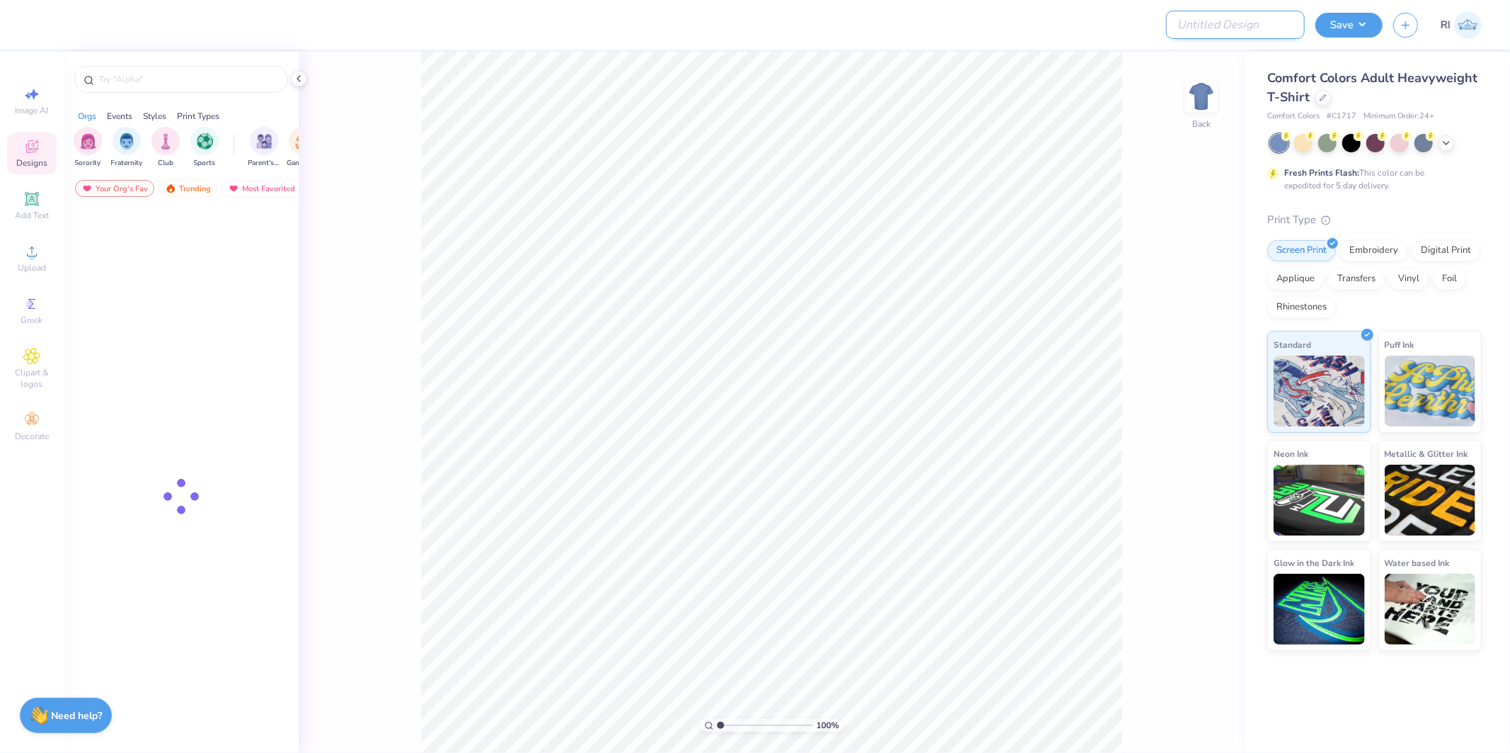
click at [1221, 25] on input "Design Title" at bounding box center [1235, 25] width 139 height 28
paste input "503905A"
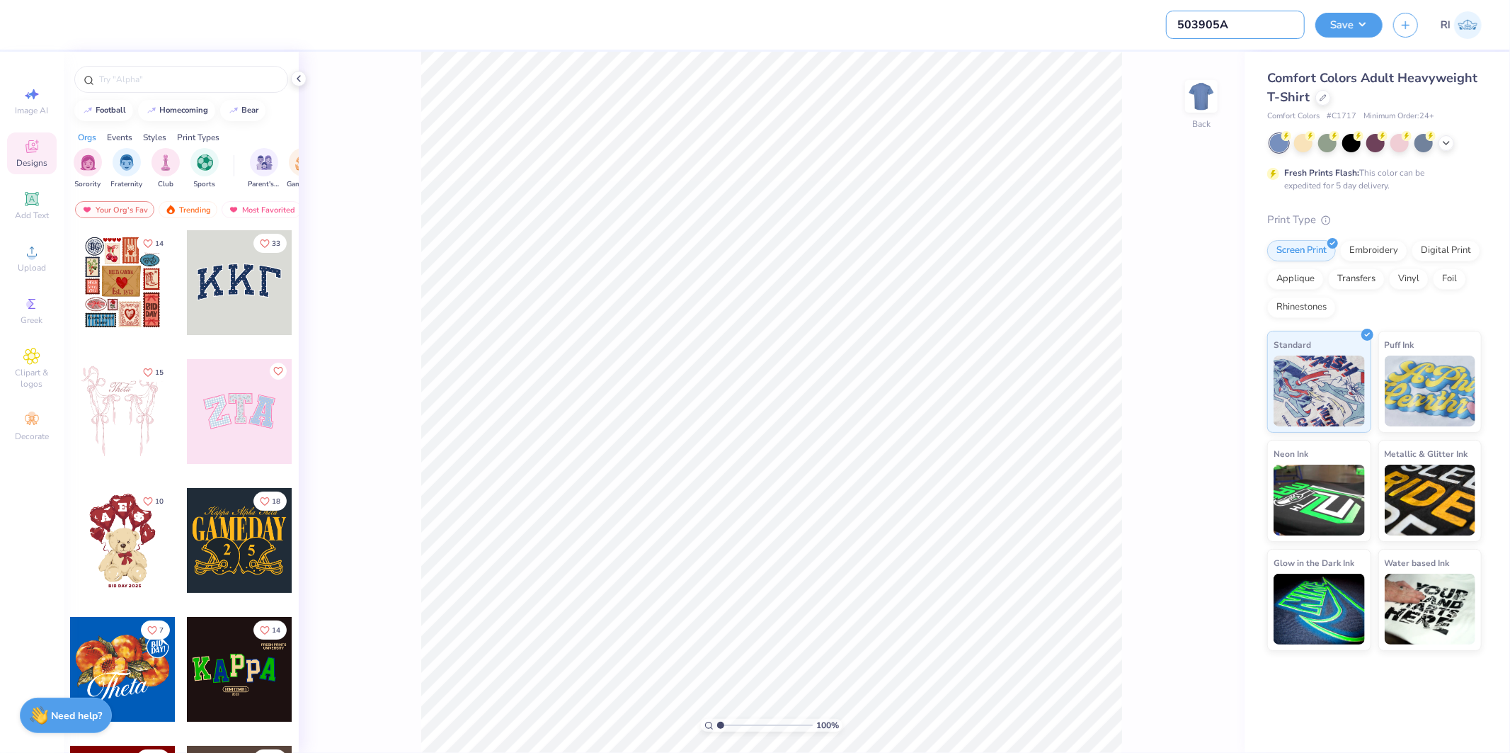
type input "503905A"
click at [1324, 105] on div "Comfort Colors Adult Heavyweight T-Shirt" at bounding box center [1374, 88] width 215 height 38
click at [1322, 96] on icon at bounding box center [1323, 96] width 7 height 7
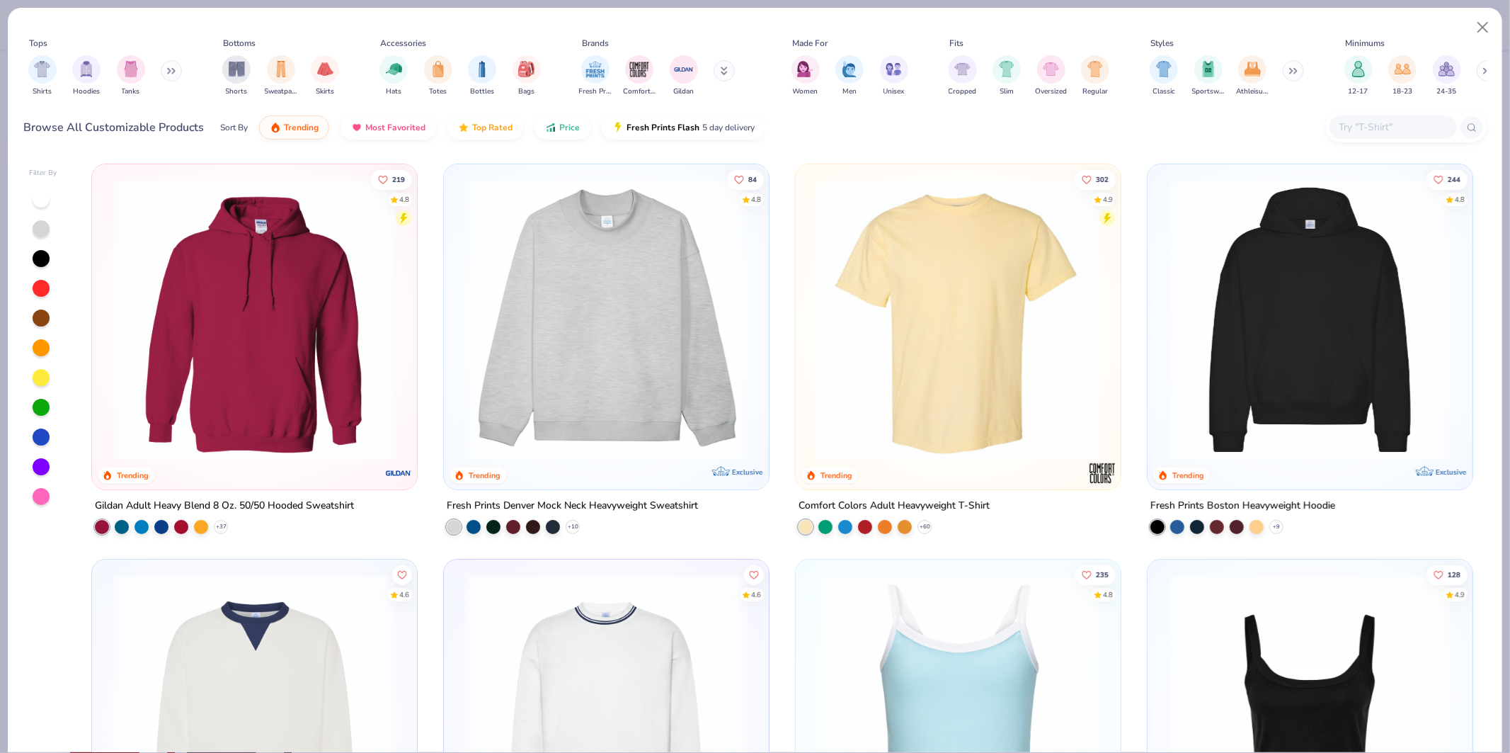
click at [1370, 132] on input "text" at bounding box center [1392, 127] width 109 height 16
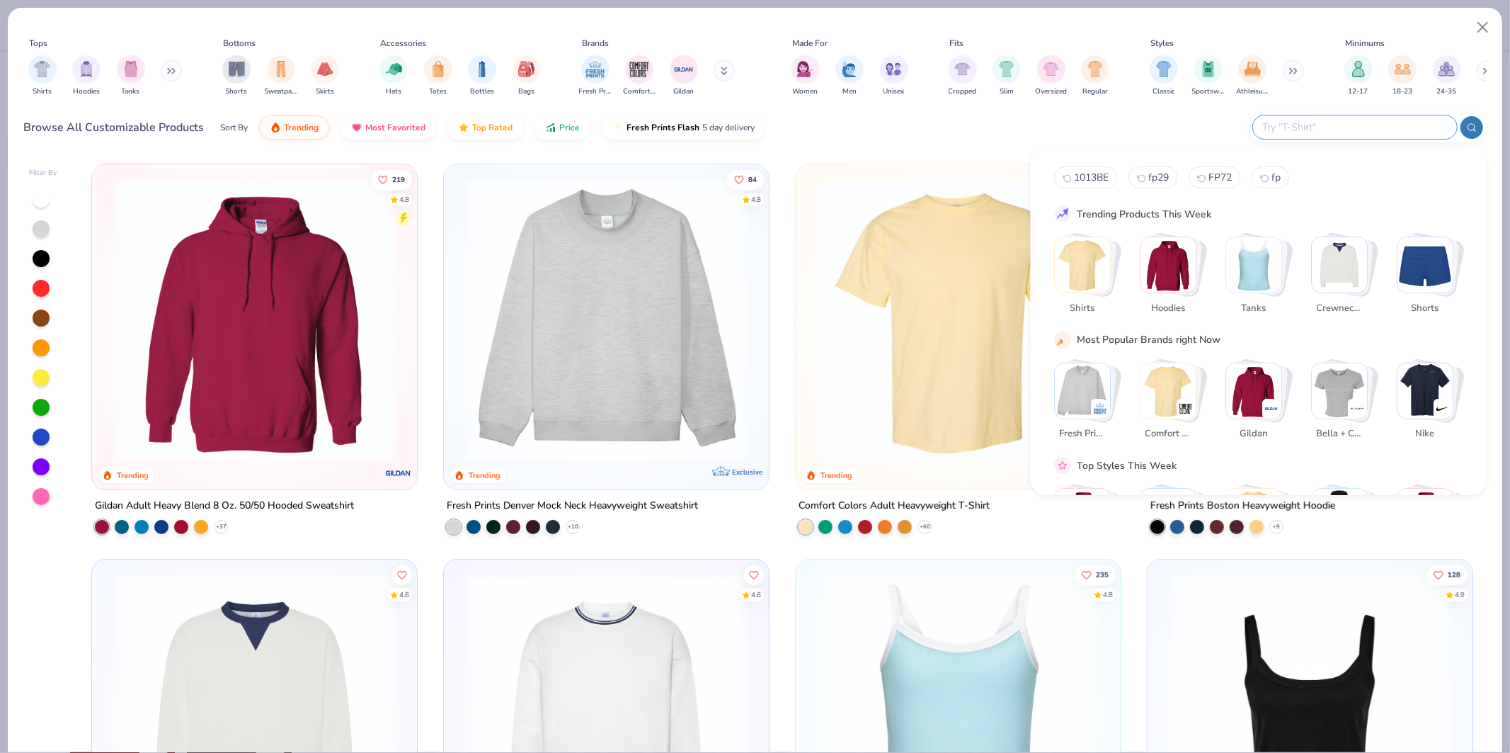
paste input "FP16"
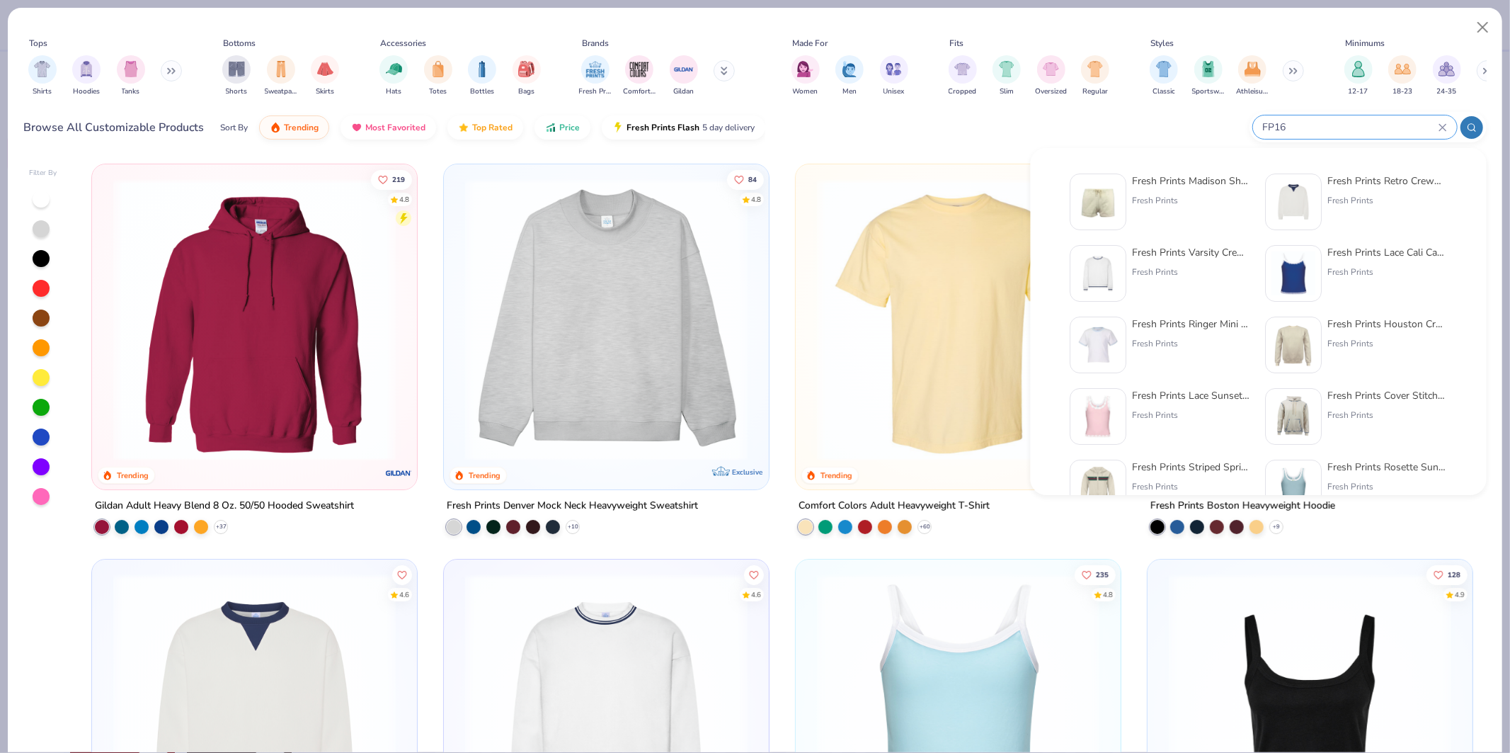
type input "FP16"
click at [1108, 209] on img at bounding box center [1099, 202] width 44 height 44
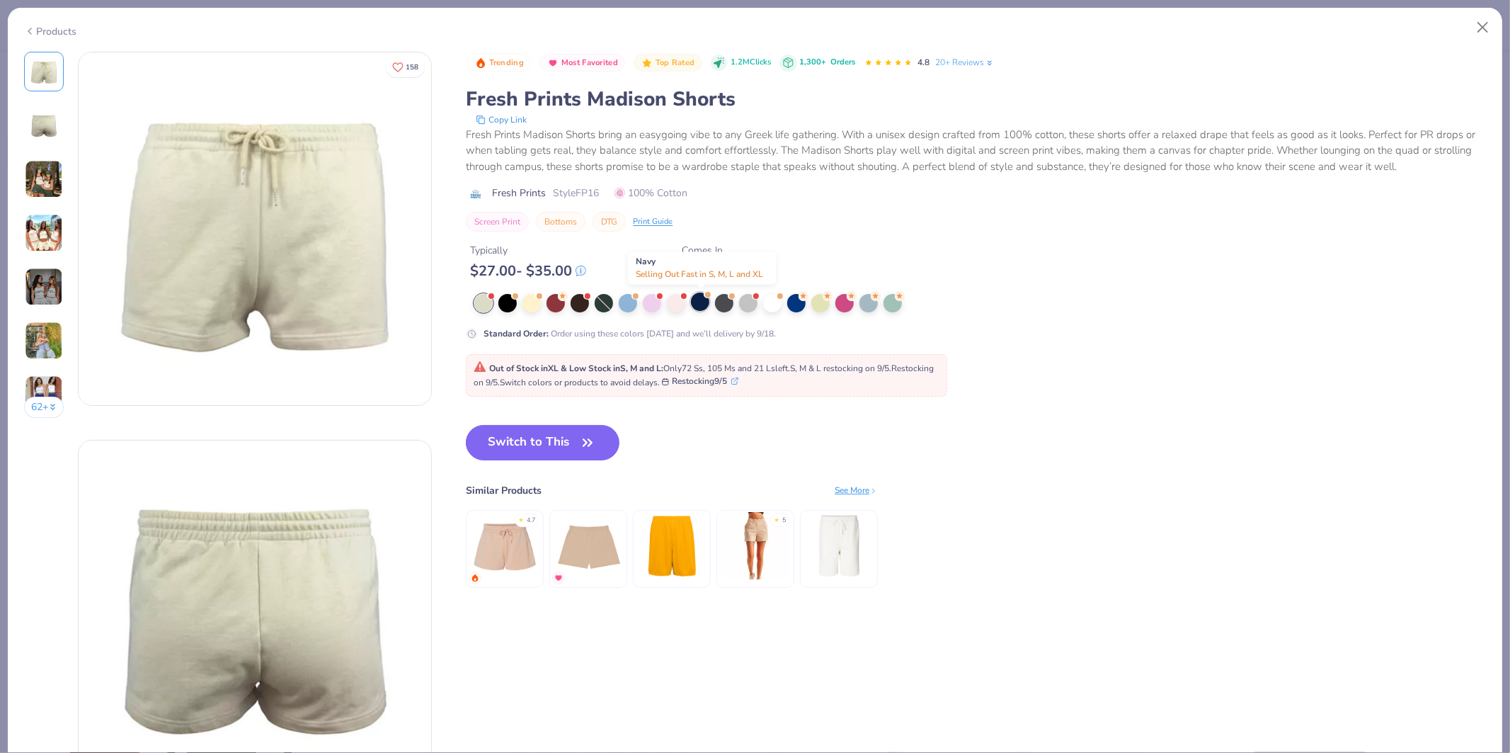
click at [705, 297] on div at bounding box center [700, 301] width 18 height 18
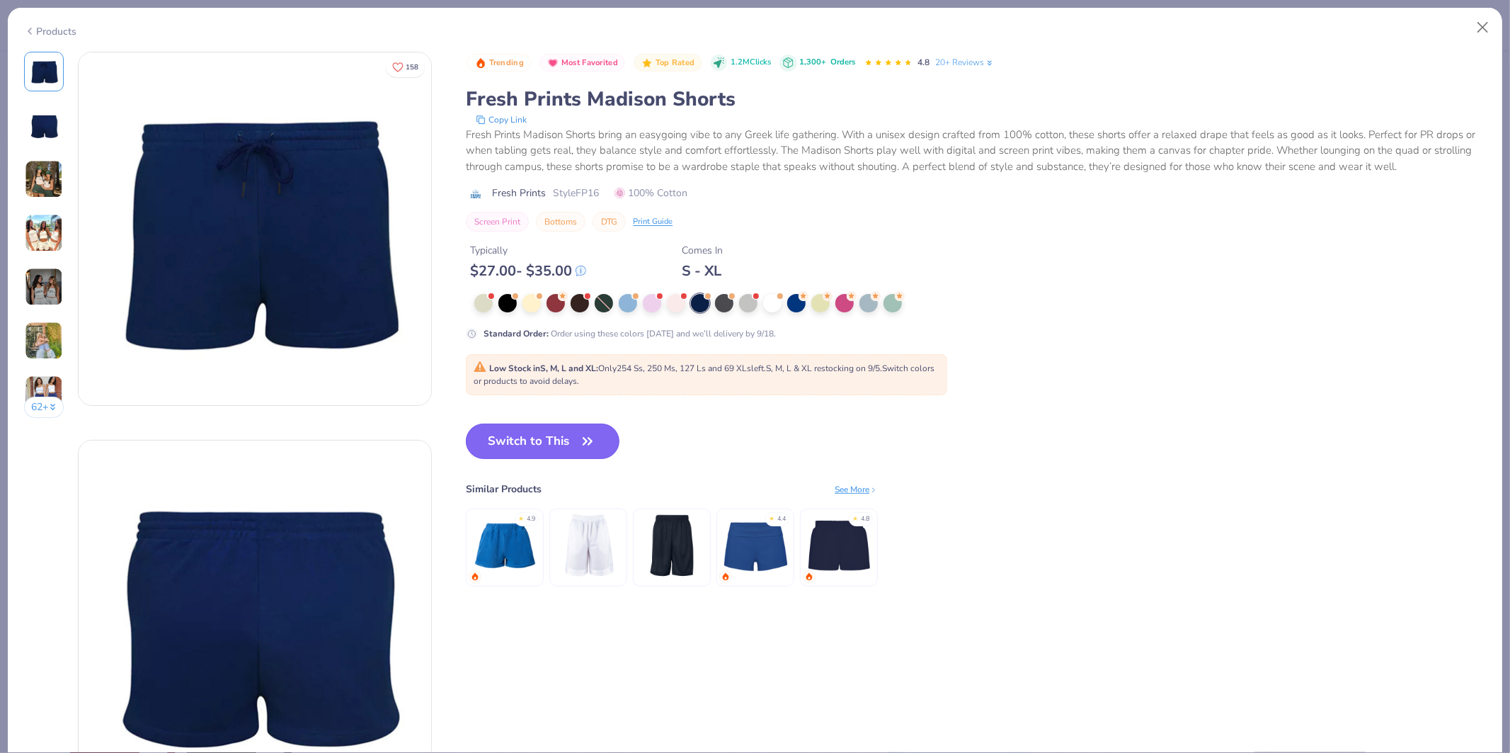
click at [515, 437] on button "Switch to This" at bounding box center [543, 440] width 154 height 35
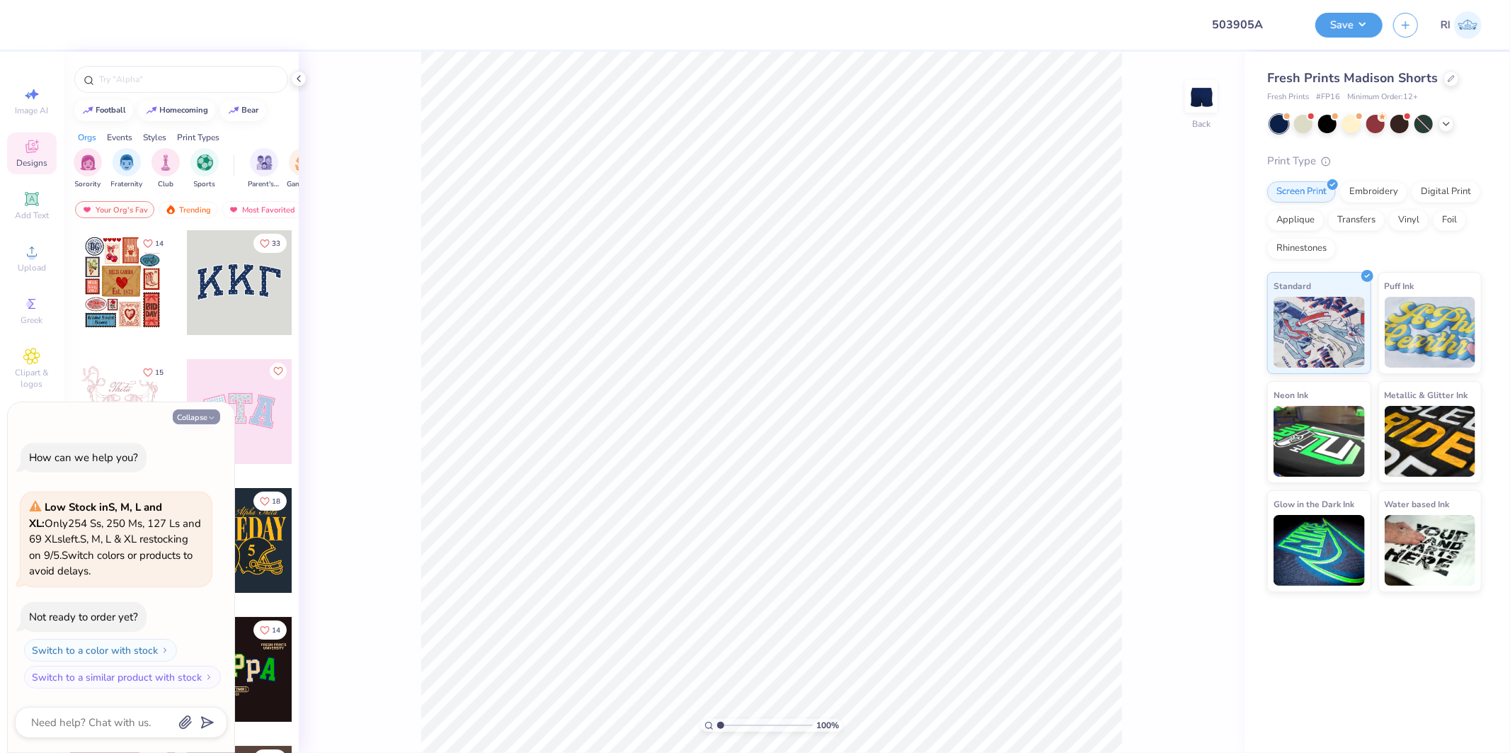
click at [193, 416] on button "Collapse" at bounding box center [196, 416] width 47 height 15
type textarea "x"
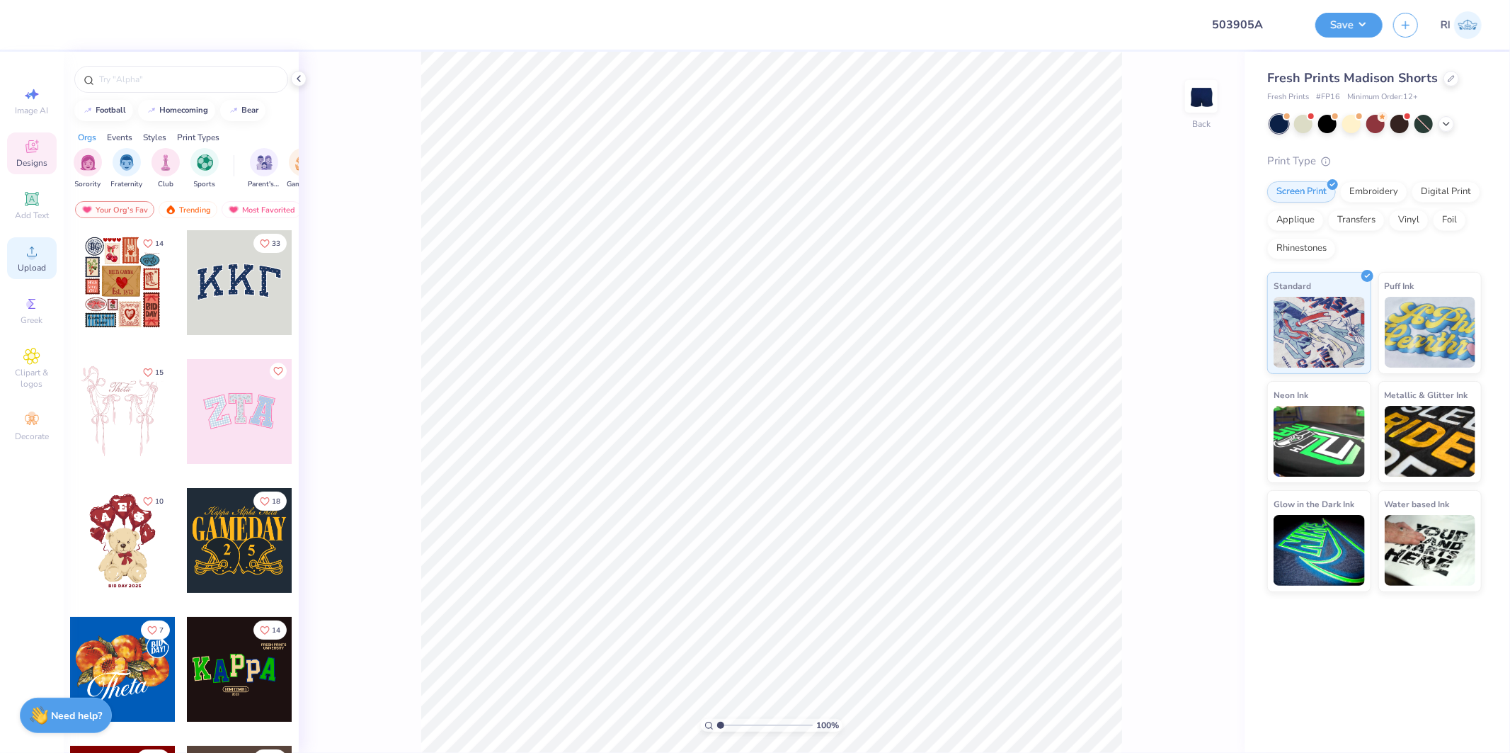
click at [37, 258] on icon at bounding box center [31, 251] width 17 height 17
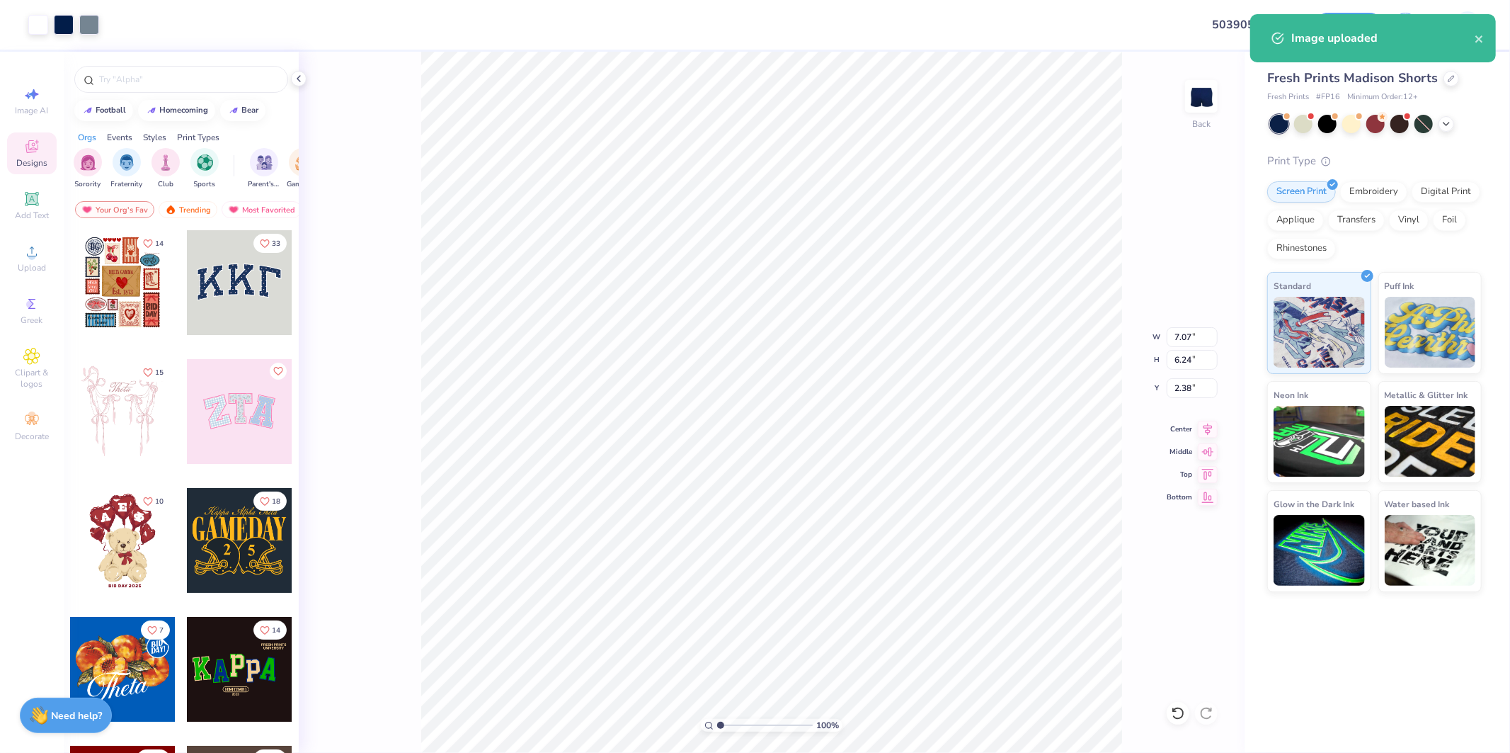
type input "1.76"
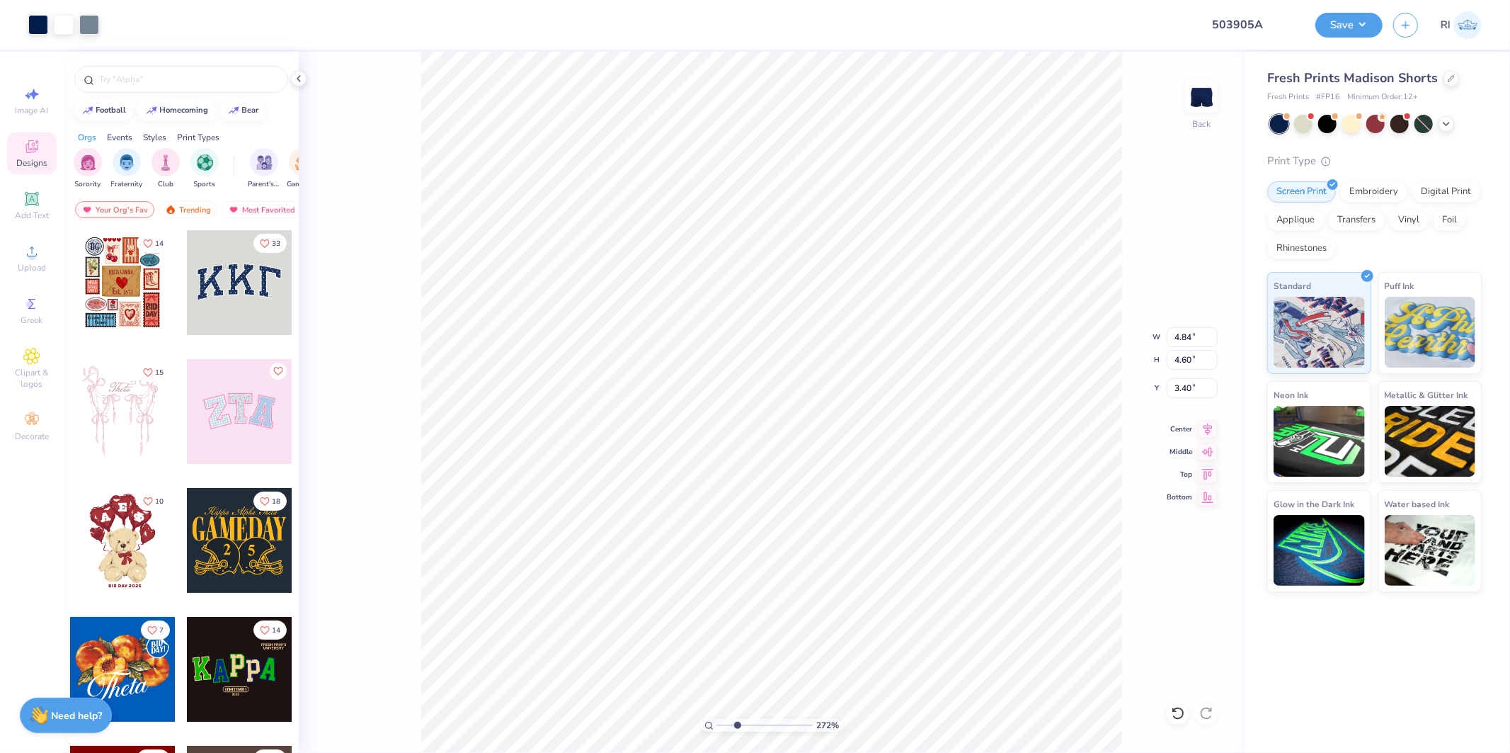
type input "2.71964228852482"
type input "4.96"
click at [1172, 712] on icon at bounding box center [1178, 713] width 14 height 14
type input "1.39584521408376"
click at [1194, 341] on input "7.07" at bounding box center [1192, 337] width 51 height 20
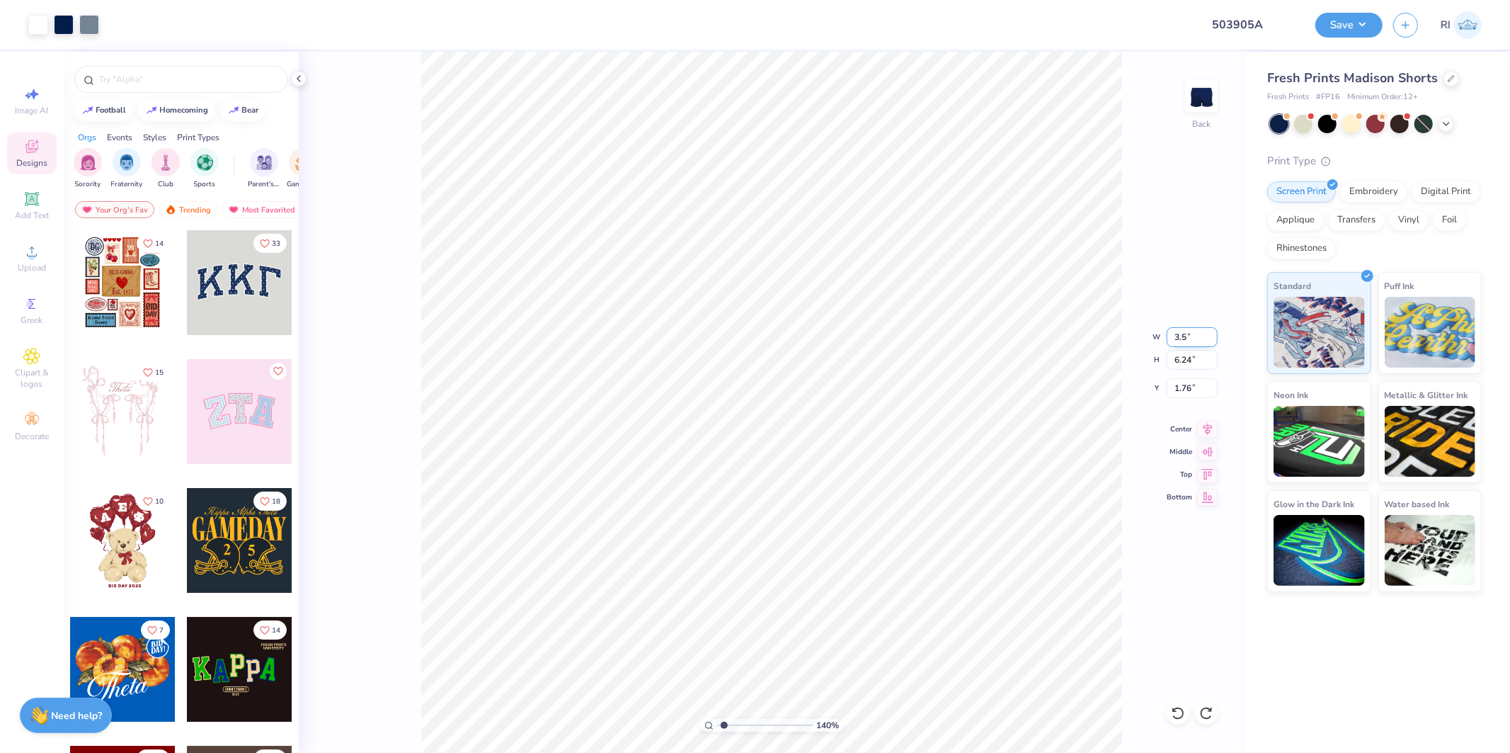
type input "3.5"
type input "1.39584521408376"
type input "3.50"
type input "3.09"
type input "3.34"
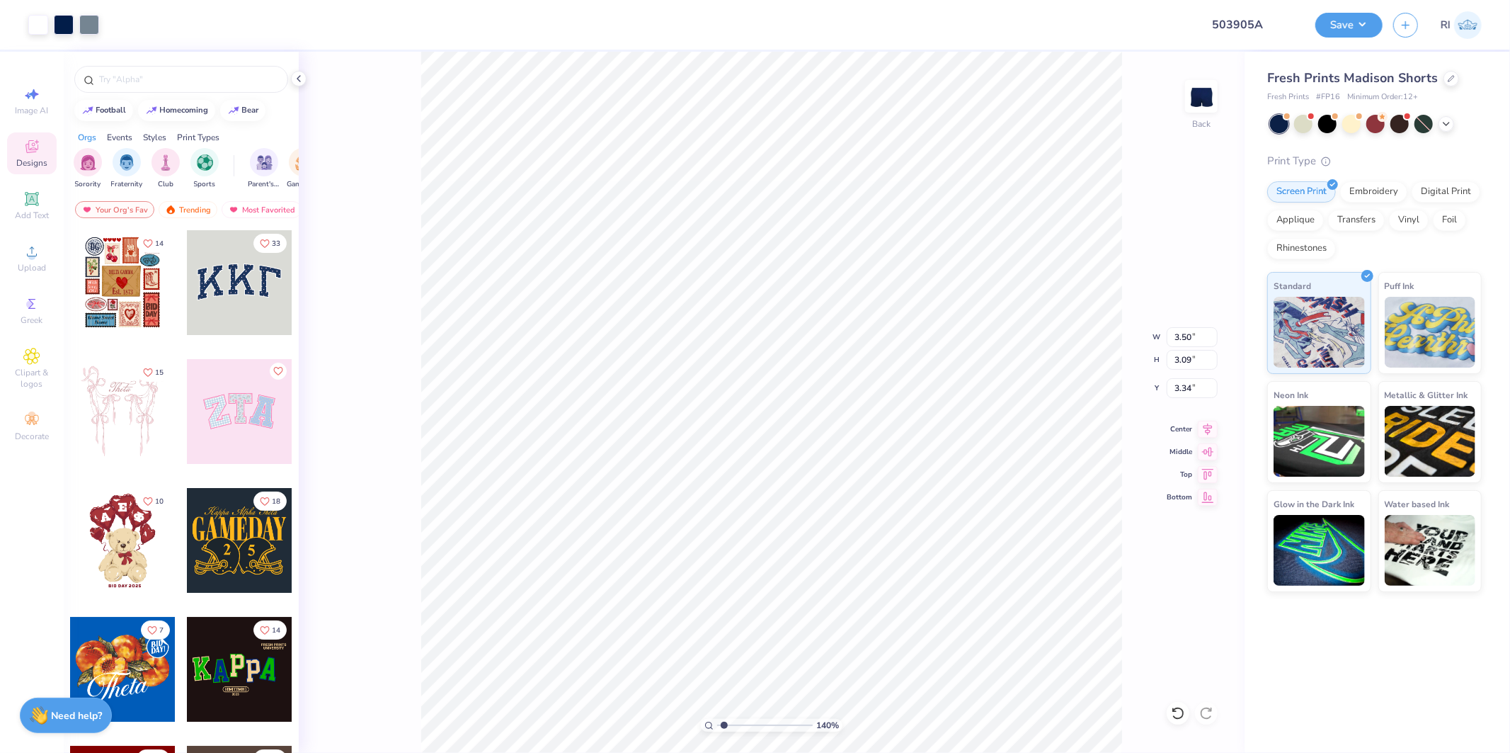
type input "1.39584521408376"
click at [1199, 388] on input "5.57" at bounding box center [1192, 388] width 51 height 20
type input "6"
type input "1.39584521408376"
type input "6.00"
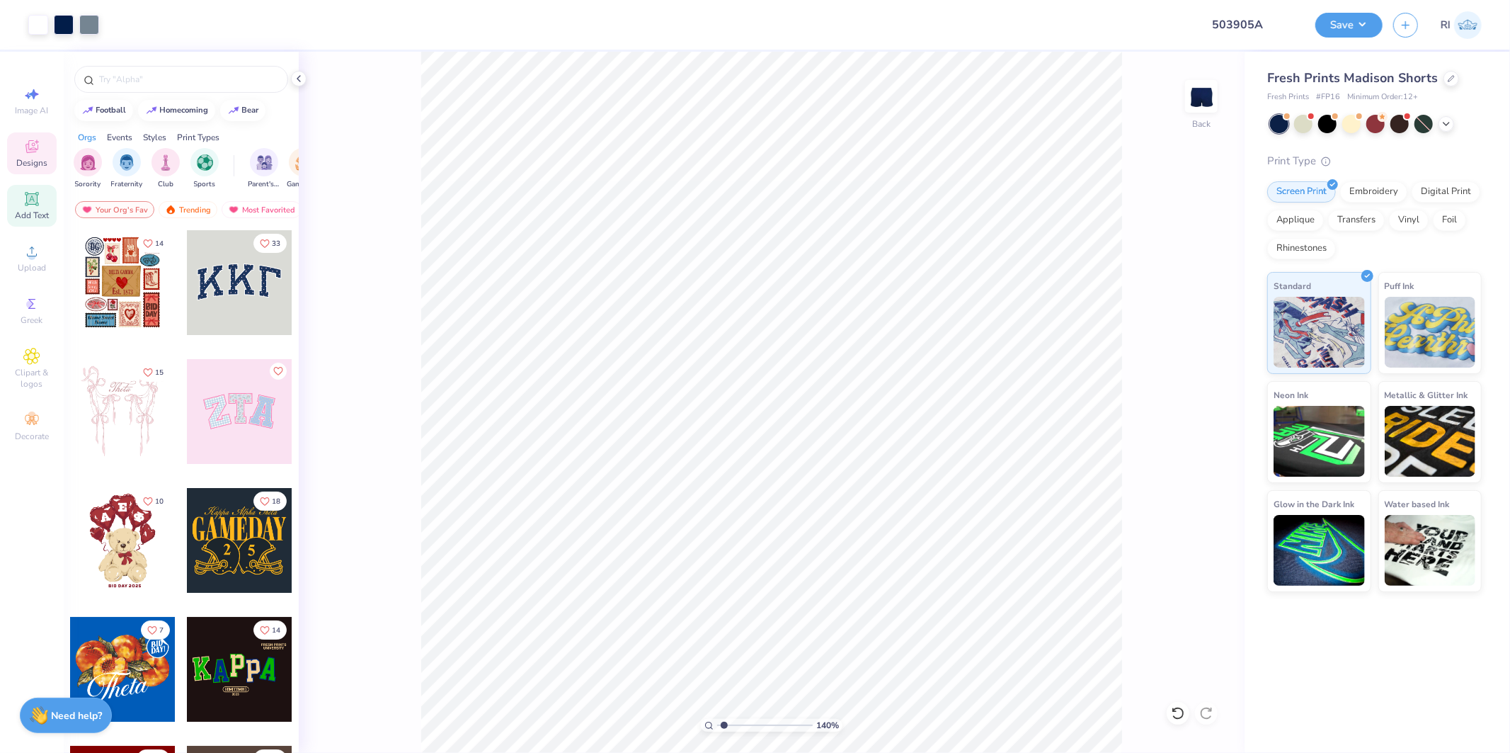
click at [40, 208] on div "Add Text" at bounding box center [32, 206] width 50 height 42
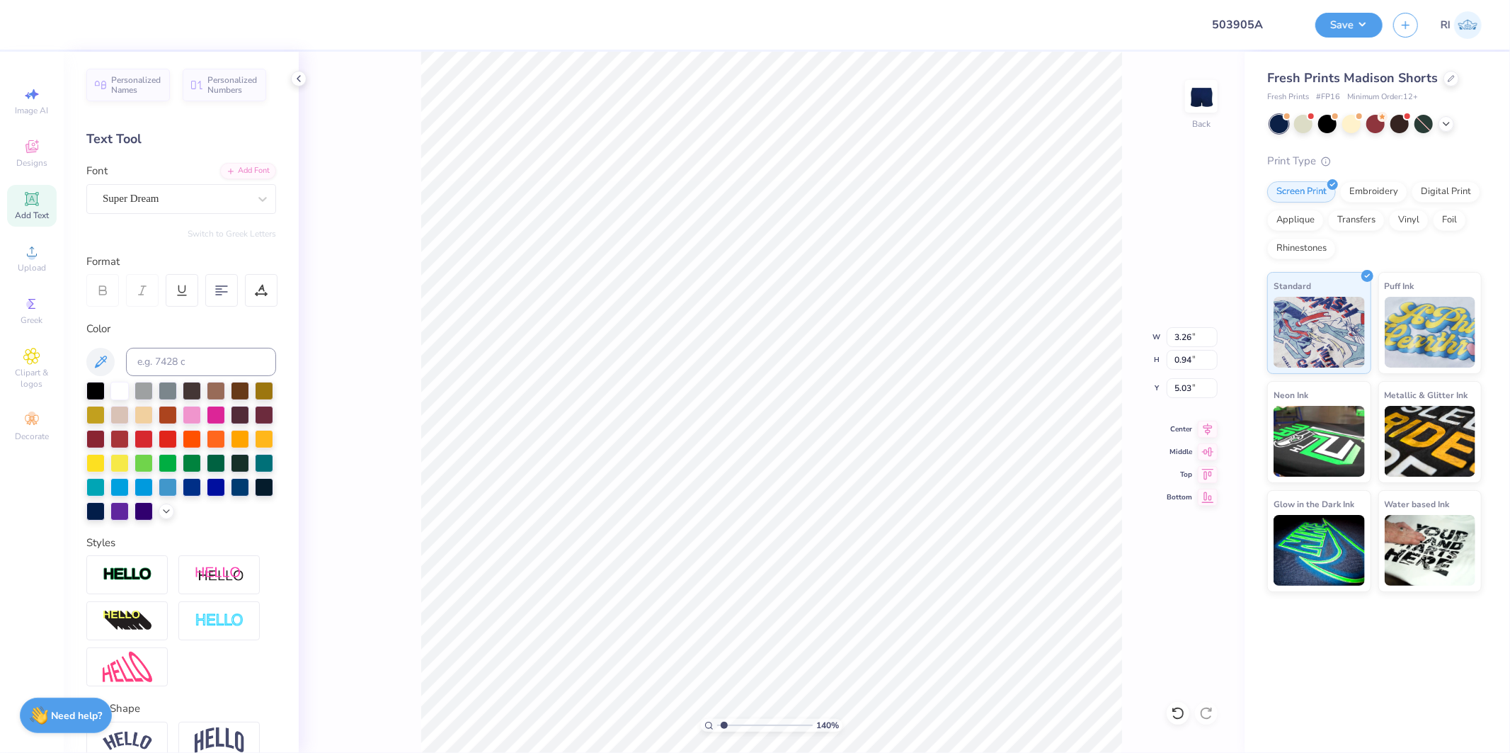
type input "1.39584521408376"
type input "6.56"
click at [201, 434] on div at bounding box center [192, 437] width 18 height 18
click at [251, 168] on div "Add Font" at bounding box center [248, 169] width 56 height 16
type input "2.17747717336622"
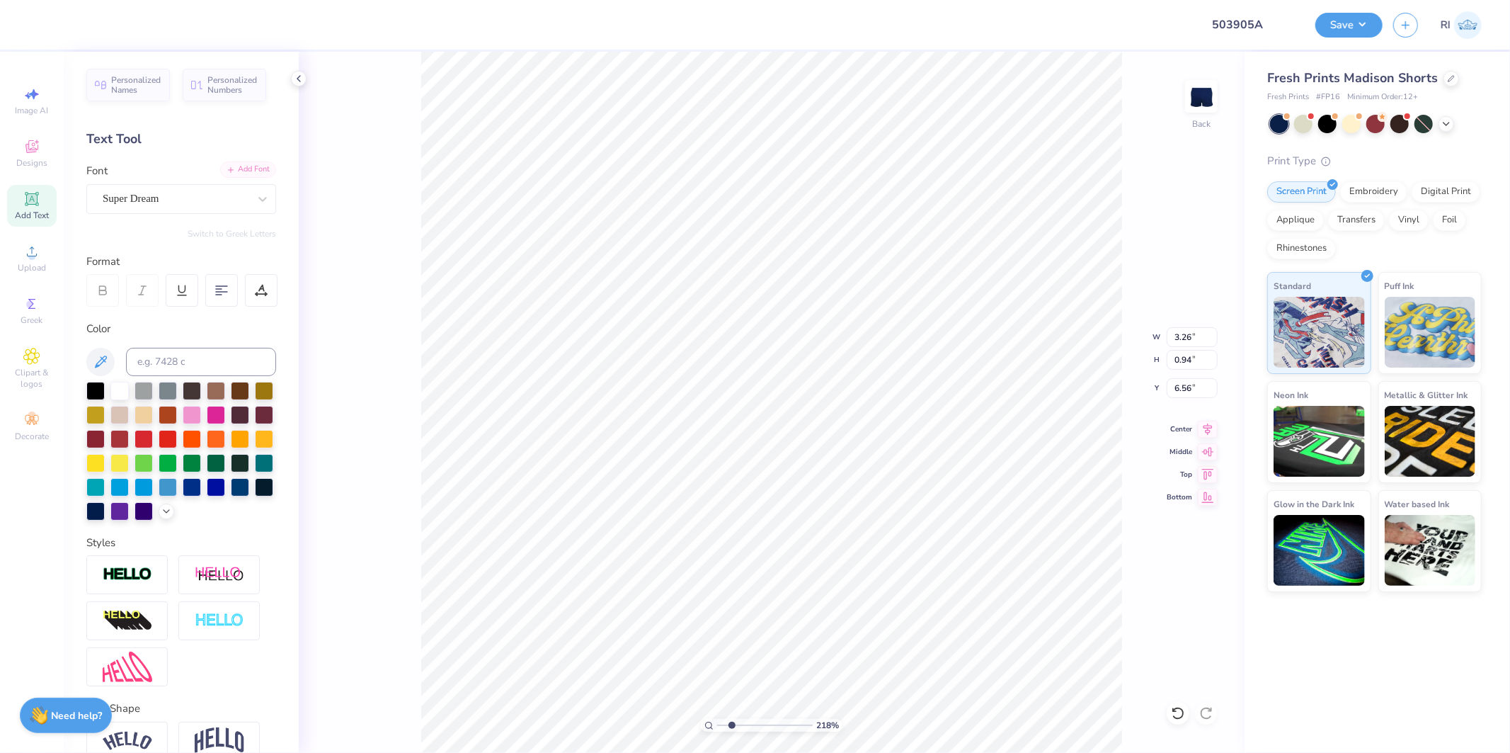
type input "3.49"
type input "1.20"
type input "6.44"
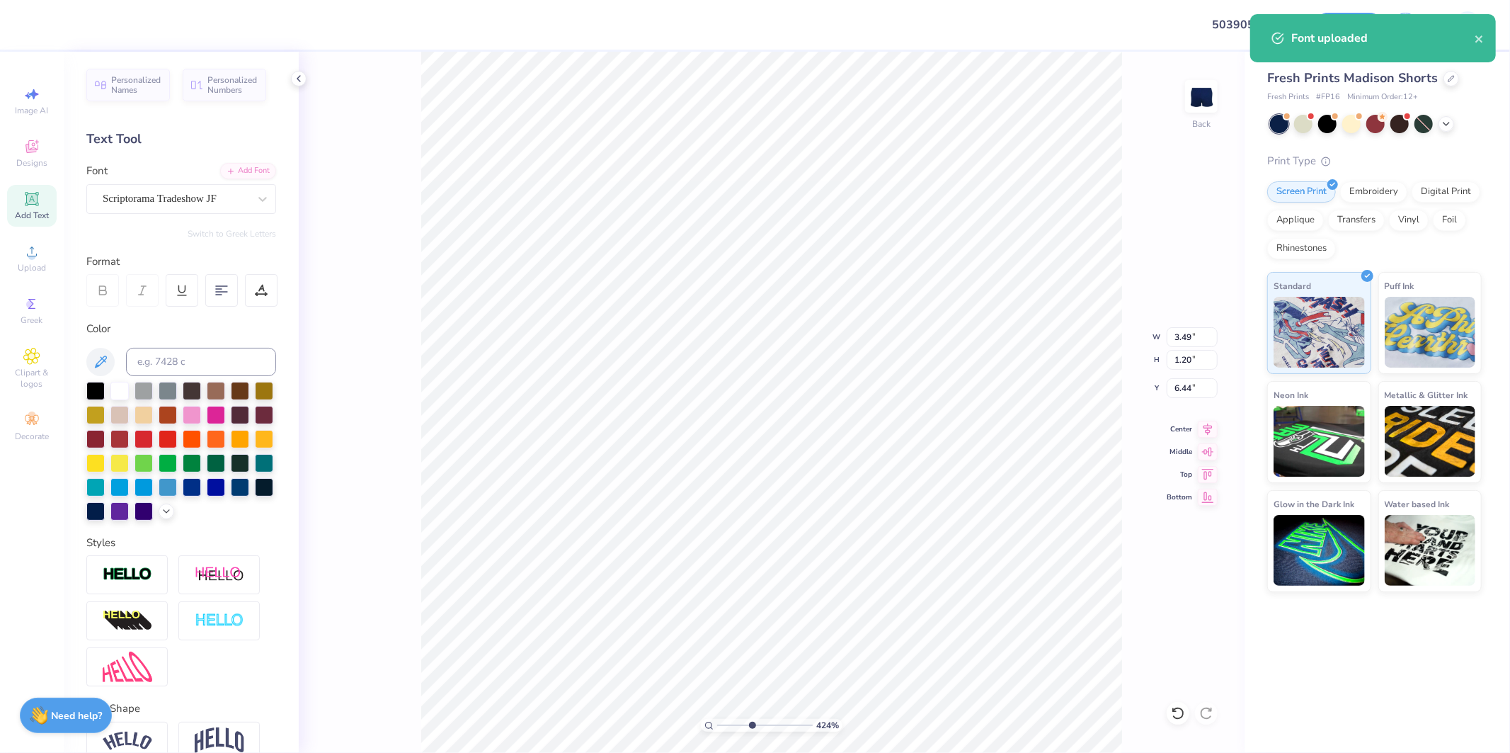
type input "4.2425613837645"
type input "7.12"
type input "4.2425613837645"
type textarea "D"
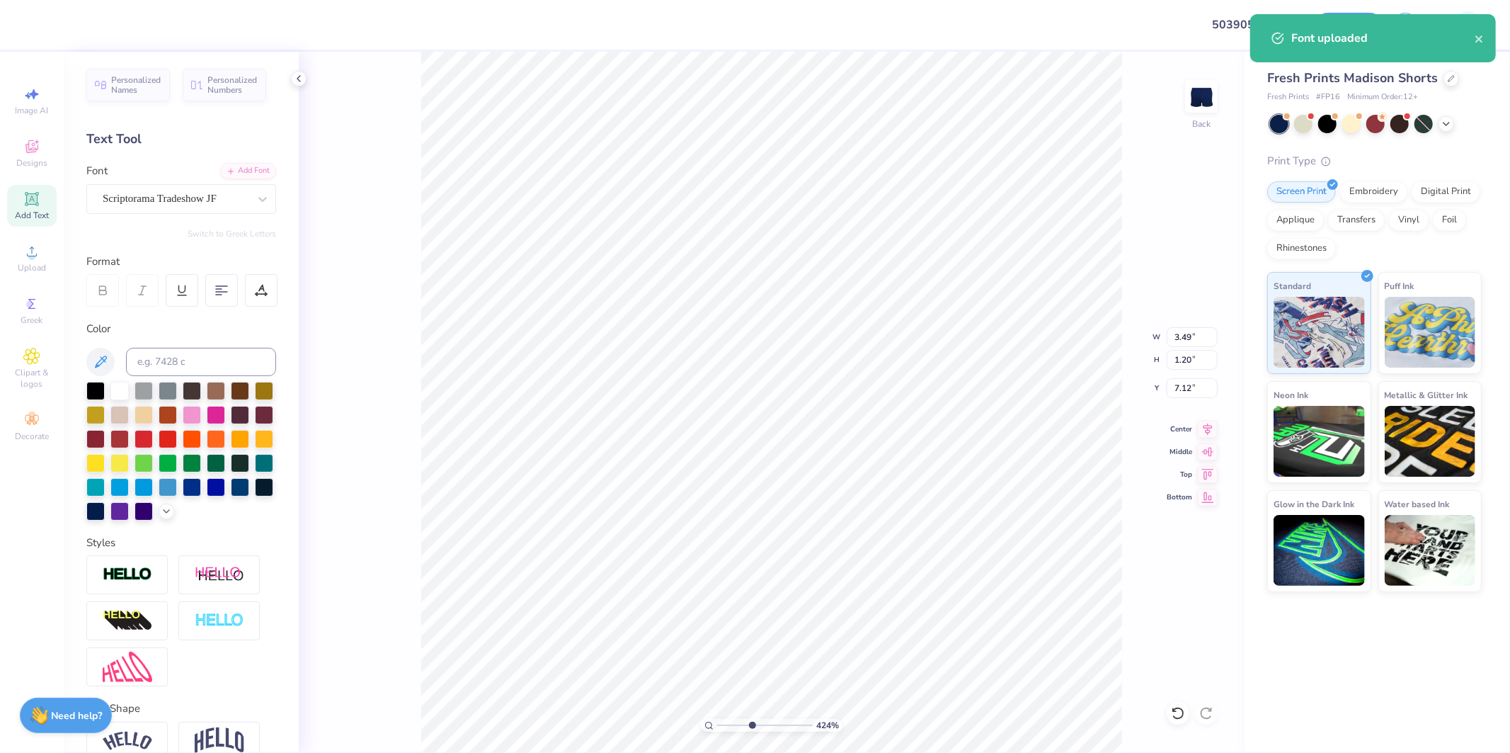
type input "4.2425613837645"
type textarea "De"
type input "4.2425613837645"
type textarea "Del"
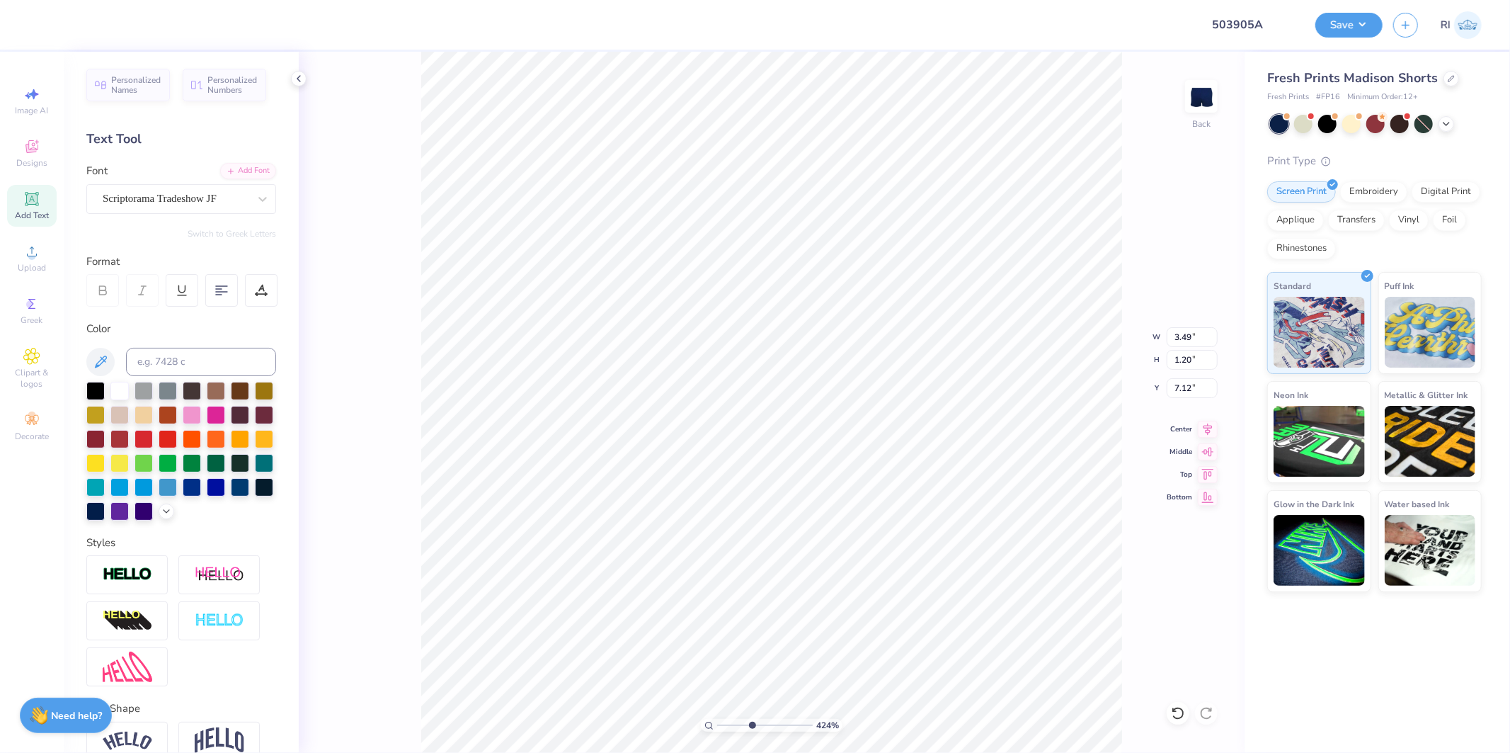
type input "4.2425613837645"
type textarea "Delt"
type input "4.2425613837645"
type textarea "Delta"
type input "3.39679986913393"
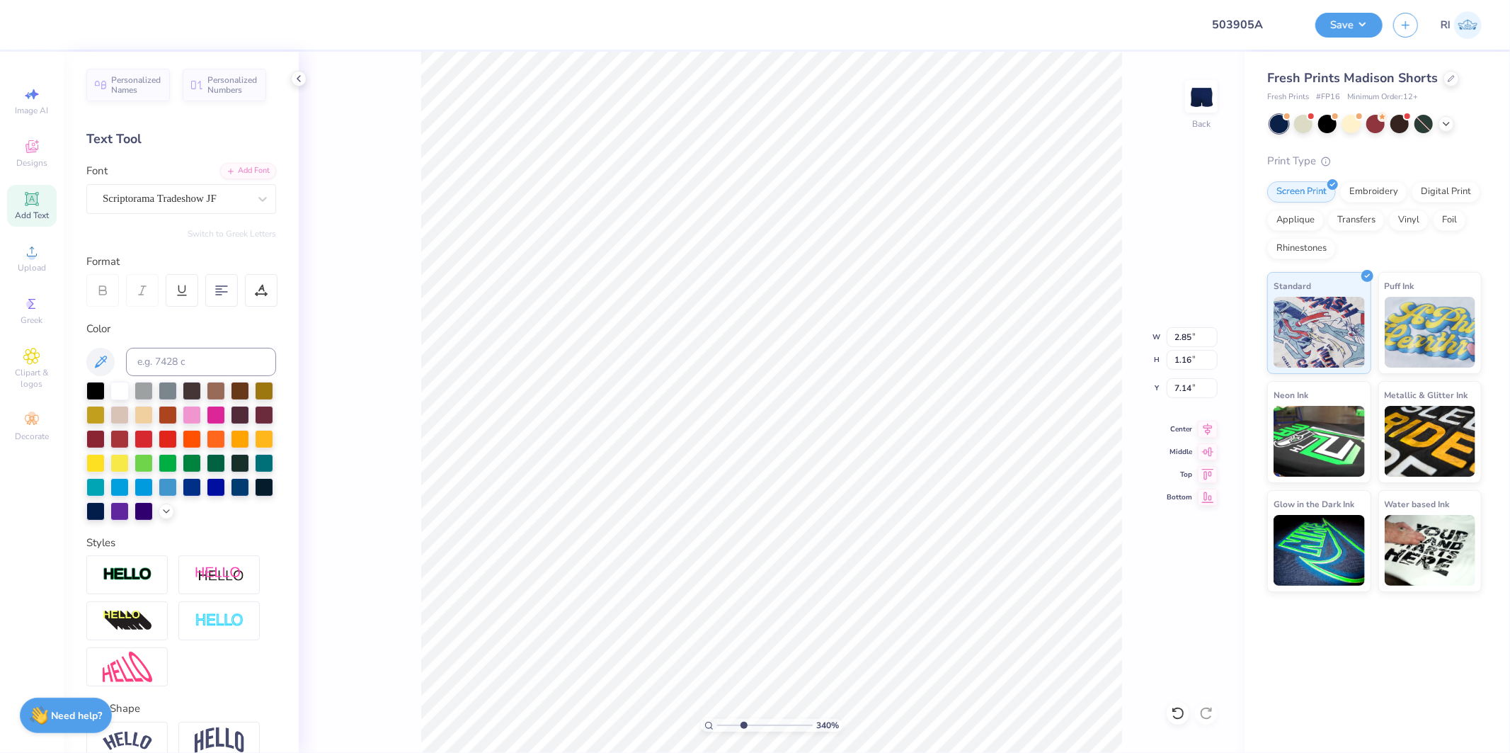
type input "1.00"
type input "0.41"
type input "7.89"
type input "8.2661381323158"
type input "8.59"
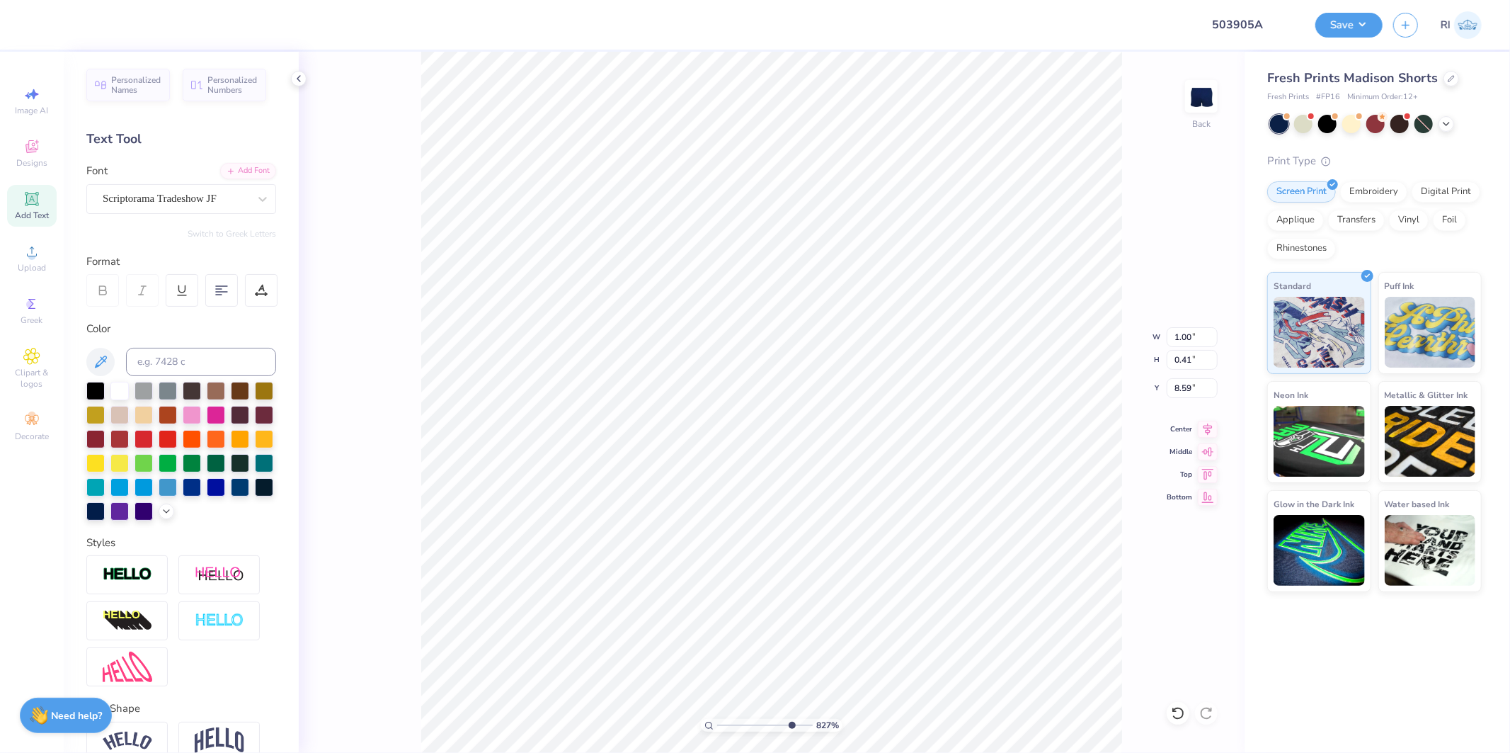
type input "8.2661381323158"
type input "1.02"
type input "0.54"
type input "8.62"
type input "8.2661381323158"
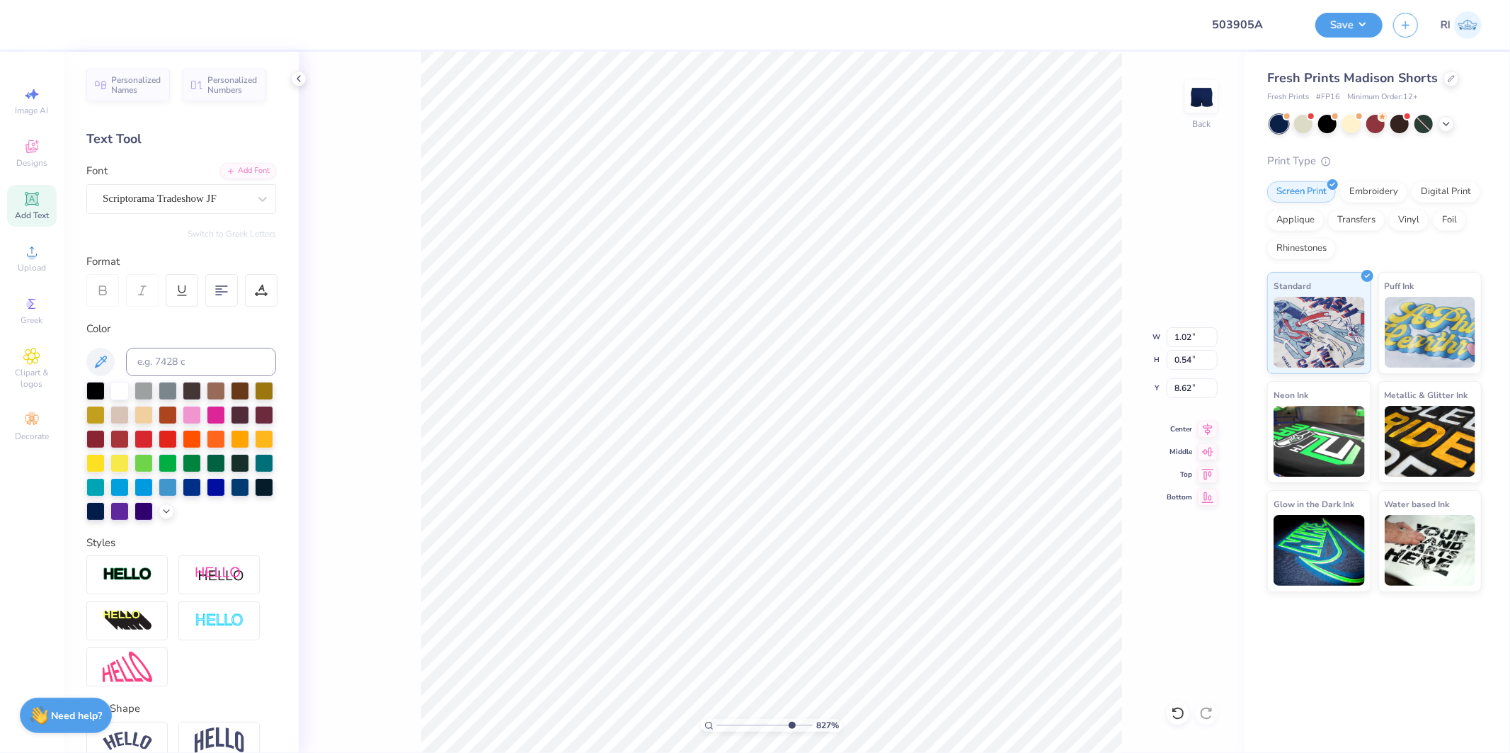
type input "0.58"
type input "0.31"
type input "8.70"
type input "8.2661381323158"
type input "8.37"
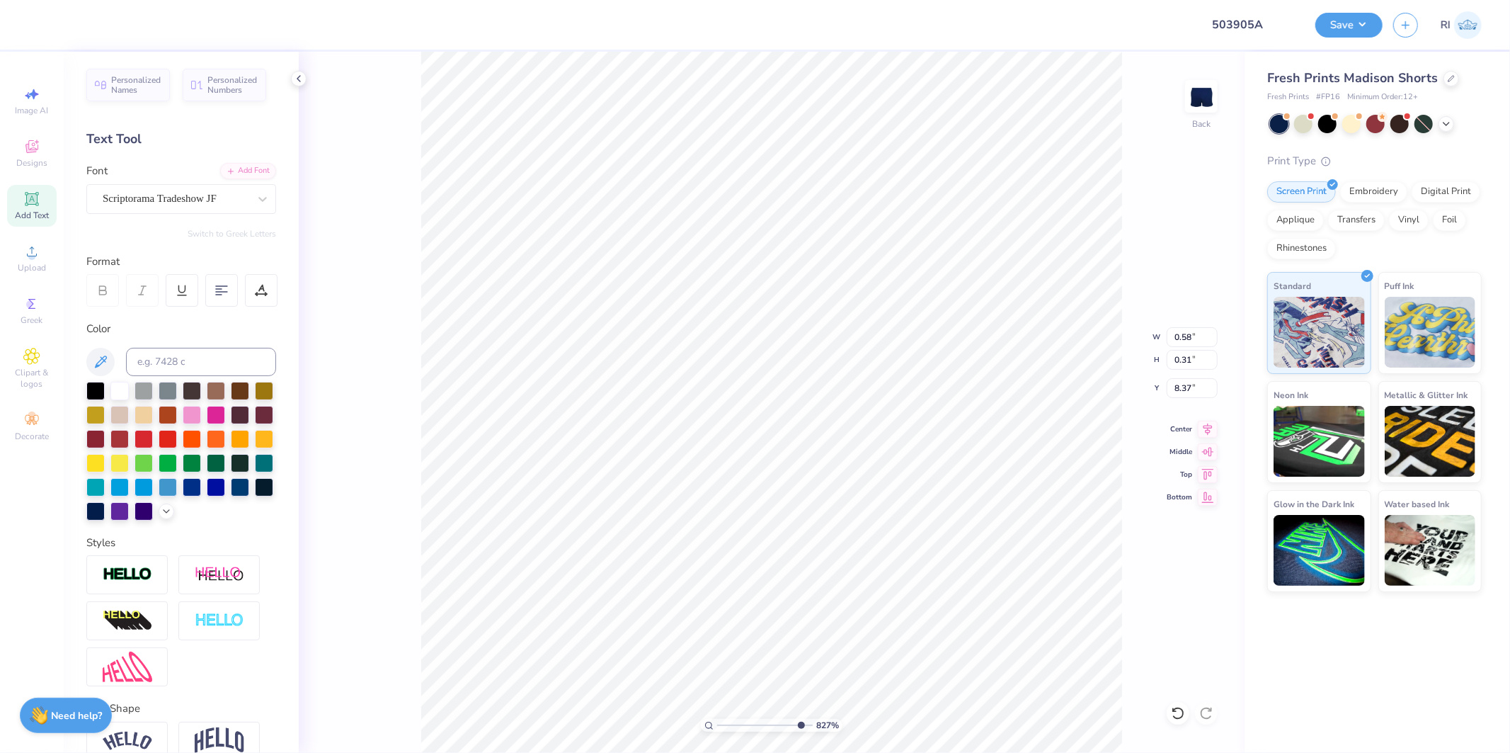
type input "10"
type input "0.59"
type input "0.29"
type input "0.61"
type input "0.31"
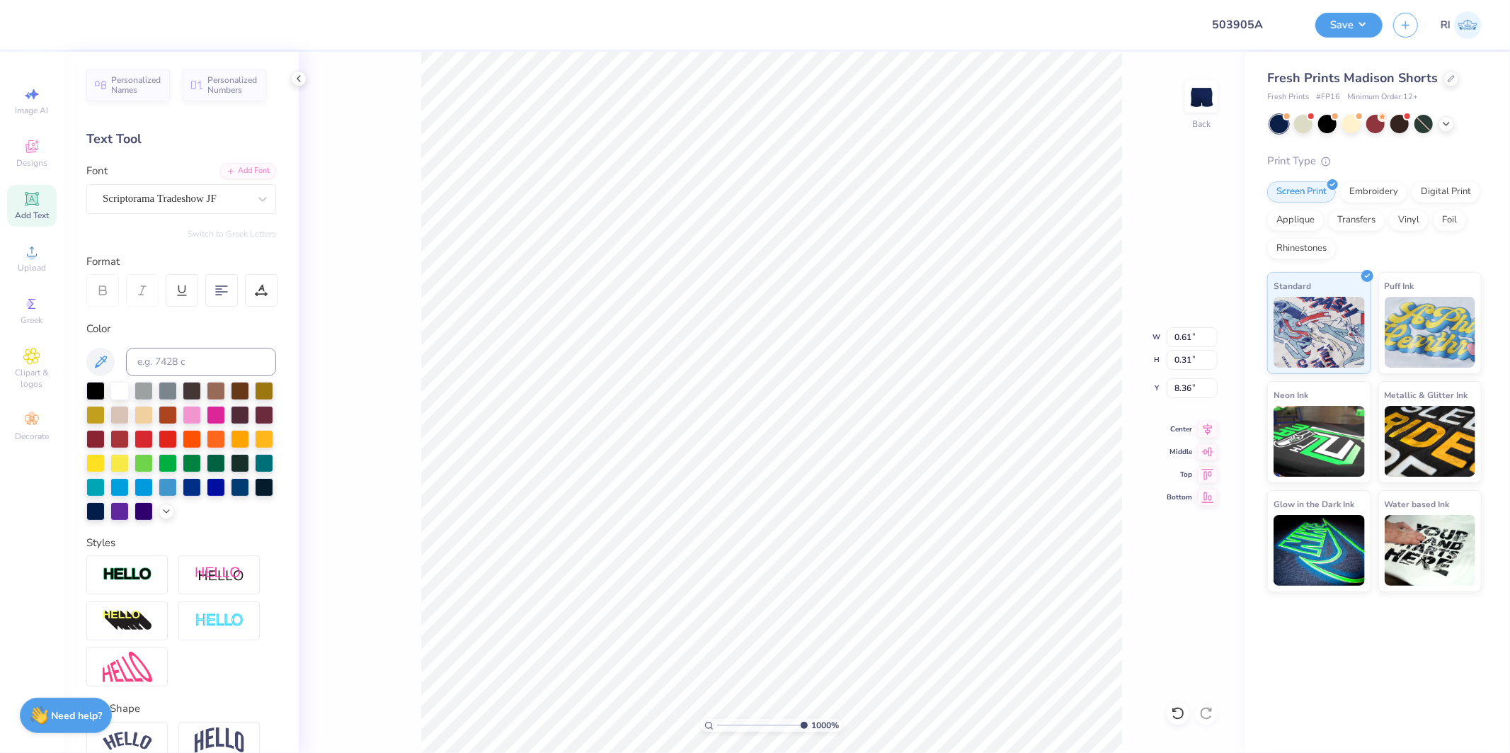
type input "8.35"
type input "0.60"
type input "1"
click at [857, 486] on li "Duplicate" at bounding box center [860, 483] width 111 height 28
type input "9.35"
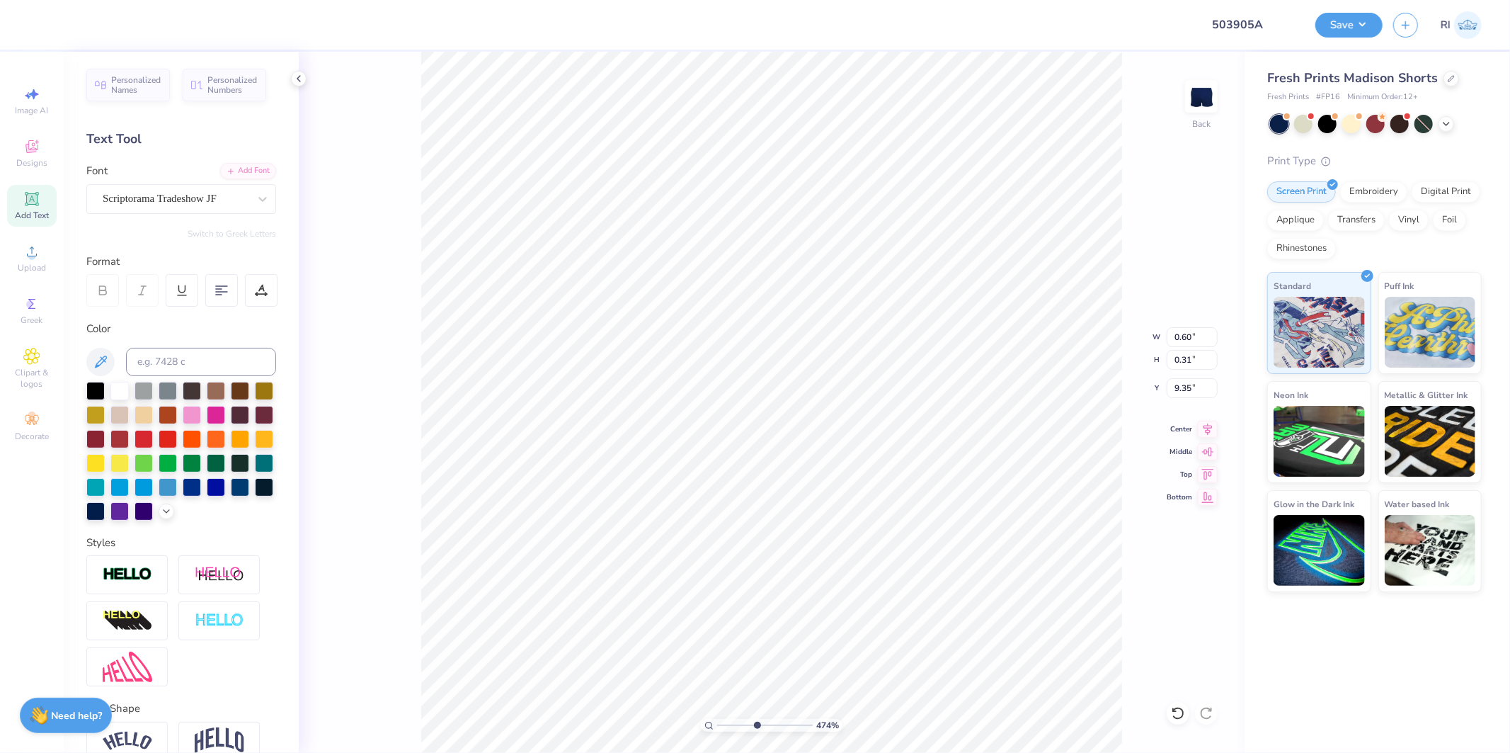
type input "4.74140684053094"
type textarea "Z"
type input "4.74140684053094"
type textarea "Ze"
type input "4.74140684053094"
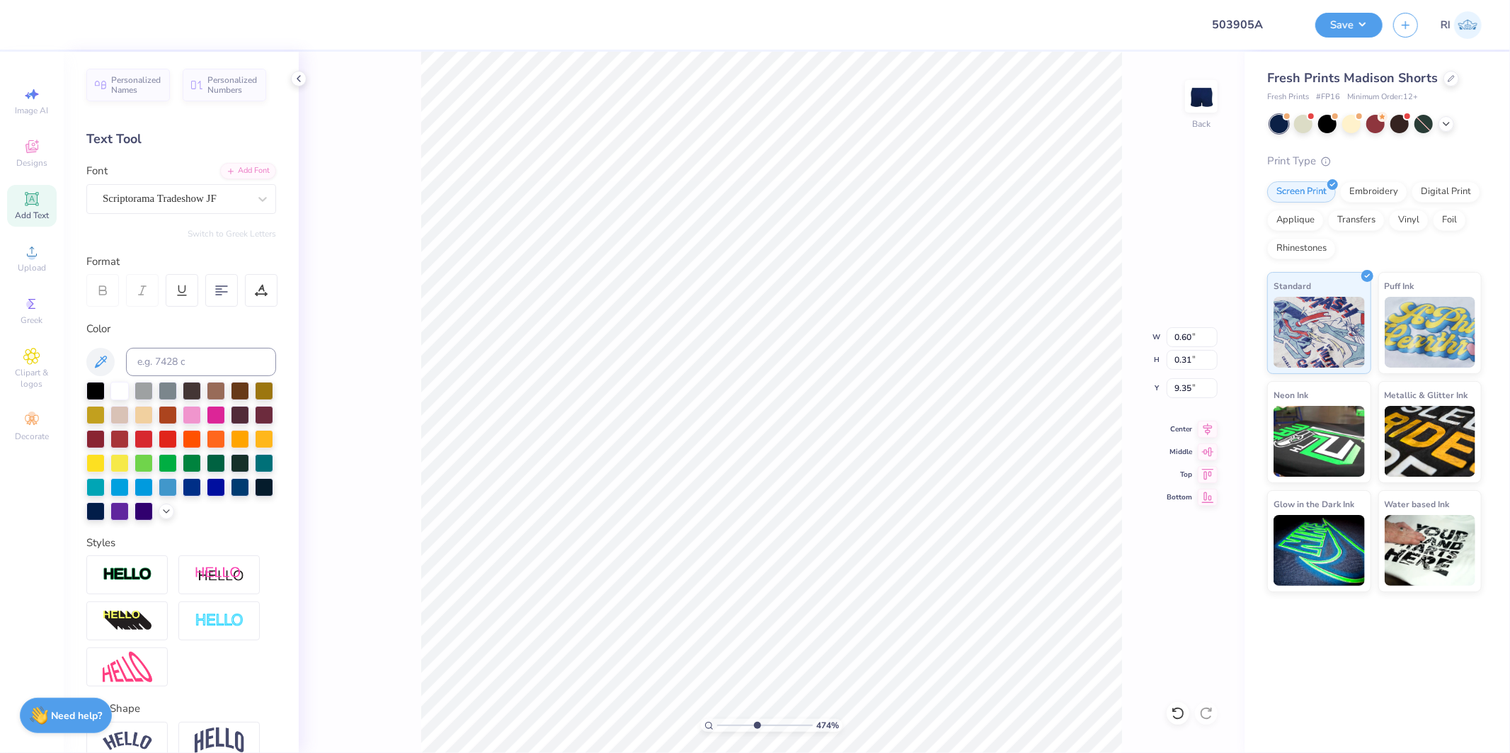
type textarea "Zet"
type input "4.74140684053094"
type textarea "Zeta"
type input "4.74140684053094"
type input "8.55"
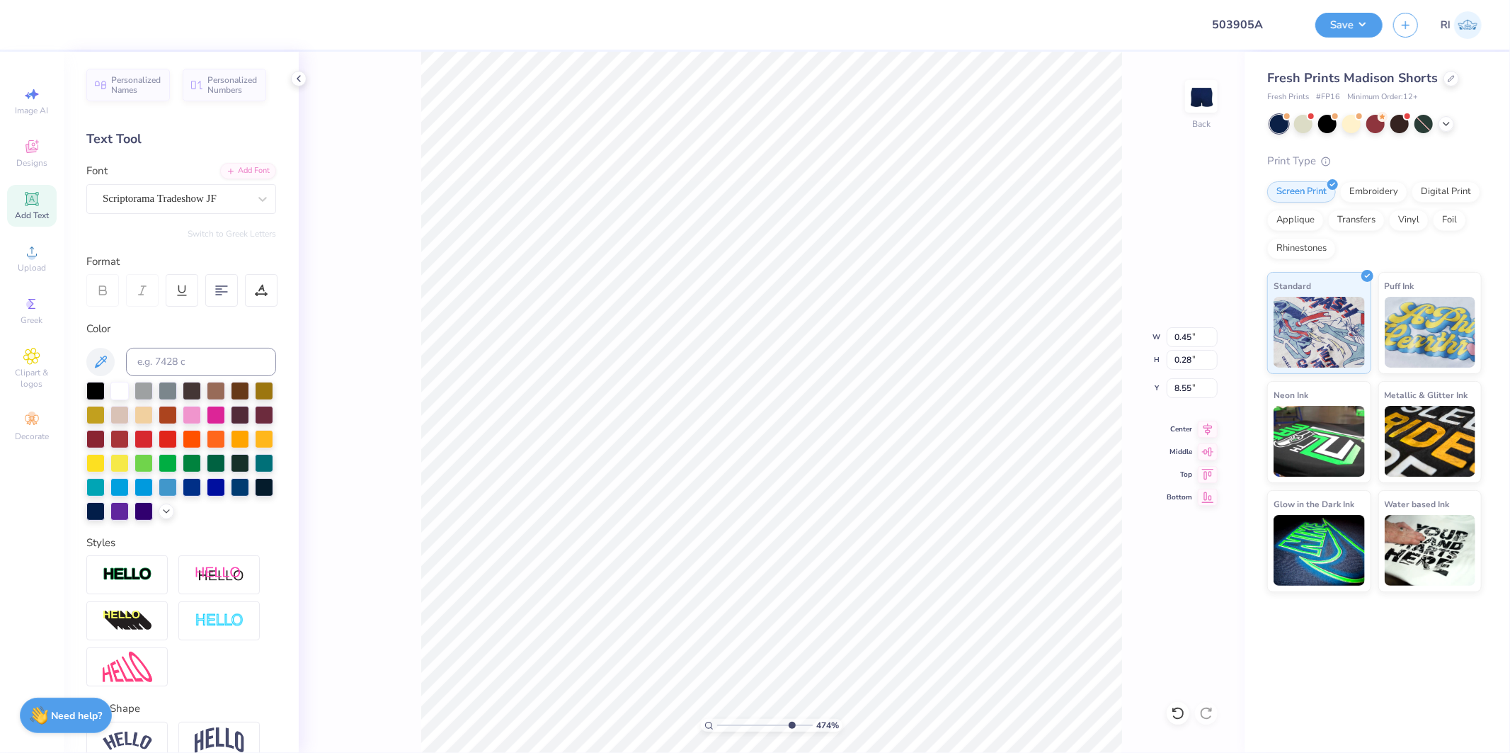
type input "10"
type input "0.46"
type input "0.29"
type input "1.8871815880693"
type input "2.38"
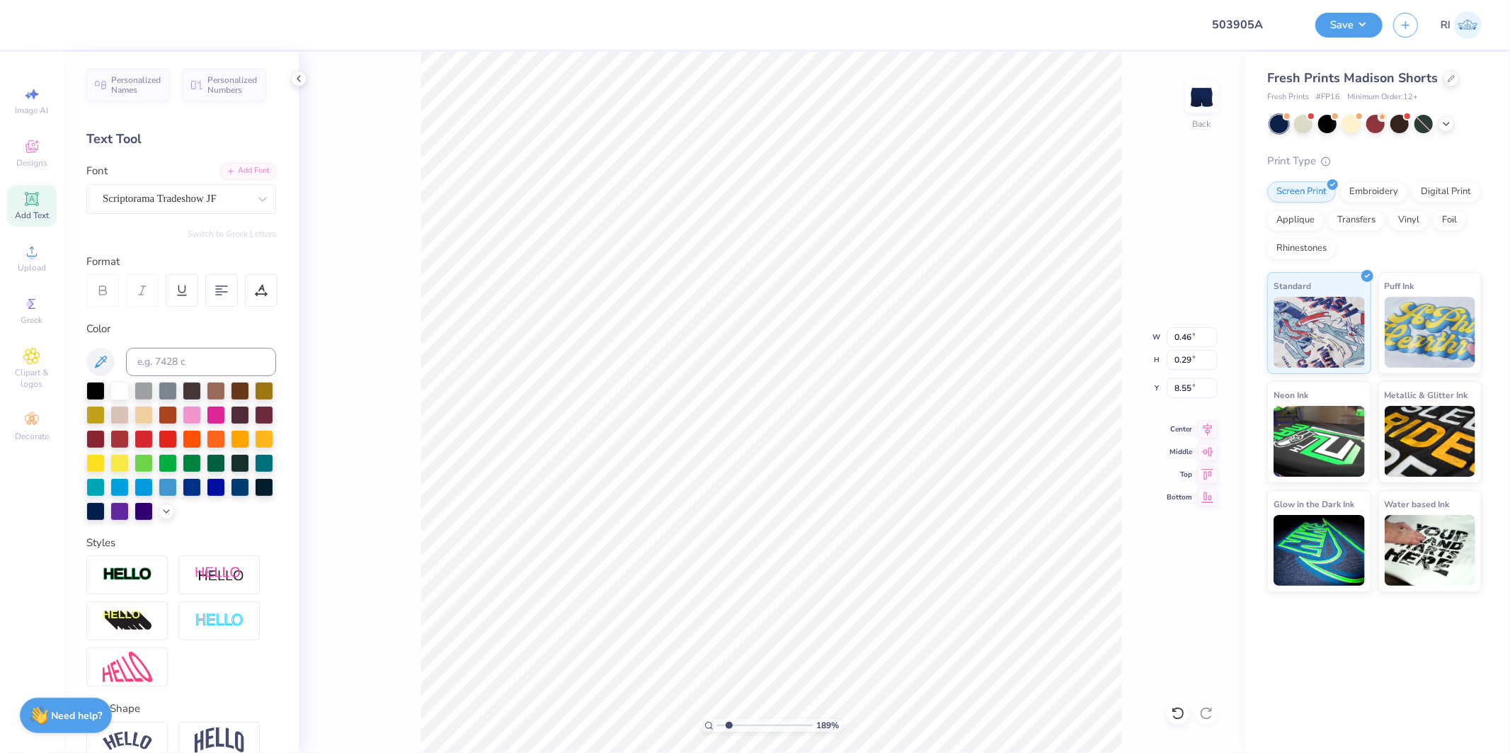
type input "2.28"
type input "6.81"
type input "1.8871815880693"
type input "0.46"
type input "0.29"
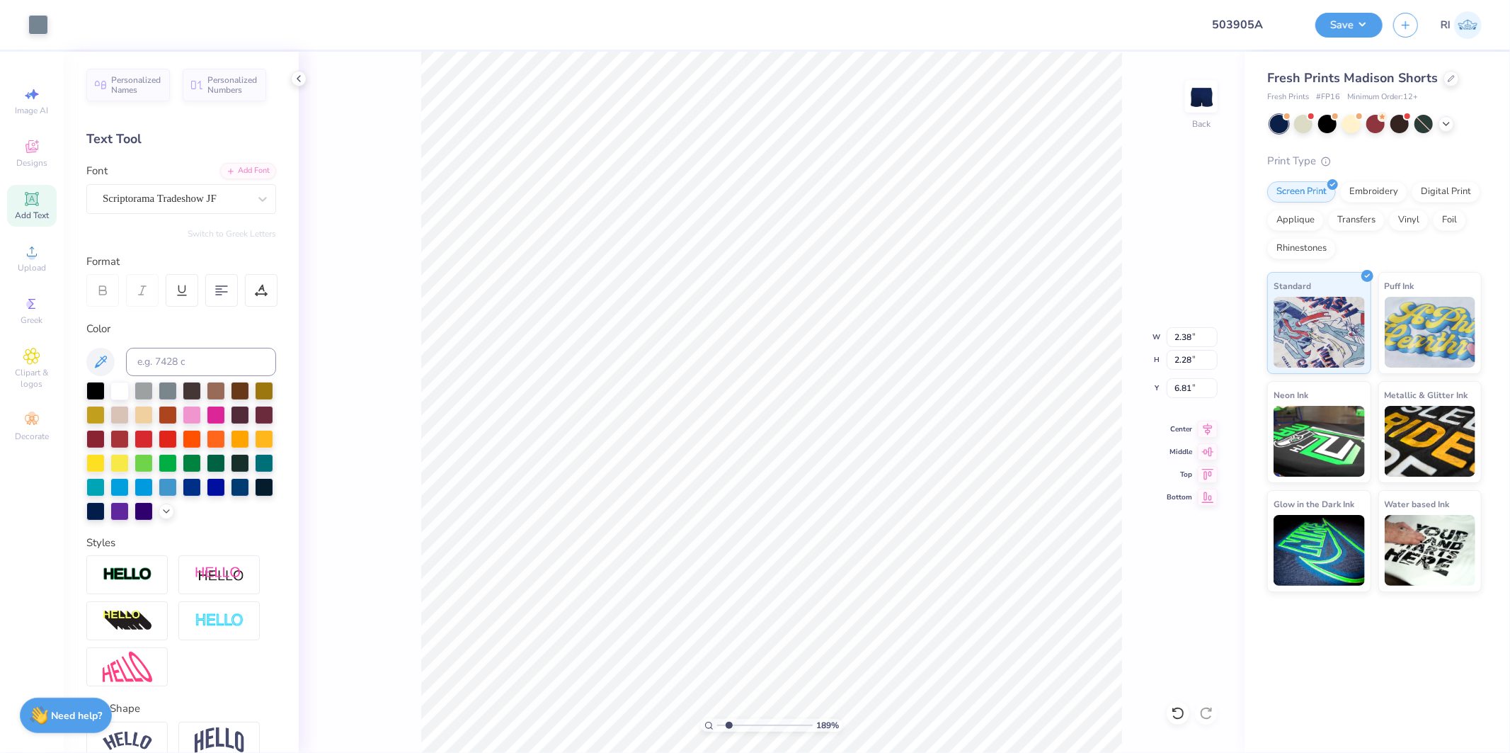
type input "8.55"
click at [947, 734] on li "Send to Back" at bounding box center [931, 735] width 111 height 28
type input "5.92195900298426"
type input "8.60"
click at [31, 31] on div at bounding box center [38, 23] width 20 height 20
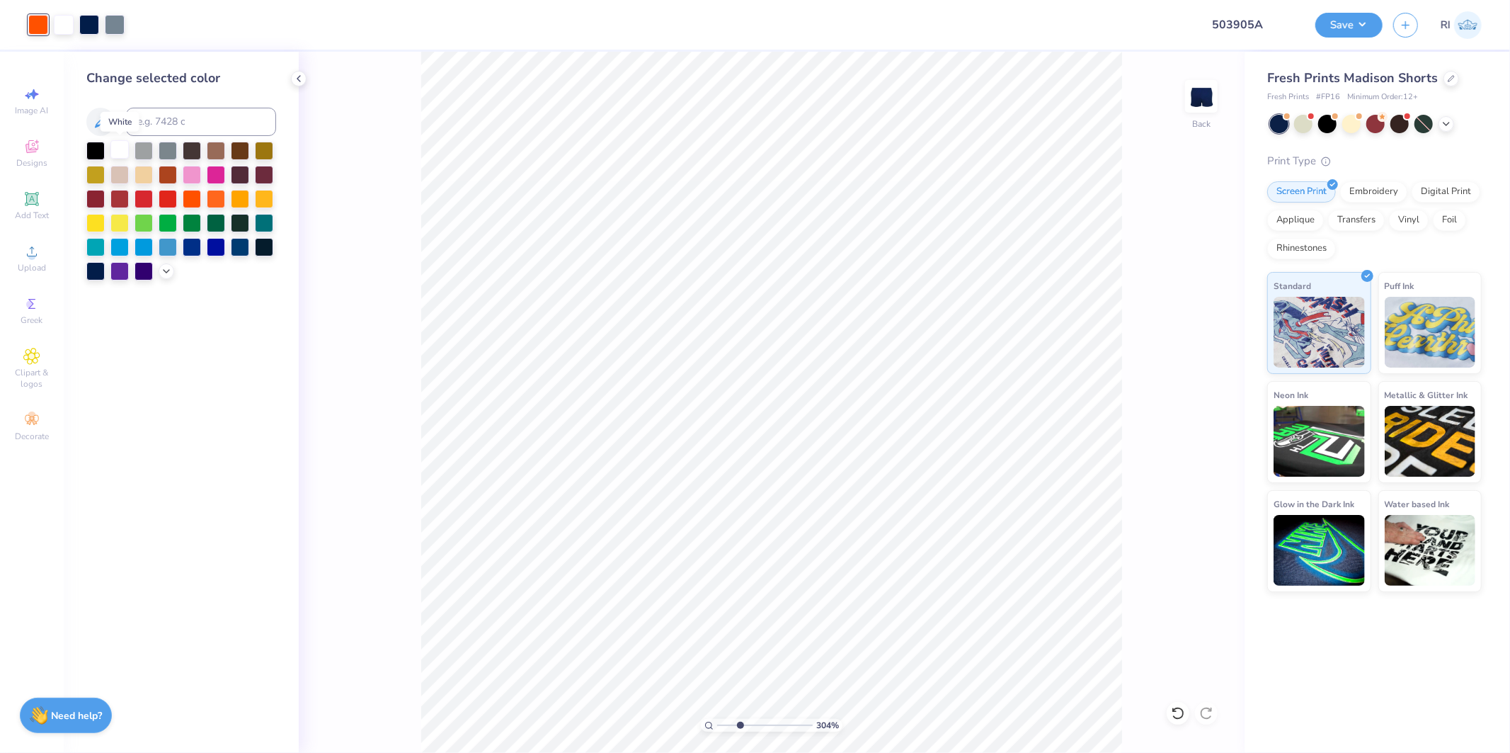
click at [110, 147] on div at bounding box center [119, 149] width 18 height 18
click at [1156, 666] on div "100 % Back" at bounding box center [772, 402] width 946 height 701
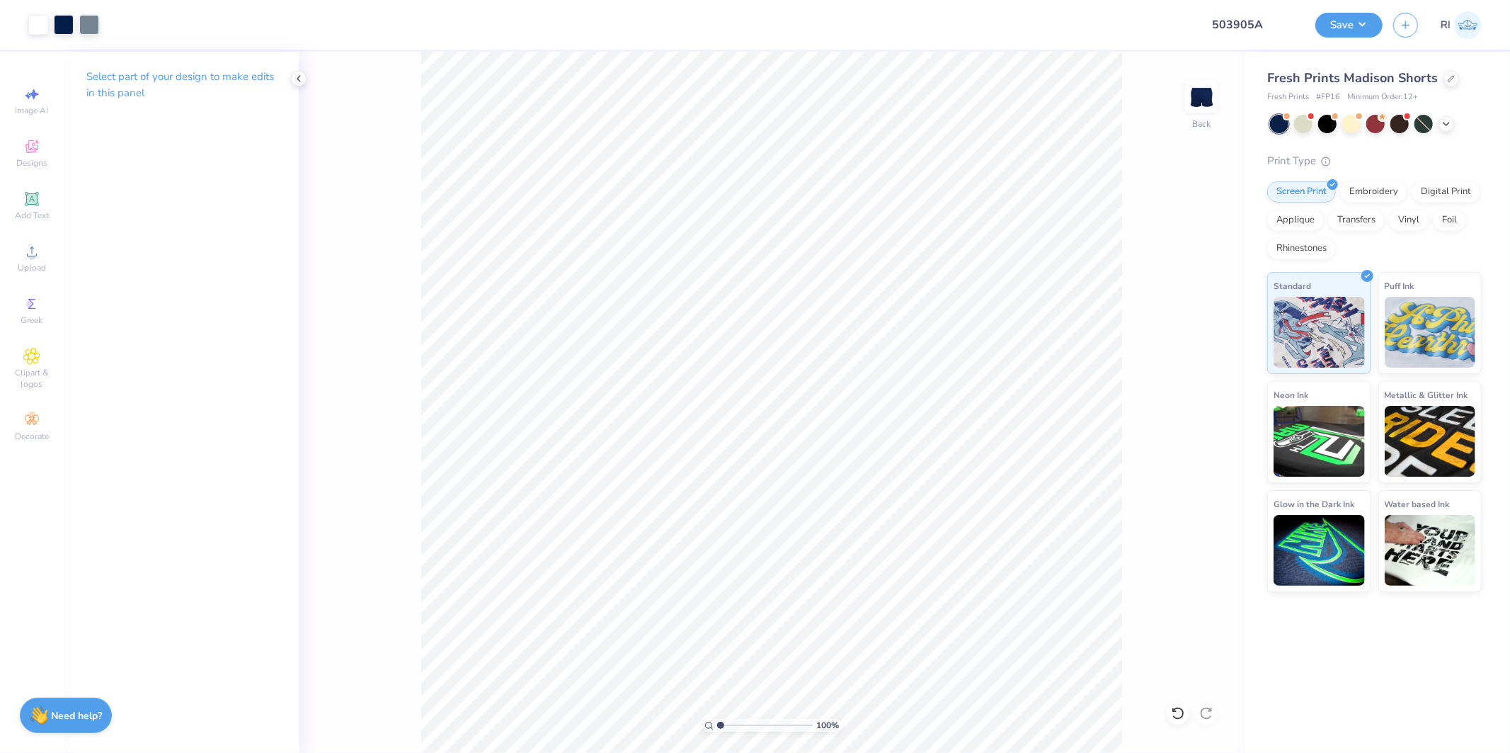
click at [1148, 695] on div "100 % Back" at bounding box center [772, 402] width 946 height 701
type input "1.39584521408376"
click at [1194, 382] on input "5.70" at bounding box center [1192, 388] width 51 height 20
type input "6"
type input "1.39584521408376"
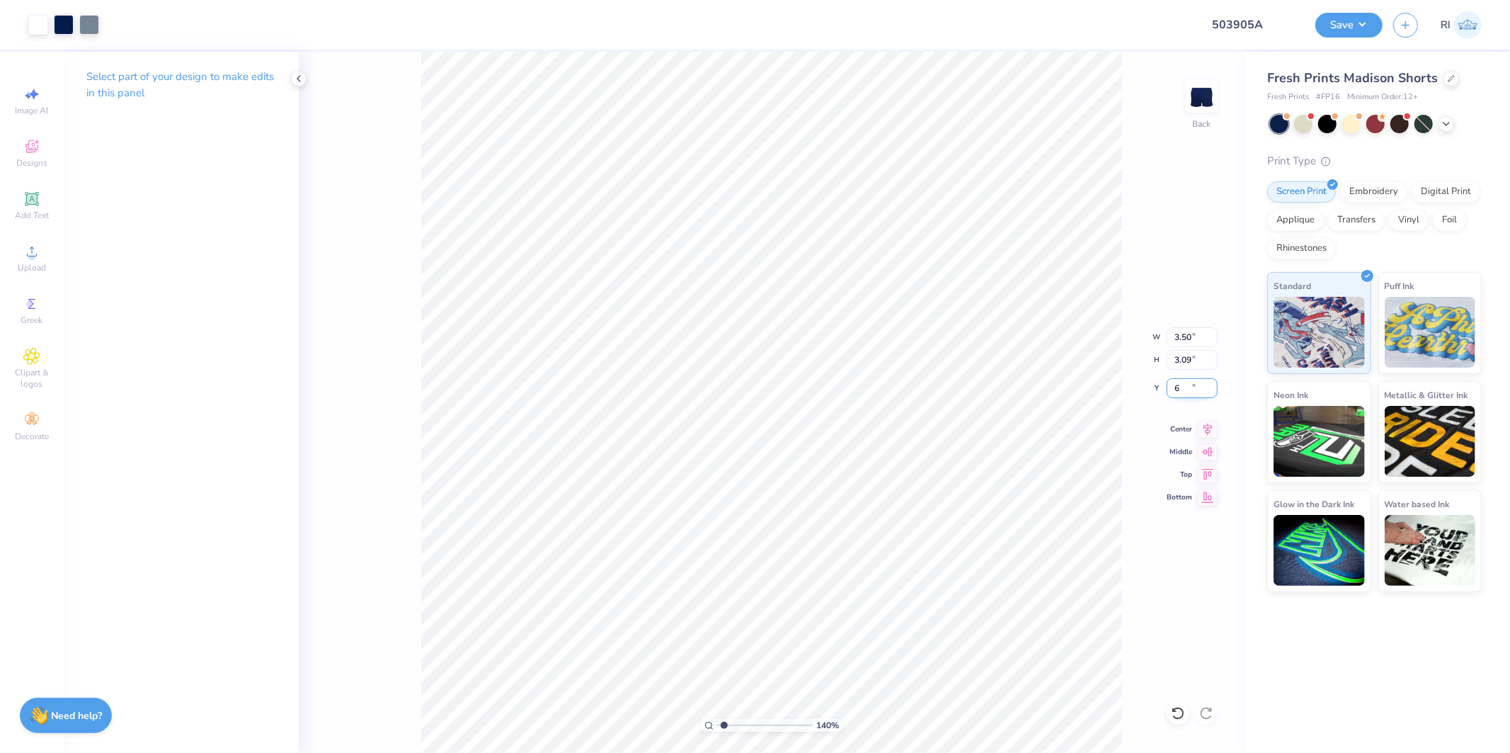
type input "6.00"
type input "1"
click at [1357, 30] on button "Save" at bounding box center [1349, 23] width 67 height 25
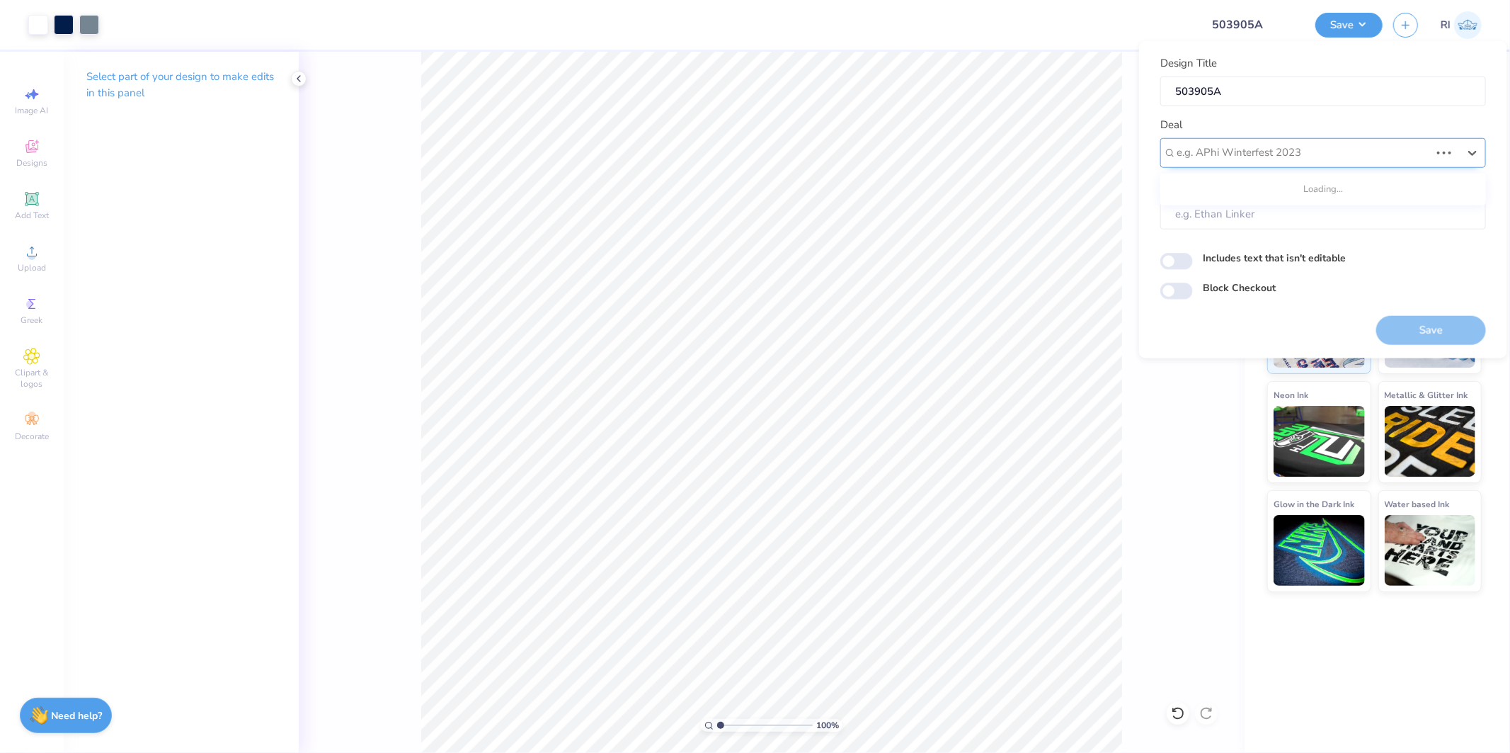
click at [1296, 151] on div at bounding box center [1303, 152] width 253 height 19
click at [1272, 243] on div "Design Tool Gallery" at bounding box center [1323, 240] width 314 height 23
type input "design tool"
type input "Design Tool Gallery User"
click at [1184, 285] on input "Block Checkout" at bounding box center [1176, 291] width 33 height 17
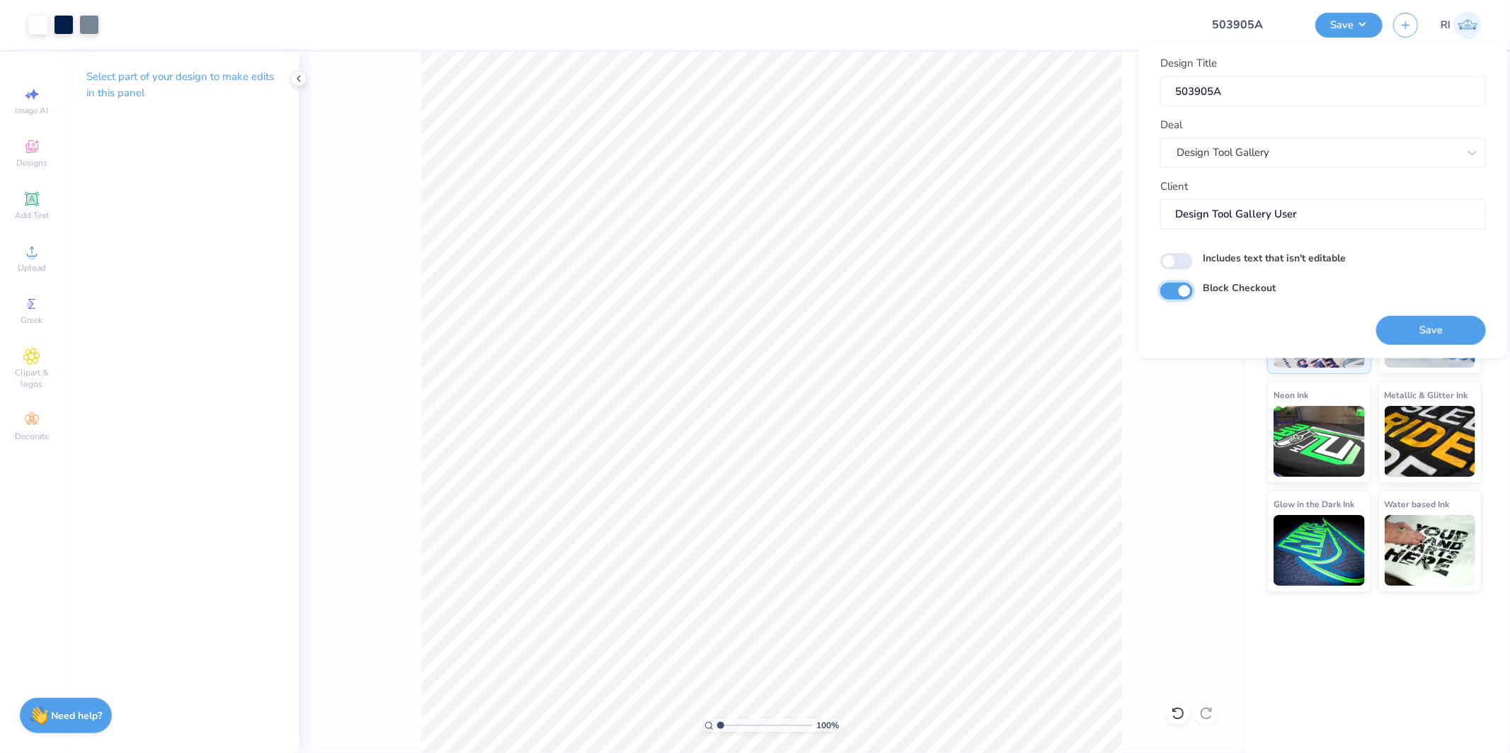
checkbox input "true"
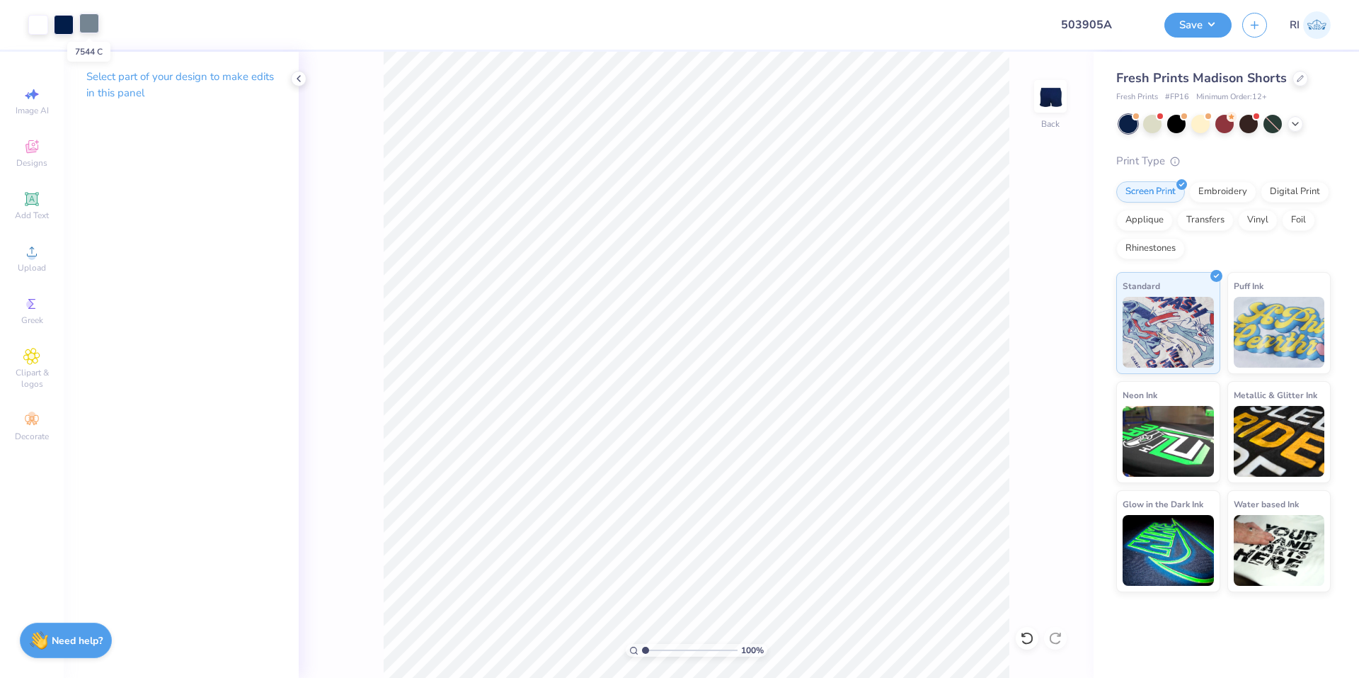
click at [94, 27] on div at bounding box center [89, 23] width 20 height 20
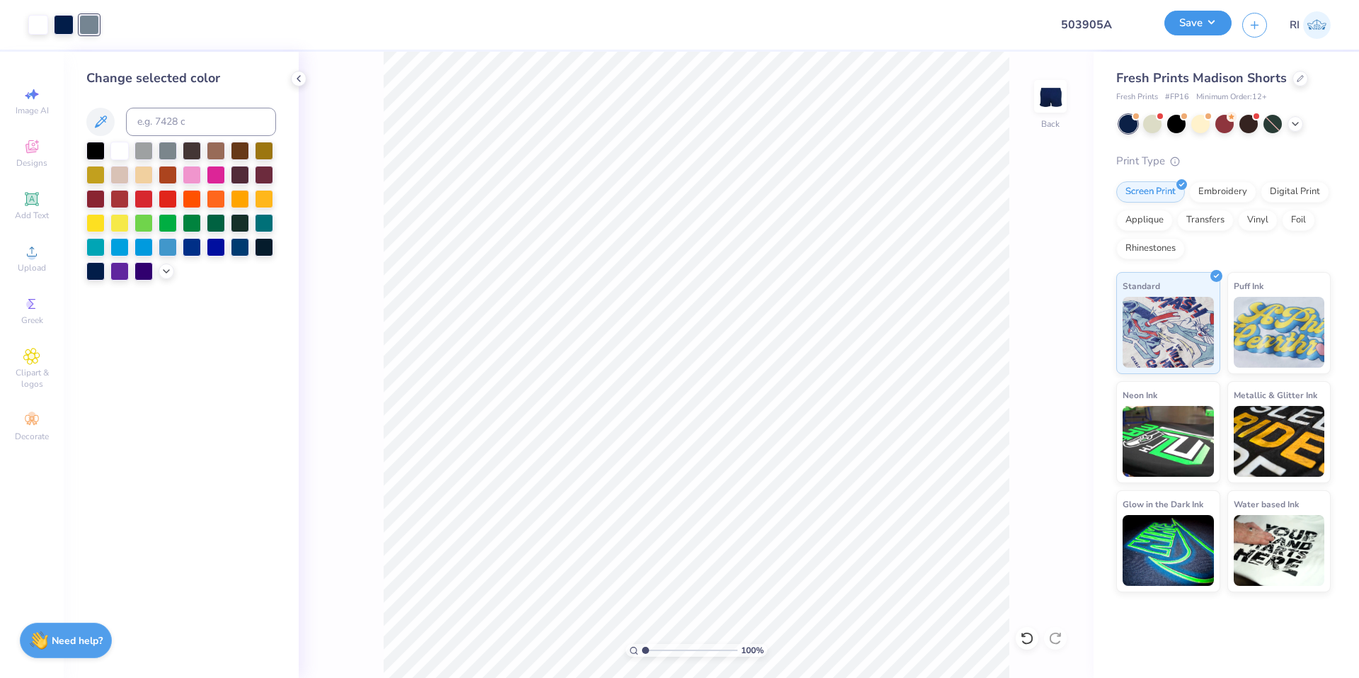
click at [1220, 15] on button "Save" at bounding box center [1198, 23] width 67 height 25
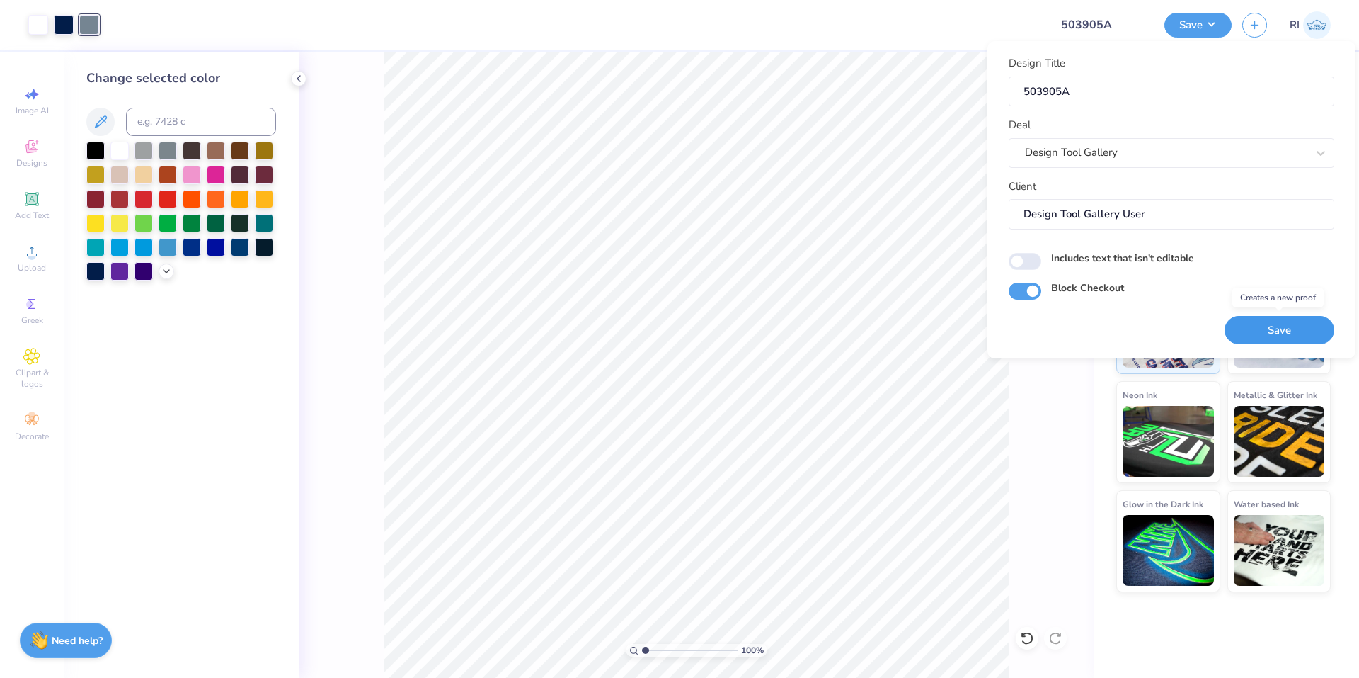
click at [1257, 326] on button "Save" at bounding box center [1280, 330] width 110 height 29
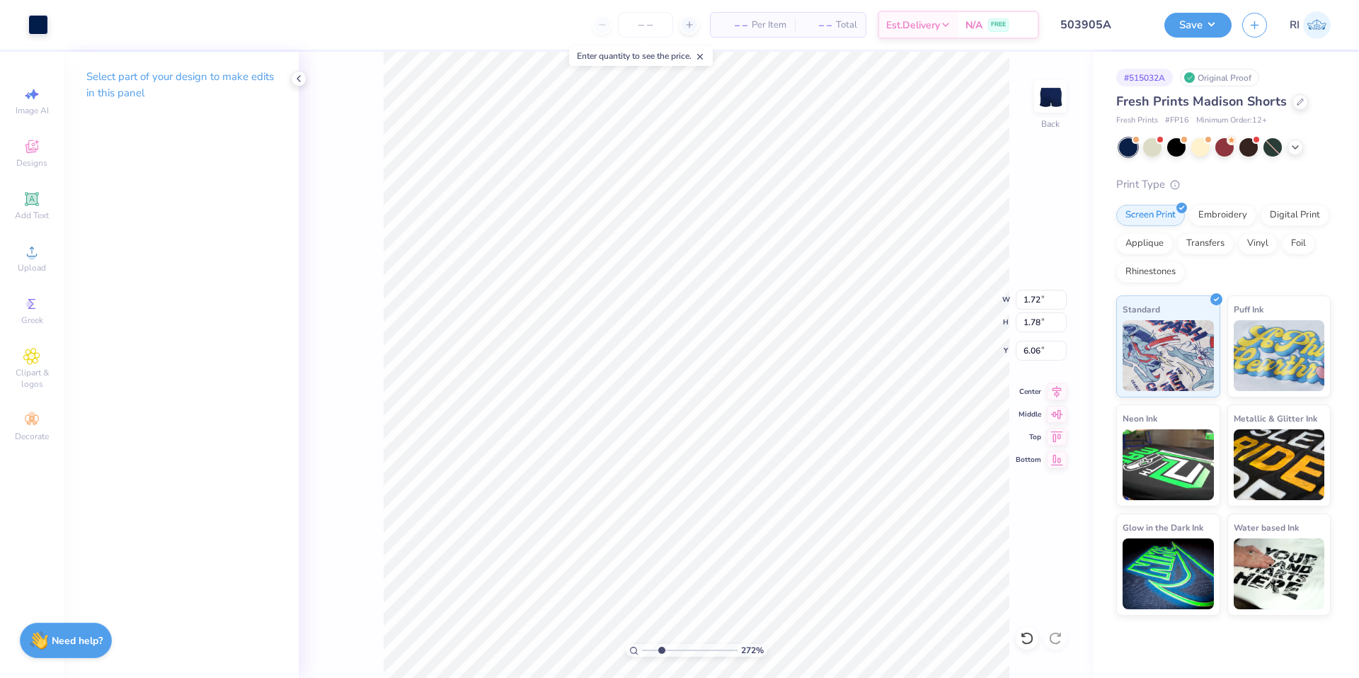
type input "2.71964221644285"
type input "5.33"
click at [1027, 634] on icon at bounding box center [1027, 638] width 14 height 14
type input "2.71964221644285"
type input "6.06"
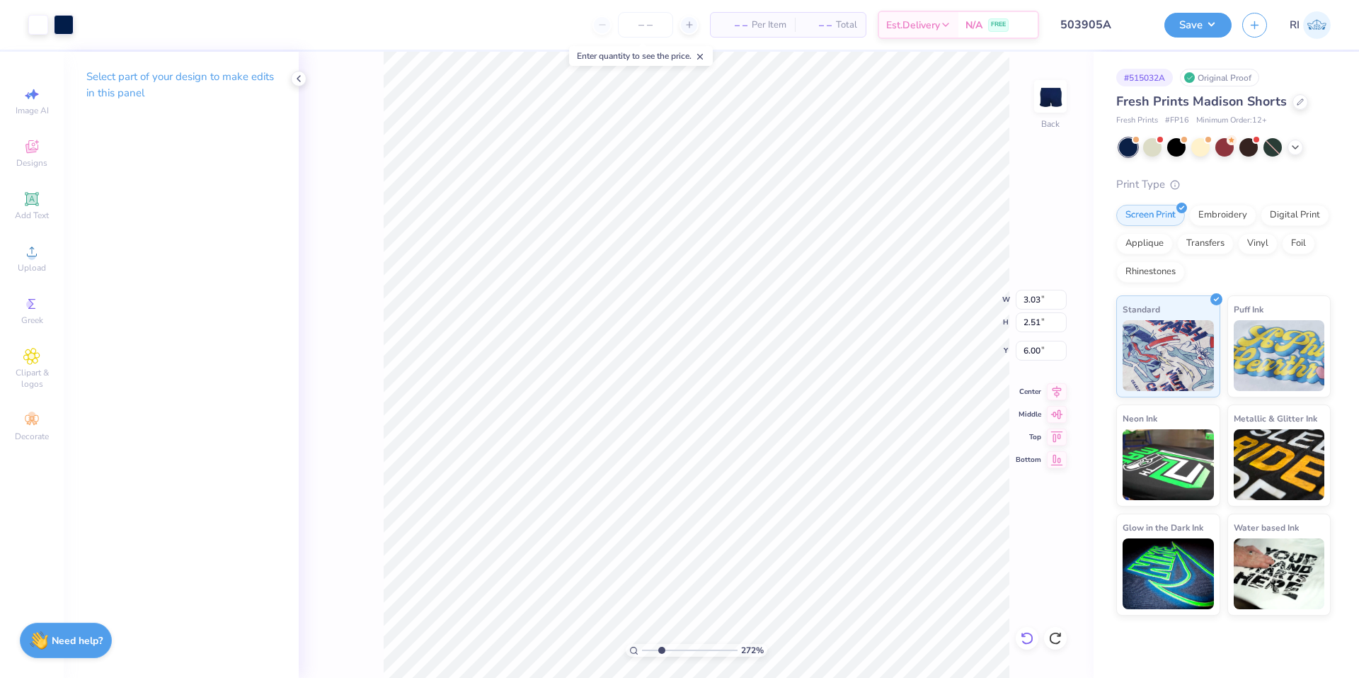
type input "2.71964221644285"
type input "4.71"
click at [1022, 629] on div at bounding box center [1027, 638] width 23 height 23
type input "2.71964221644285"
type input "6.00"
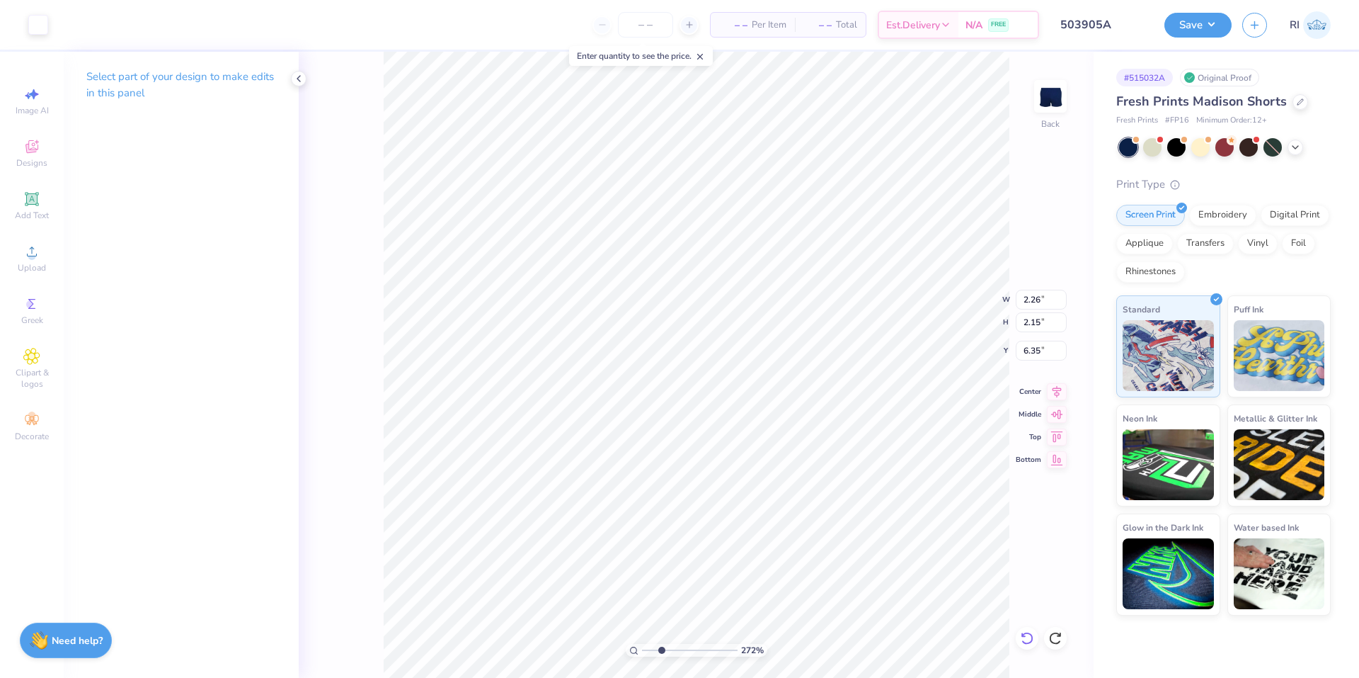
type input "2.71964221644285"
type input "6.13"
click at [1027, 637] on icon at bounding box center [1027, 638] width 14 height 14
type input "2.71964221644285"
type input "6.35"
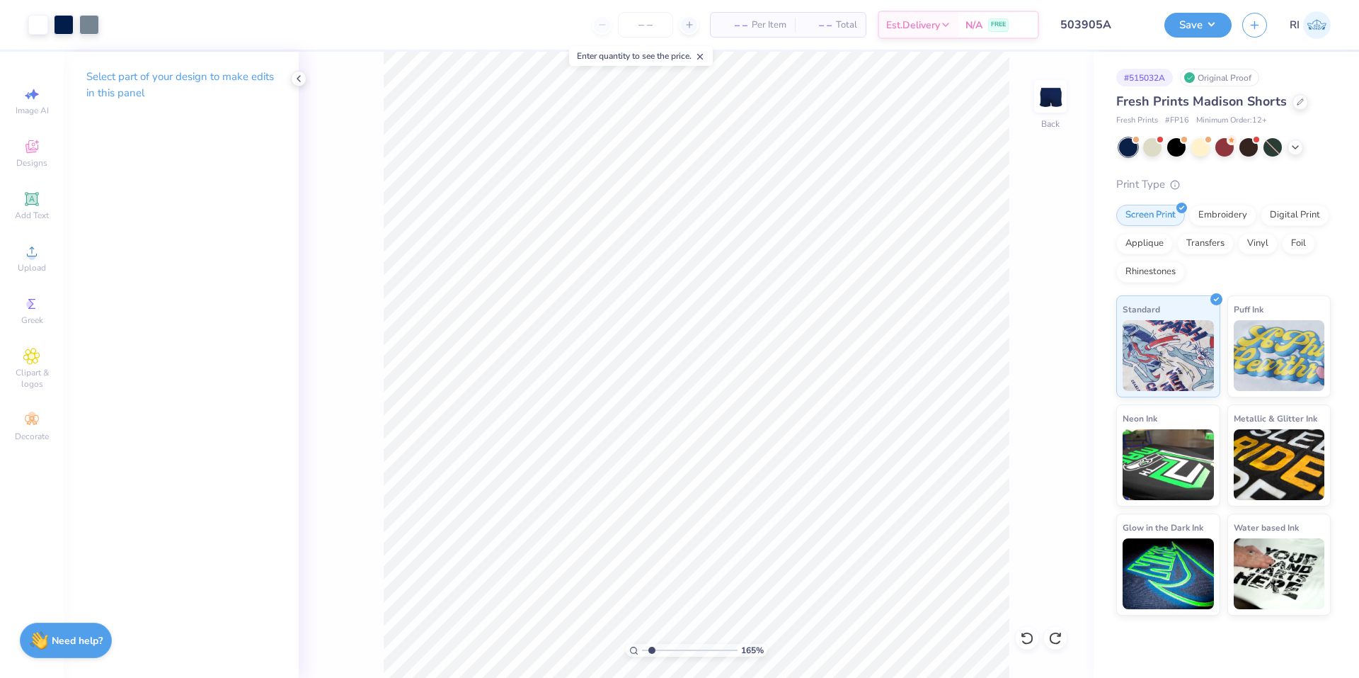
type input "1.64913377760655"
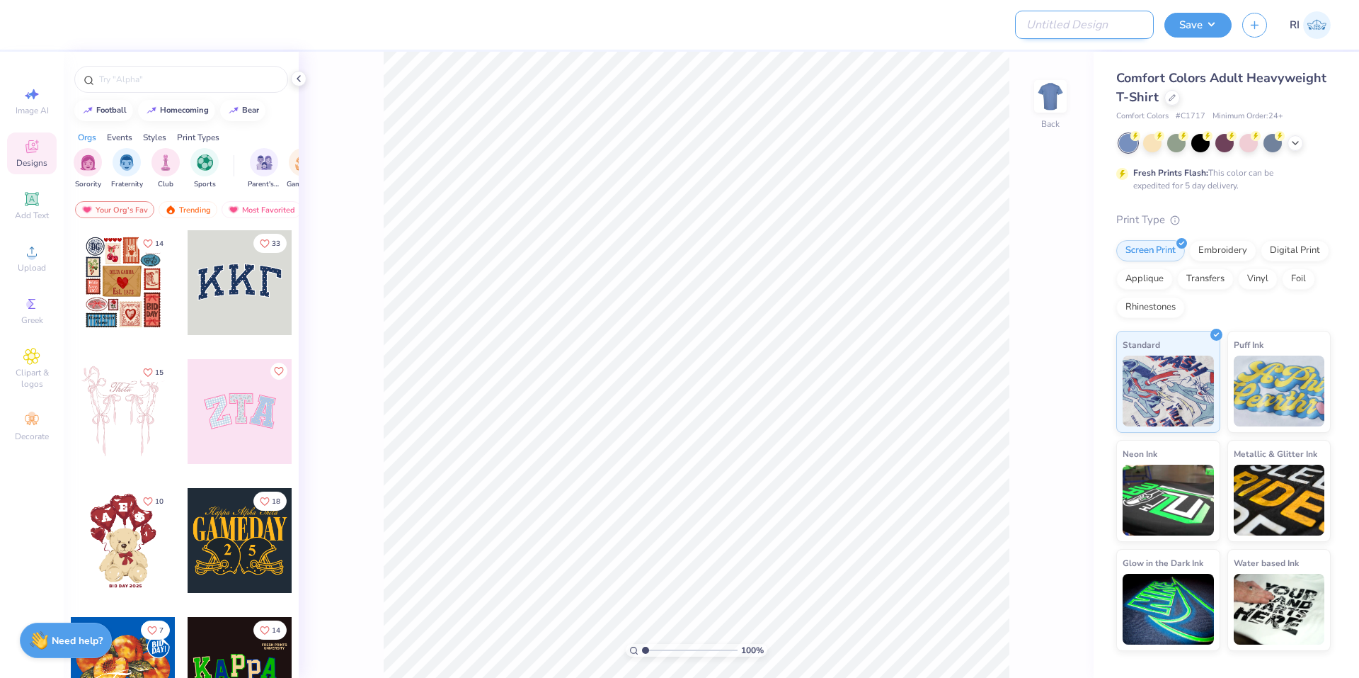
click at [1122, 21] on input "Design Title" at bounding box center [1084, 25] width 139 height 28
paste input "512716A"
type input "512716A"
click at [40, 205] on icon at bounding box center [31, 198] width 17 height 17
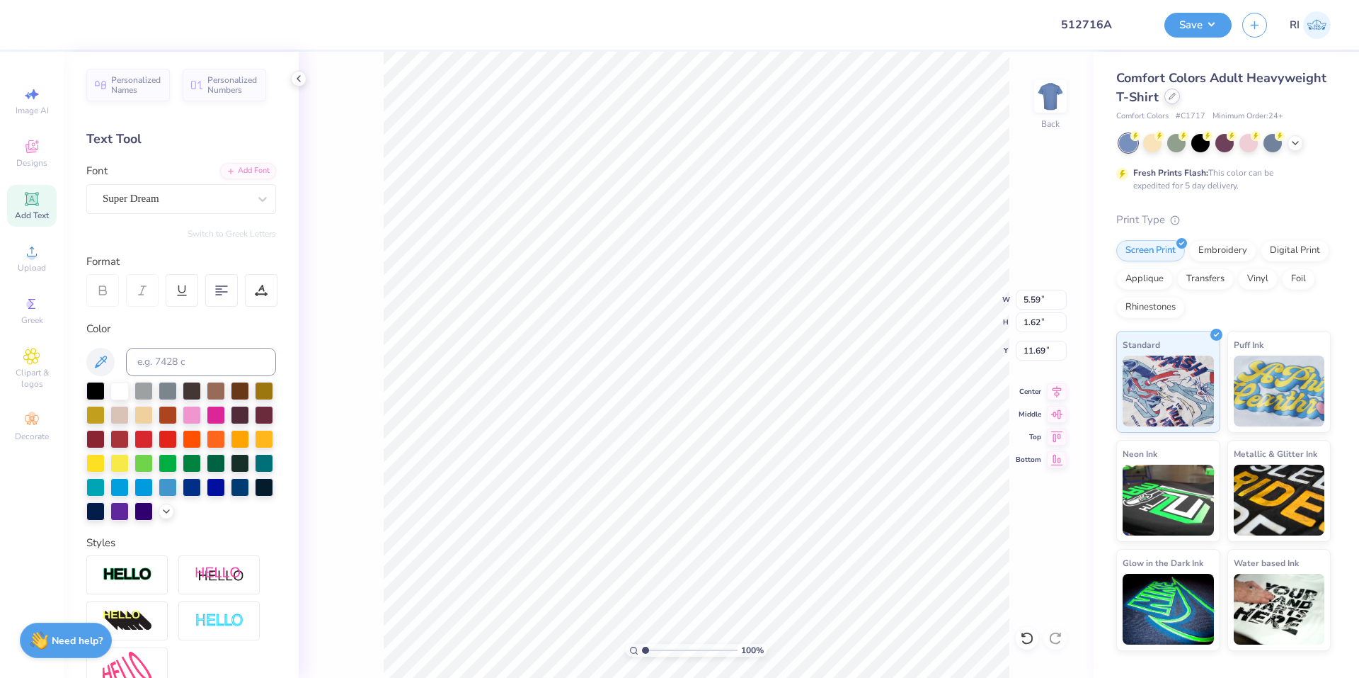
click at [1170, 99] on icon at bounding box center [1172, 96] width 7 height 7
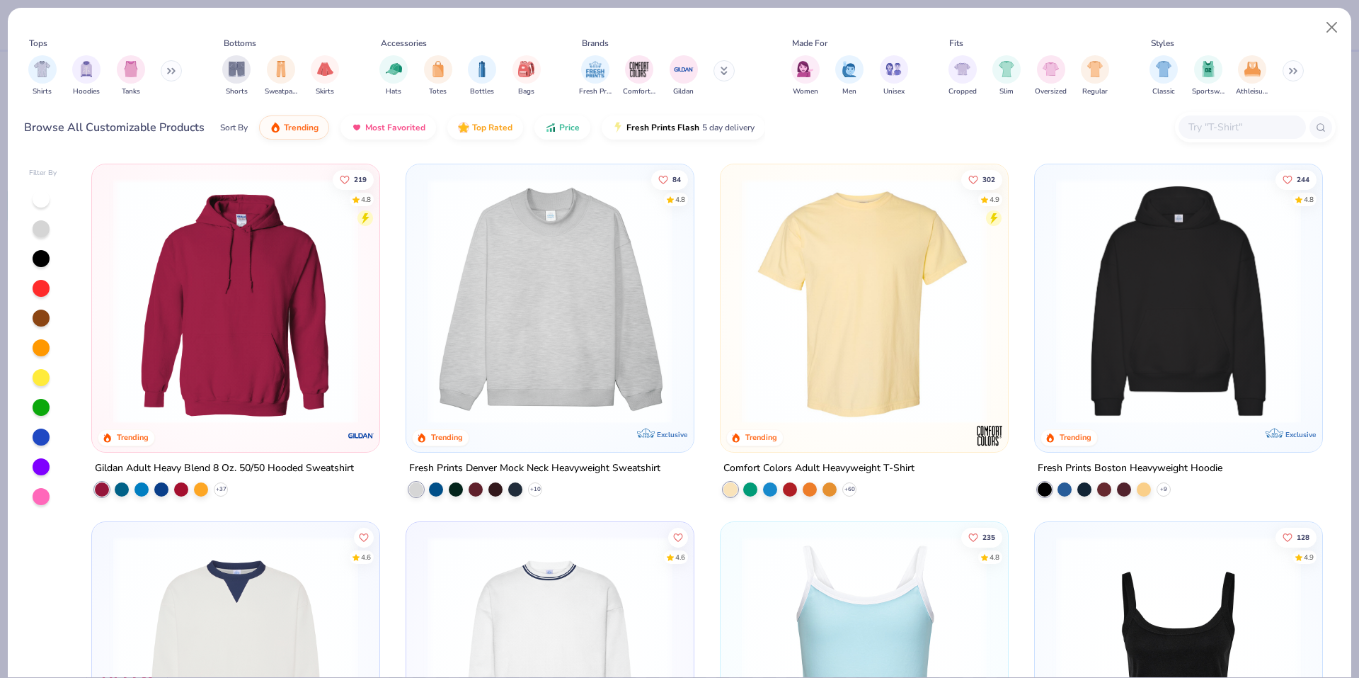
click at [1223, 127] on input "text" at bounding box center [1241, 127] width 109 height 16
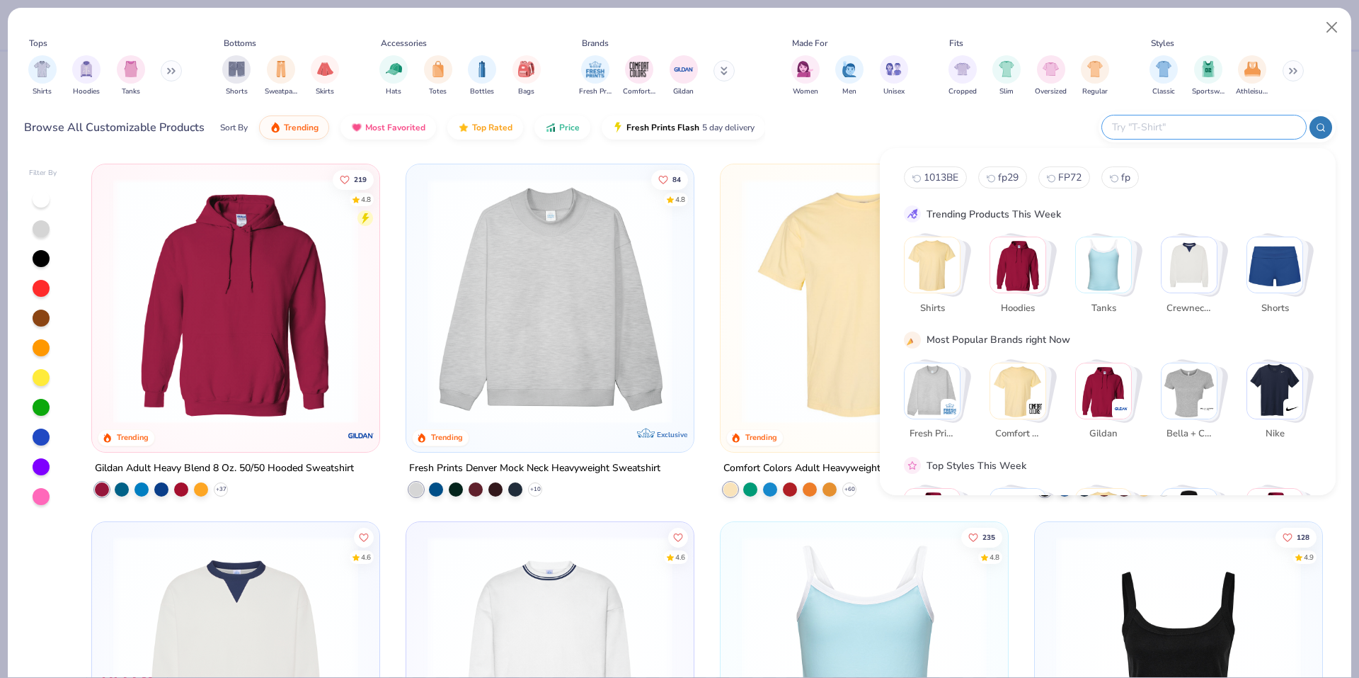
paste input "G520"
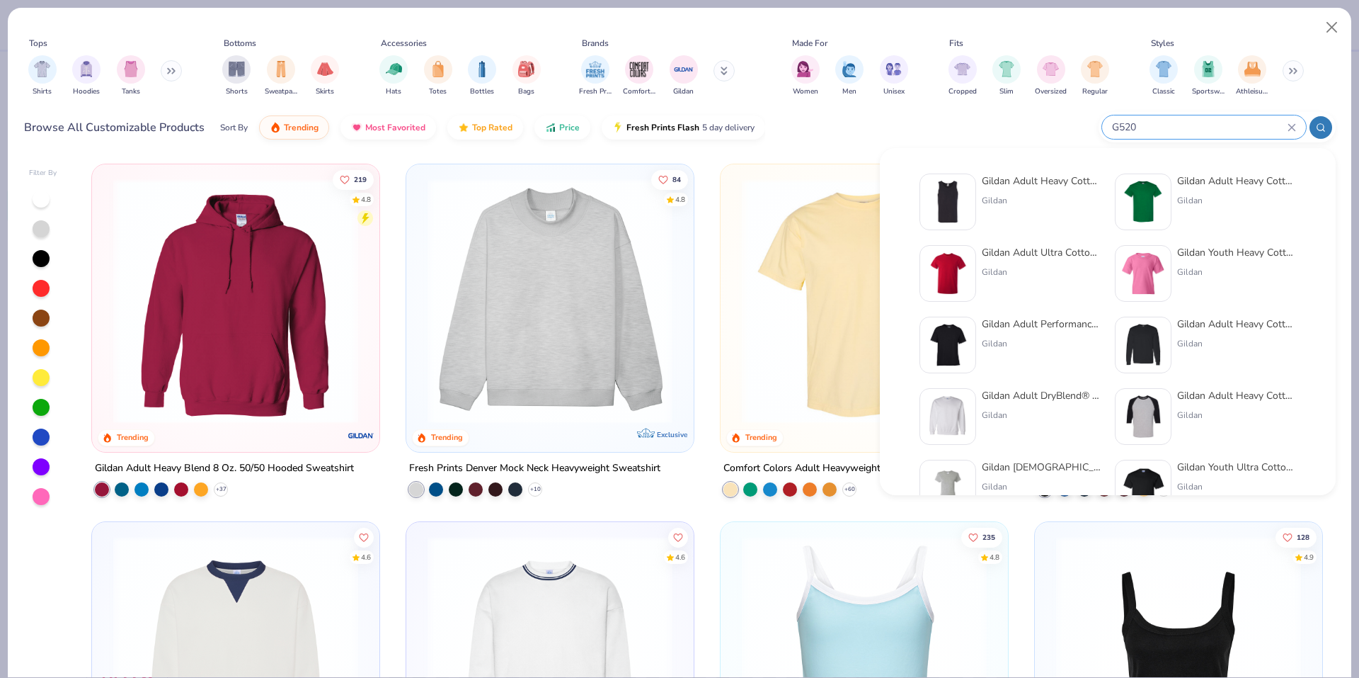
type input "G520"
click at [949, 190] on img at bounding box center [948, 202] width 44 height 44
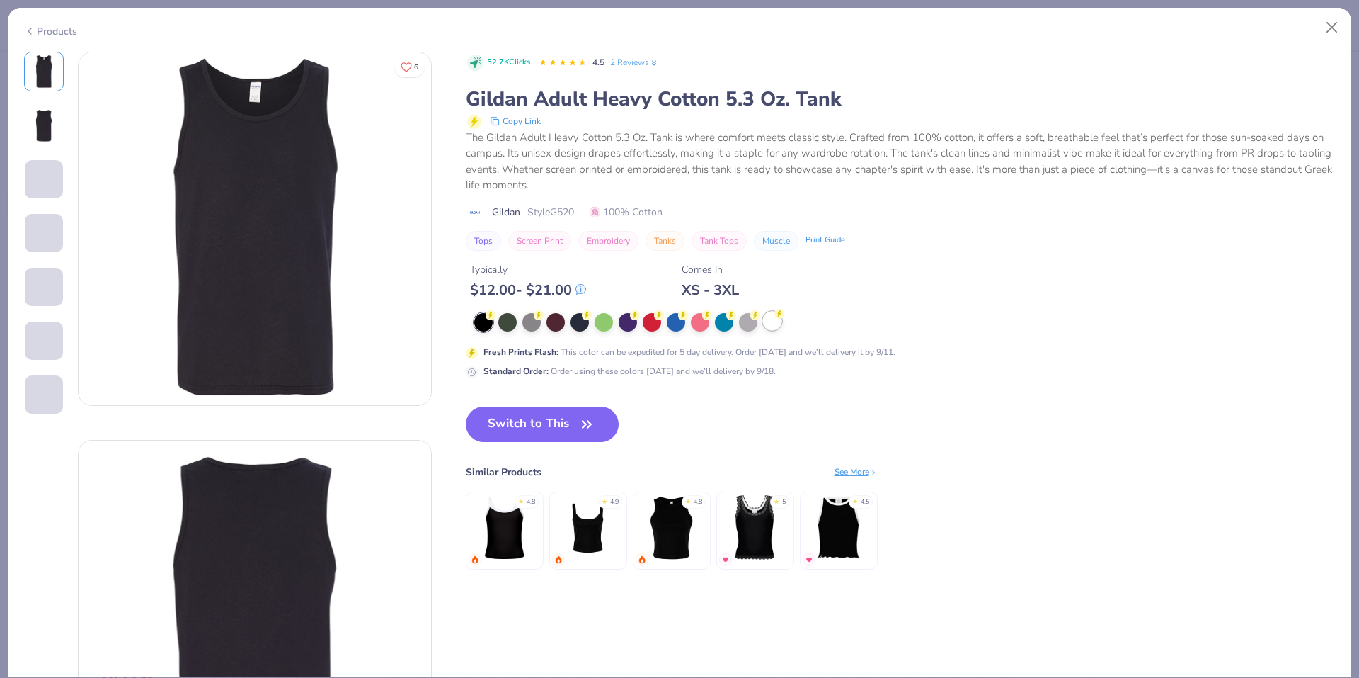
click at [772, 320] on div at bounding box center [772, 321] width 18 height 18
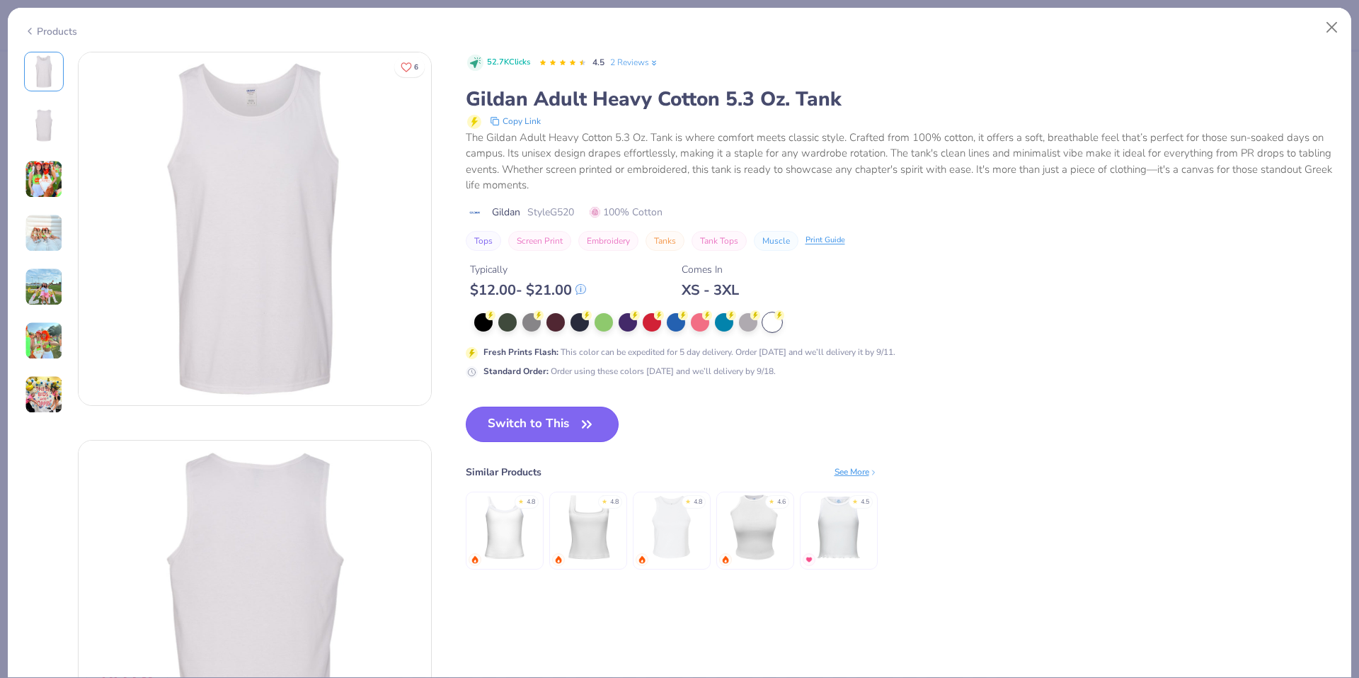
click at [568, 409] on button "Switch to This" at bounding box center [543, 423] width 154 height 35
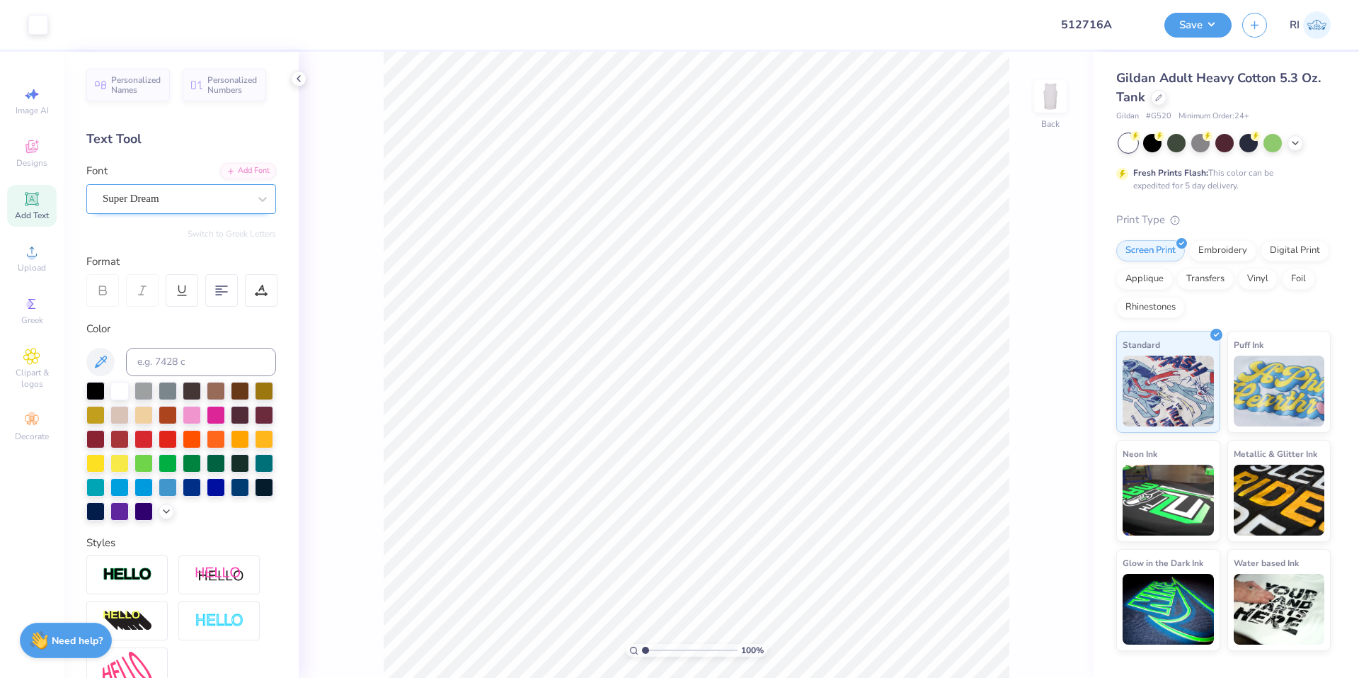
click at [171, 204] on div "Super Dream" at bounding box center [175, 199] width 149 height 22
click at [155, 327] on div "Default Varsity Team" at bounding box center [181, 305] width 190 height 51
click at [158, 314] on span "Varsity Team" at bounding box center [133, 310] width 56 height 15
type input "var"
click at [192, 361] on input at bounding box center [201, 362] width 150 height 28
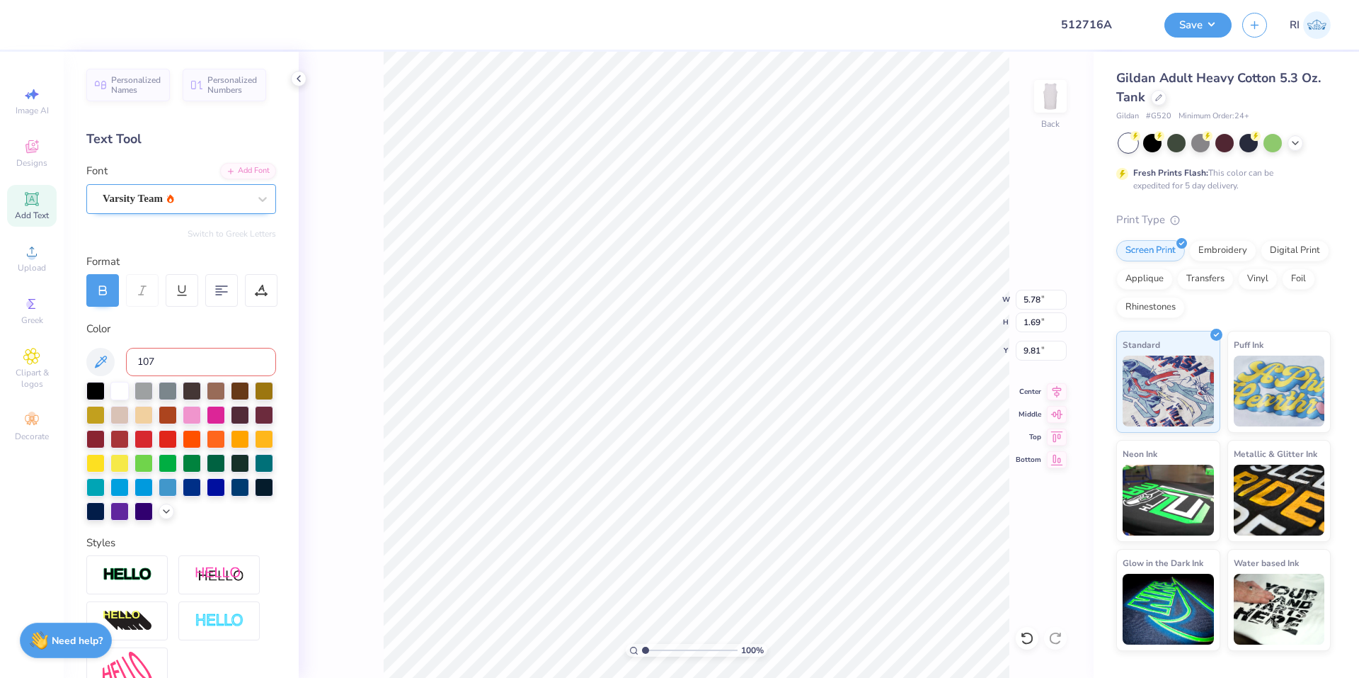
type input "107"
type textarea "ALPHA"
click at [127, 583] on img at bounding box center [128, 574] width 50 height 16
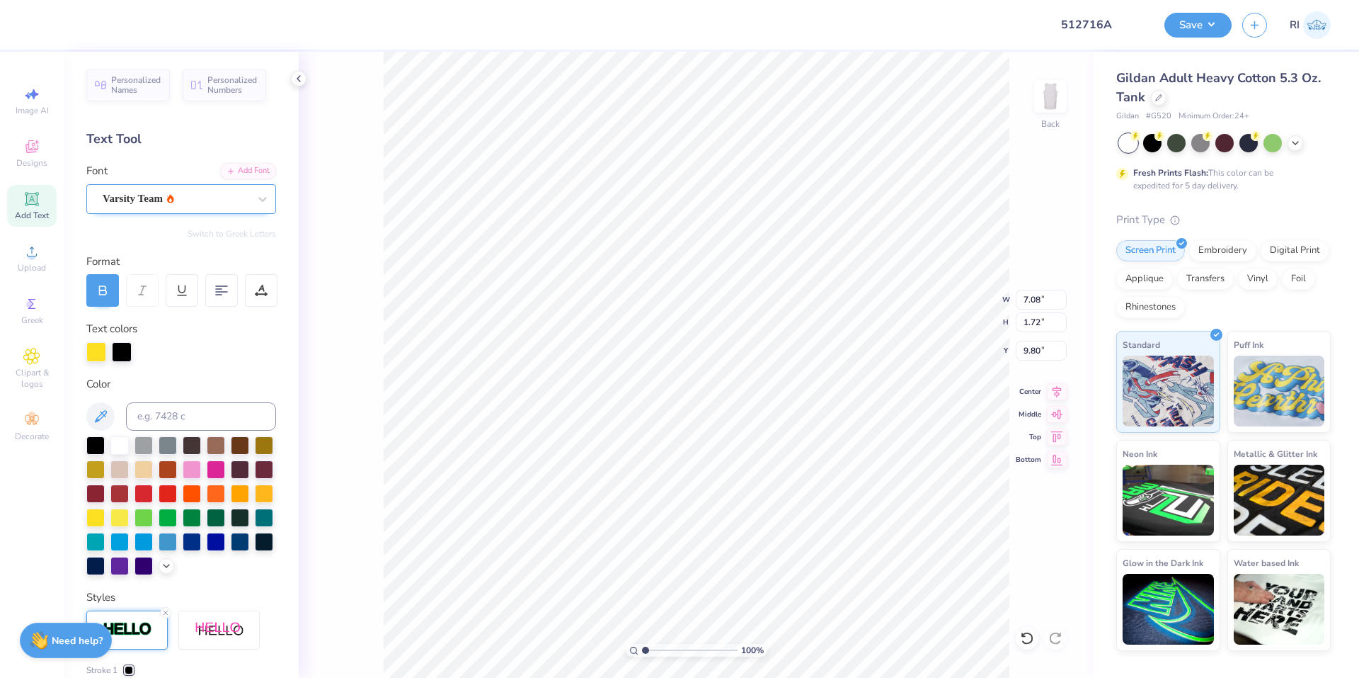
type input "7.08"
type input "1.72"
type input "9.80"
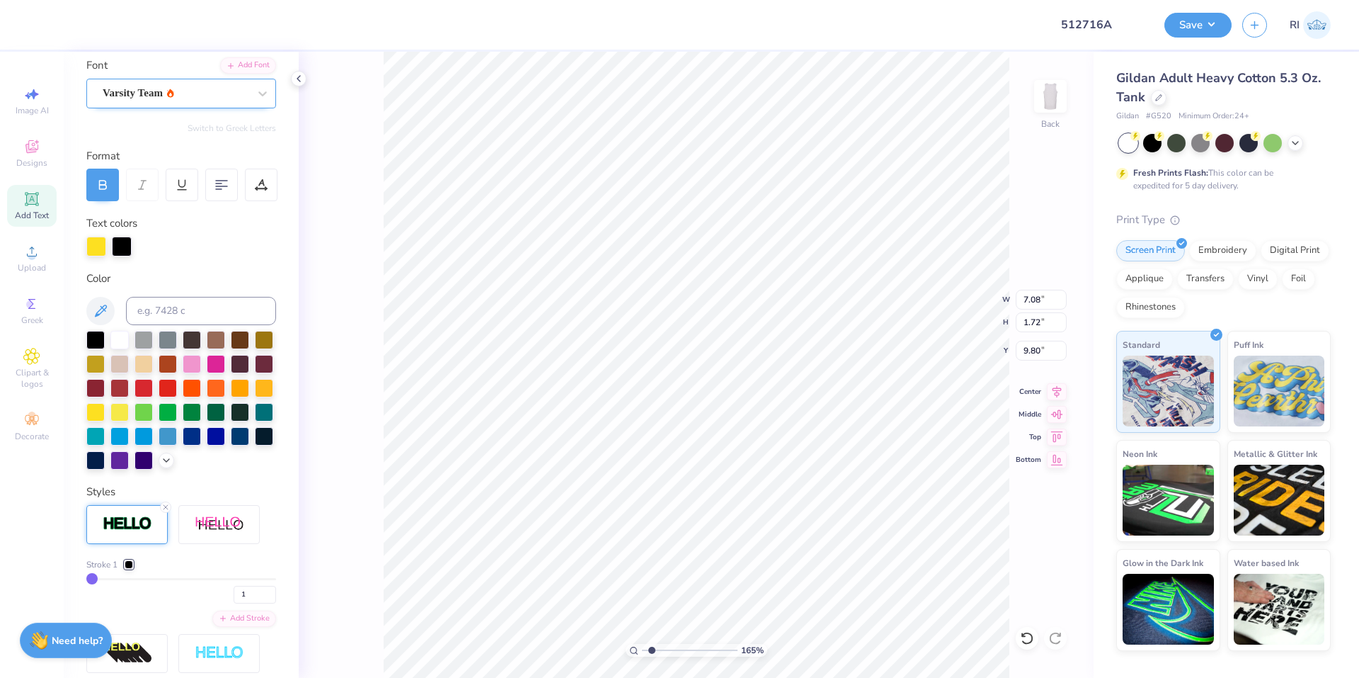
scroll to position [142, 0]
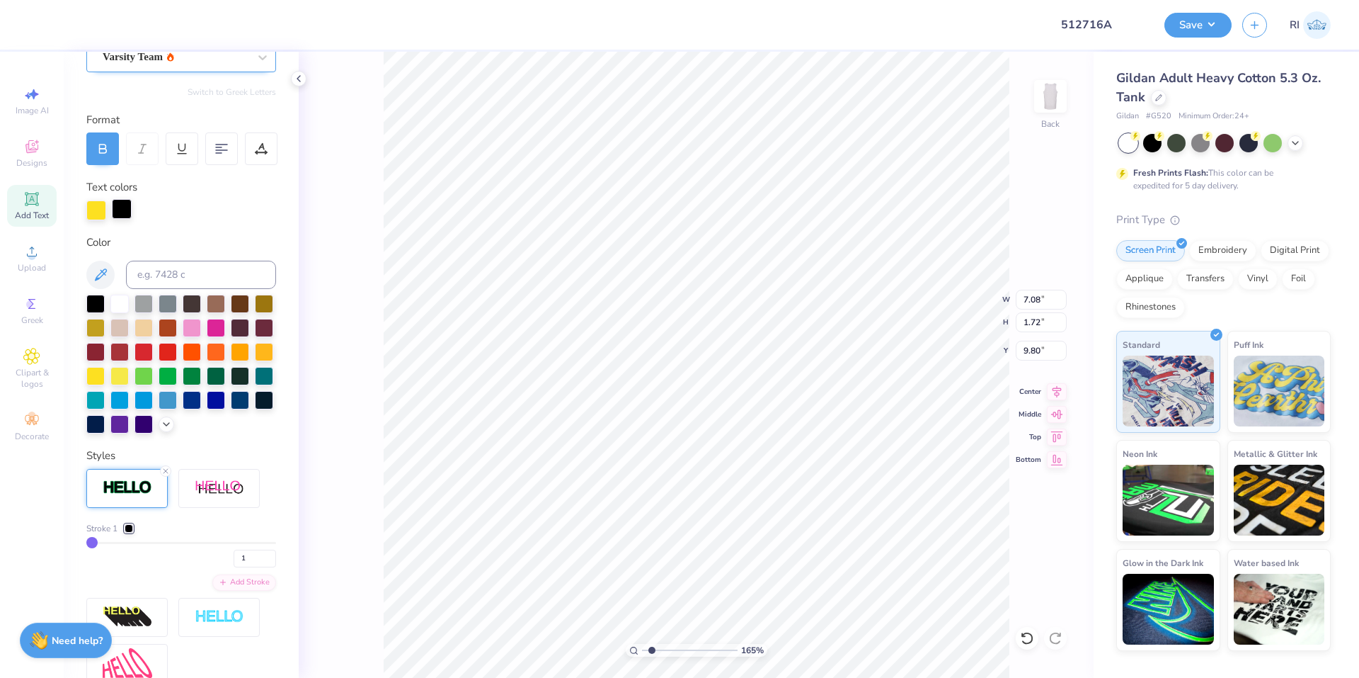
click at [130, 212] on div at bounding box center [122, 209] width 20 height 20
click at [164, 270] on input at bounding box center [201, 275] width 150 height 28
paste input
type input "1.64913377760655"
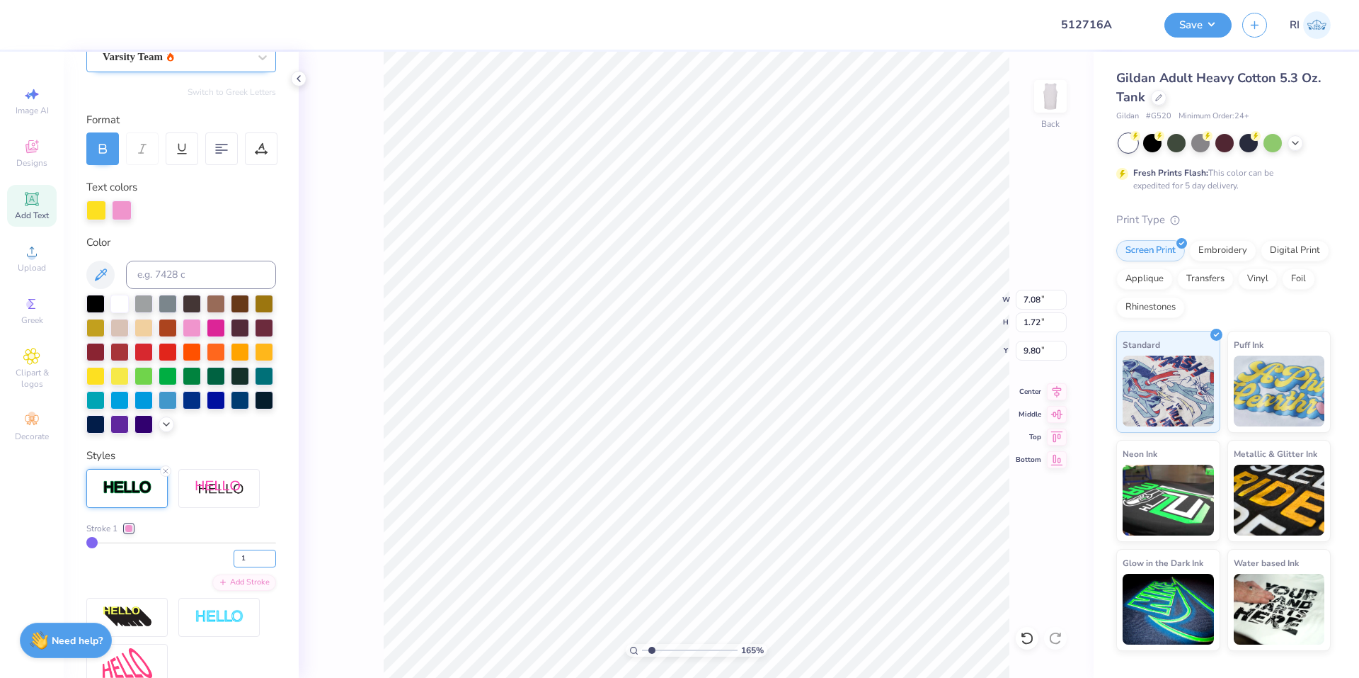
drag, startPoint x: 241, startPoint y: 585, endPoint x: 231, endPoint y: 569, distance: 19.1
click at [232, 567] on div "1" at bounding box center [181, 554] width 190 height 25
type input "2"
click at [255, 468] on div "Personalized Names Personalized Numbers Text Tool Add Font Font Varsity Team Sw…" at bounding box center [181, 365] width 235 height 626
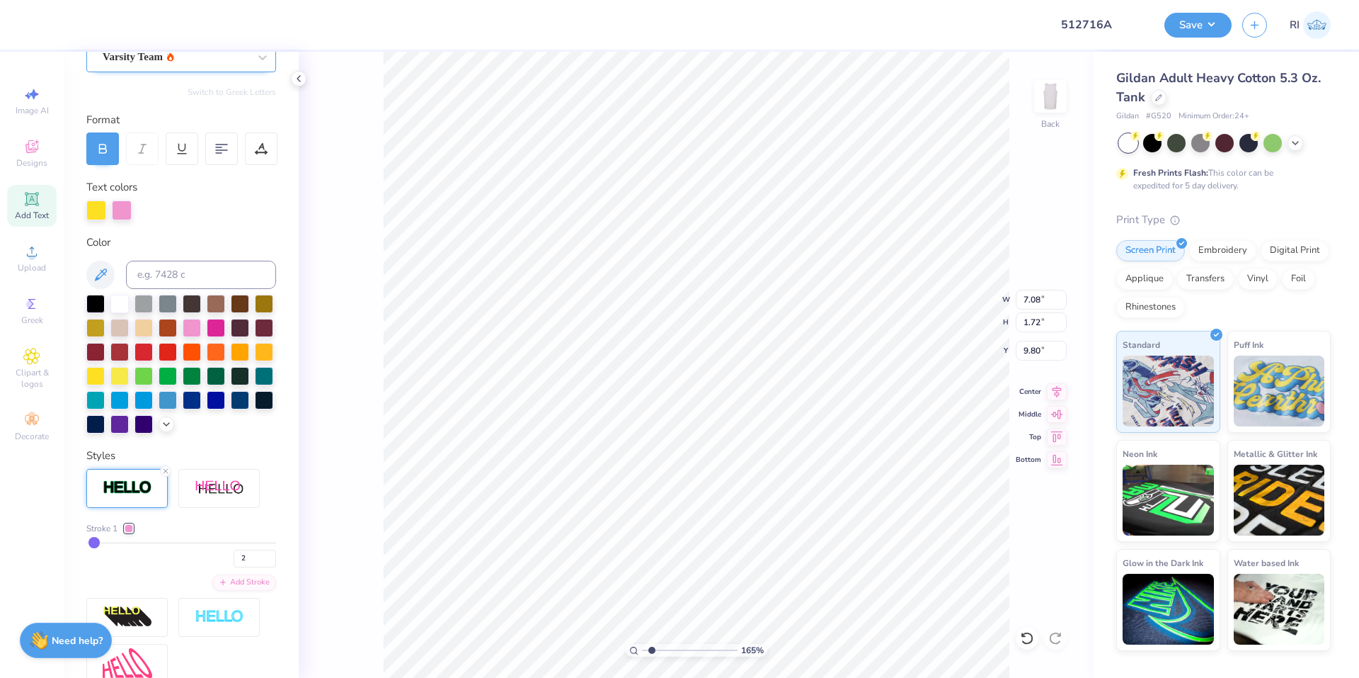
type input "1.64913377760655"
type input "7.12"
type input "1.75"
type input "9.78"
click at [1238, 212] on div "Print Type" at bounding box center [1224, 220] width 215 height 16
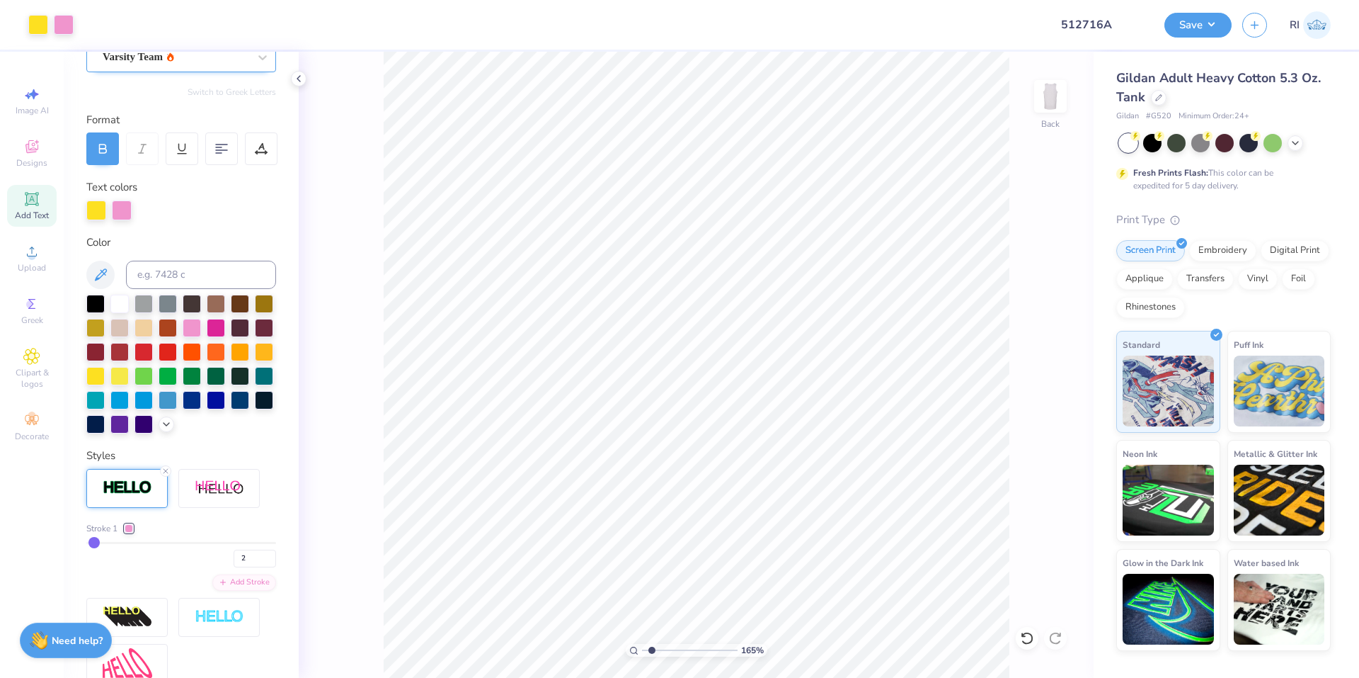
type input "1.64913377760655"
click at [1034, 297] on input "7.12" at bounding box center [1041, 300] width 51 height 20
type input "10.62"
type input "1.64913377760655"
type input "2.61"
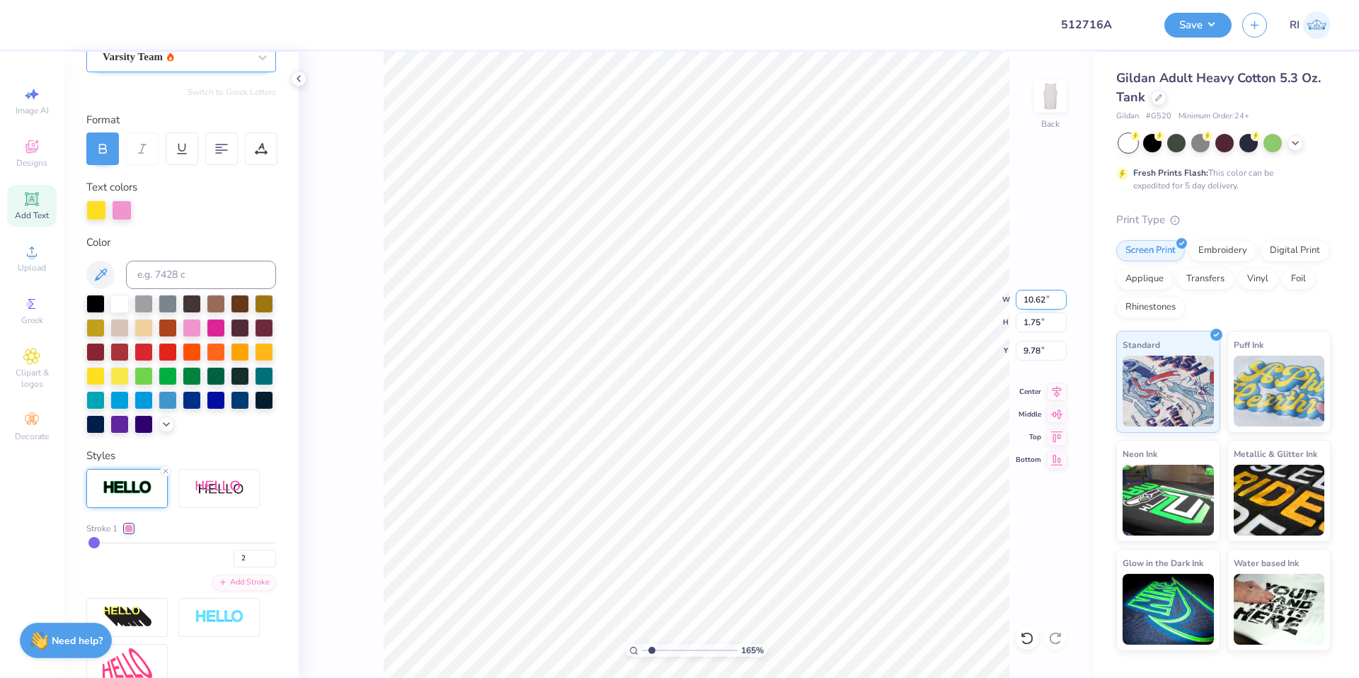
type input "9.35"
type input "10.6"
type input "1.64913377760655"
type input "10.60"
click at [1038, 348] on input "9.35" at bounding box center [1041, 351] width 51 height 20
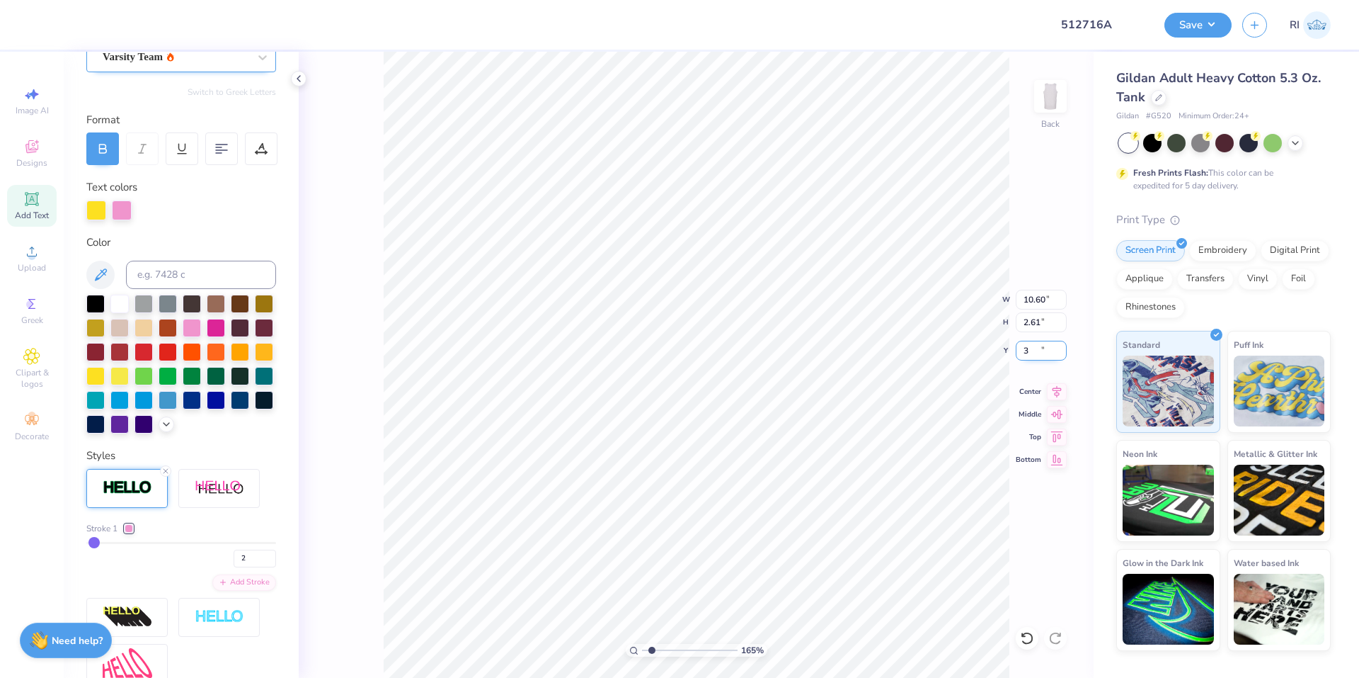
type input "3"
type input "1.64913377760655"
type input "3.00"
click at [1056, 389] on icon at bounding box center [1057, 389] width 20 height 17
click at [741, 398] on li "Duplicate" at bounding box center [733, 396] width 111 height 28
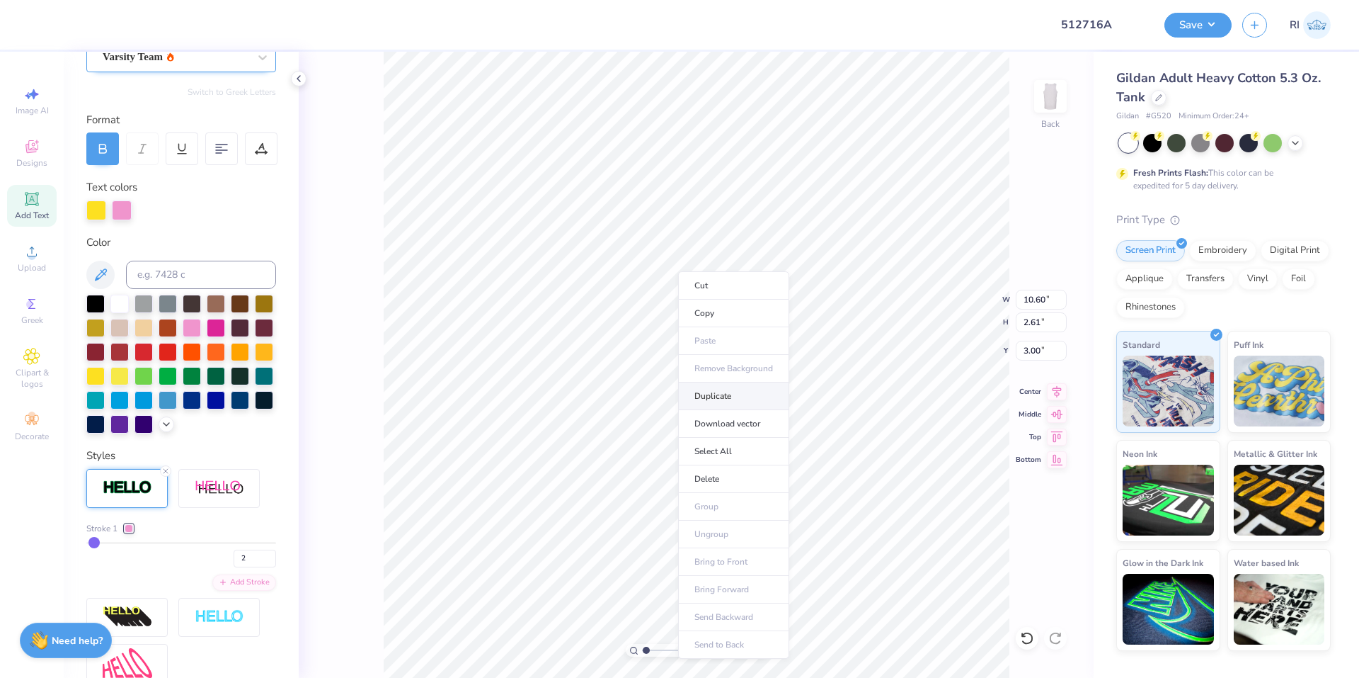
type input "1.10522621487156"
type input "4.00"
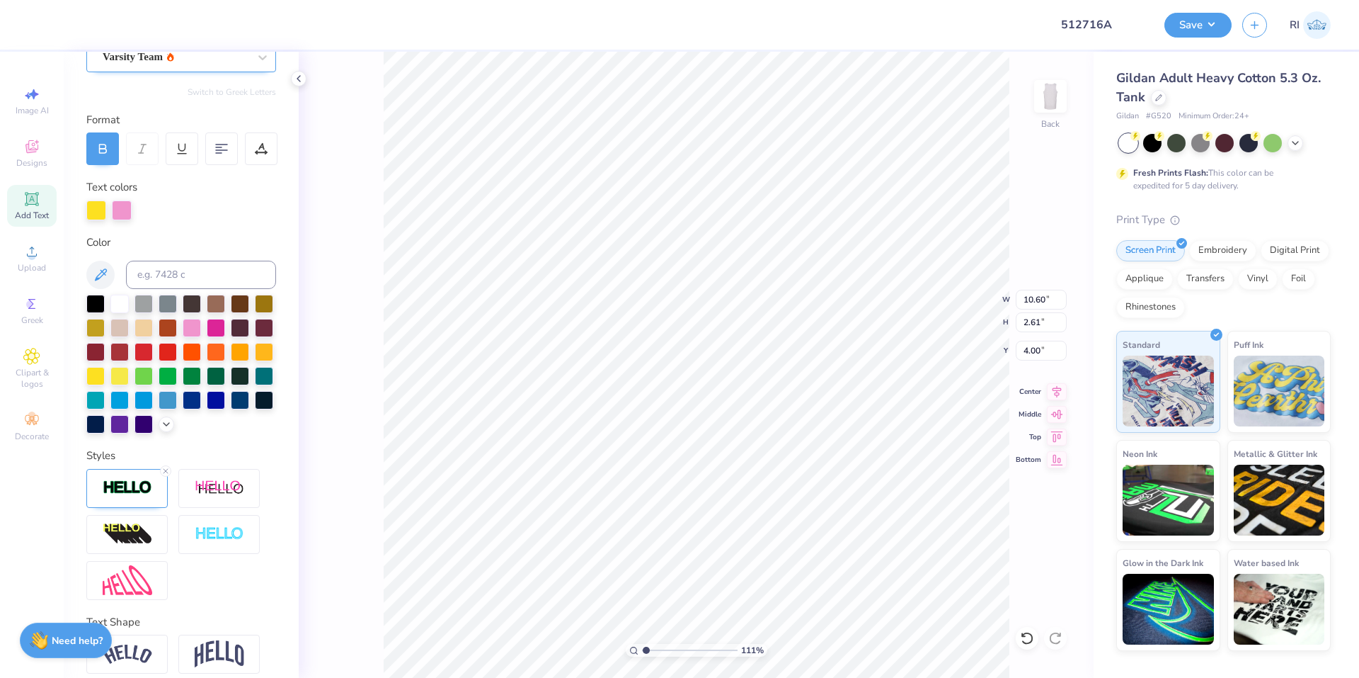
type input "1.10522621487156"
type input "6.14"
type input "1.10522621487156"
type textarea "C"
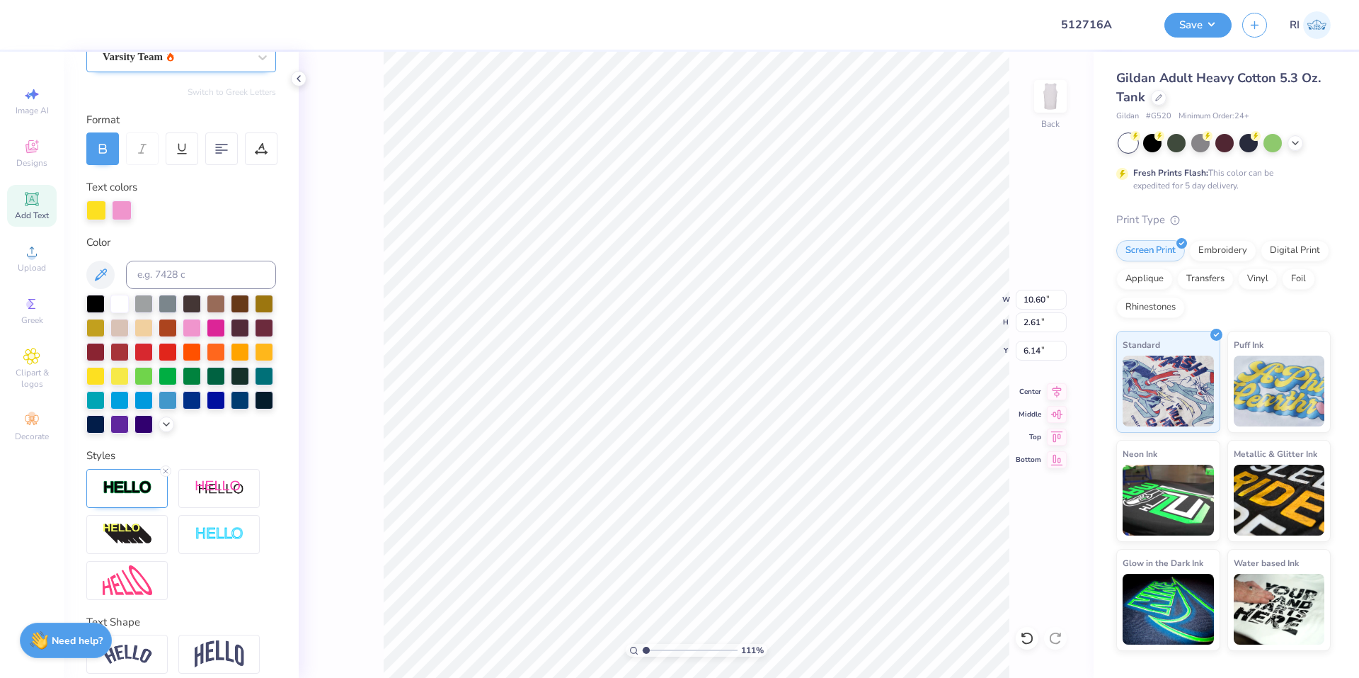
type input "1.10522621487156"
type textarea "CH"
type input "1.10522621487156"
type textarea "CHI"
type input "1.10522621487156"
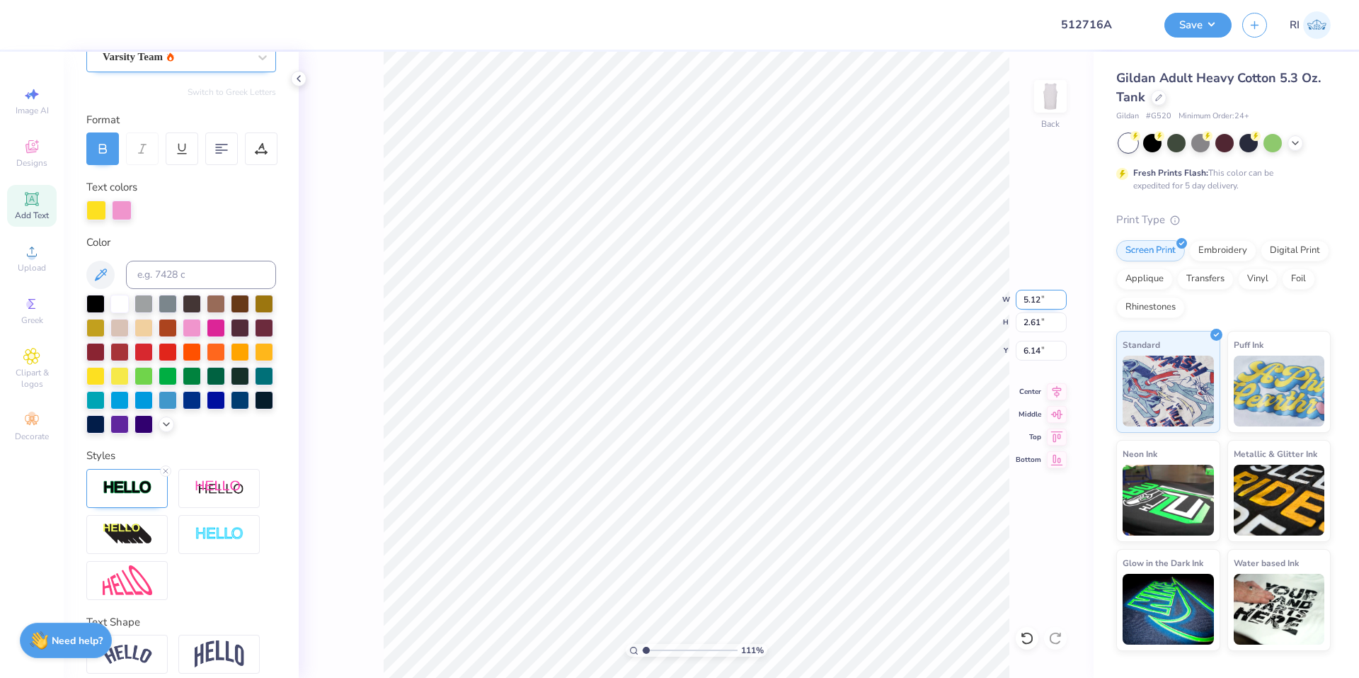
click at [1029, 295] on input "5.12" at bounding box center [1041, 300] width 51 height 20
type input "10.6"
type input "1.10522621487156"
type input "10.60"
type input "5.39"
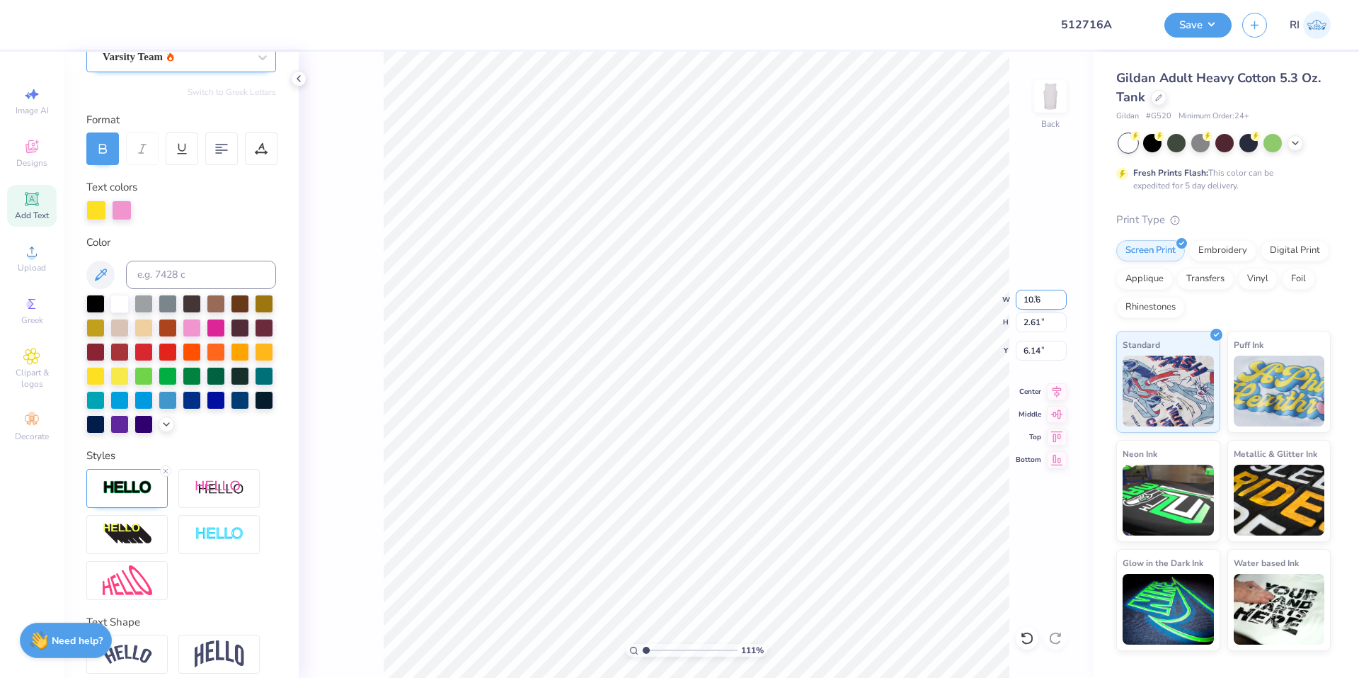
type input "4.75"
type input "1.10522621487156"
type input "5.61"
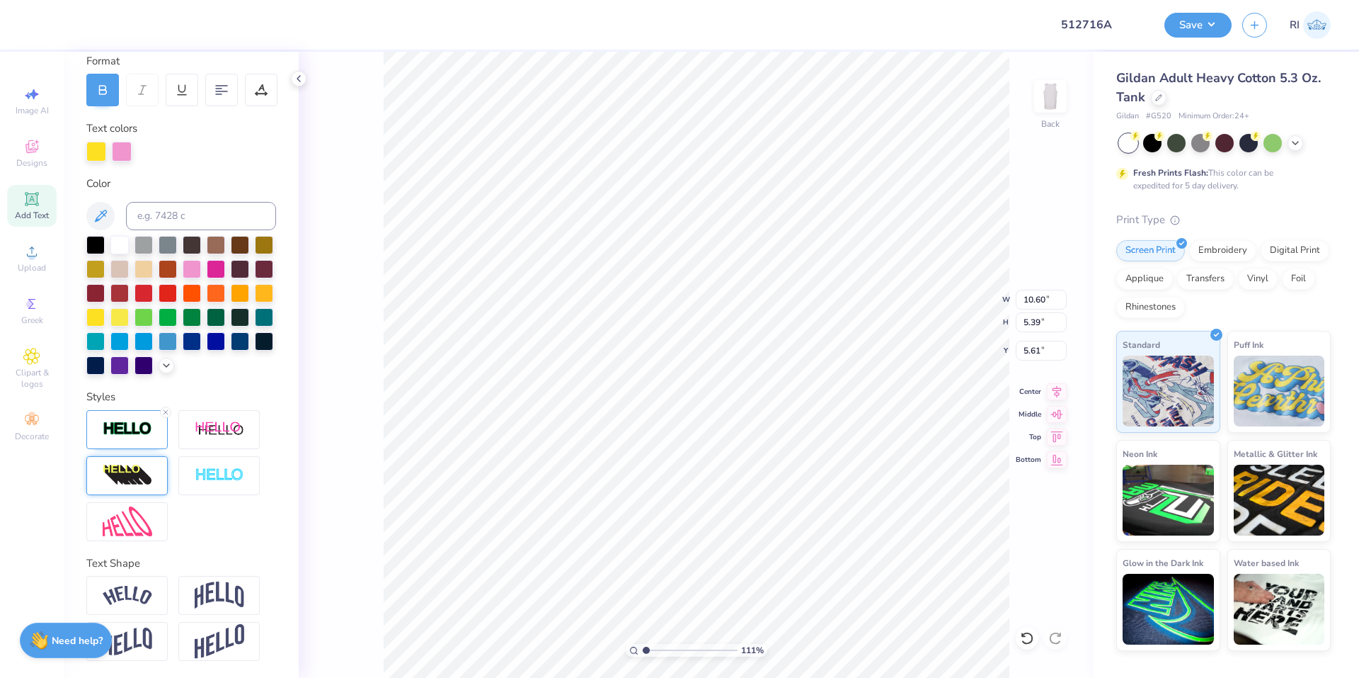
scroll to position [224, 0]
click at [144, 439] on div at bounding box center [126, 429] width 81 height 39
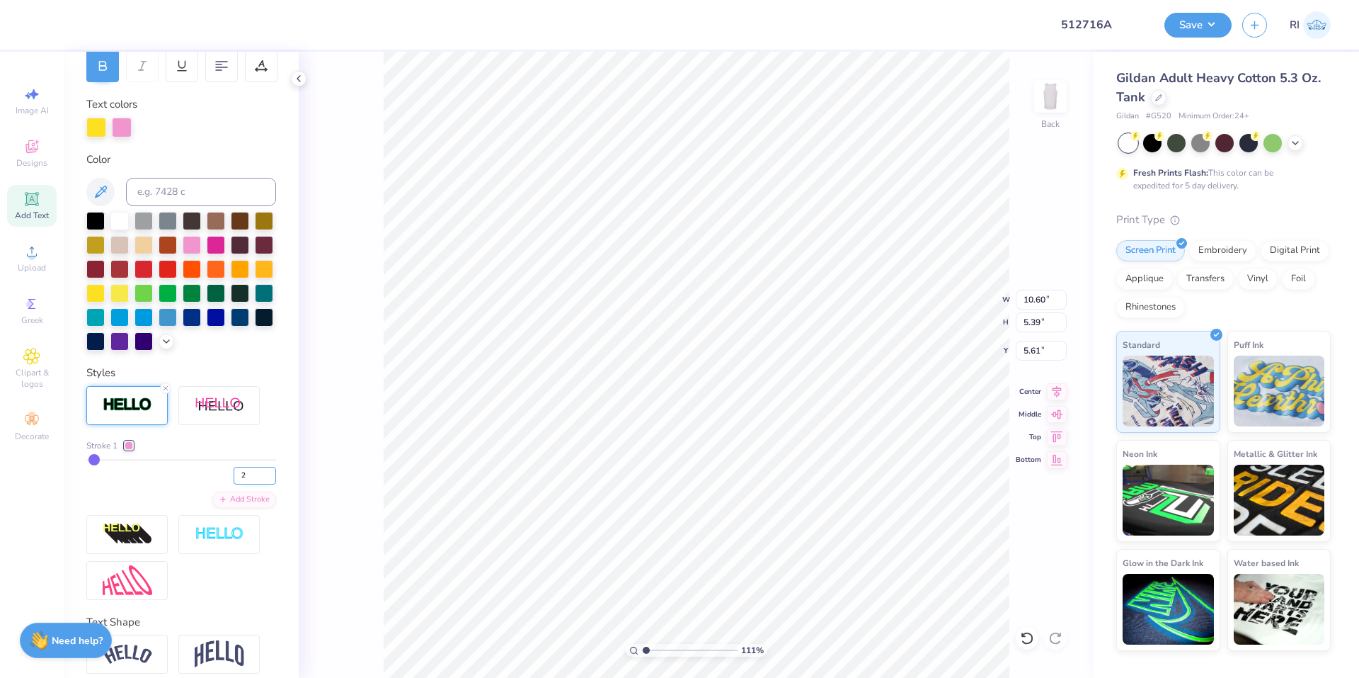
drag, startPoint x: 244, startPoint y: 496, endPoint x: 227, endPoint y: 495, distance: 17.1
click at [234, 484] on input "2" at bounding box center [255, 476] width 42 height 18
type input "1"
click at [233, 452] on div "Stroke 1" at bounding box center [181, 445] width 190 height 13
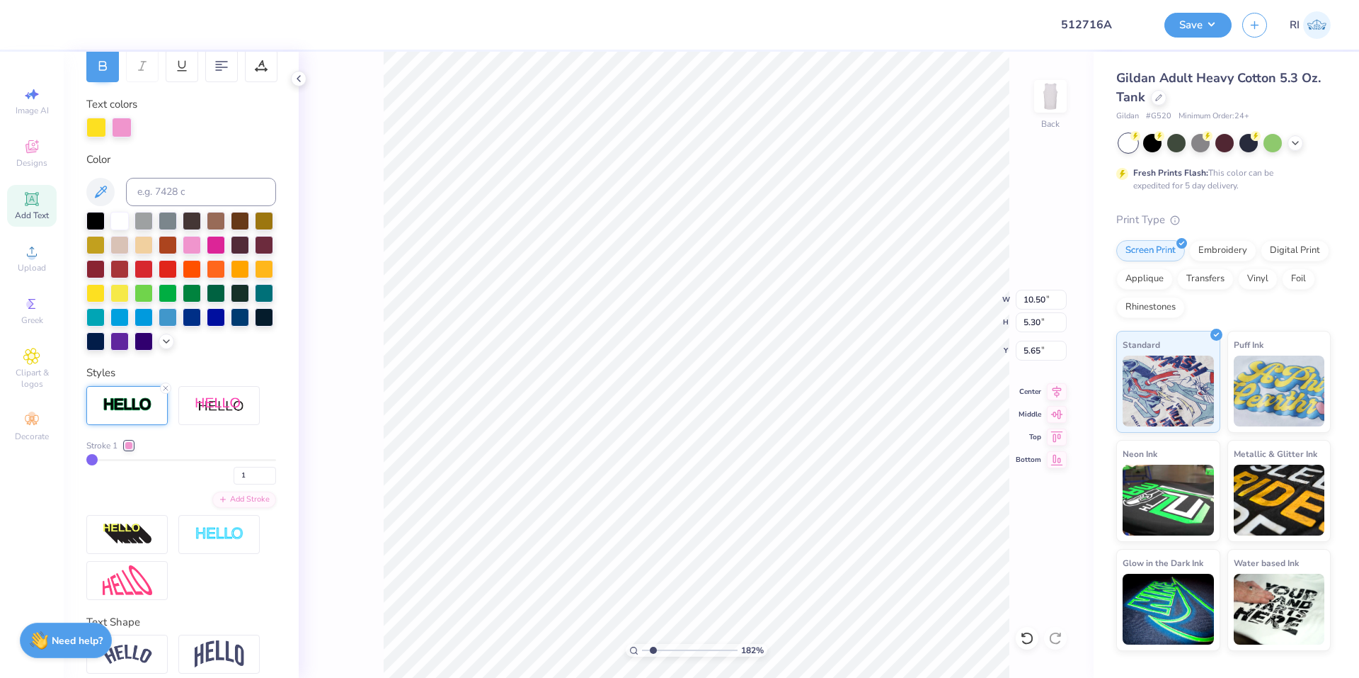
type input "1.82266588284093"
type input "5.81"
click at [723, 418] on li "Duplicate" at bounding box center [716, 412] width 111 height 28
type input "1.82266588284093"
type input "6.81"
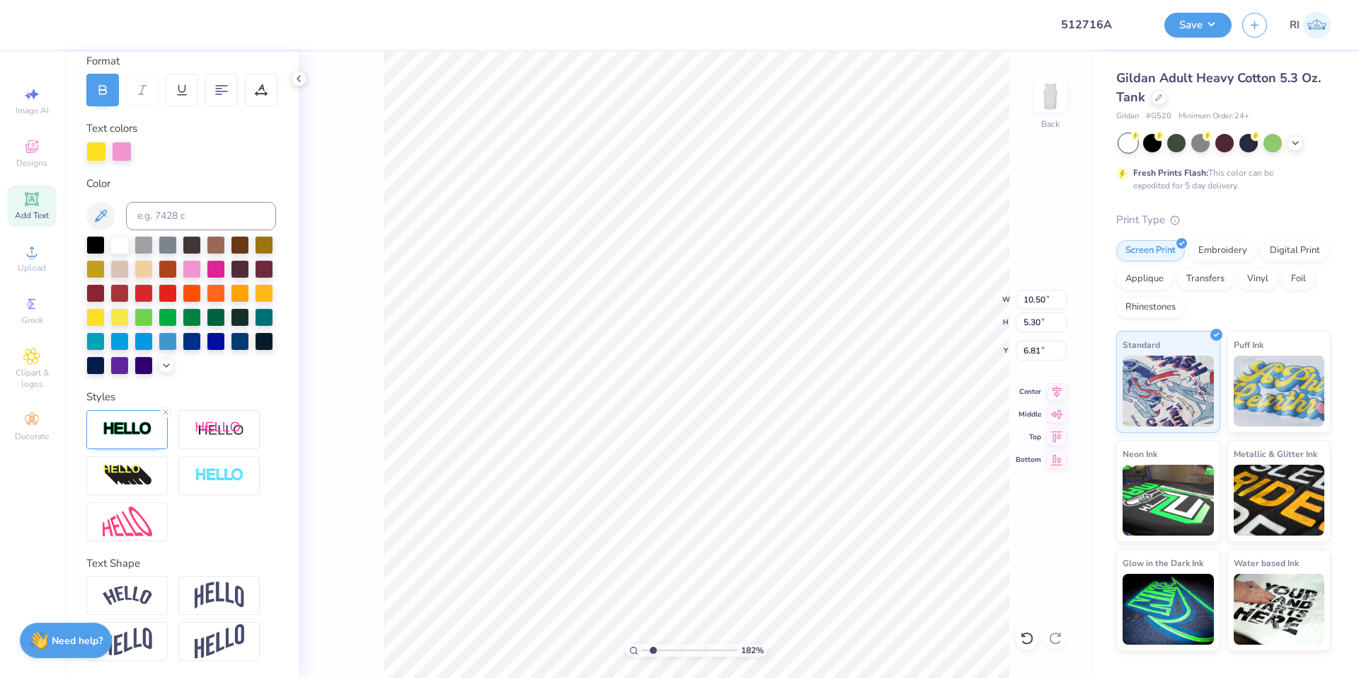
type input "1.82266588284093"
type input "11.11"
type input "1.82266588284093"
type textarea "O"
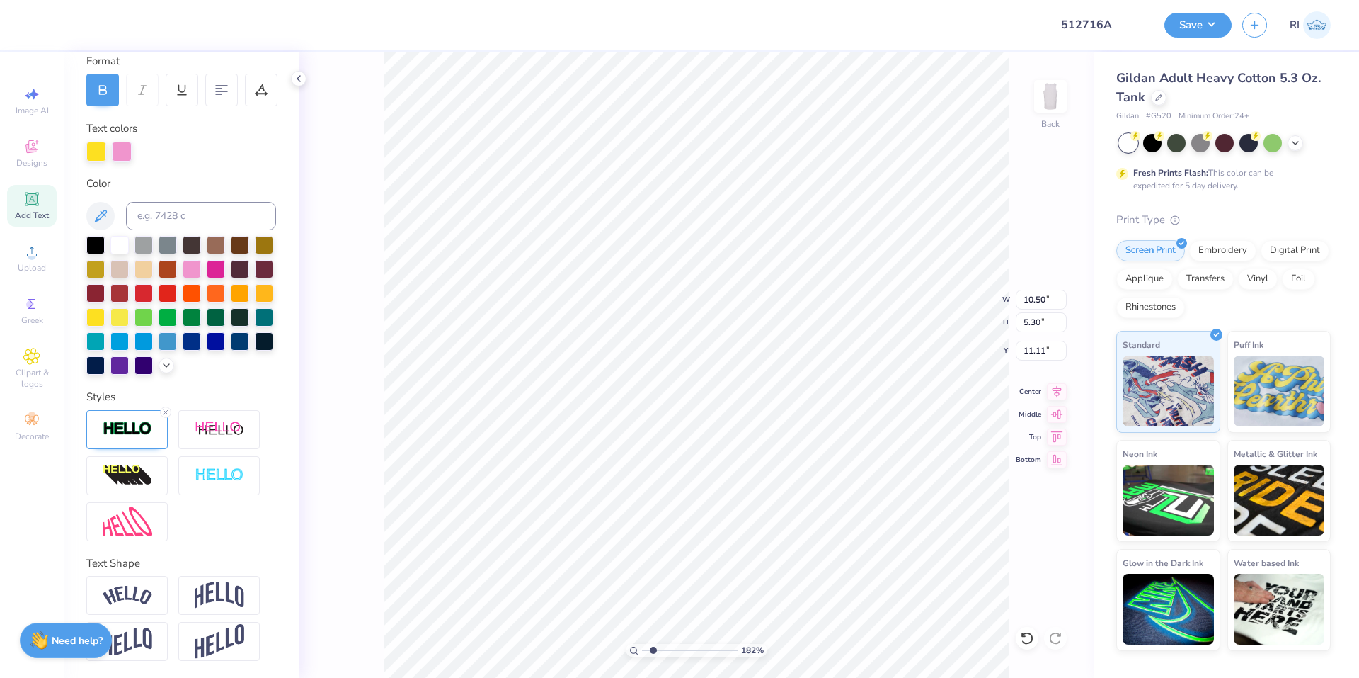
type input "1.82266588284093"
type textarea "OM"
type input "1.82266588284093"
type textarea "OME"
type input "1.82266588284093"
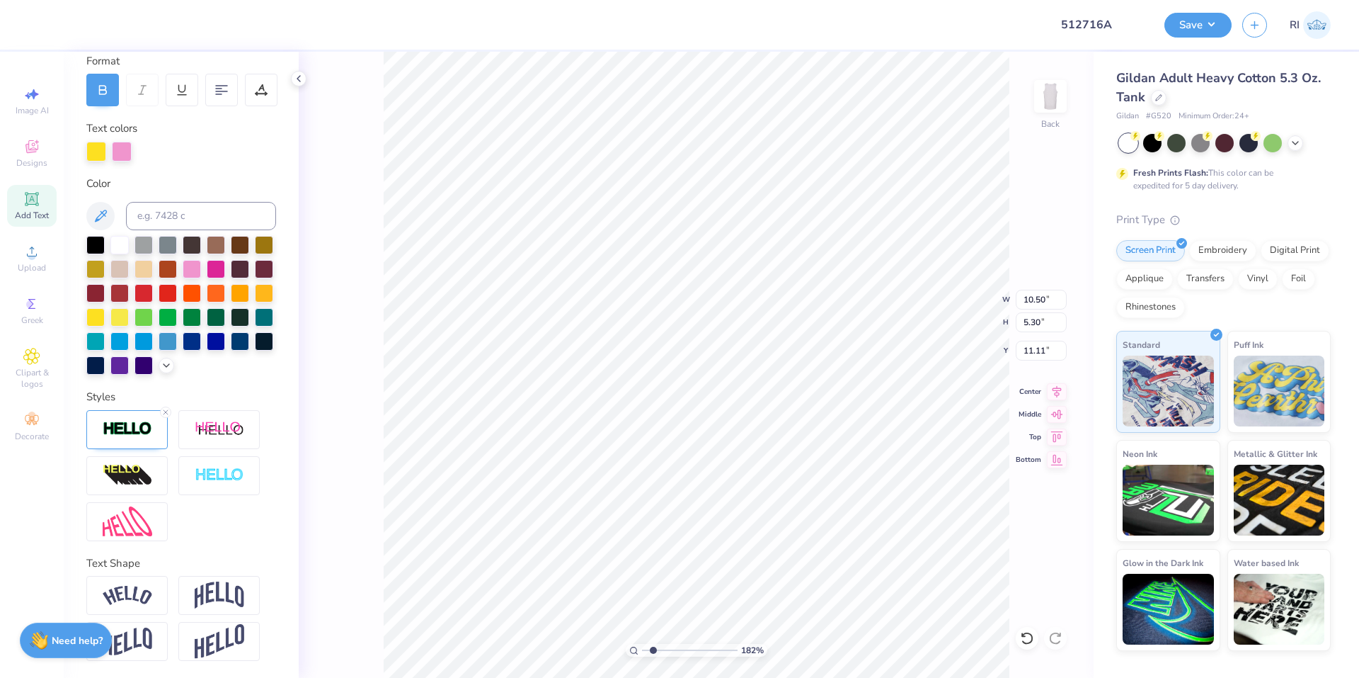
type textarea "OMEGA"
type input "1"
click at [1037, 298] on input "14.96" at bounding box center [1041, 300] width 51 height 20
type input "10.60"
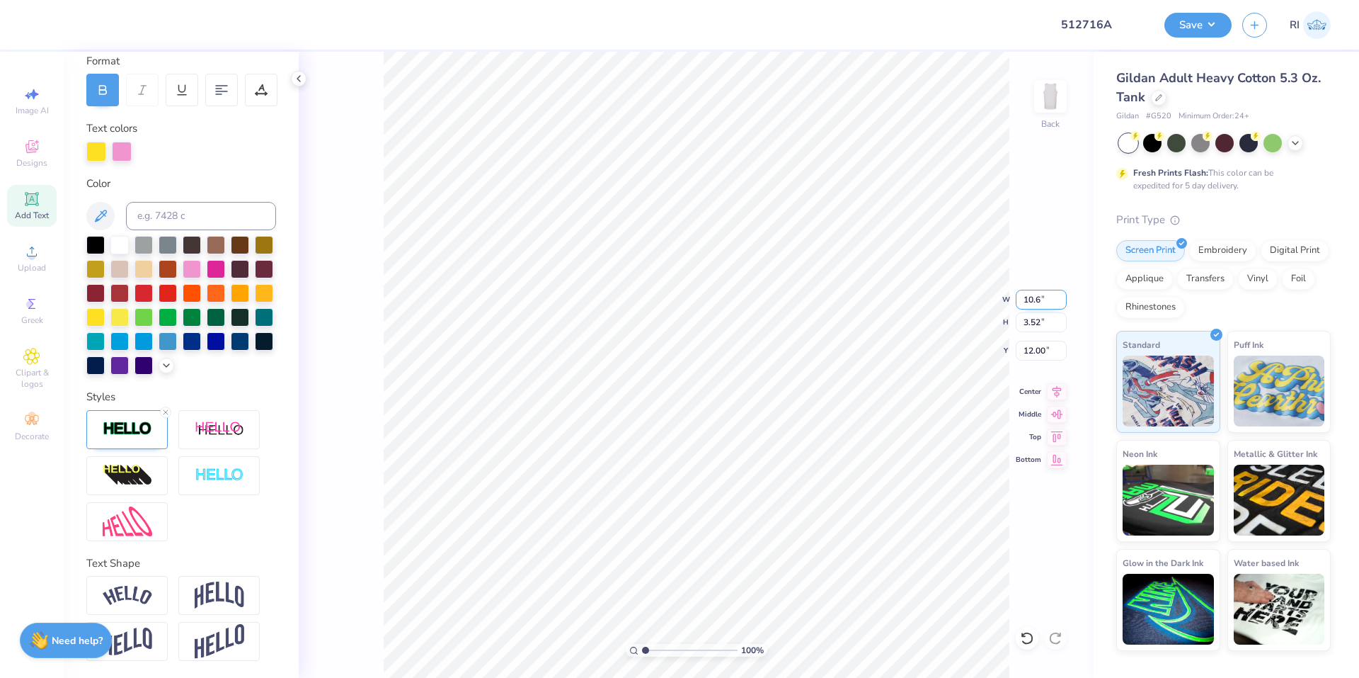
type input "2.49"
type input "12.51"
click at [136, 434] on img at bounding box center [128, 429] width 50 height 16
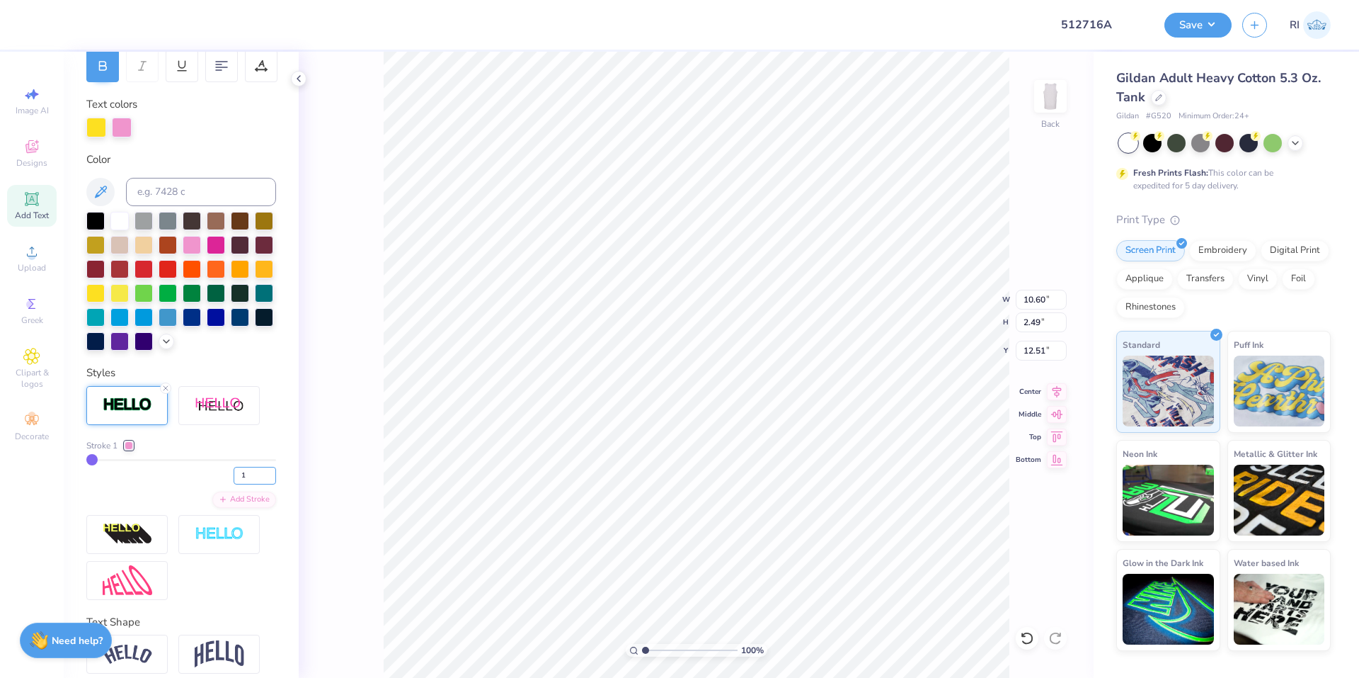
drag, startPoint x: 231, startPoint y: 500, endPoint x: 226, endPoint y: 485, distance: 15.7
click at [234, 484] on input "1" at bounding box center [255, 476] width 42 height 18
type input "2"
click at [233, 452] on div "Stroke 1" at bounding box center [181, 445] width 190 height 13
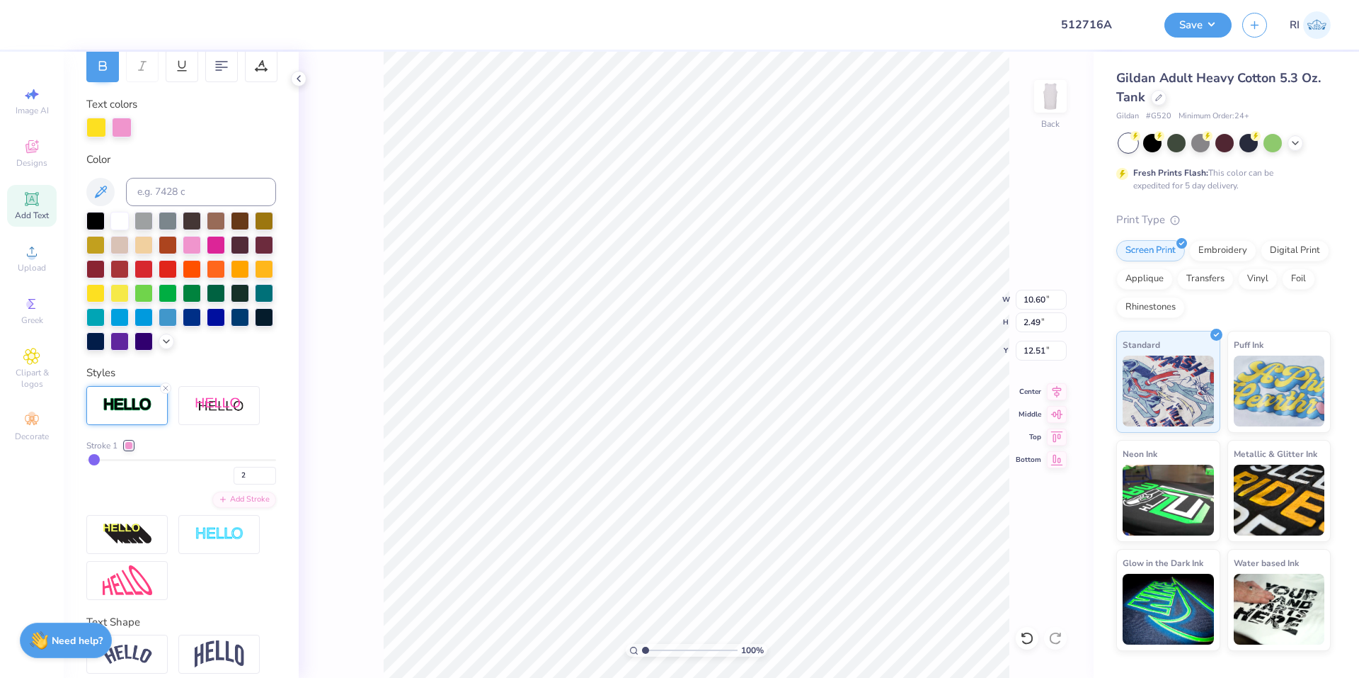
type input "10.65"
type input "2.54"
type input "12.49"
type input "2.22643191709162"
type input "11.36"
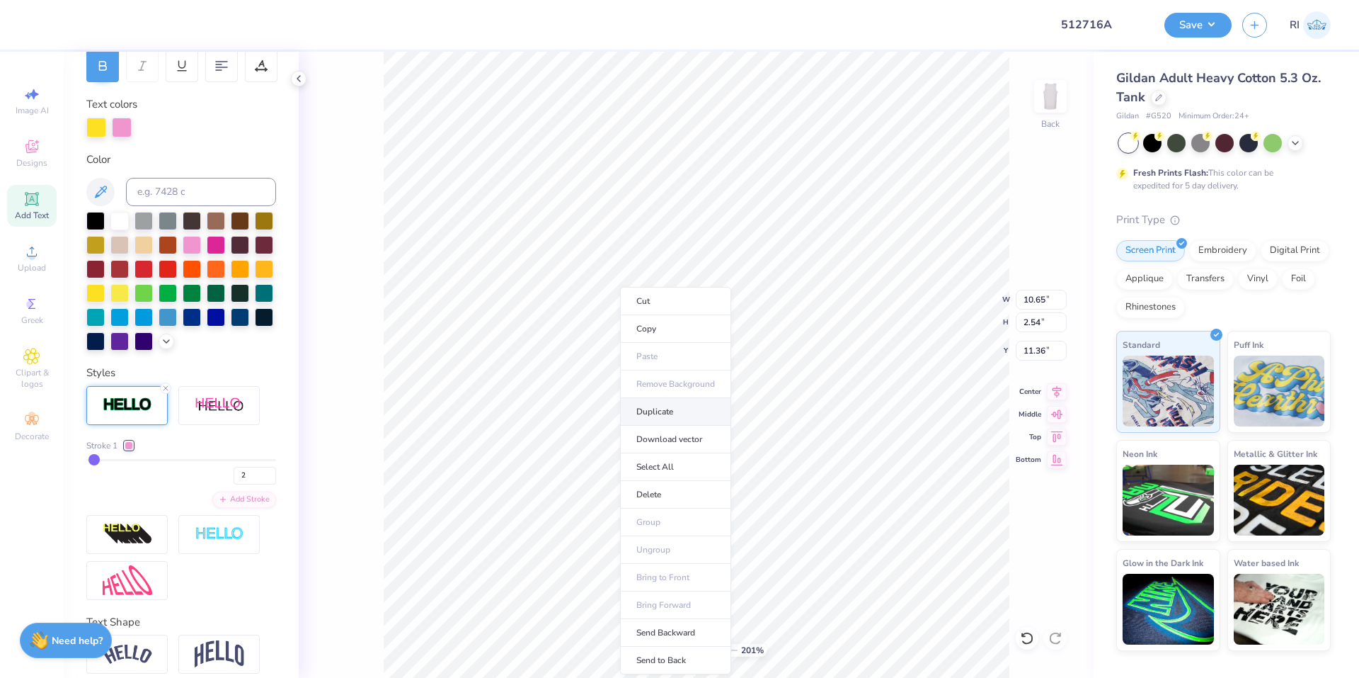
click at [676, 404] on li "Duplicate" at bounding box center [675, 412] width 111 height 28
type input "2.01445811466782"
type input "12.36"
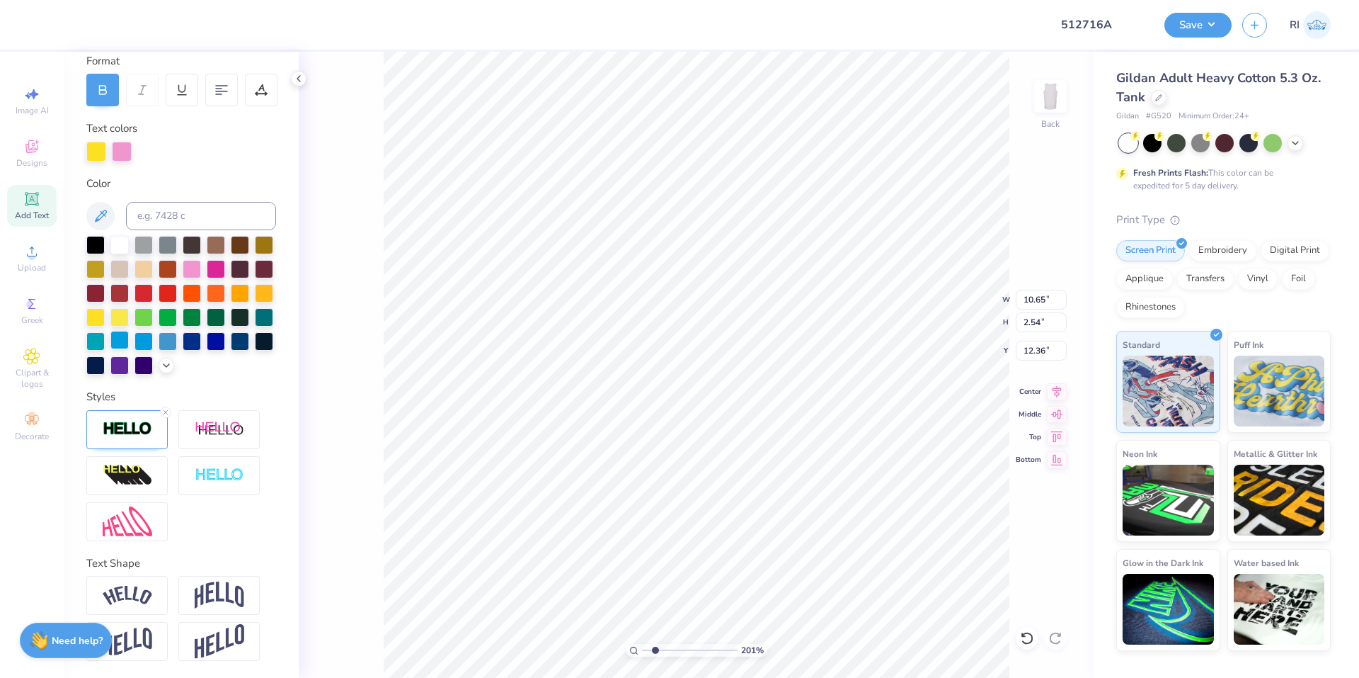
type input "2.01445811466782"
type input "14.14"
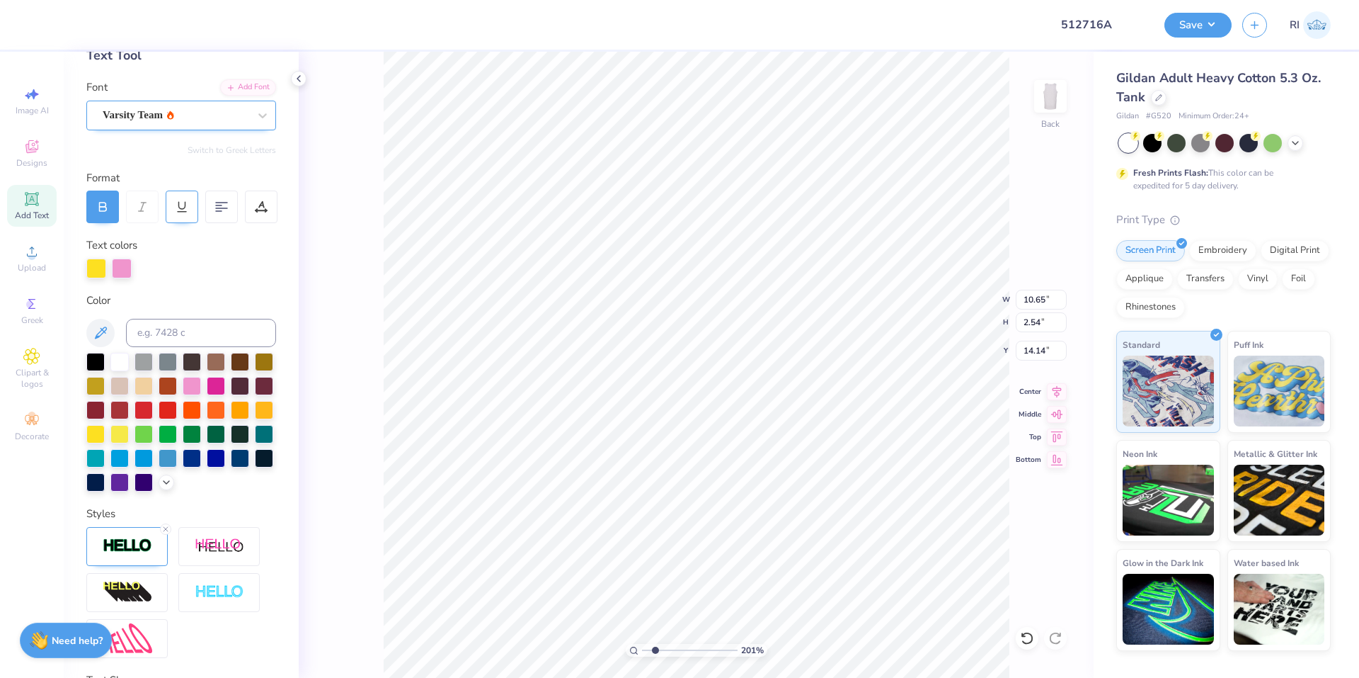
scroll to position [83, 0]
click at [179, 113] on div "Varsity Team" at bounding box center [175, 116] width 149 height 22
type input "2.01445811466782"
click at [168, 224] on div at bounding box center [181, 227] width 153 height 15
type input "BEBA"
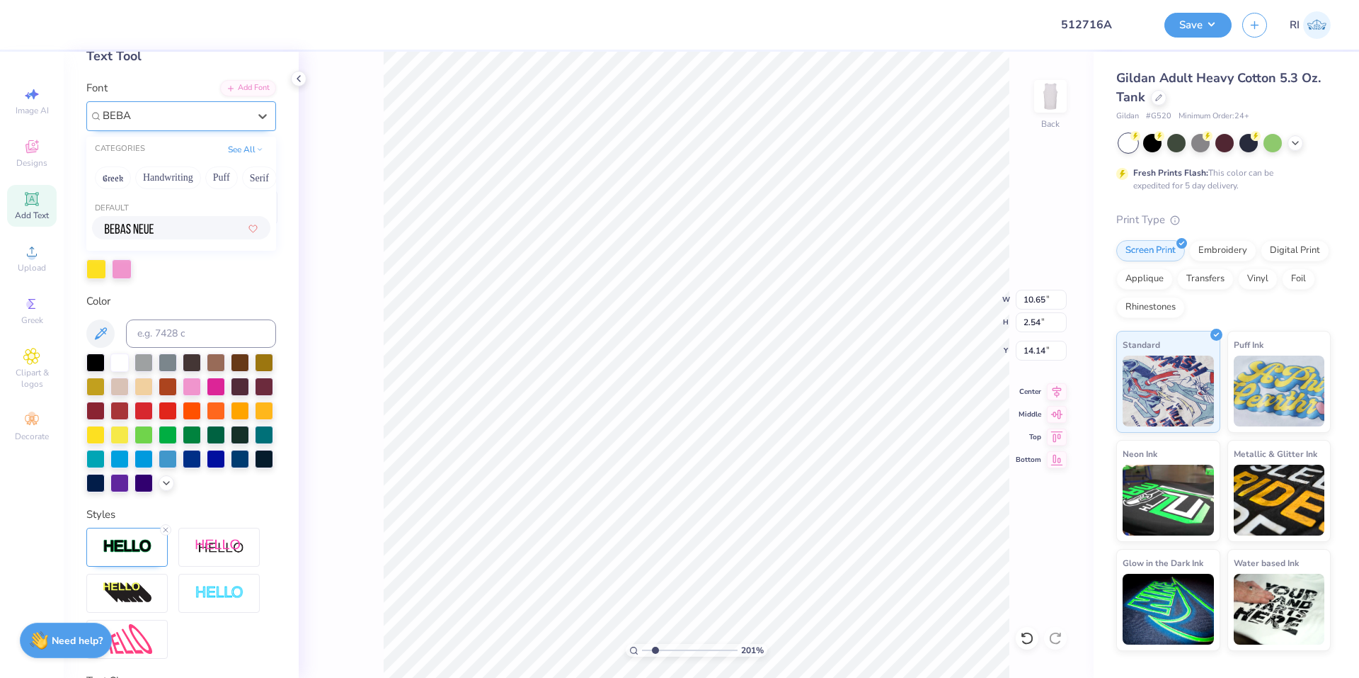
type input "2.01445811466782"
type input "7.29"
type input "2.59"
type input "14.11"
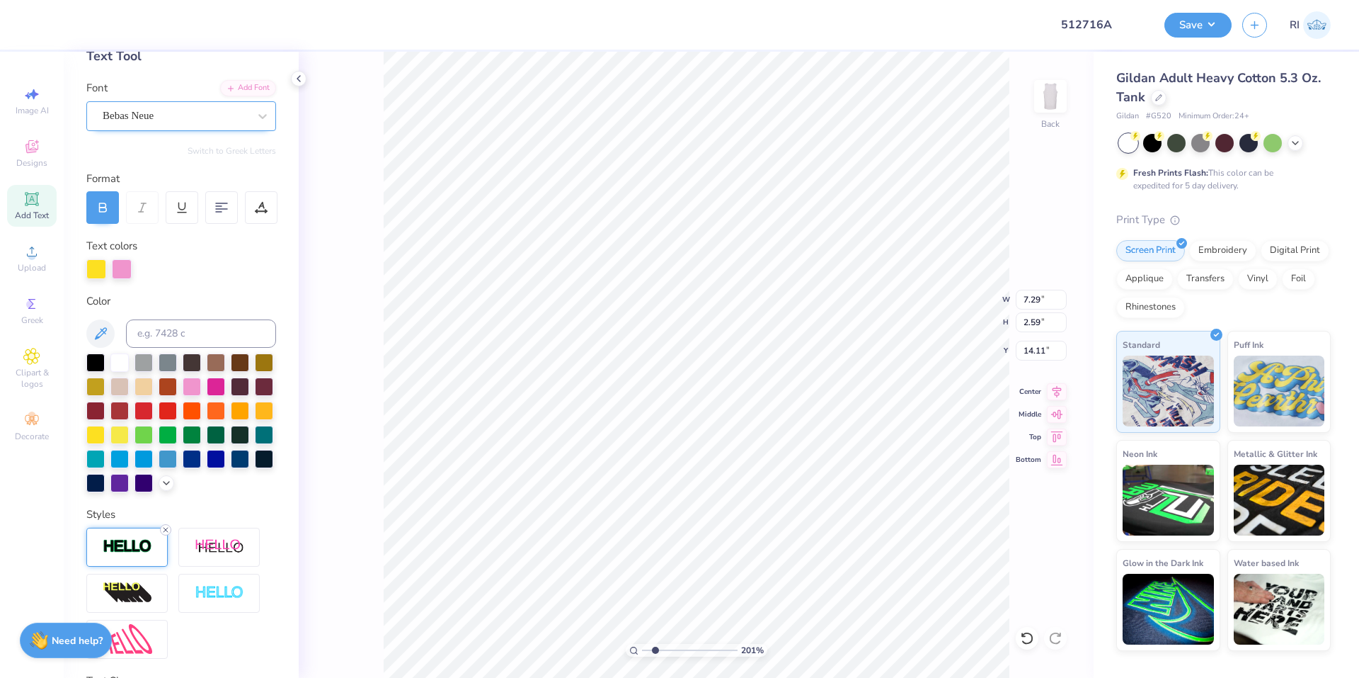
click at [168, 534] on icon at bounding box center [165, 529] width 8 height 8
type input "2.01445811466782"
type input "7.20"
type input "2.50"
type input "14.16"
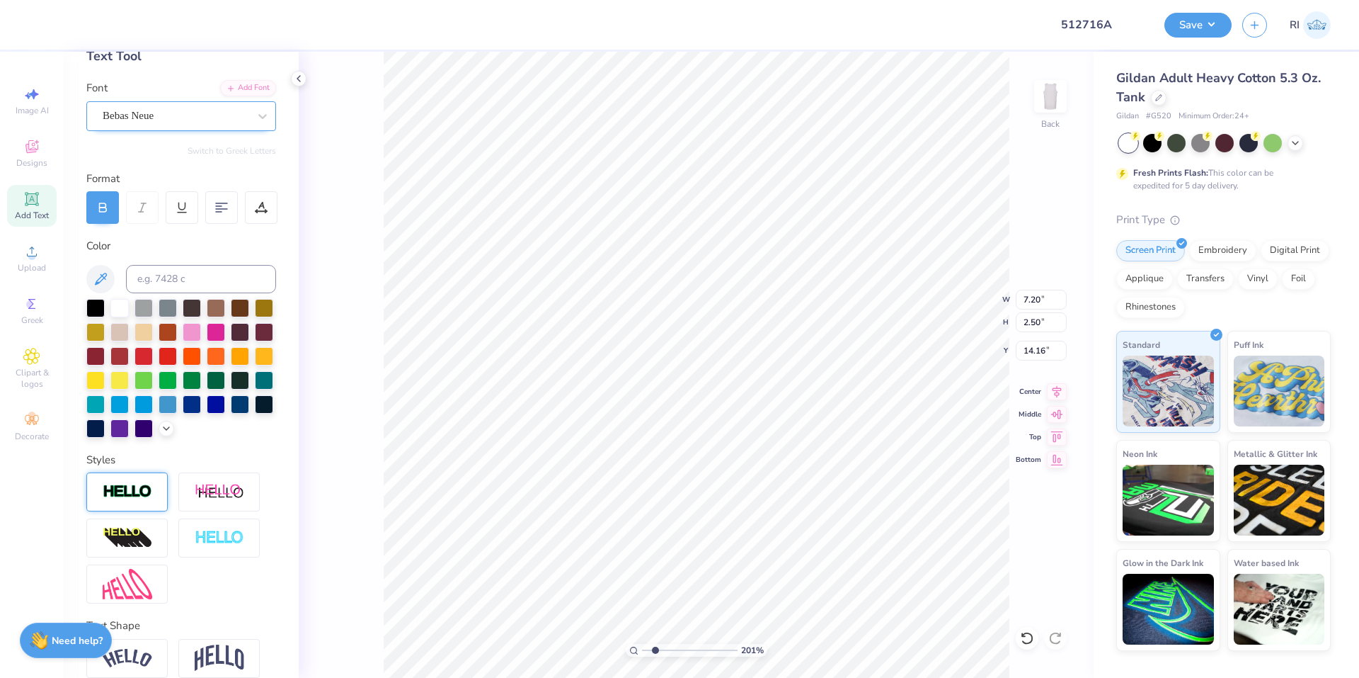
scroll to position [12, 2]
click at [98, 210] on icon at bounding box center [102, 207] width 13 height 13
type input "2.01445811466782"
type textarea "BI"
type input "2.01445811466782"
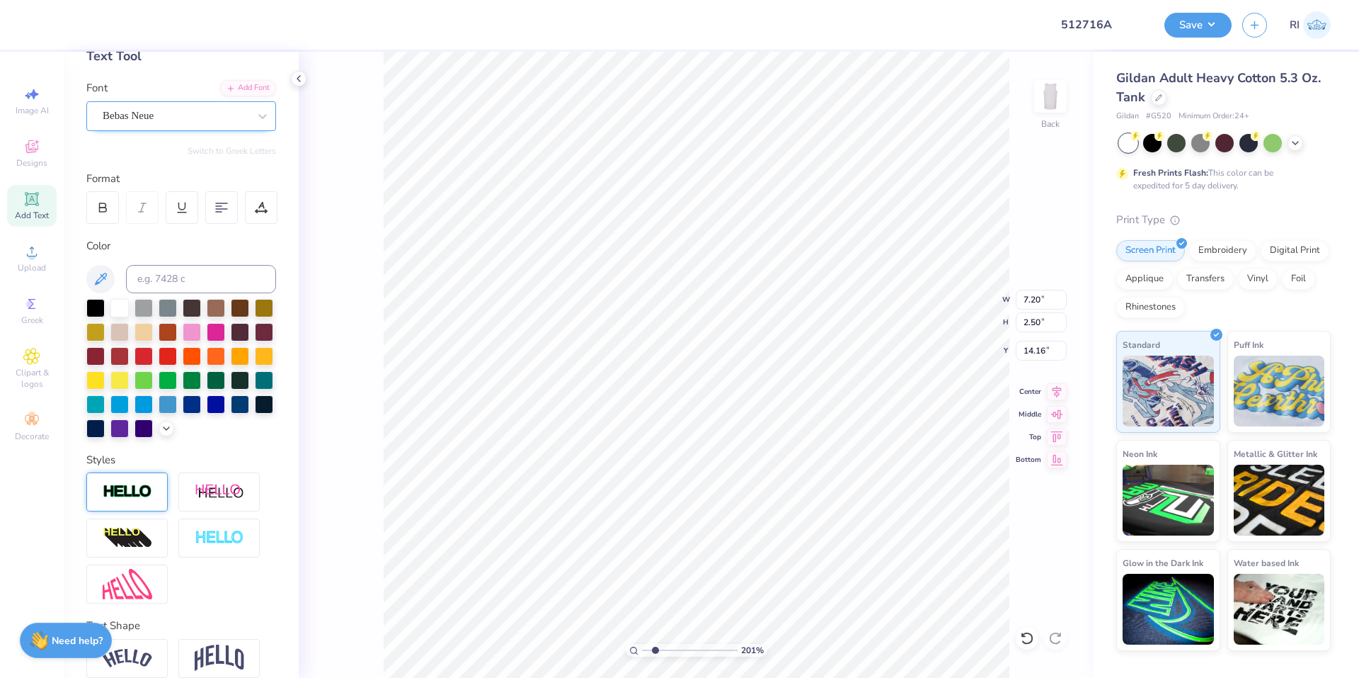
type textarea "BID"
type input "2.01445811466782"
type textarea "BID"
type input "2.01445811466782"
type textarea "BID D"
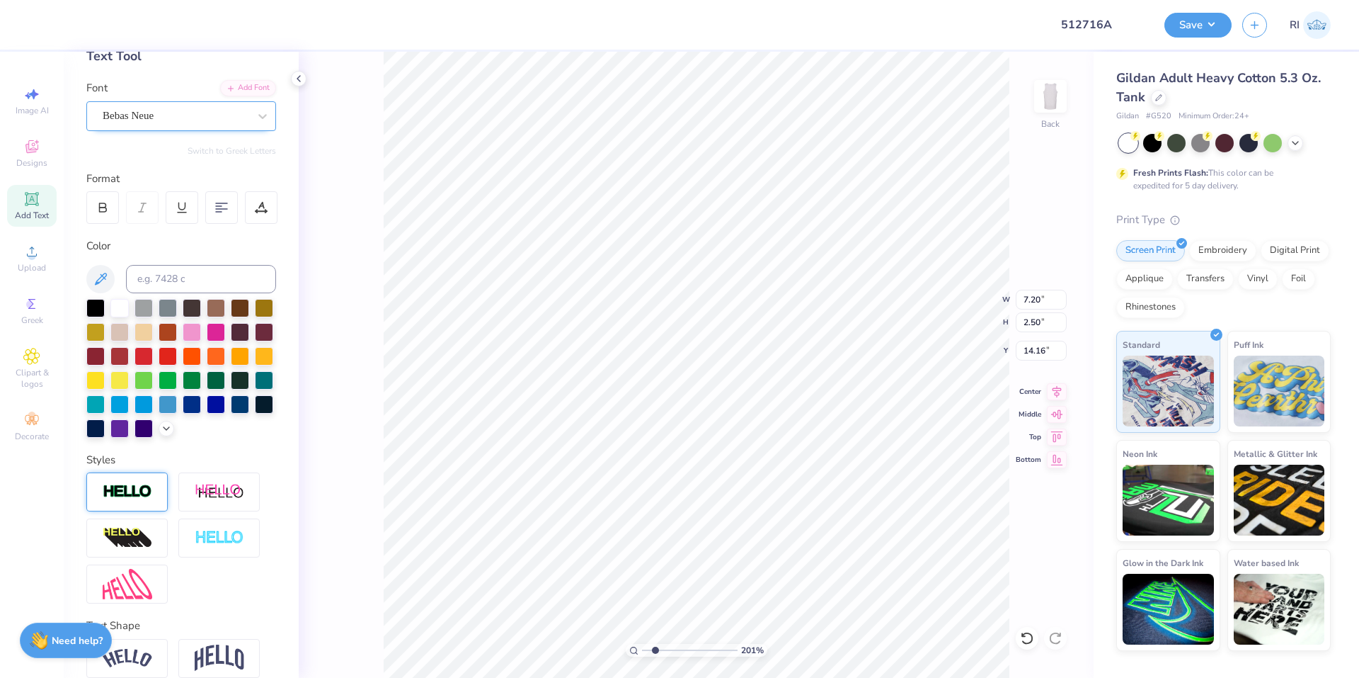
type input "2.01445811466782"
type textarea "BID DA"
type input "2.01445811466782"
type textarea "BID DAY"
type input "2.01445811466782"
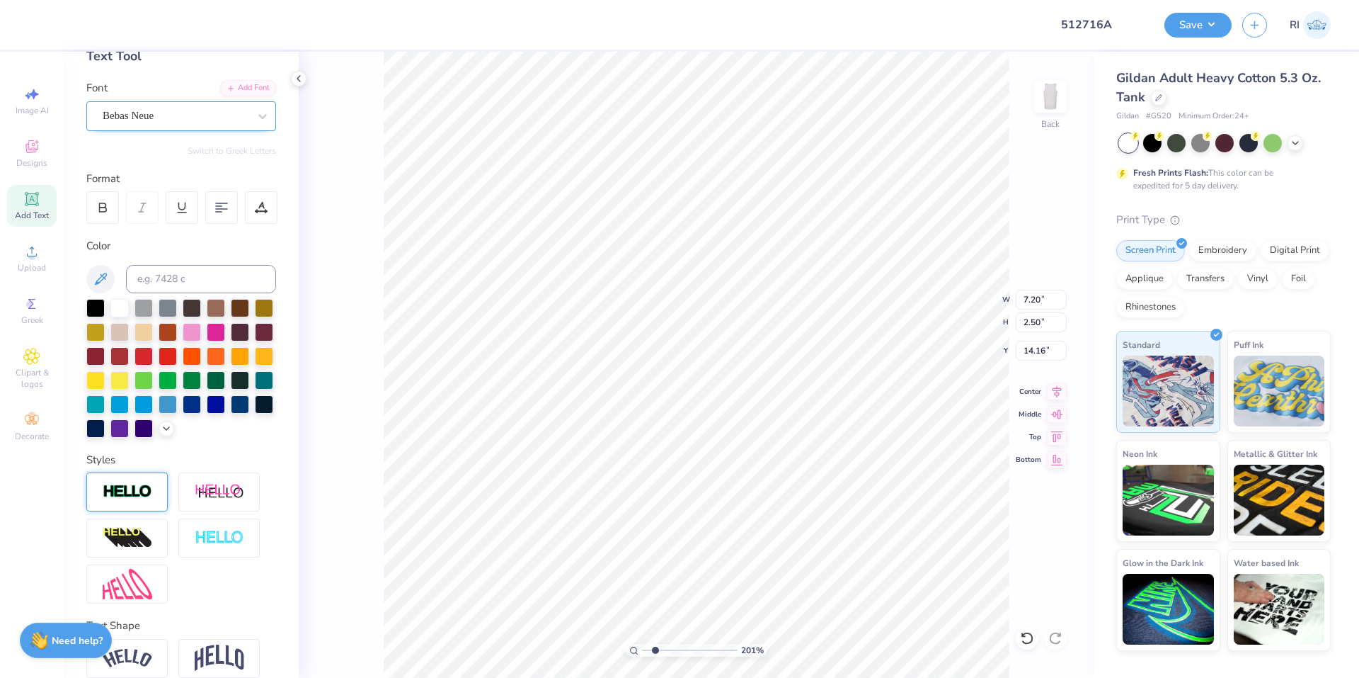
type textarea "BID DAY"
type input "2.01445811466782"
type textarea "BID DAY 2"
type input "2.01445811466782"
type textarea "BID DAY 20"
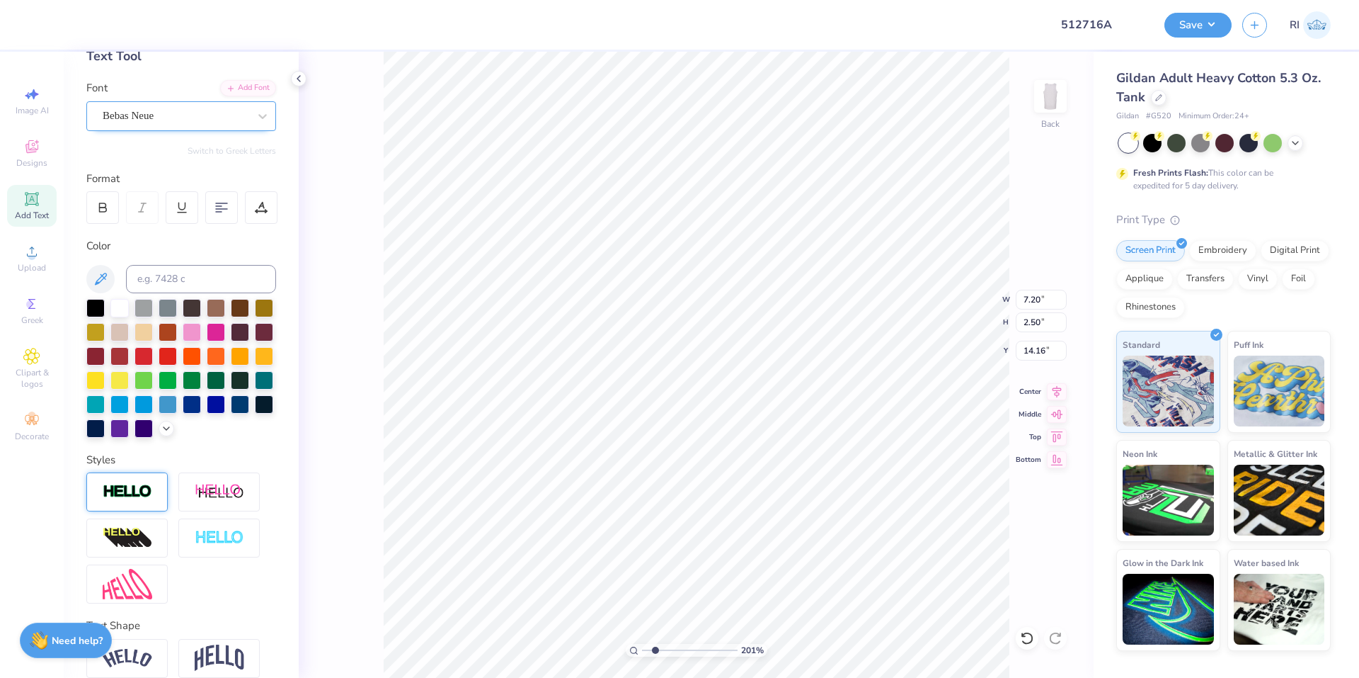
type input "2.01445811466782"
type textarea "BID DAY 202"
type input "2.01445811466782"
type textarea "BID DAY 2025"
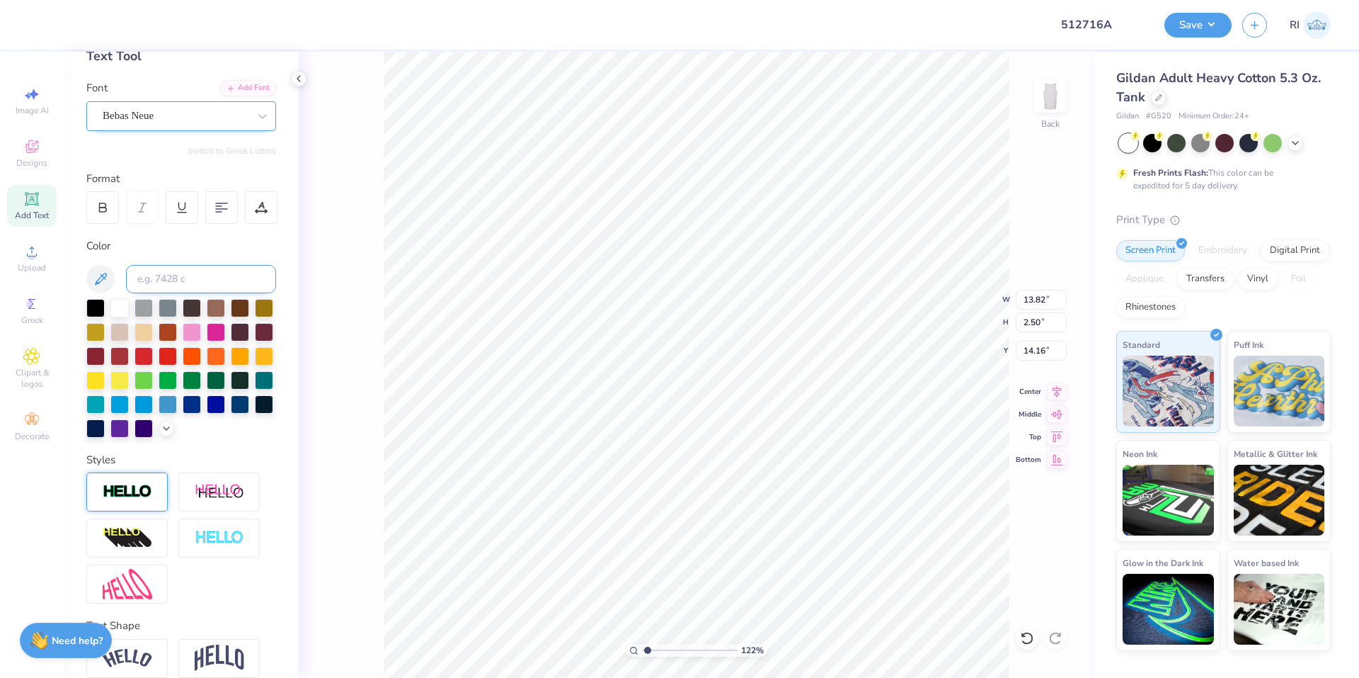
click at [191, 275] on input at bounding box center [201, 279] width 150 height 28
paste input
type input "1.22152498603932"
click at [1039, 346] on input "14.16" at bounding box center [1041, 351] width 51 height 20
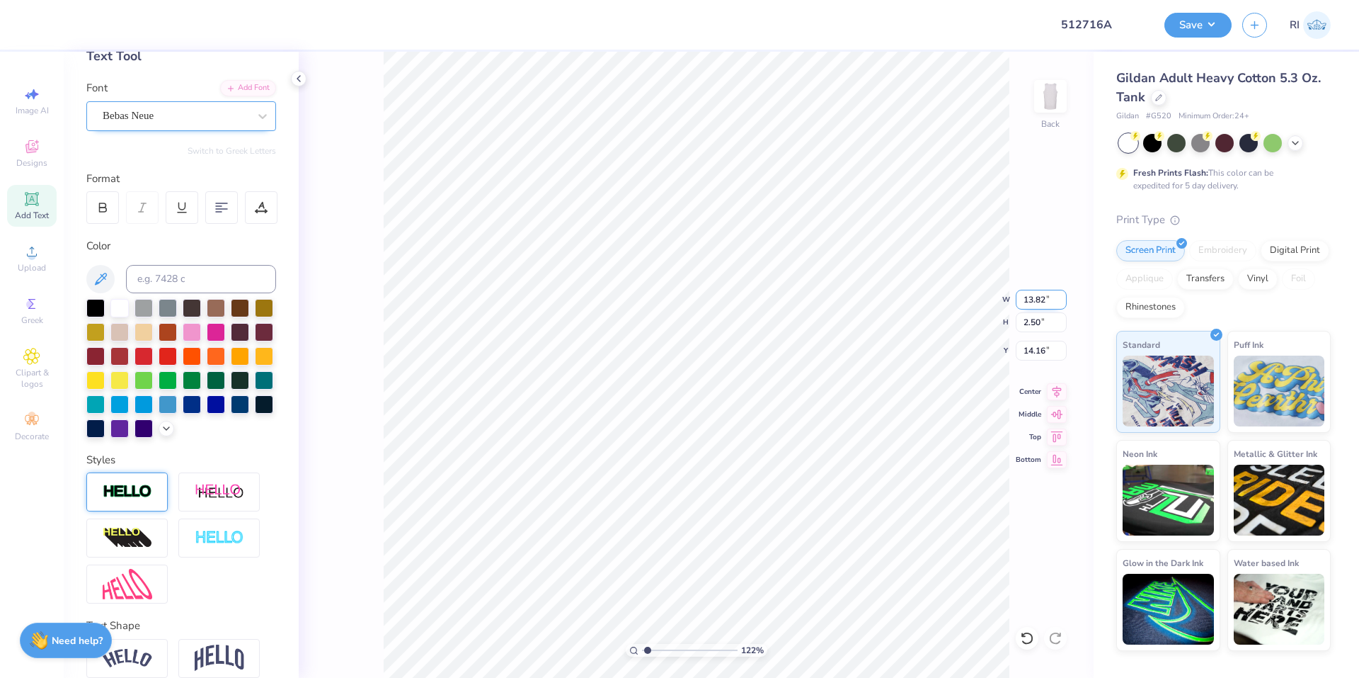
click at [1037, 290] on input "13.82" at bounding box center [1041, 300] width 51 height 20
type input "5"
type input "1.22152498603932"
type input "5.00"
type input "0.90"
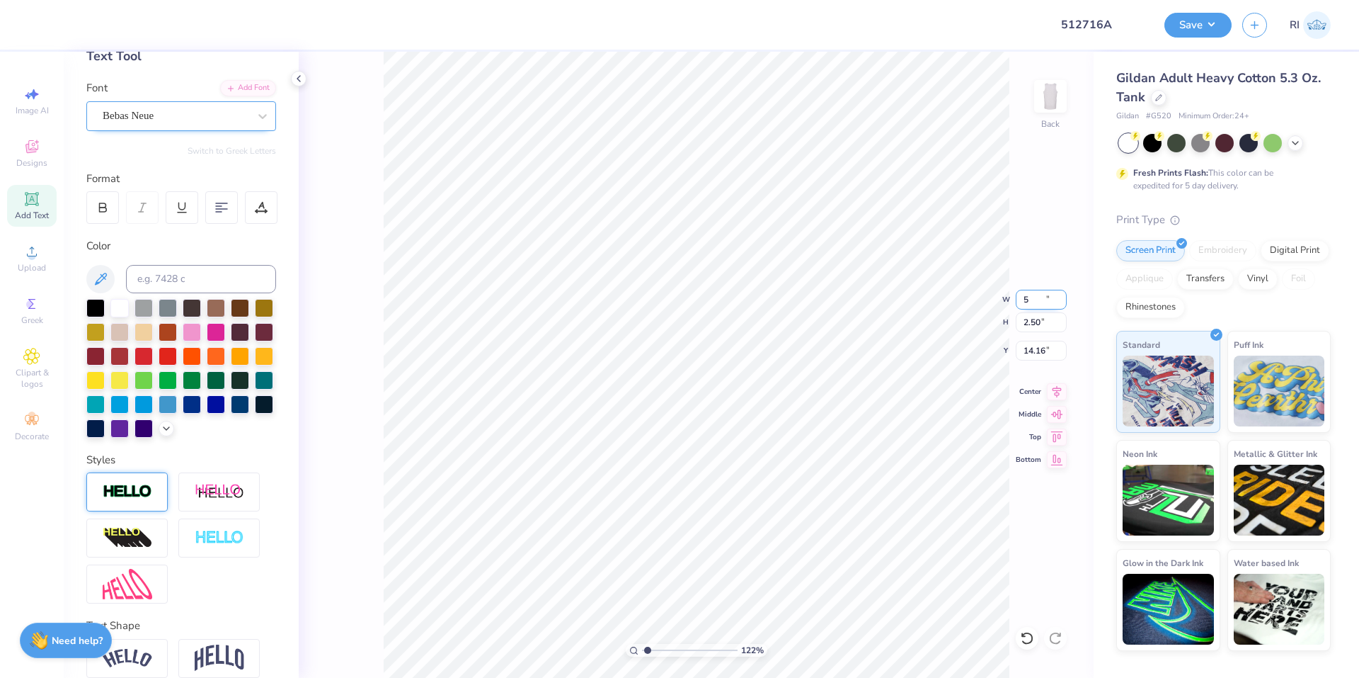
type input "14.96"
type input "4.48505384214065"
type input "14.20"
drag, startPoint x: 1042, startPoint y: 298, endPoint x: 1014, endPoint y: 304, distance: 28.2
click at [1015, 302] on div "449 % Back W 5.00 5.00 " H 0.90 0.90 " Y 14.20 14.20 " Center Middle Top Bottom" at bounding box center [696, 365] width 795 height 626
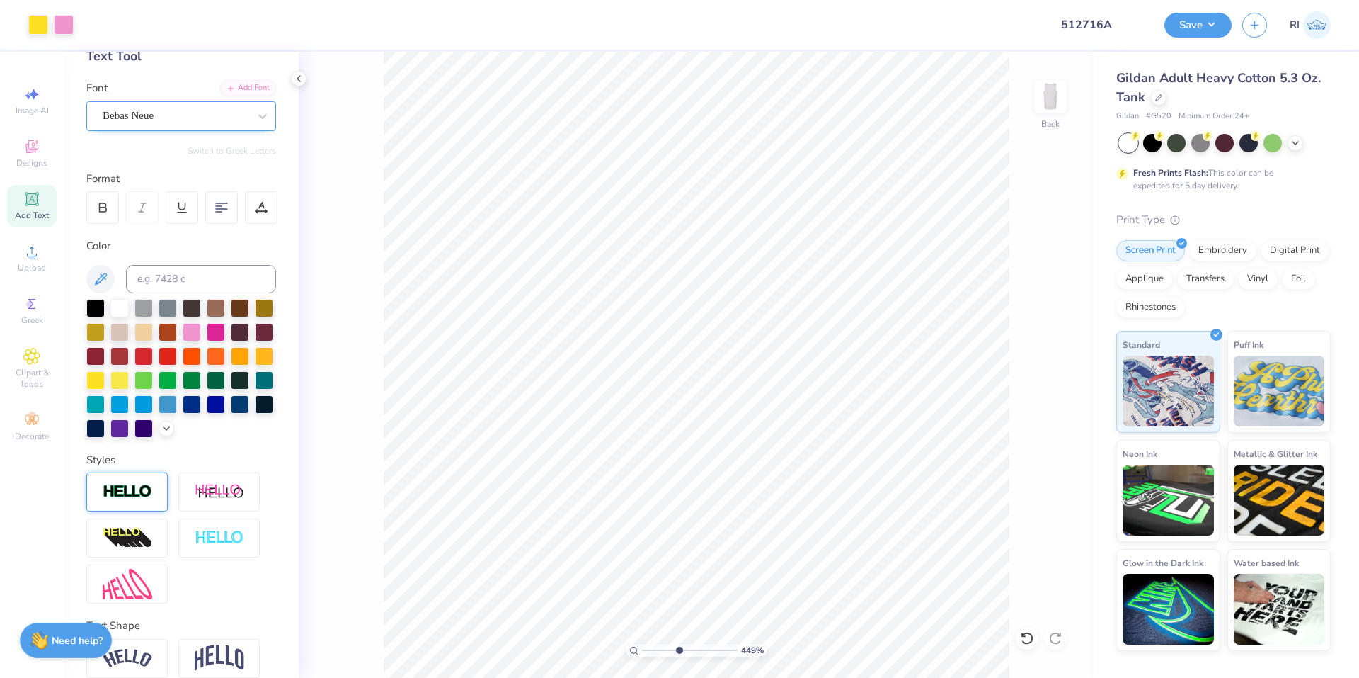
type input "4.48505384214065"
click at [1039, 301] on input "5.00" at bounding box center [1041, 300] width 51 height 20
type input "4.5"
type input "4.48505384214065"
type input "4.50"
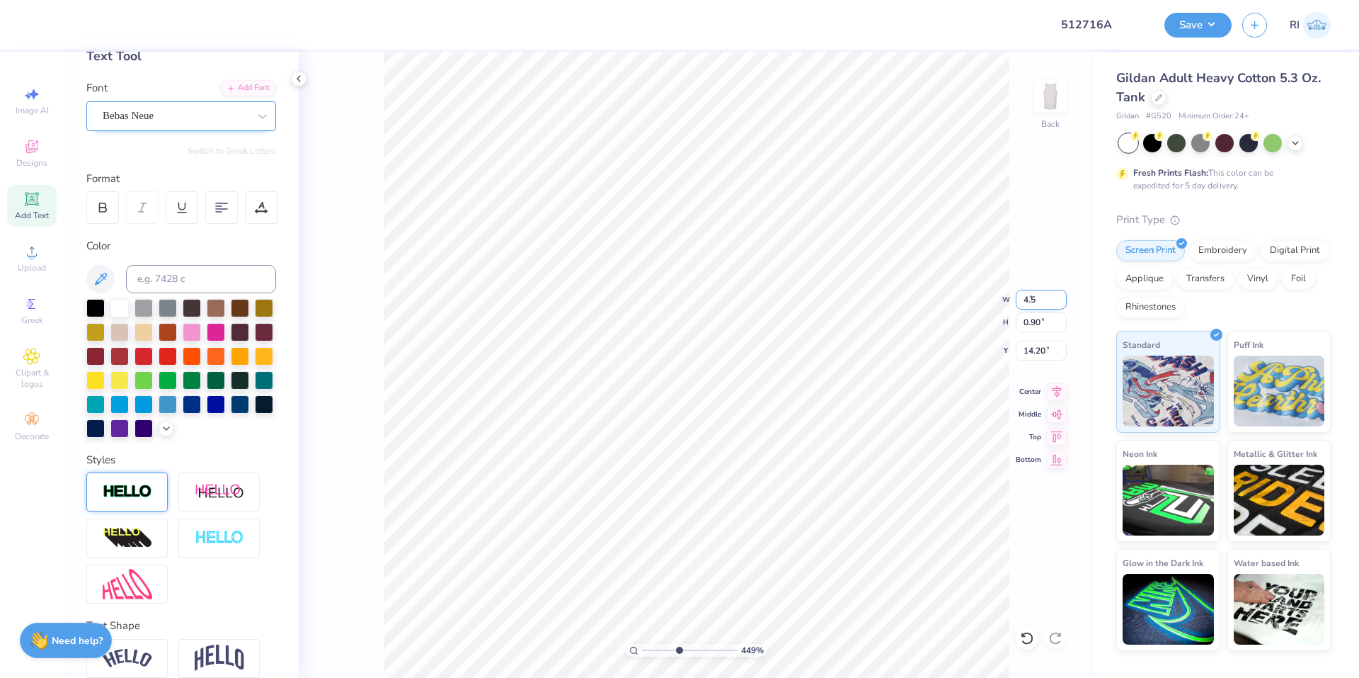
type input "0.81"
type input "14.24"
type input "4"
type input "5.5"
type input "4.48505384214065"
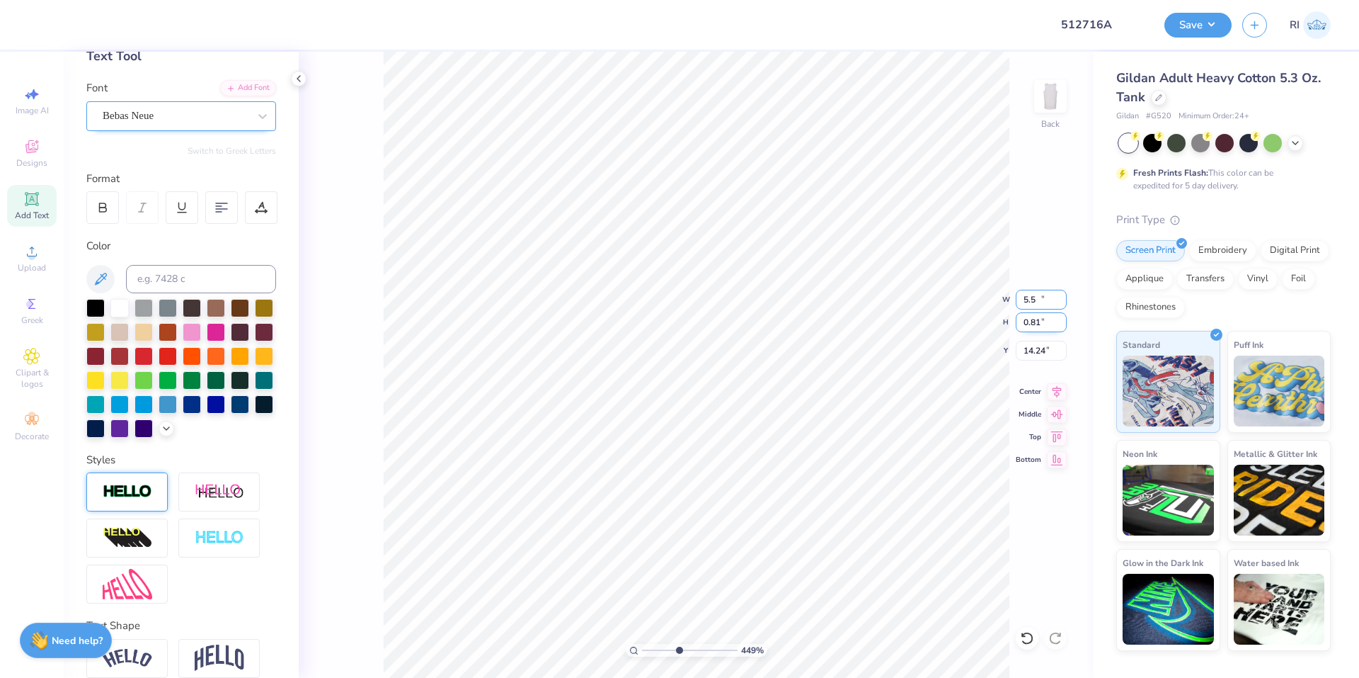
type input "5.50"
type input "0.99"
type input "14.15"
type input "5.0"
type input "4.48505384214065"
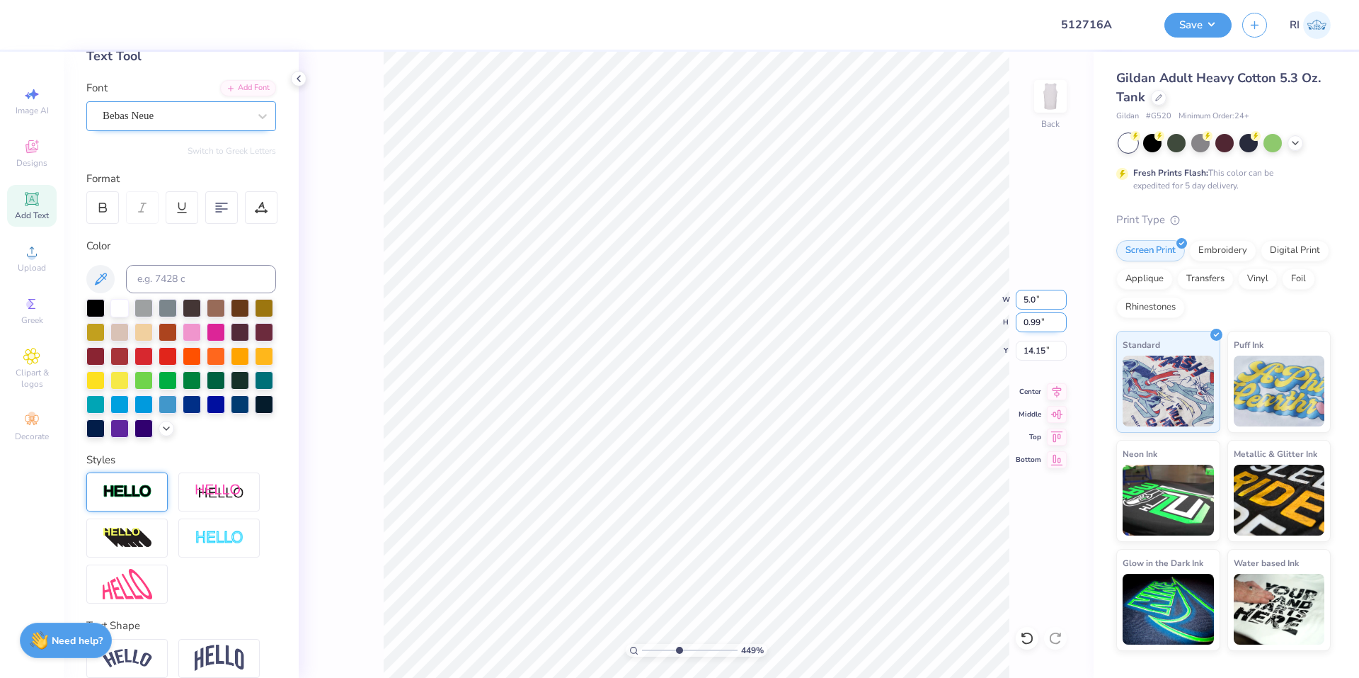
type input "5.00"
type input "0.90"
type input "14.20"
type input "1"
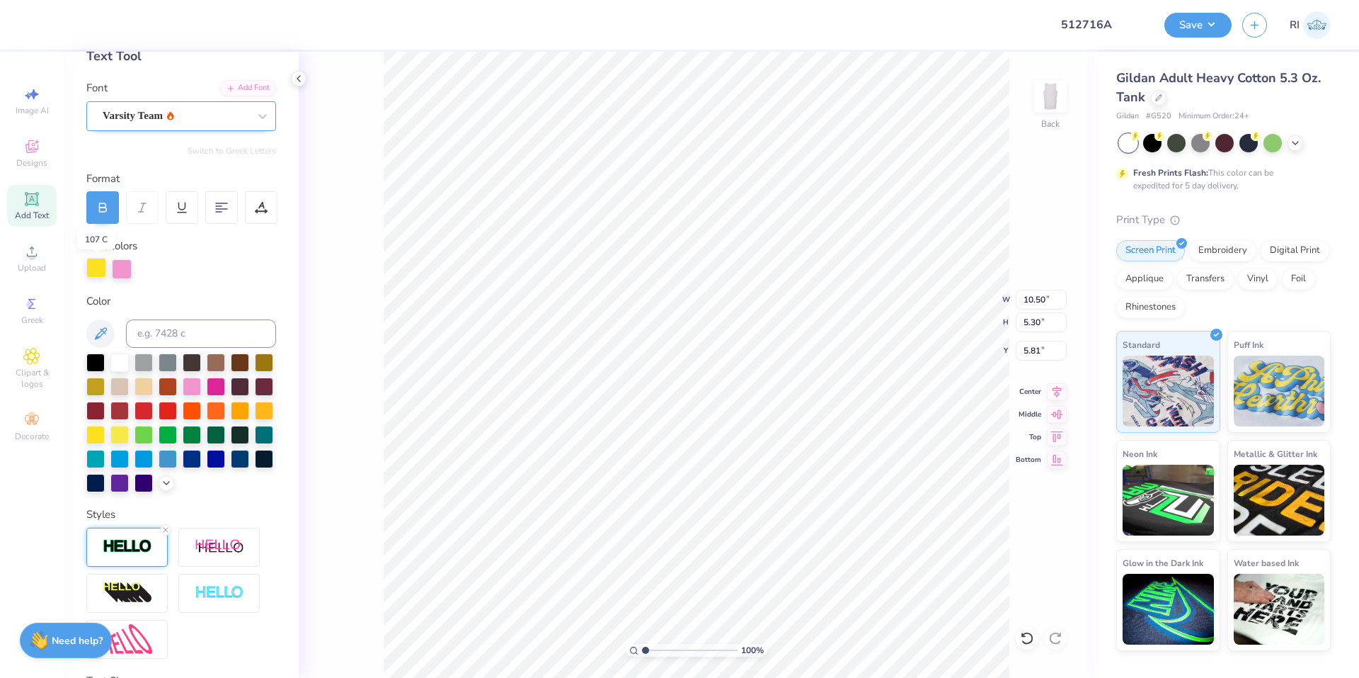
click at [94, 275] on div at bounding box center [96, 268] width 20 height 20
click at [195, 336] on input at bounding box center [201, 333] width 150 height 28
paste input
click at [92, 274] on div at bounding box center [96, 268] width 20 height 20
click at [163, 326] on input at bounding box center [201, 333] width 150 height 28
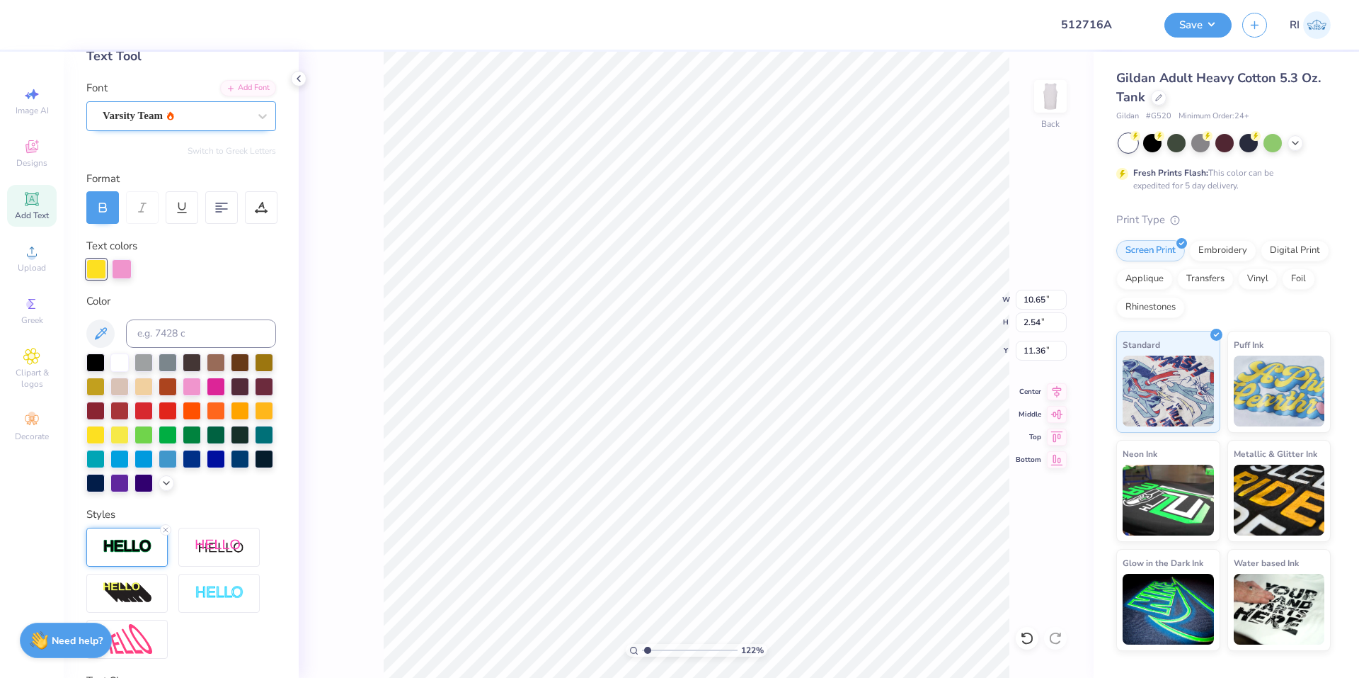
click at [219, 272] on div at bounding box center [181, 269] width 190 height 20
type input "1.22152498603933"
click at [1062, 390] on icon at bounding box center [1057, 389] width 20 height 17
type input "1.10522621487156"
click at [1046, 301] on input "10.65" at bounding box center [1041, 300] width 51 height 20
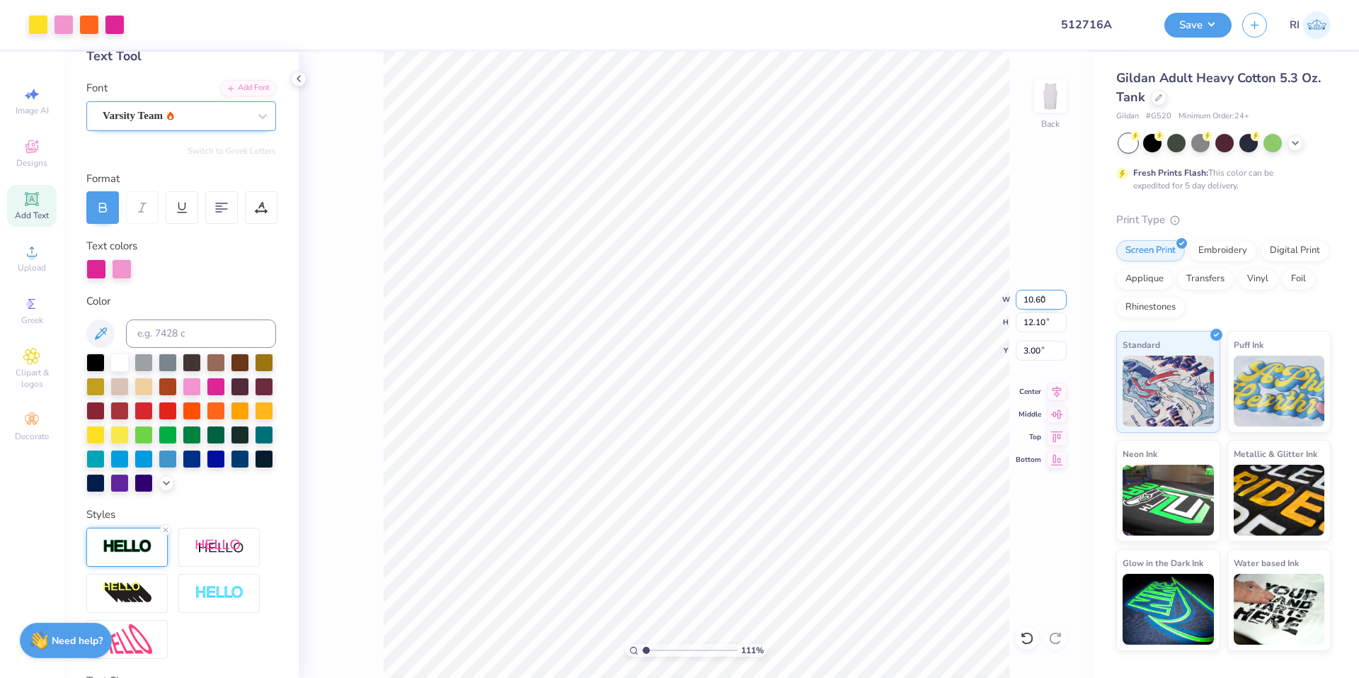
type input "10.60"
type input "1.10522621487156"
type input "12.05"
click at [1044, 355] on input "3.03" at bounding box center [1041, 351] width 51 height 20
type input "3"
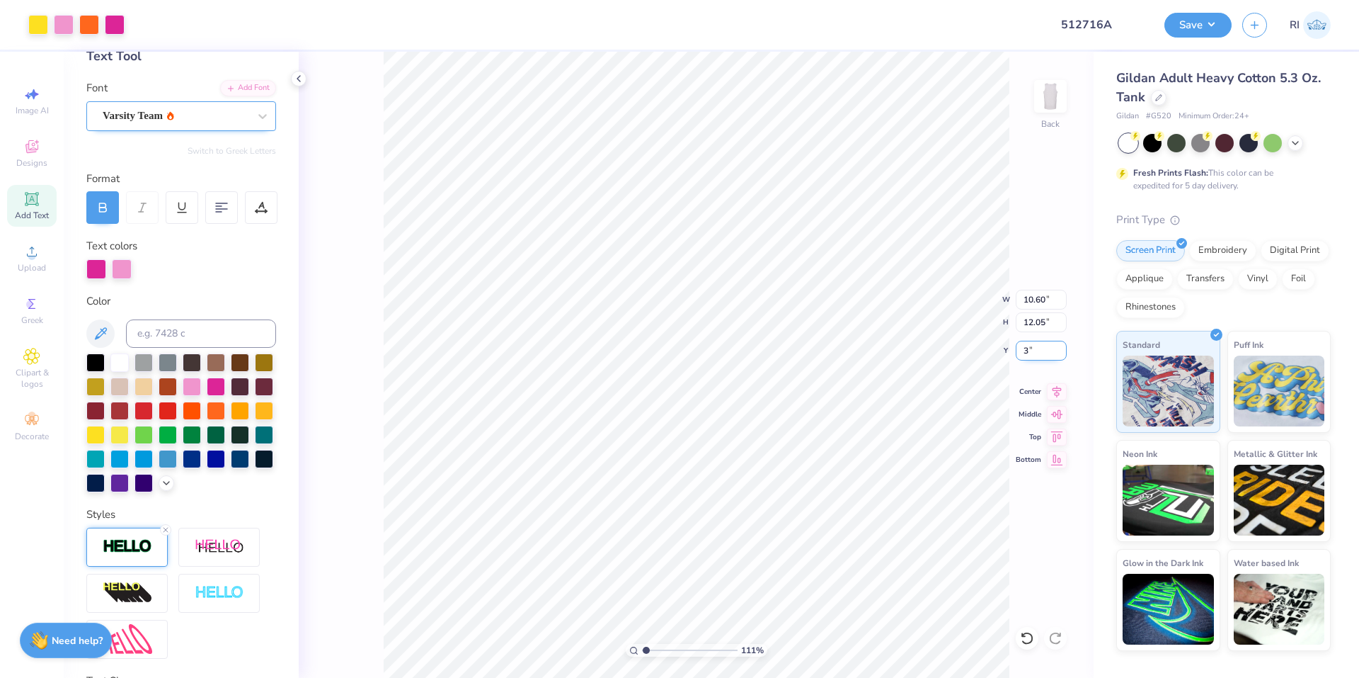
type input "1.10522621487156"
type input "3.00"
click at [1062, 387] on icon at bounding box center [1057, 389] width 20 height 17
type input "6.69225330157203"
type input "5.67"
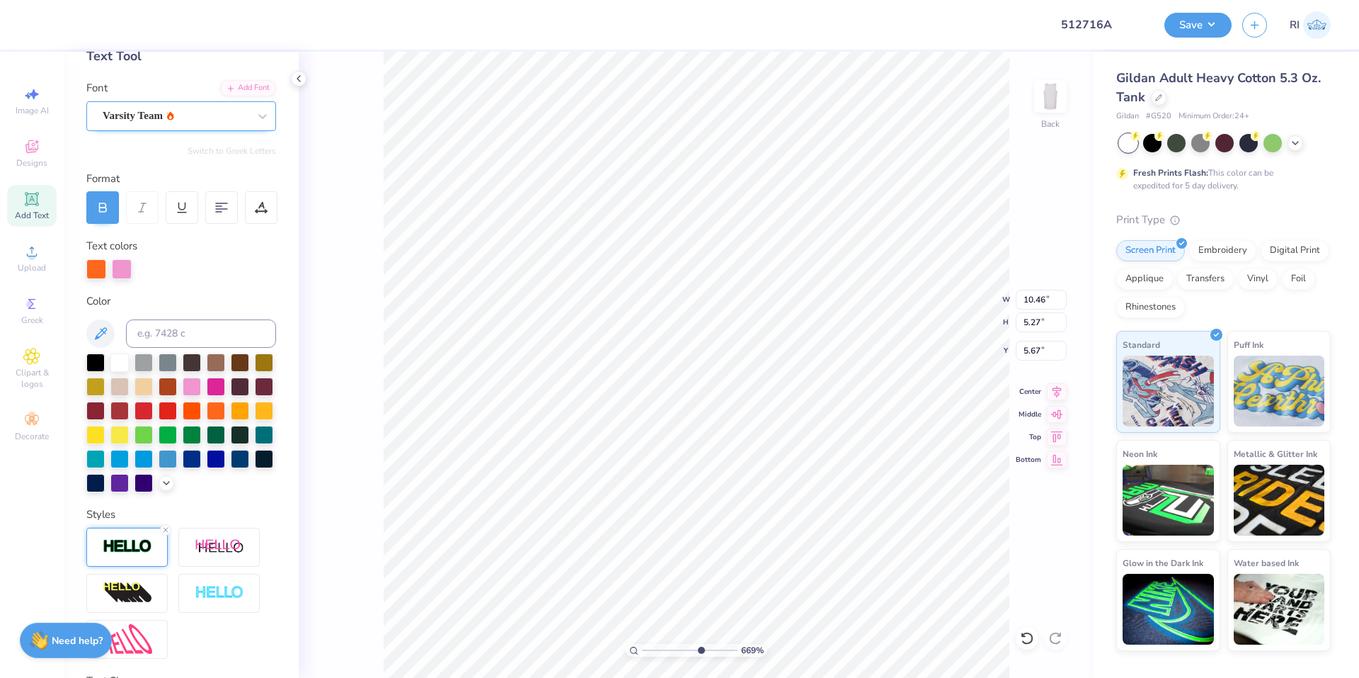
type input "6.69225330157203"
type input "10.55"
type input "2.59"
type input "3.00"
type input "6.69225330157203"
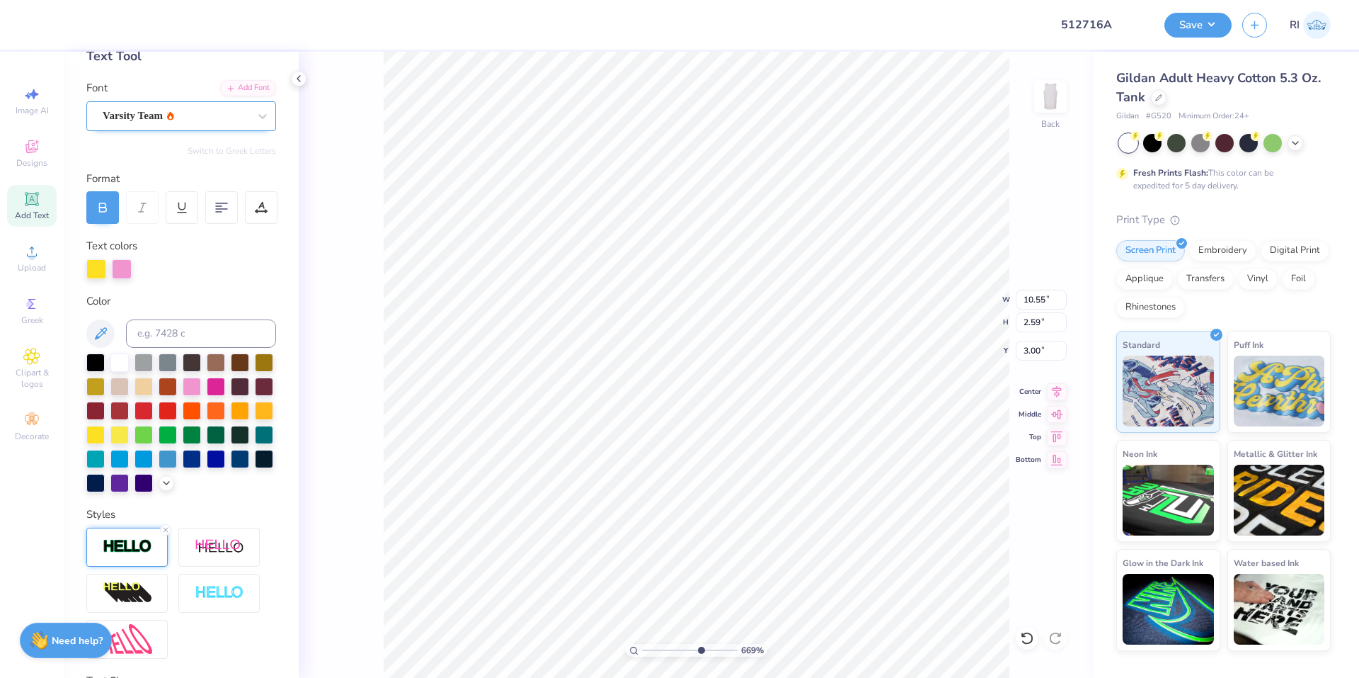
type input "10.46"
type input "5.27"
type input "5.67"
type input "6.69225330157203"
type input "10.60"
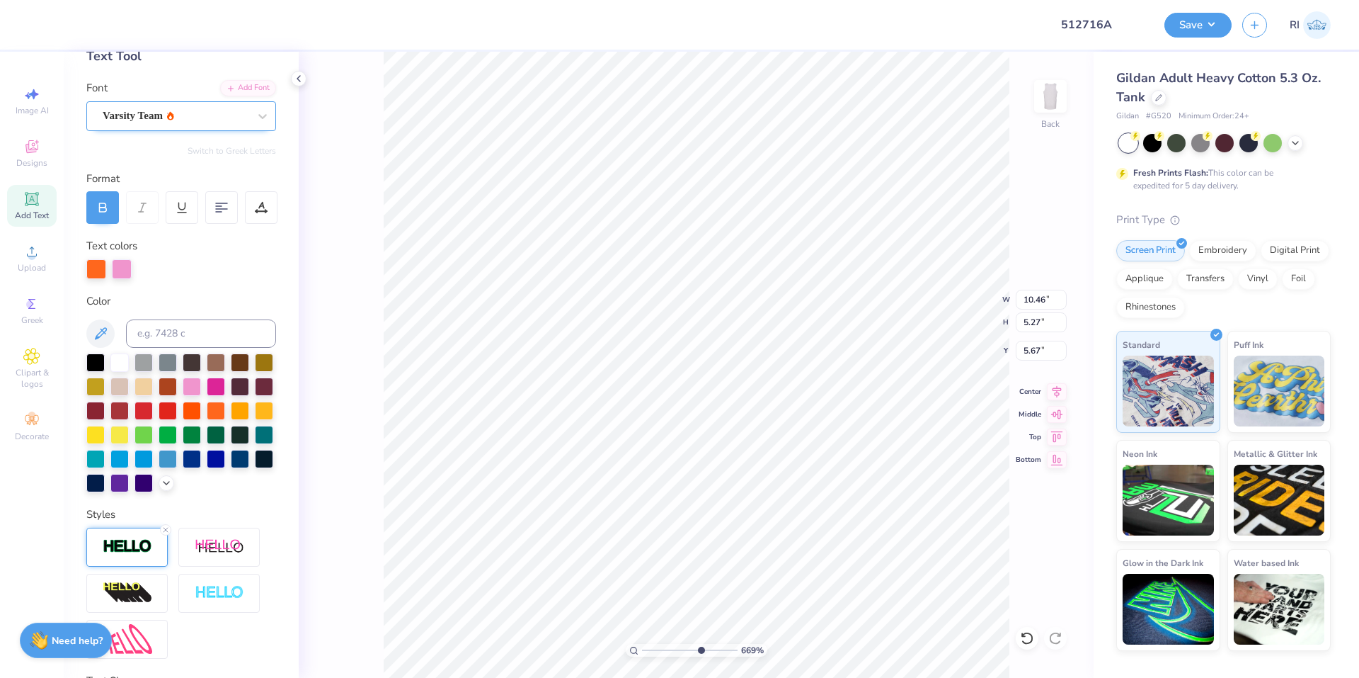
type input "2.53"
type input "11.33"
type input "6.69225330157203"
type input "11.01"
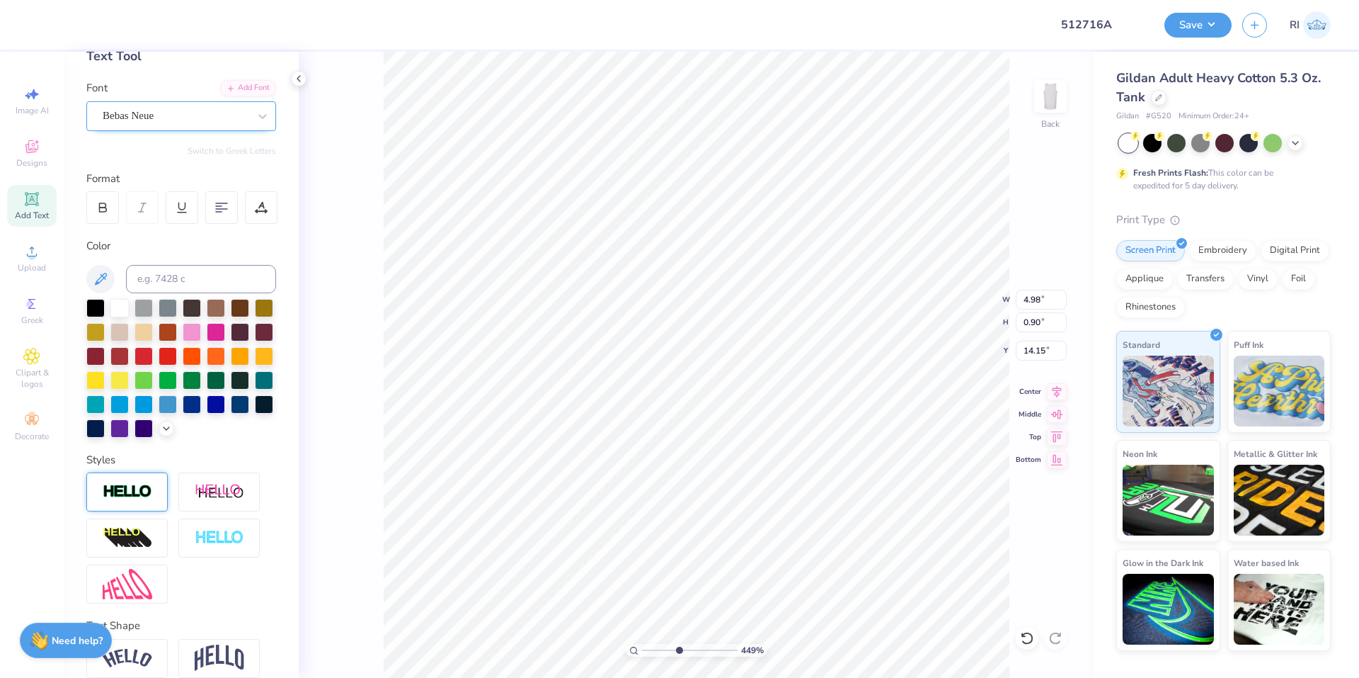
type input "4.48505384214065"
type input "13.76"
type input "4.48505384214065"
type input "13.88"
type input "1"
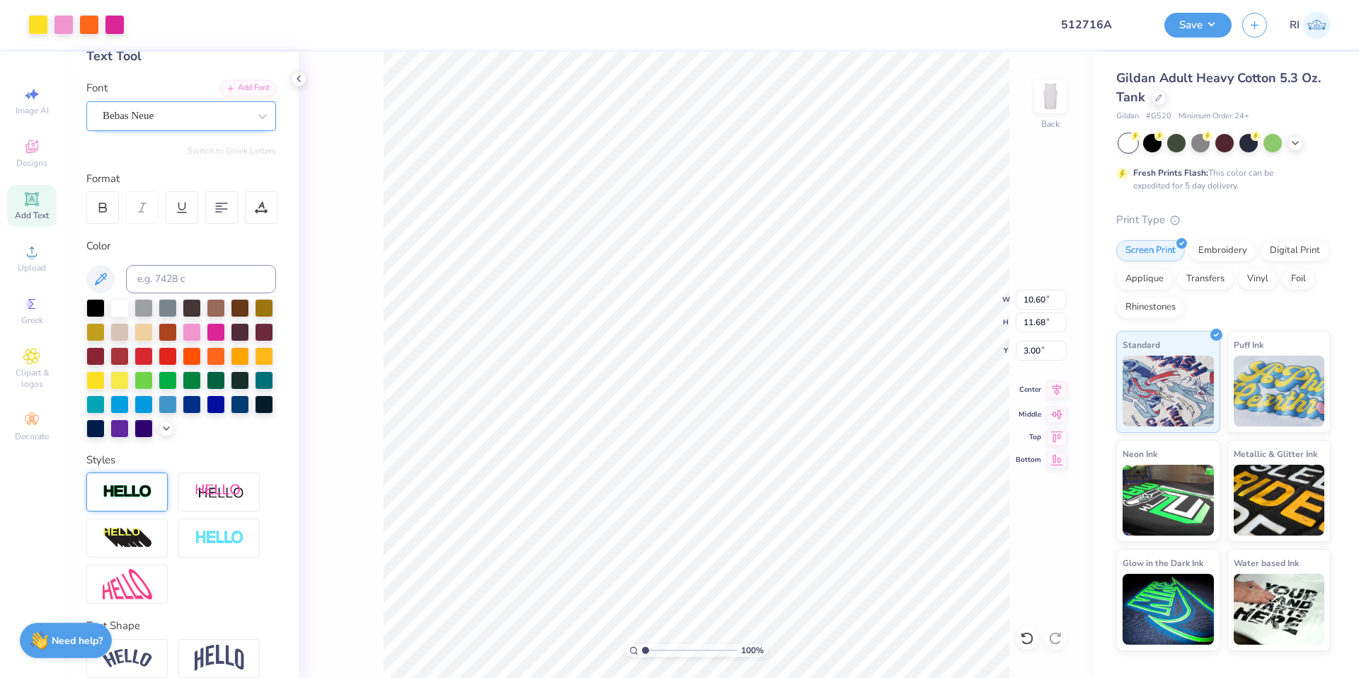
click at [1051, 392] on icon at bounding box center [1057, 389] width 20 height 17
click at [1053, 392] on icon at bounding box center [1057, 389] width 20 height 17
click at [1221, 35] on button "Save" at bounding box center [1198, 23] width 67 height 25
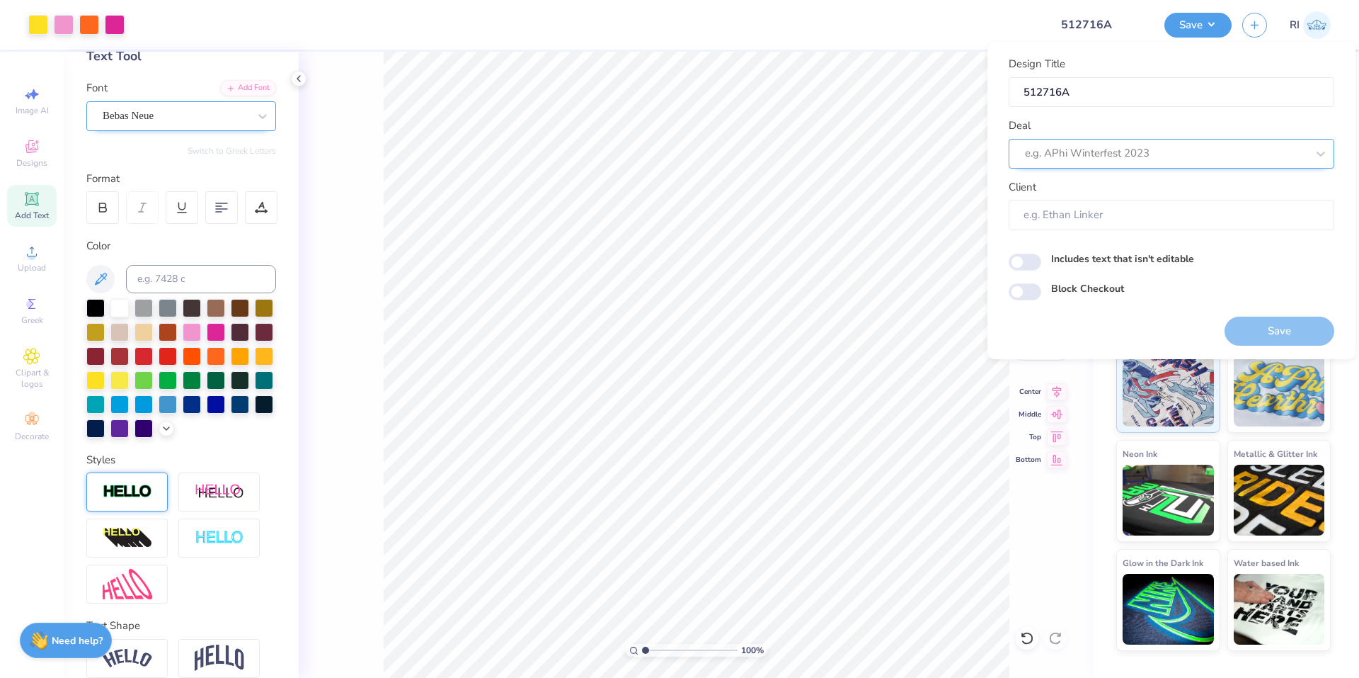
click at [1171, 159] on div at bounding box center [1166, 153] width 282 height 19
click at [1145, 197] on div "Design Tool Gallery" at bounding box center [1172, 191] width 314 height 23
type input "design tool gallery"
type input "Design Tool Gallery User"
click at [1035, 285] on input "Block Checkout" at bounding box center [1025, 291] width 33 height 17
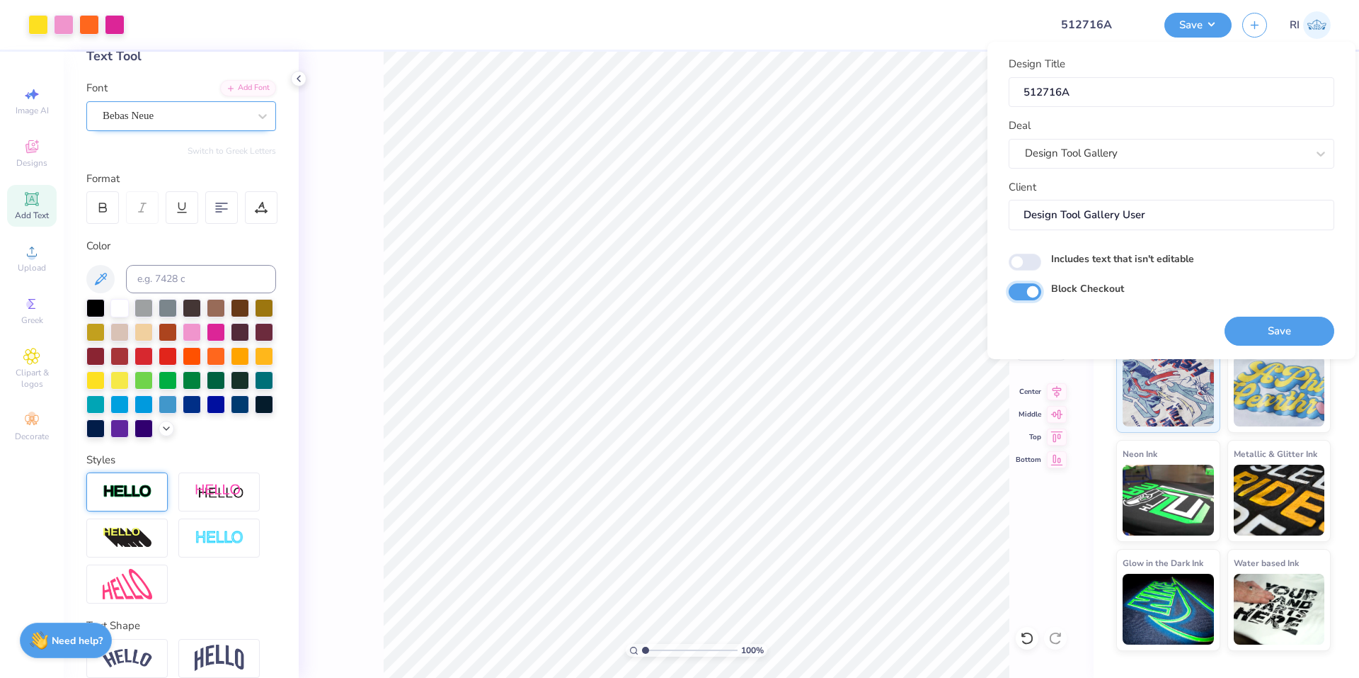
checkbox input "true"
click at [1282, 332] on button "Save" at bounding box center [1280, 330] width 110 height 29
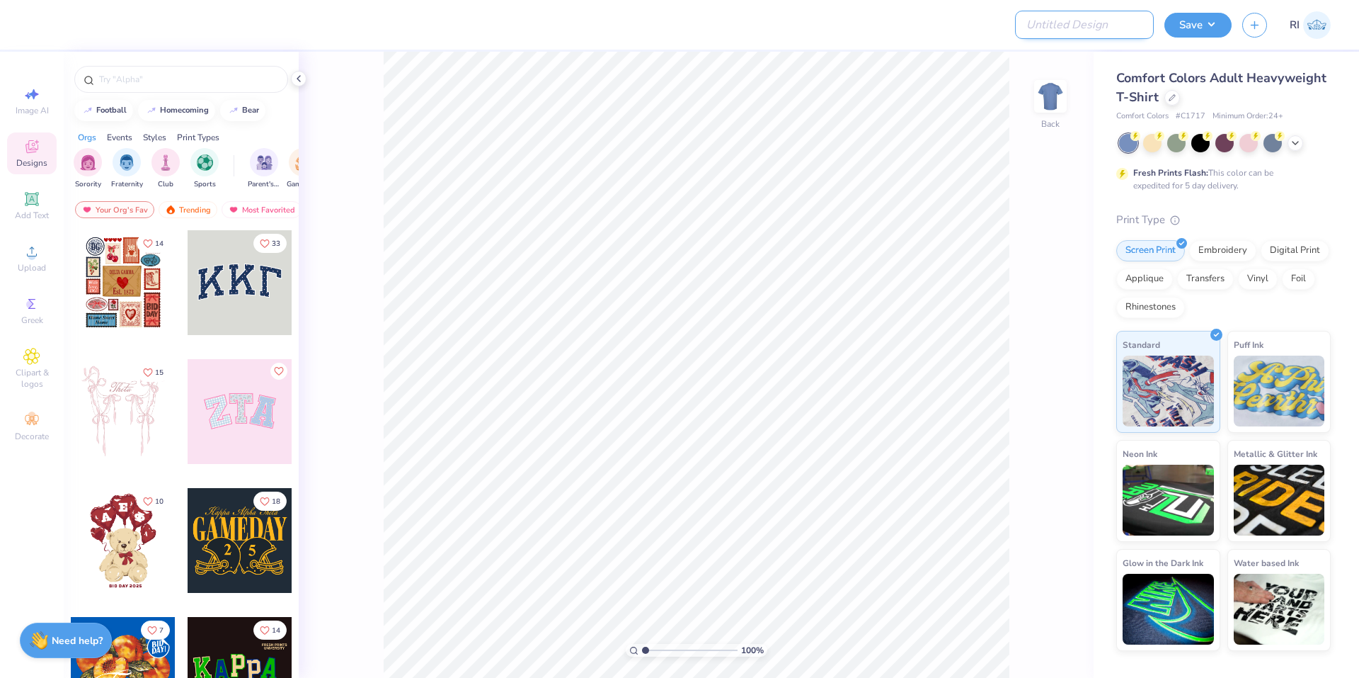
click at [1096, 26] on input "Design Title" at bounding box center [1084, 25] width 139 height 28
paste input "514317A"
type input "514317A"
click at [1297, 142] on icon at bounding box center [1295, 141] width 11 height 11
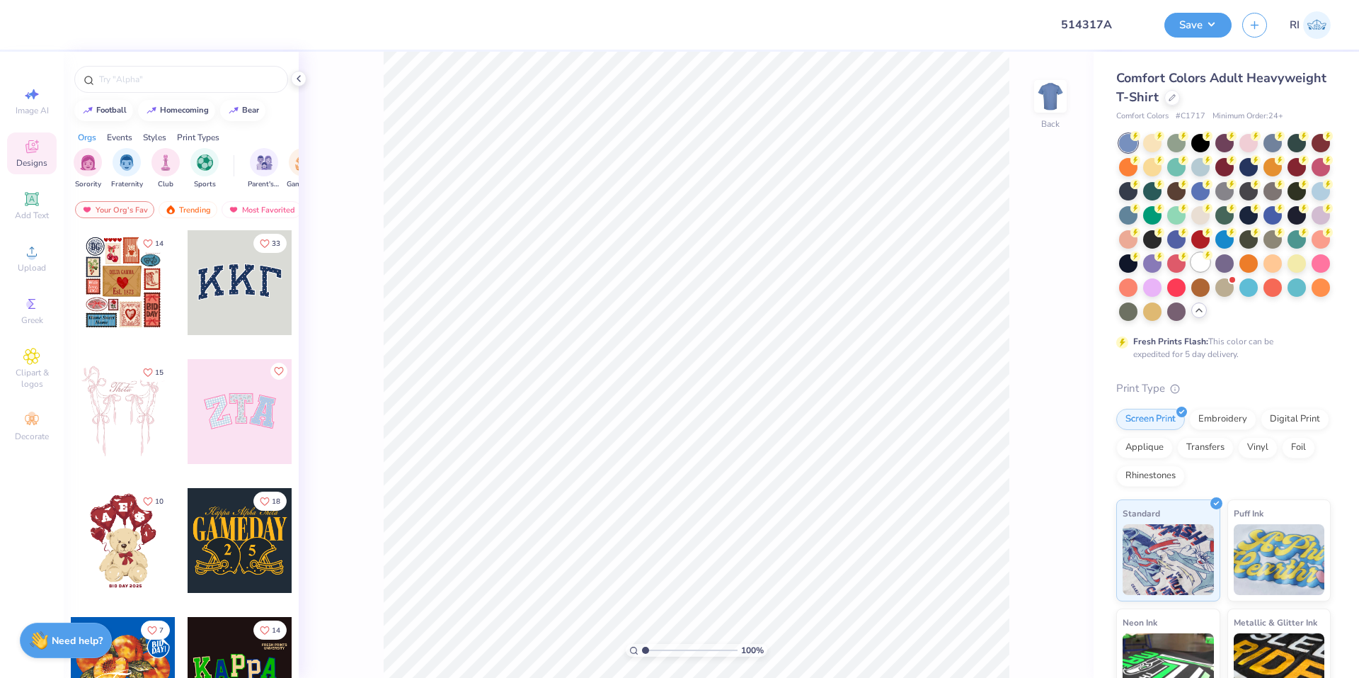
click at [1192, 271] on div at bounding box center [1201, 262] width 18 height 18
click at [30, 260] on div "Upload" at bounding box center [32, 258] width 50 height 42
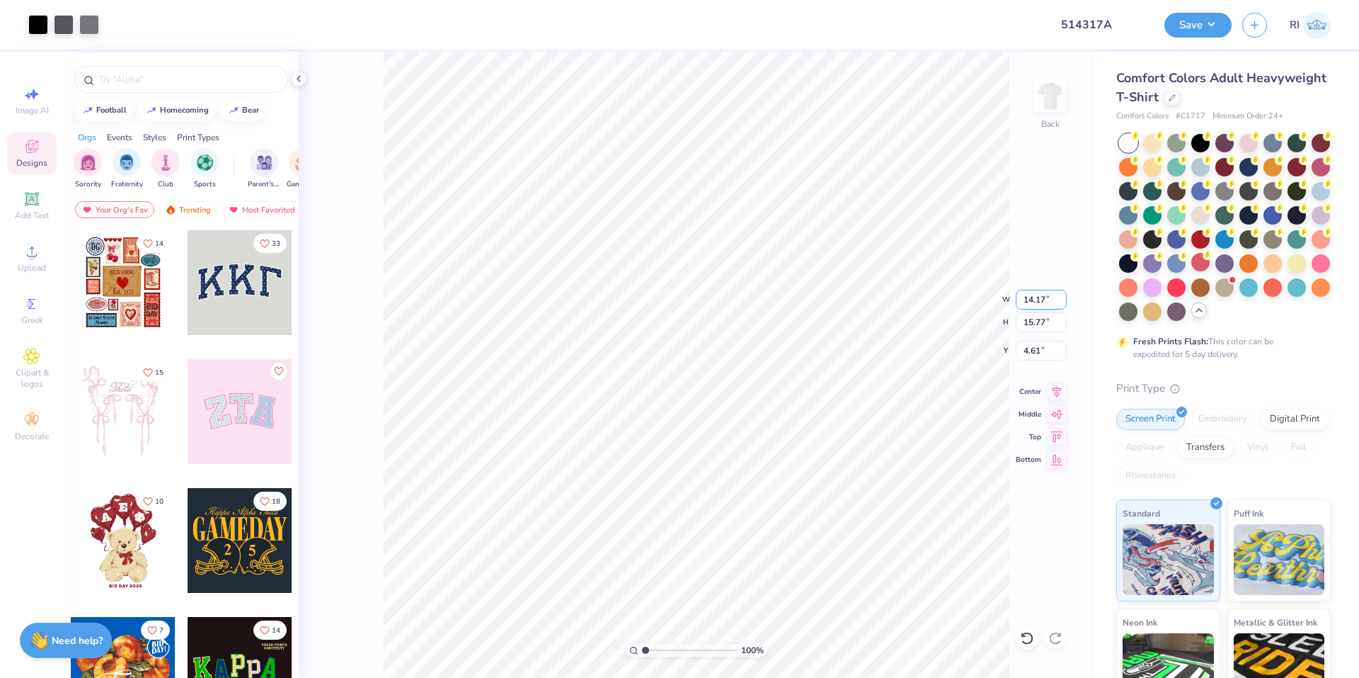
click at [1030, 300] on input "14.17" at bounding box center [1041, 300] width 51 height 20
type input "12.50"
type input "13.91"
type input "5.54"
click at [29, 200] on icon at bounding box center [31, 198] width 11 height 11
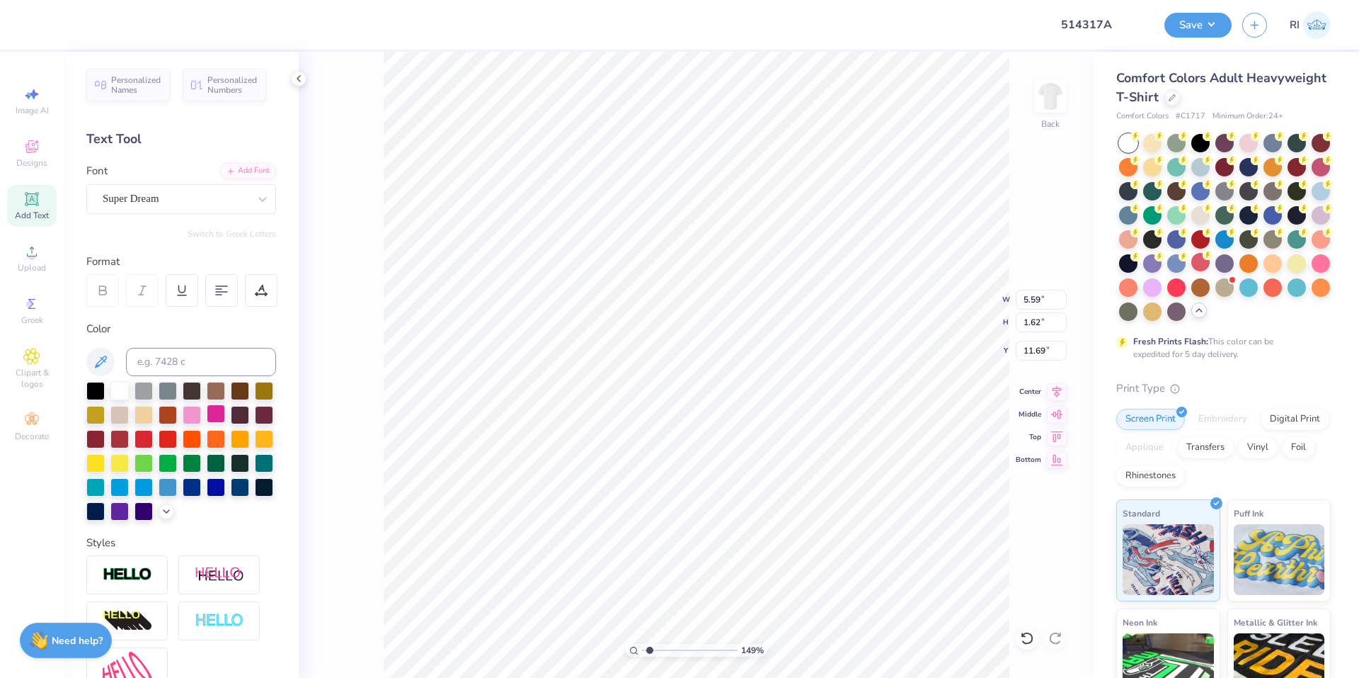
click at [225, 418] on div at bounding box center [216, 413] width 18 height 18
type input "1.49212329151837"
type input "10.88"
click at [250, 167] on div "Add Font" at bounding box center [248, 169] width 56 height 16
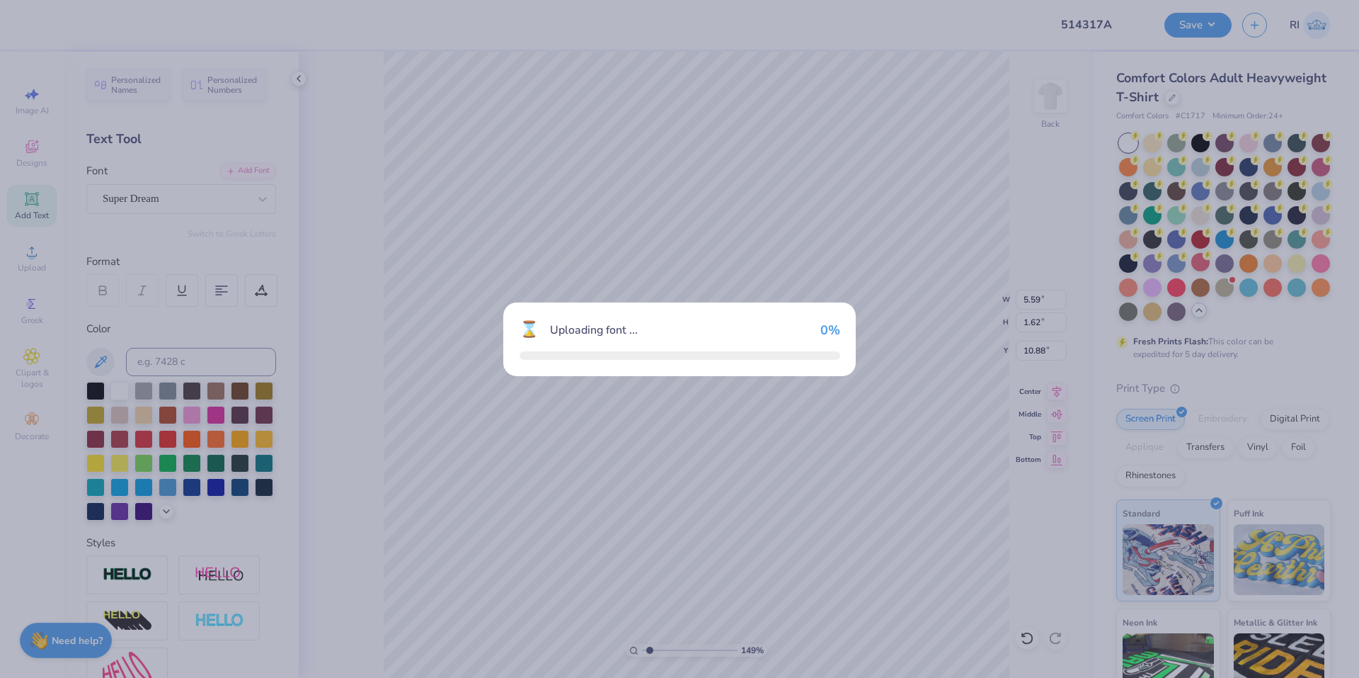
type input "1.49212329151837"
type input "8.06"
type input "1.35"
type input "11.02"
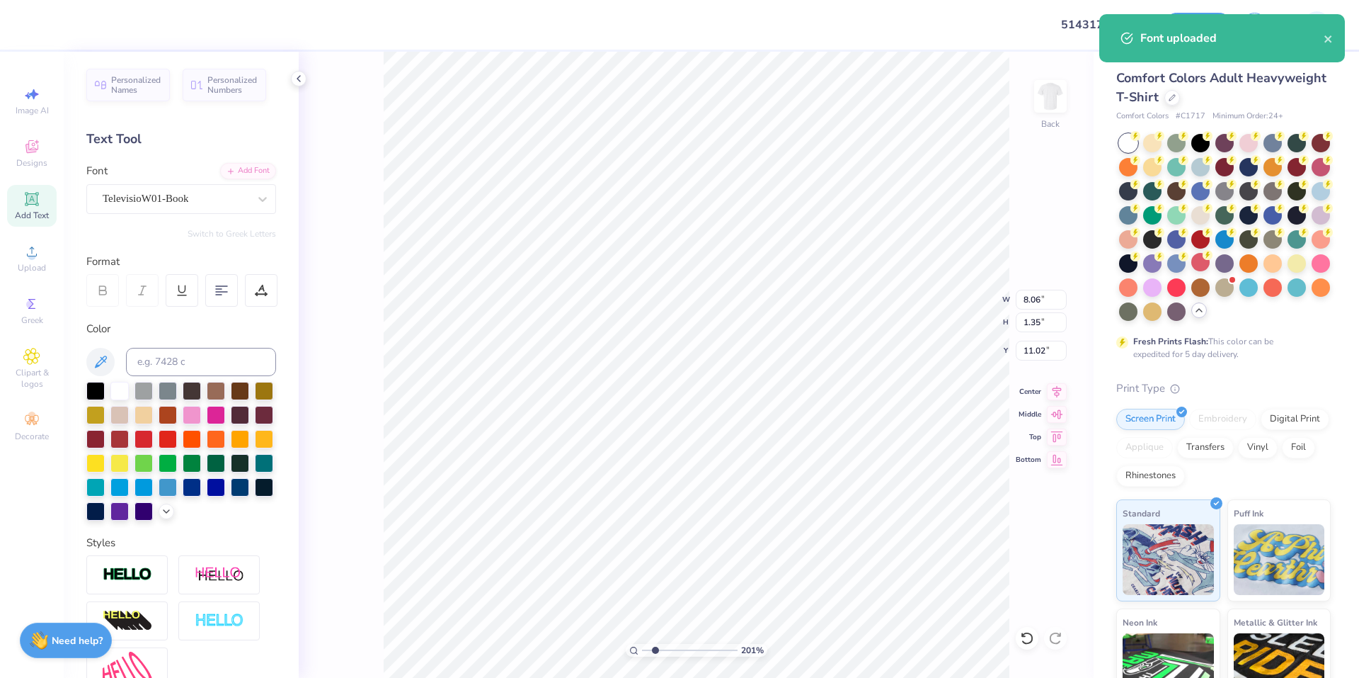
type input "2.01445811466782"
type input "15.97"
click at [685, 406] on li "Duplicate" at bounding box center [681, 412] width 111 height 28
type input "2.22643191709162"
type input "16.97"
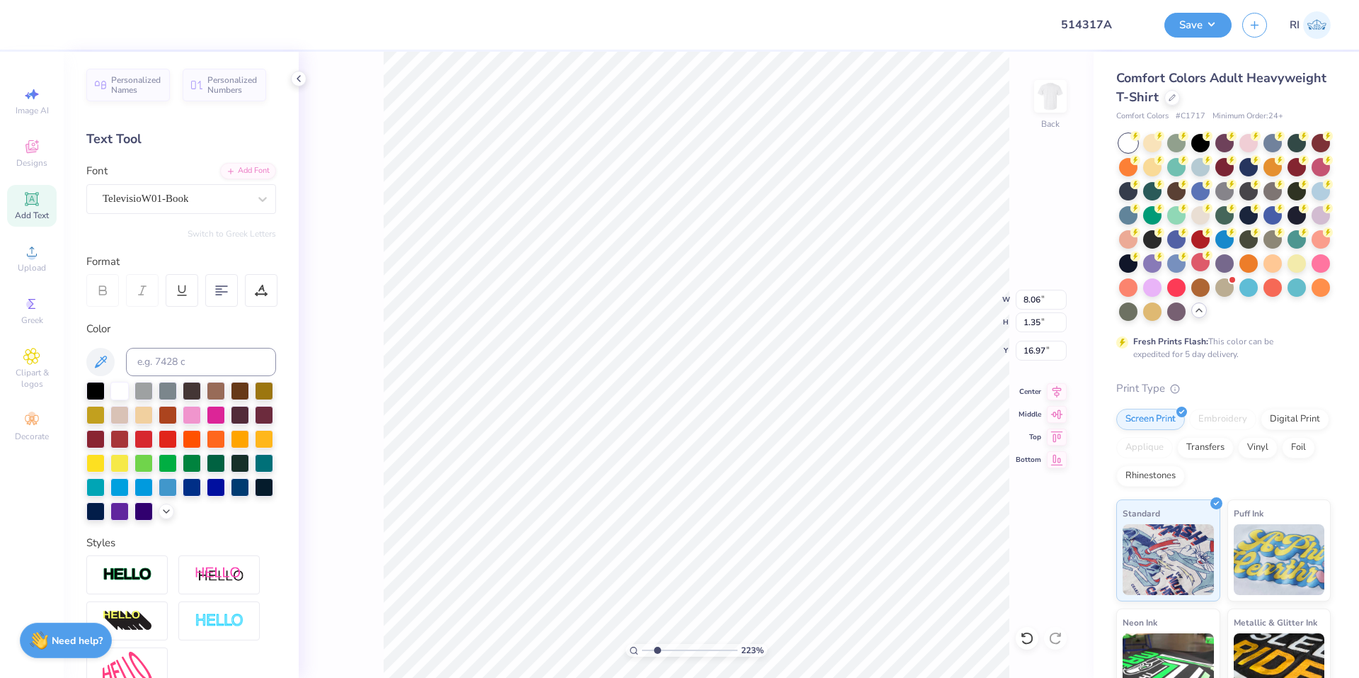
type input "2.22643191709162"
type input "18.11"
type input "2.22643191709162"
type input "15.97"
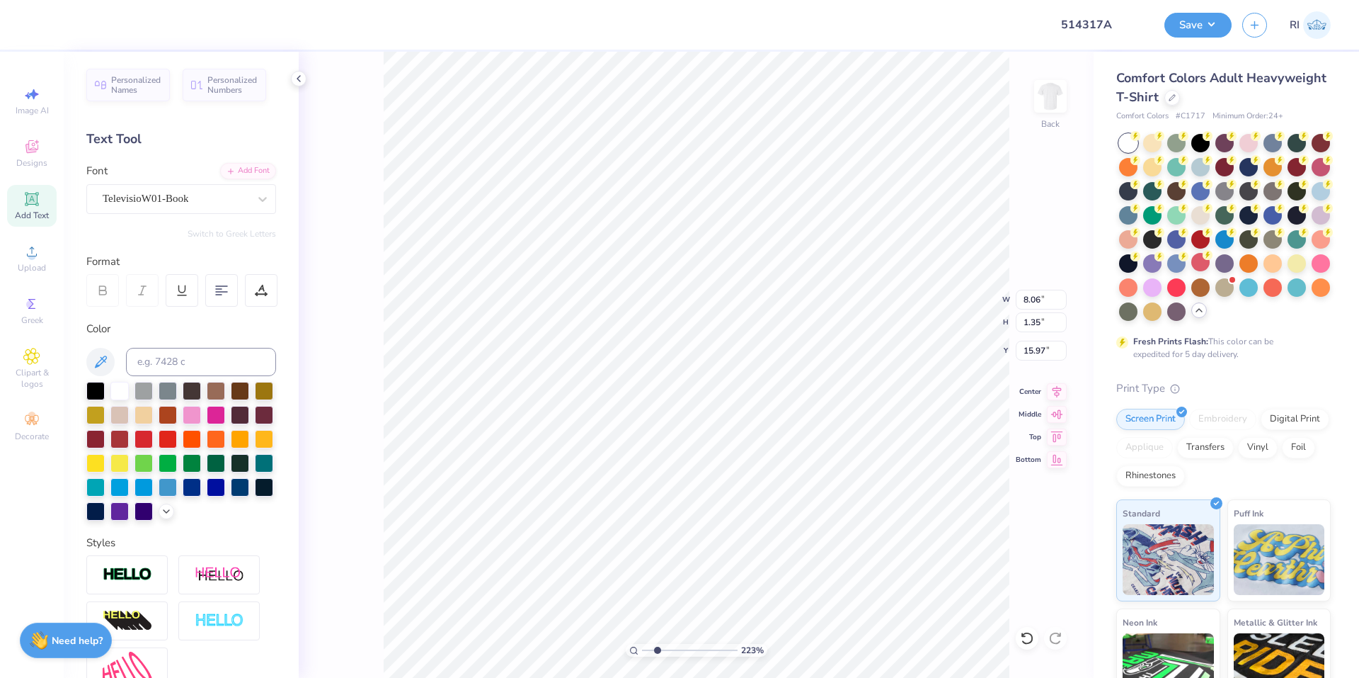
type input "2.22643191709162"
type textarea "91"
type input "2.22643191709162"
type textarea "911"
type input "2.22643191709162"
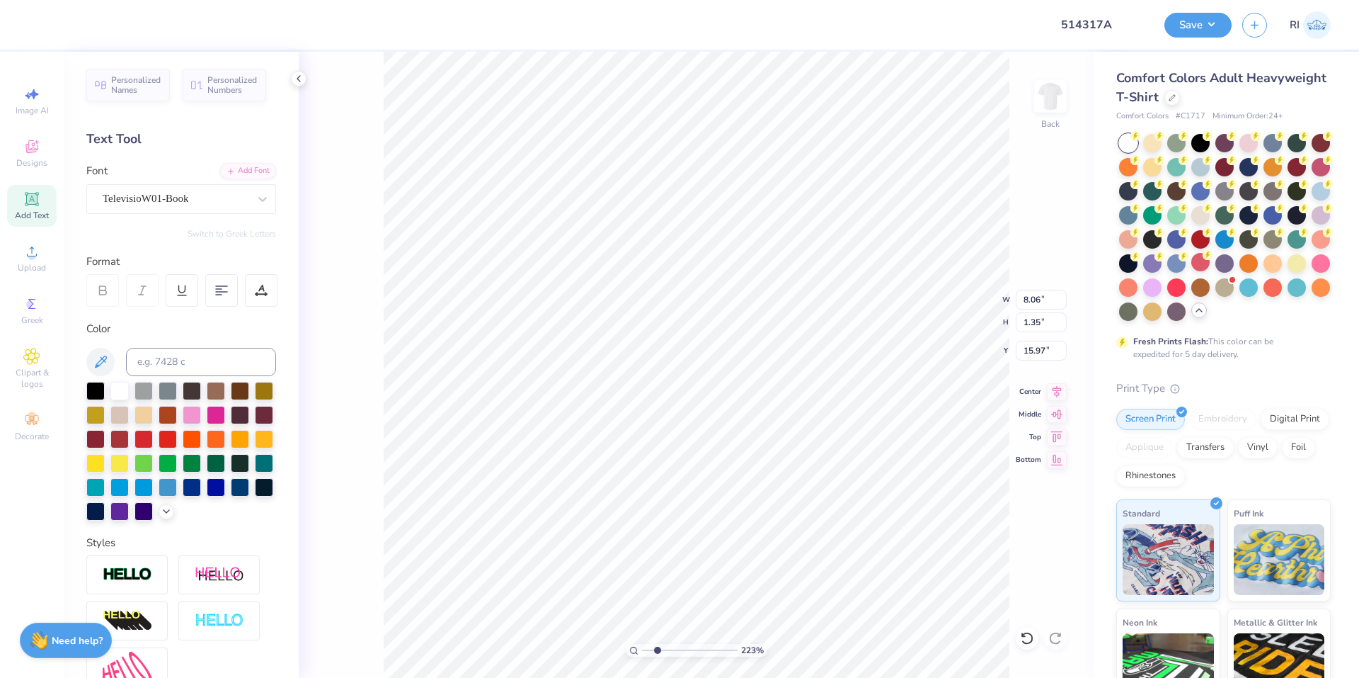
type textarea "911"
type input "2.22643191709162"
type textarea "911 CA"
type input "2.22643191709162"
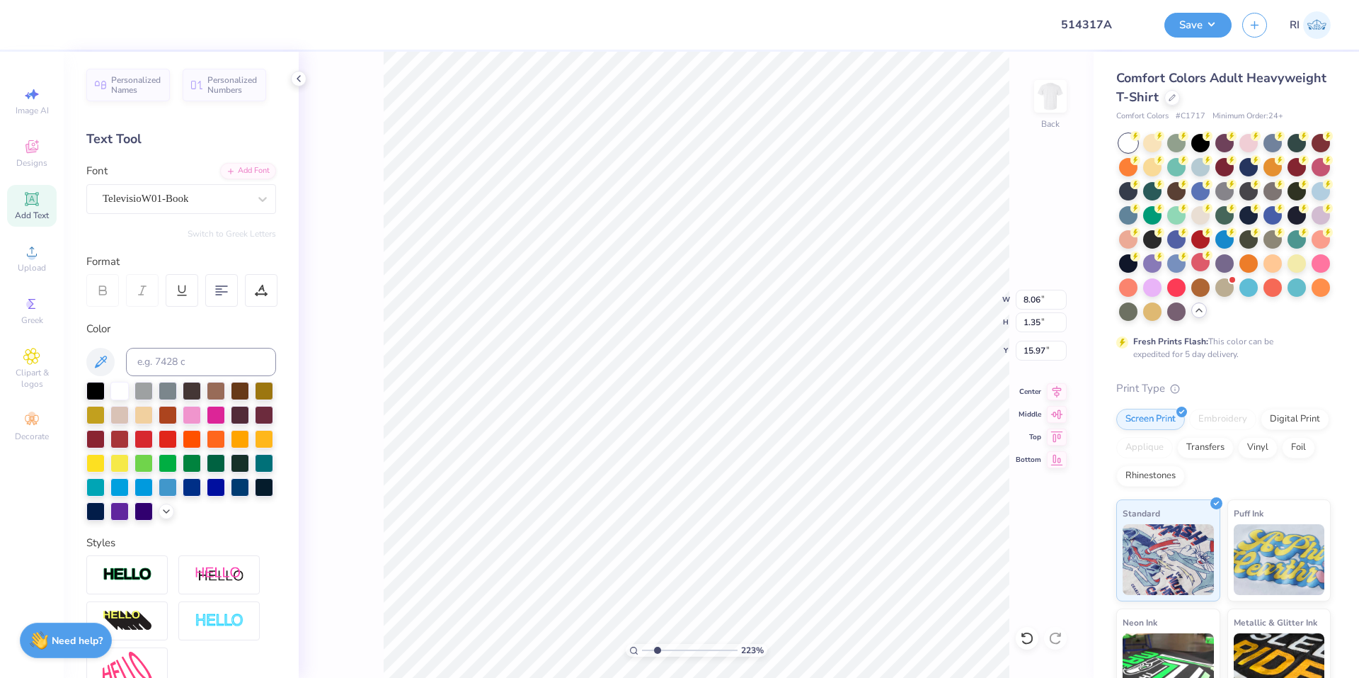
type textarea "911 CAR"
type input "2.22643191709162"
type textarea "911 CARR"
type input "2.22643191709162"
type textarea "911 CARRE"
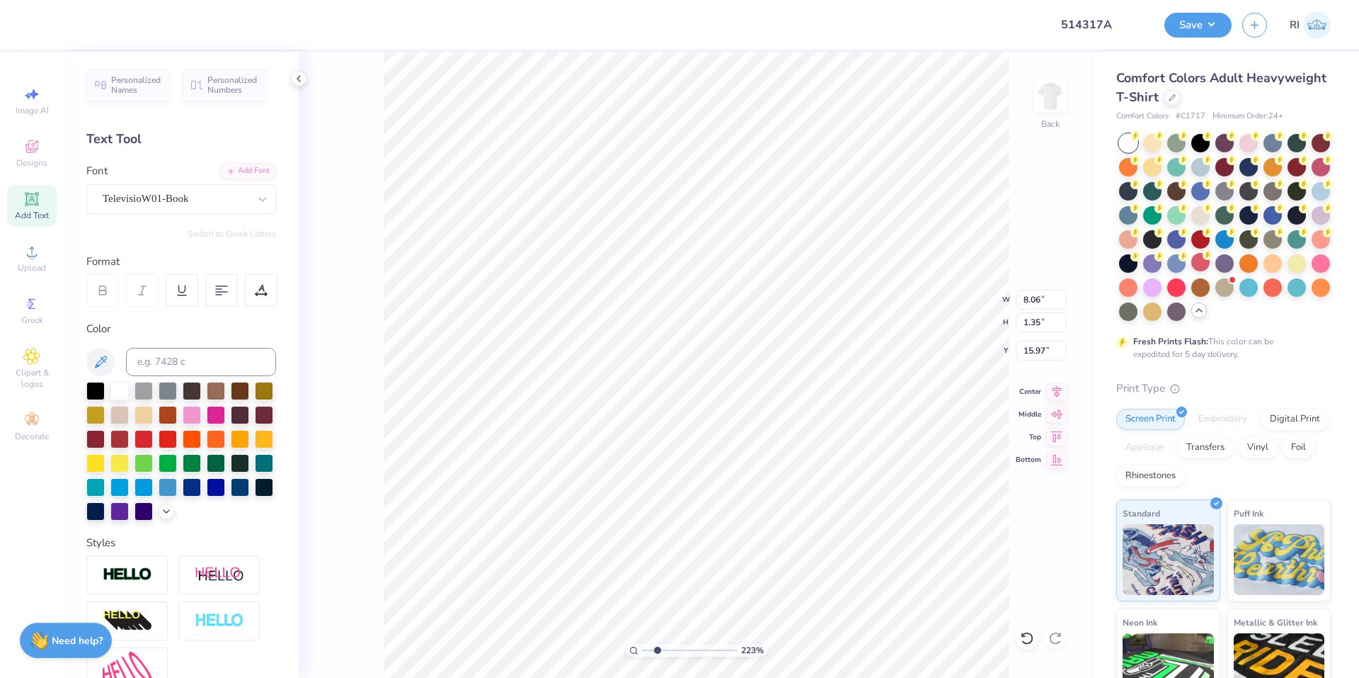
type input "2.22643191709162"
type textarea "911 CARRERA"
type input "1.64913377760655"
type textarea "911 CARRERA"
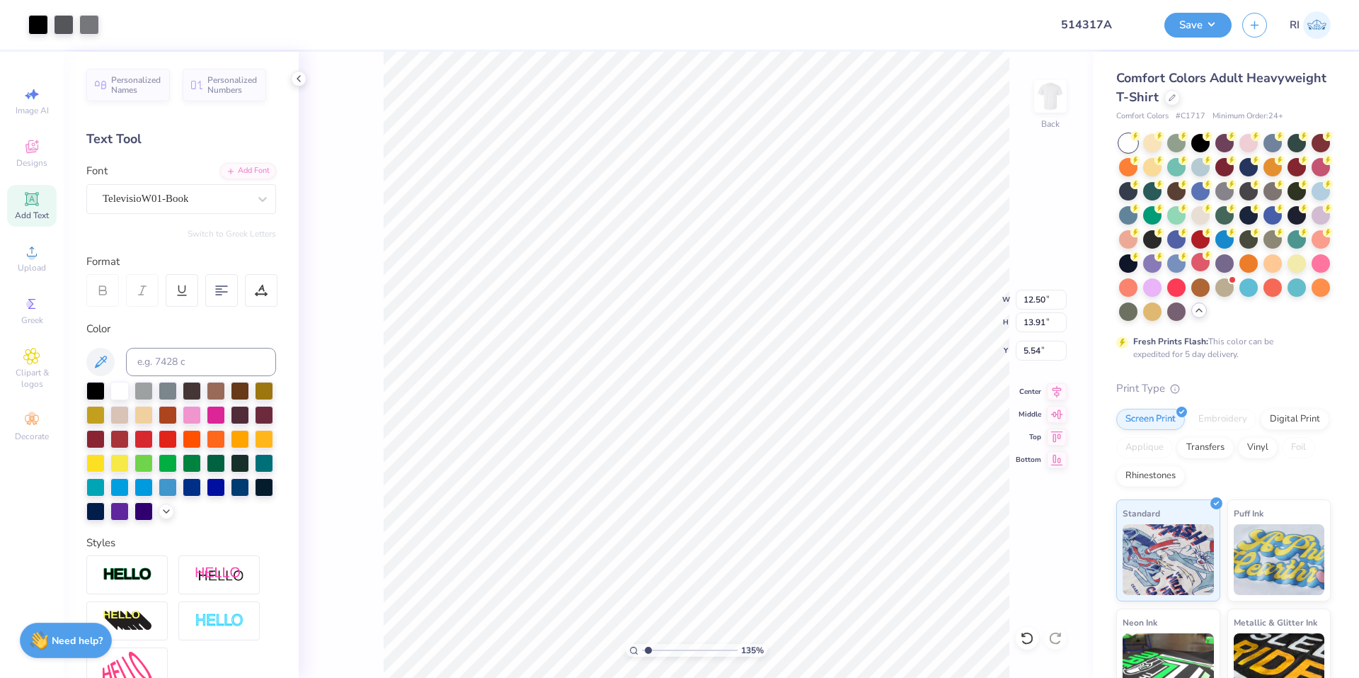
type input "1.35006143669128"
type input "14.17"
type input "0.91"
type input "16.19"
type input "1.35006143669128"
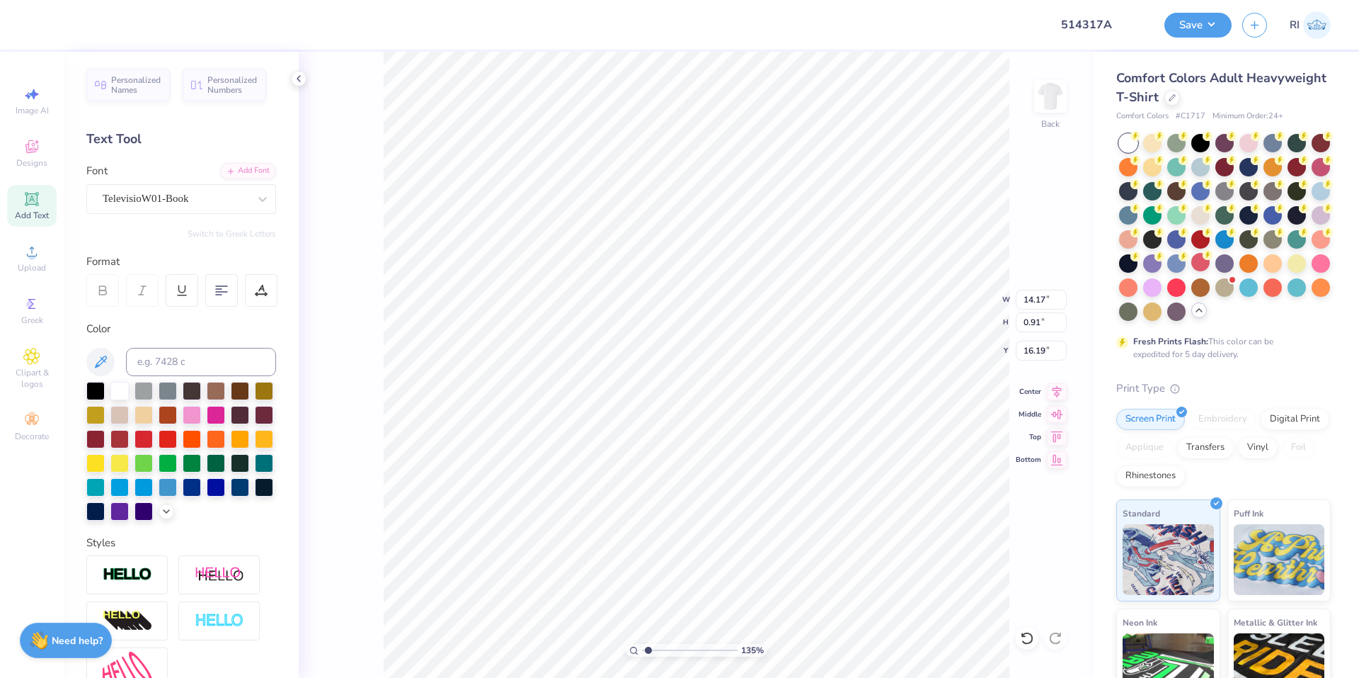
type input "6.07"
type input "0.39"
type input "16.71"
type input "4.48505384214065"
type input "16.79"
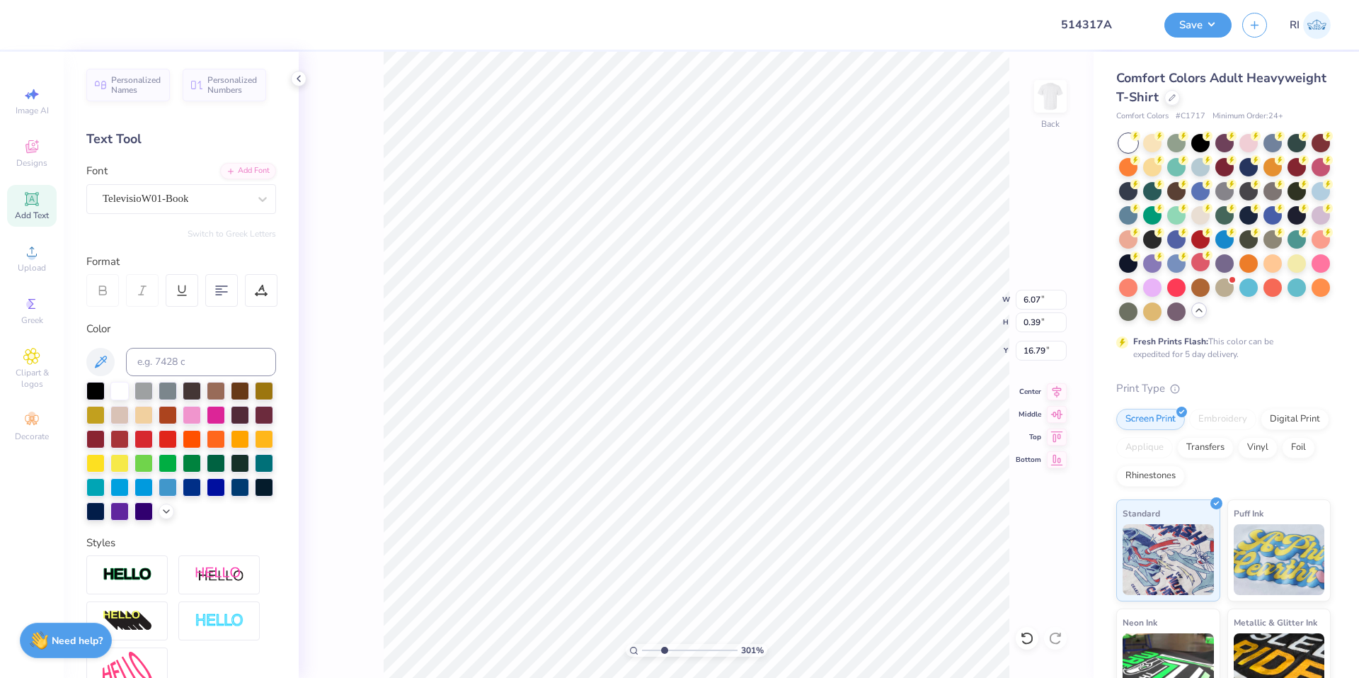
type input "1.82528205522702"
type input "6.09"
click at [206, 203] on div "TelevisioW01-Book" at bounding box center [175, 199] width 149 height 22
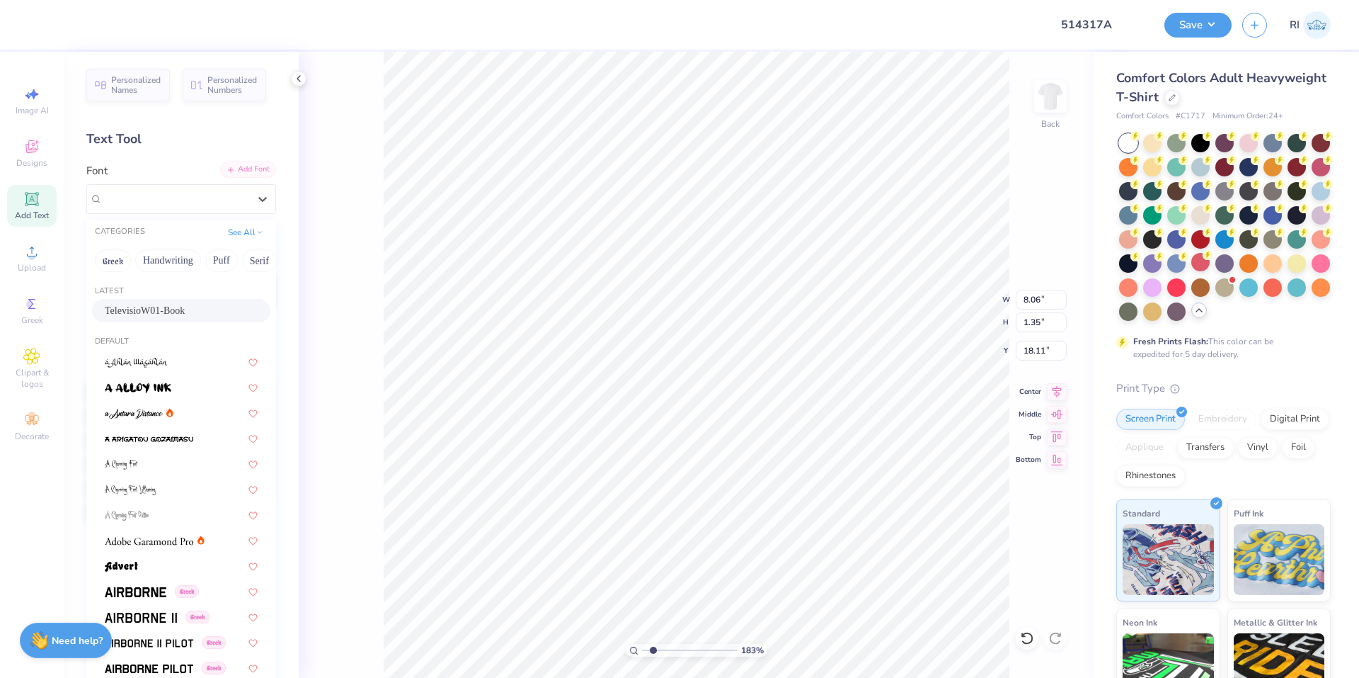
click at [237, 173] on div "Add Font" at bounding box center [248, 169] width 56 height 16
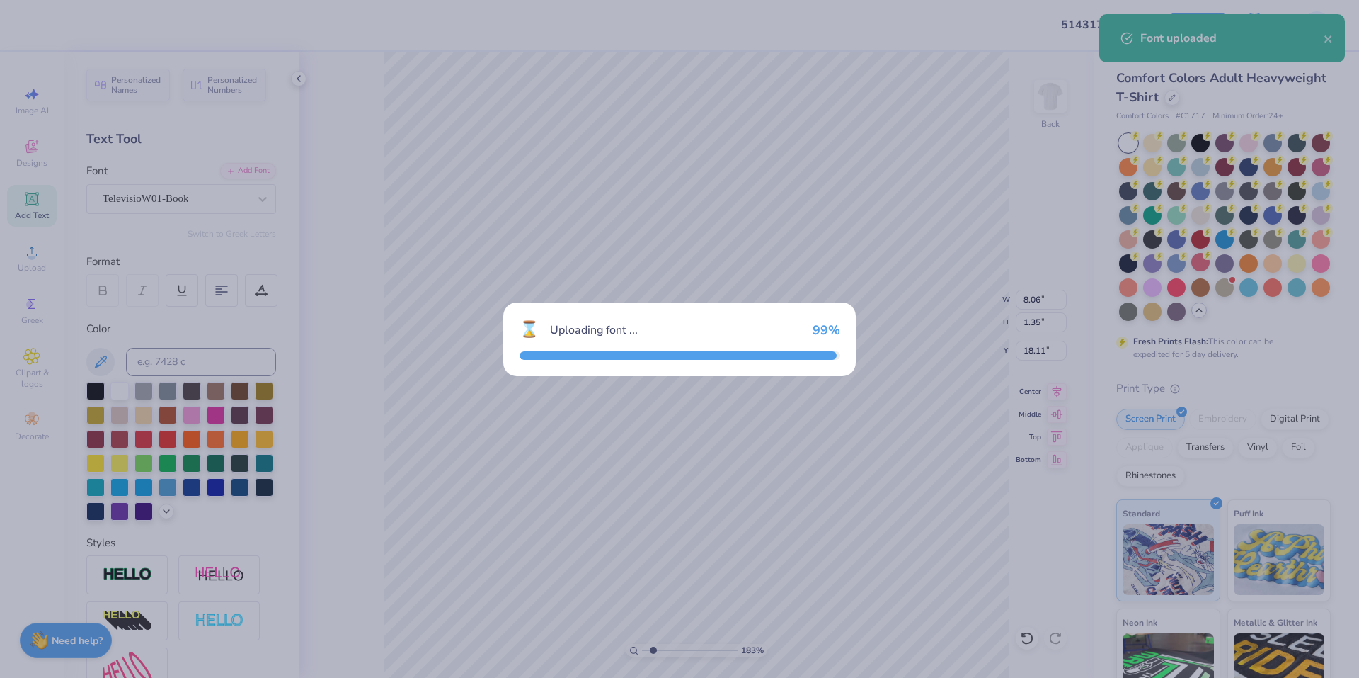
type input "1.82528205522702"
type input "6.08"
type input "1.55"
type input "18.01"
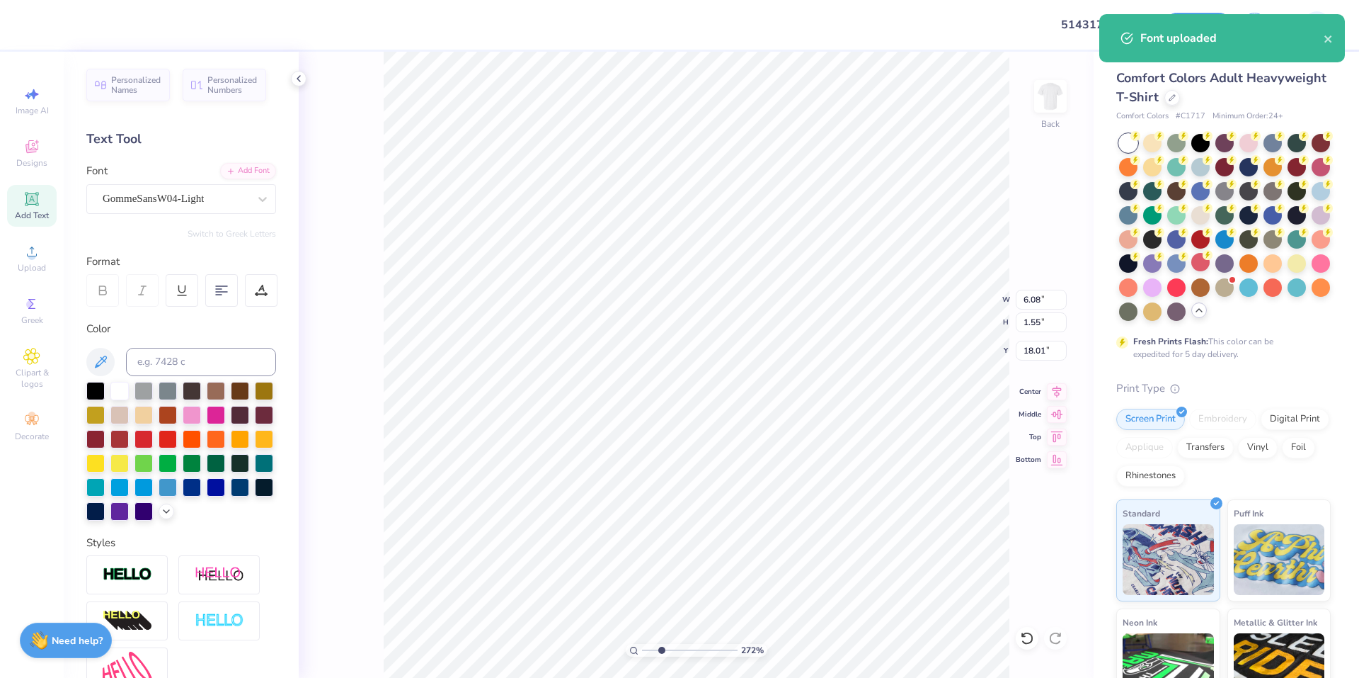
type input "2.72354586819476"
type input "17.84"
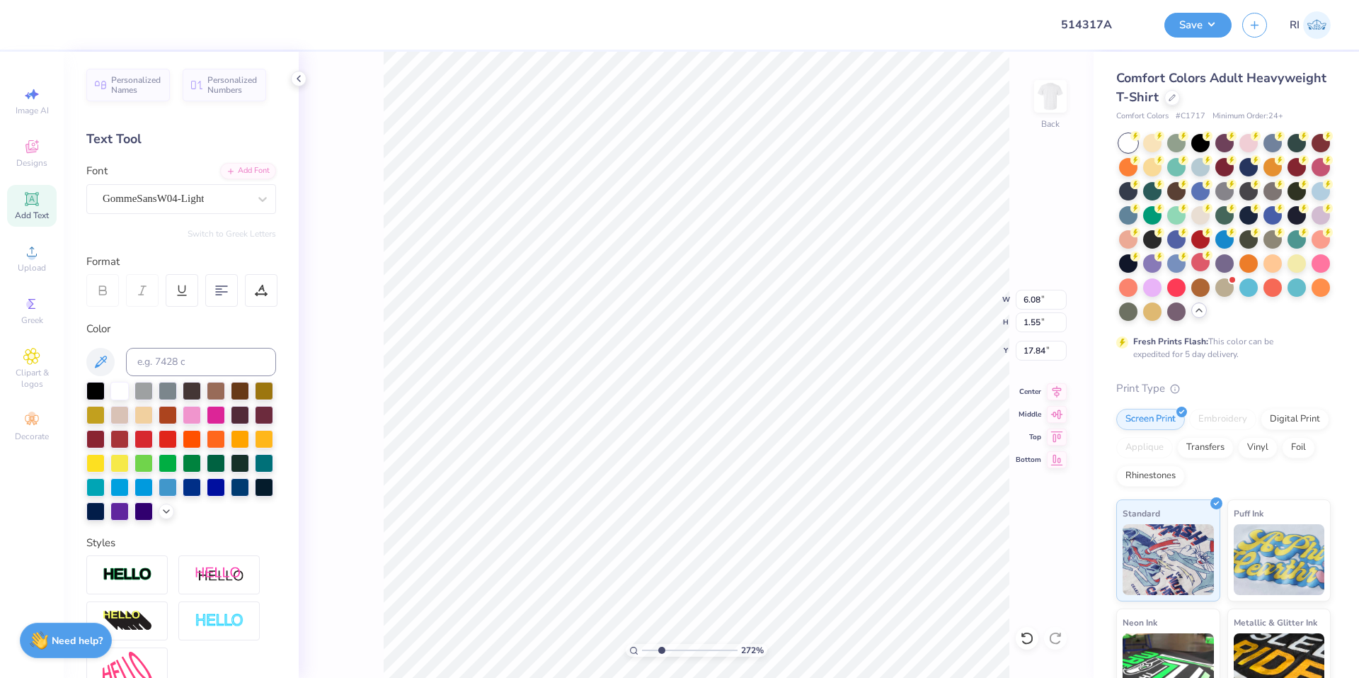
type input "2.72354586819476"
type input "1.85"
type input "0.47"
click at [652, 419] on li "Duplicate" at bounding box center [649, 412] width 111 height 28
type input "1.82528205522702"
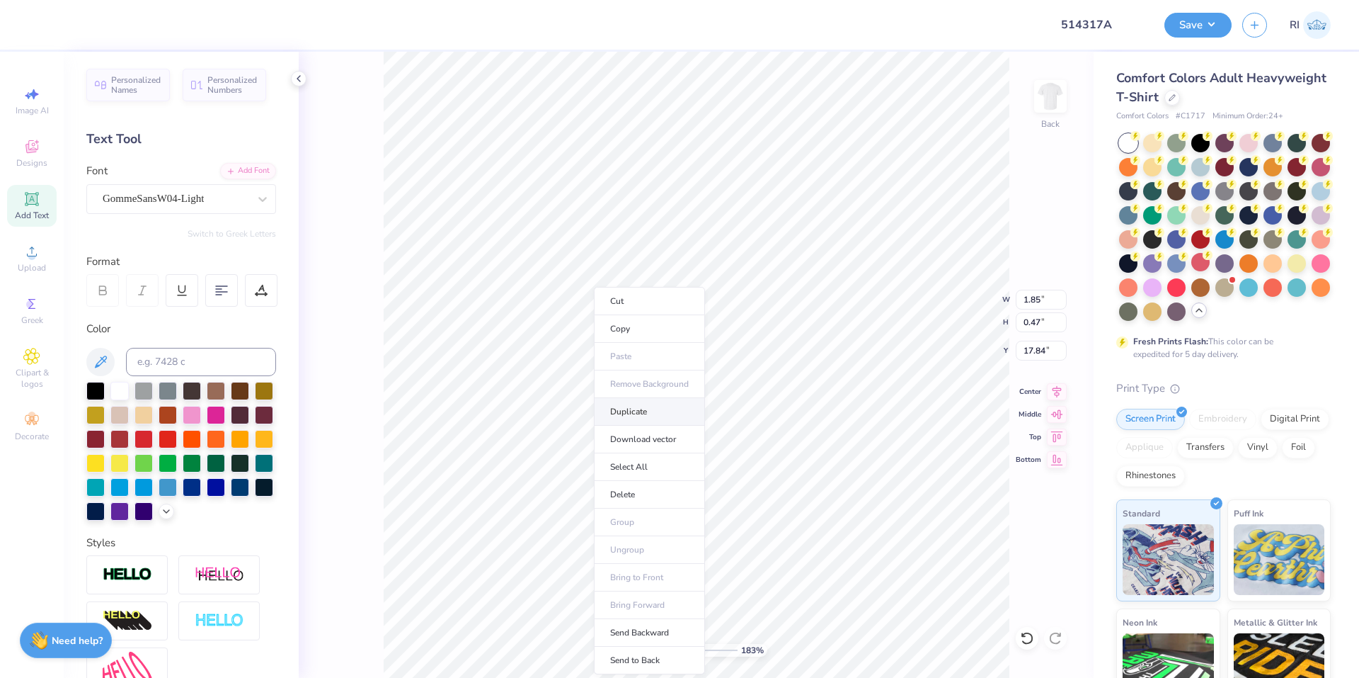
type input "18.84"
type input "1.82528205522702"
type input "8.59"
click at [241, 159] on div "Personalized Names Personalized Numbers Text Tool Add Font Font GommeSansW04-Li…" at bounding box center [181, 365] width 235 height 626
click at [248, 164] on div "Add Font" at bounding box center [248, 169] width 56 height 16
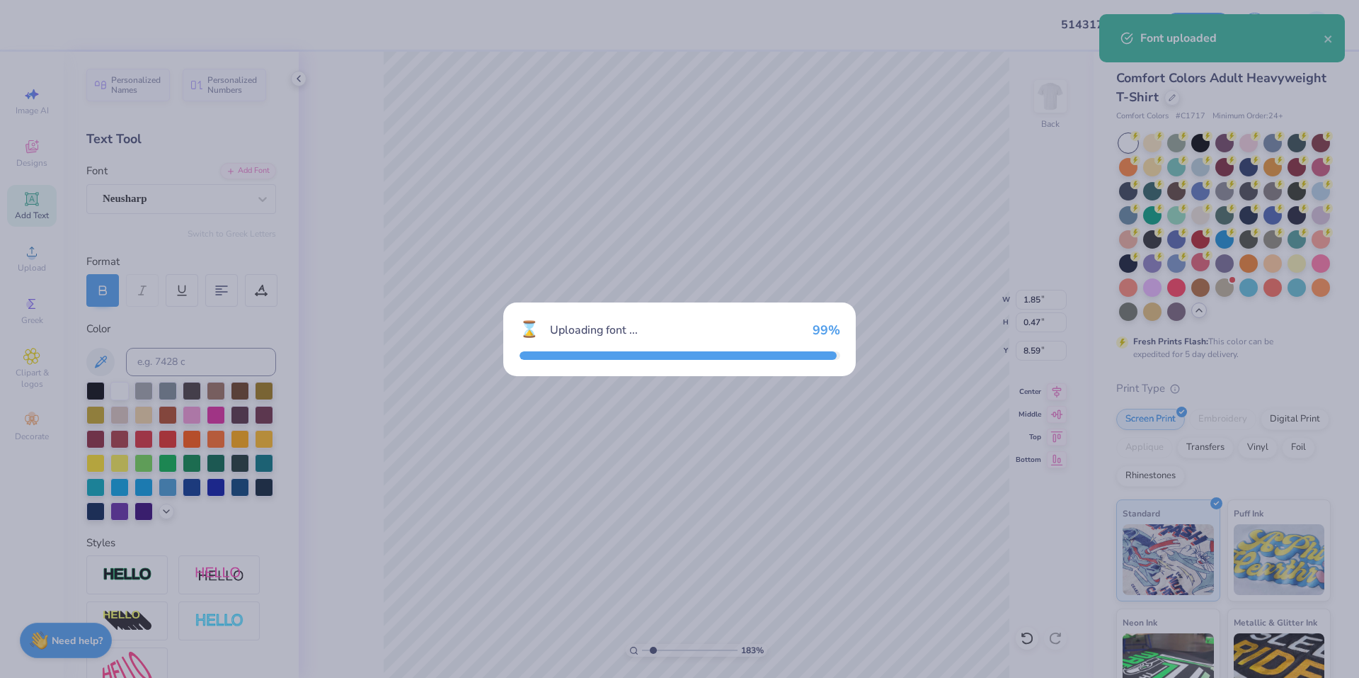
type input "1.82528205522702"
type input "1.97"
type input "0.49"
type input "8.58"
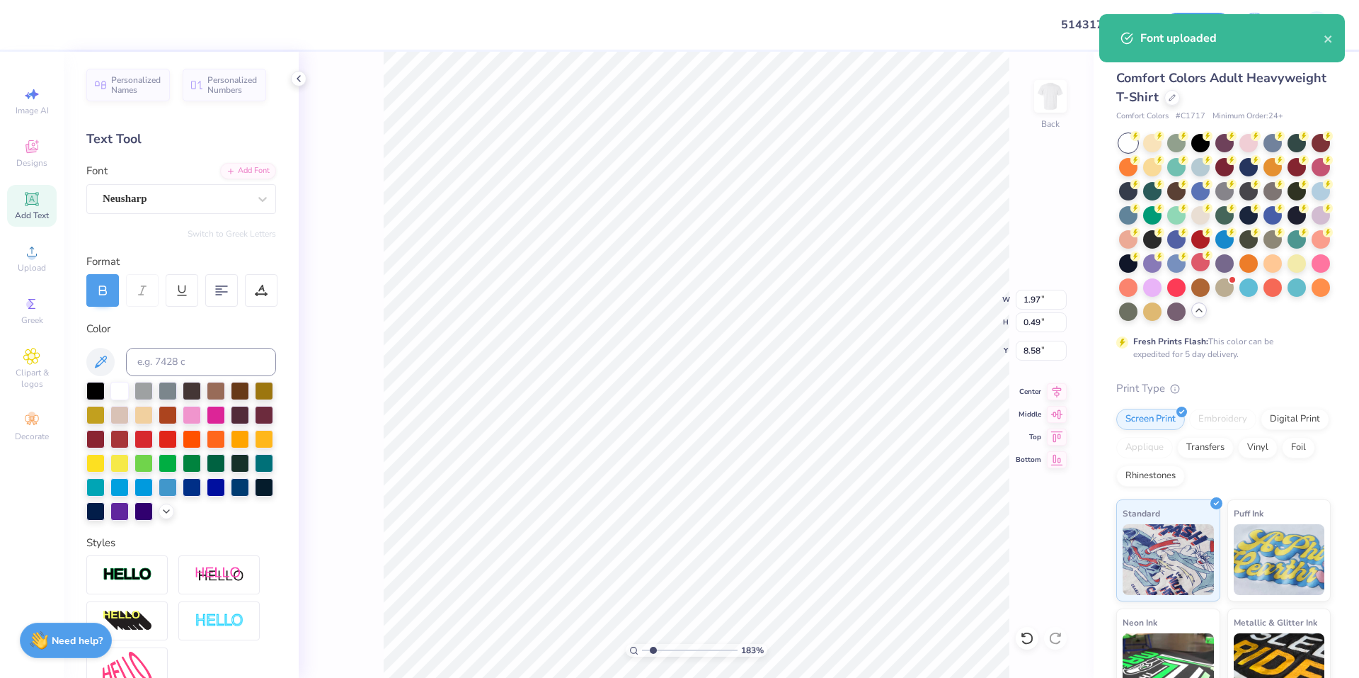
type input "1.82528205522702"
type input "7.23"
type input "1.81"
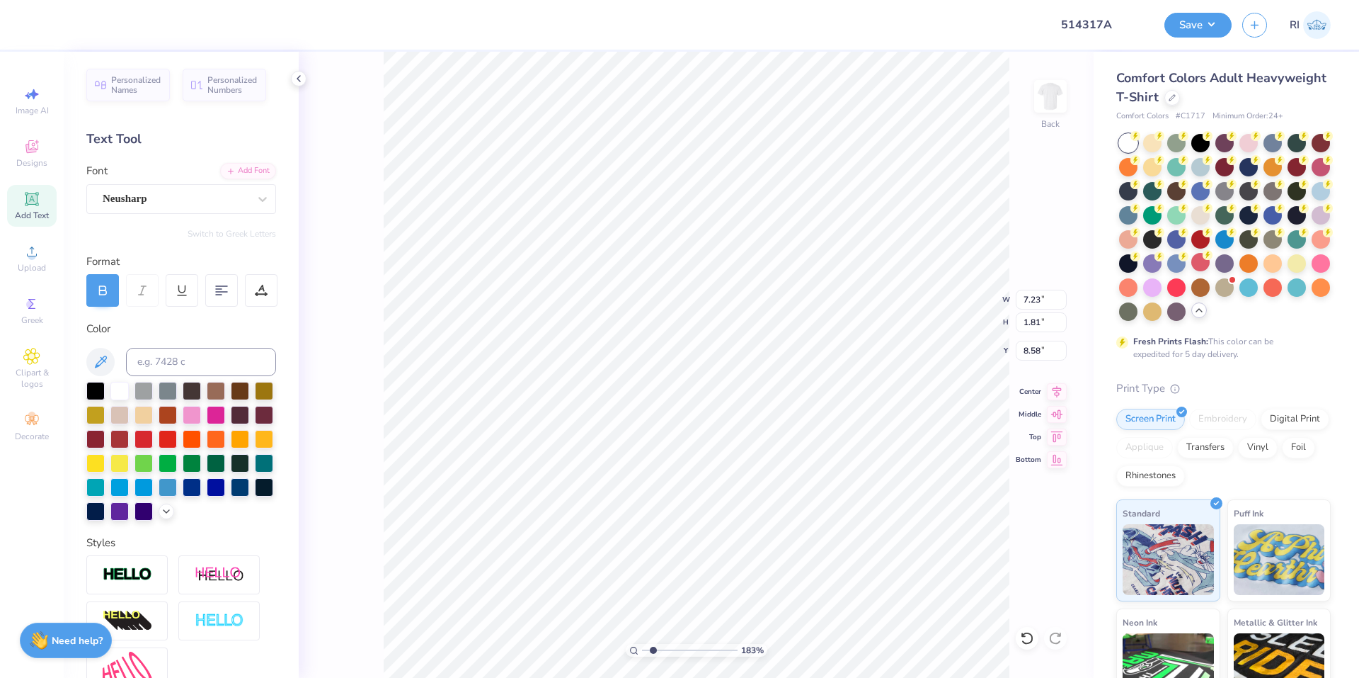
type input "1.82528205522702"
type textarea "BE"
type input "1.82528205522702"
type textarea "BETA"
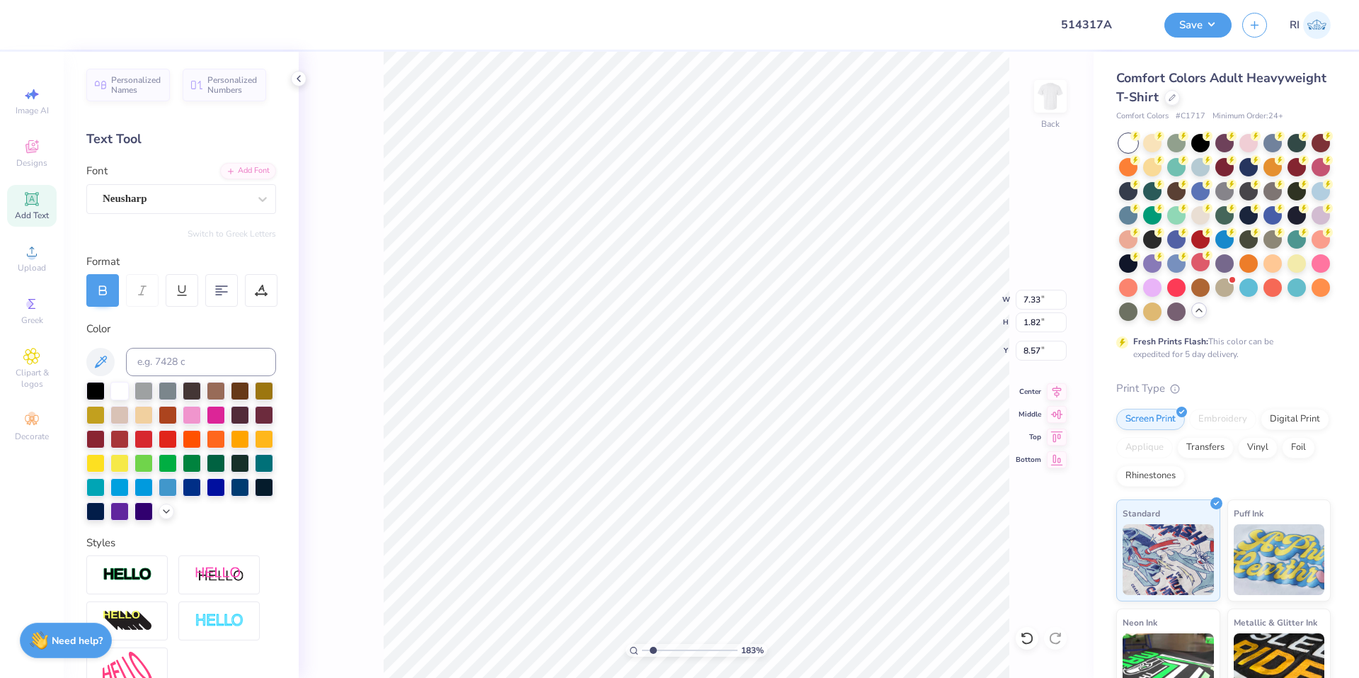
type input "1.82528205522702"
type input "5.54"
type input "1.82528205522702"
type input "11.70"
type input "2.90"
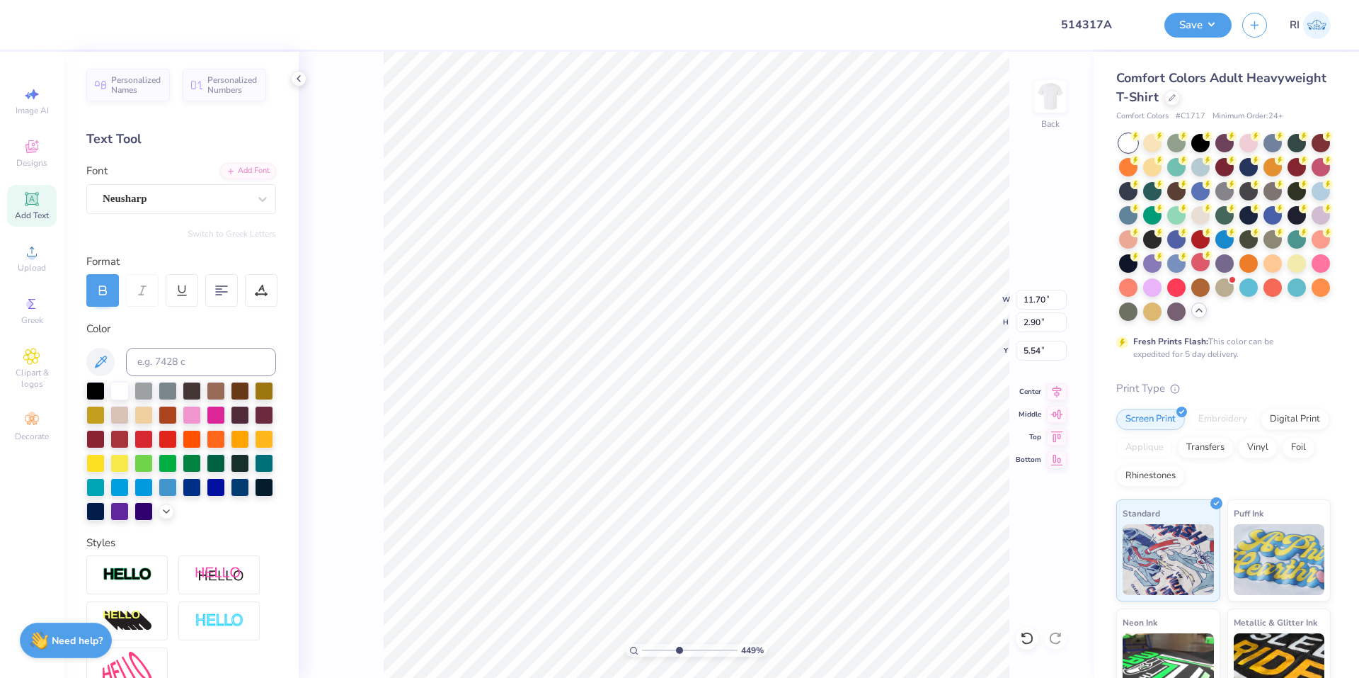
type input "2.46424291384661"
type input "11.92"
type input "2.96"
type input "4.06386622545203"
type input "12.50"
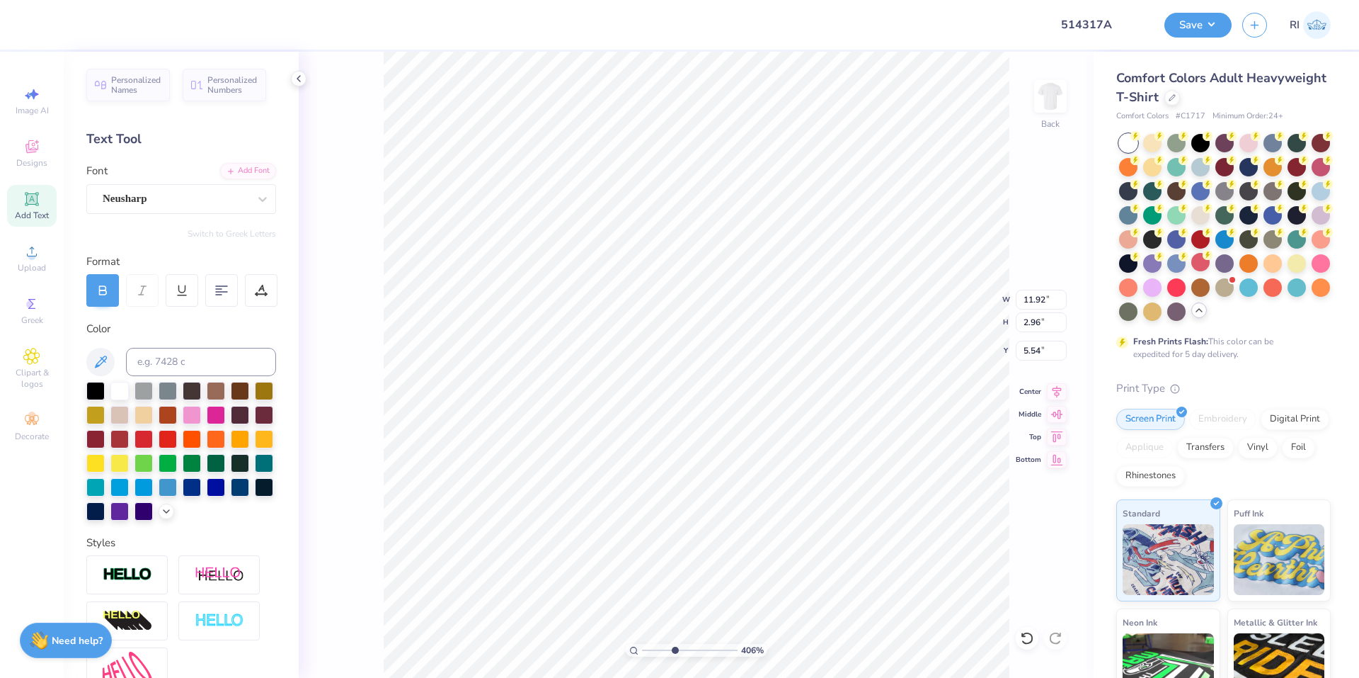
type input "13.91"
type input "4.06386622545203"
type input "11.96"
type input "2.96"
click at [1023, 297] on input "11.96" at bounding box center [1041, 300] width 51 height 20
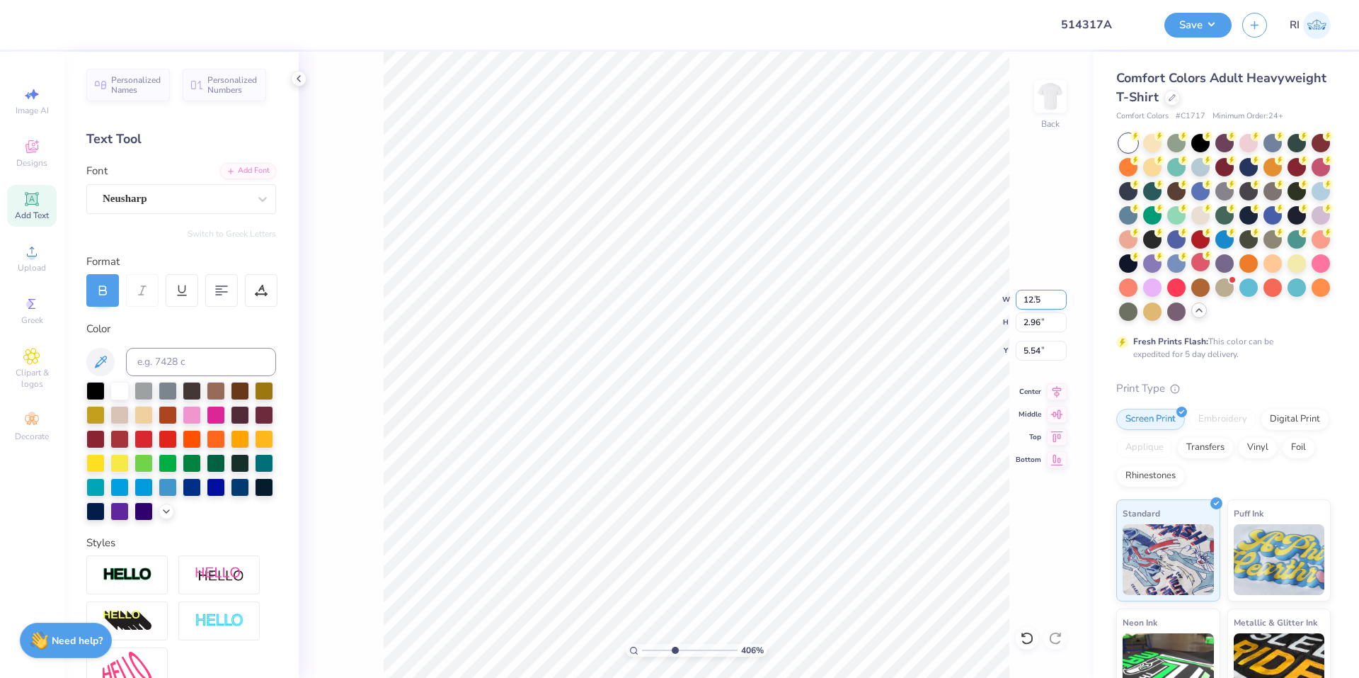
type input "12.5"
type input "4.06386622545203"
type input "12.50"
type input "3.10"
type input "5.48"
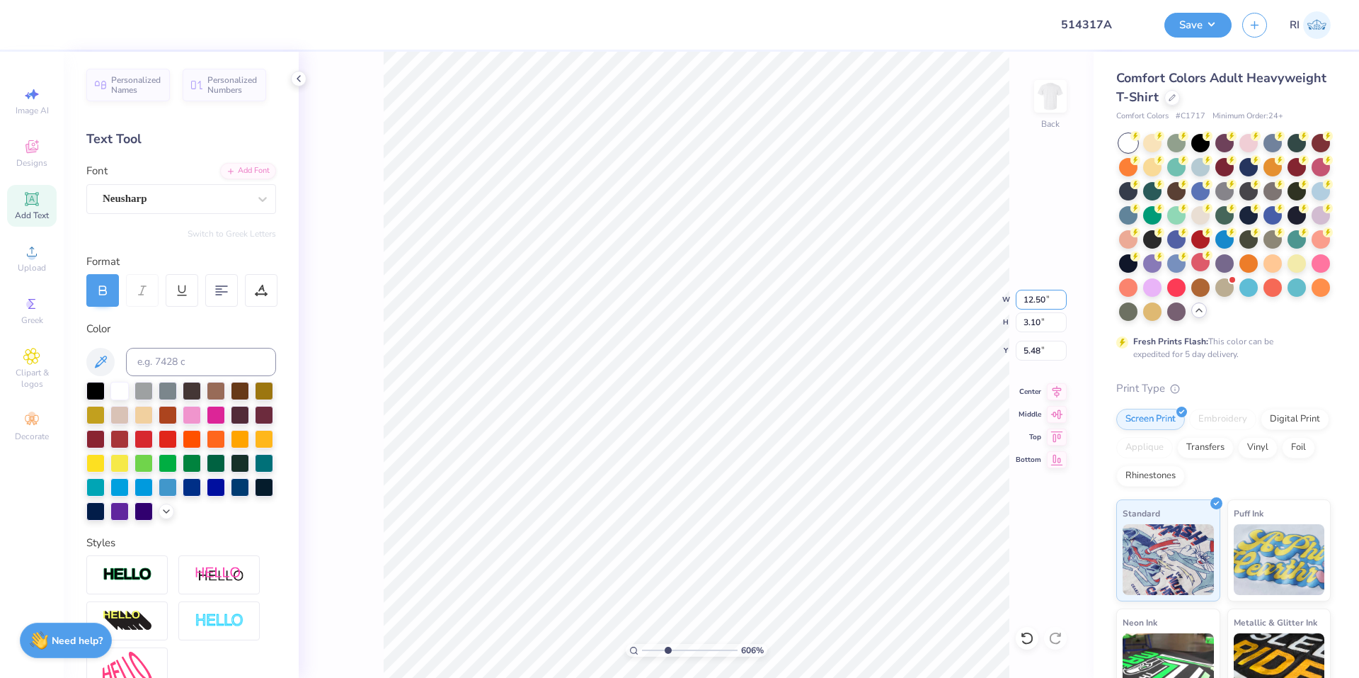
type input "6.06378944861183"
type input "12.00"
type input "2.97"
type input "5.54"
click at [981, 318] on div "368 % Back W 12.00 12.00 " H 2.97 2.97 " Y 5.54 5.54 " Center Middle Top Bottom" at bounding box center [696, 365] width 795 height 626
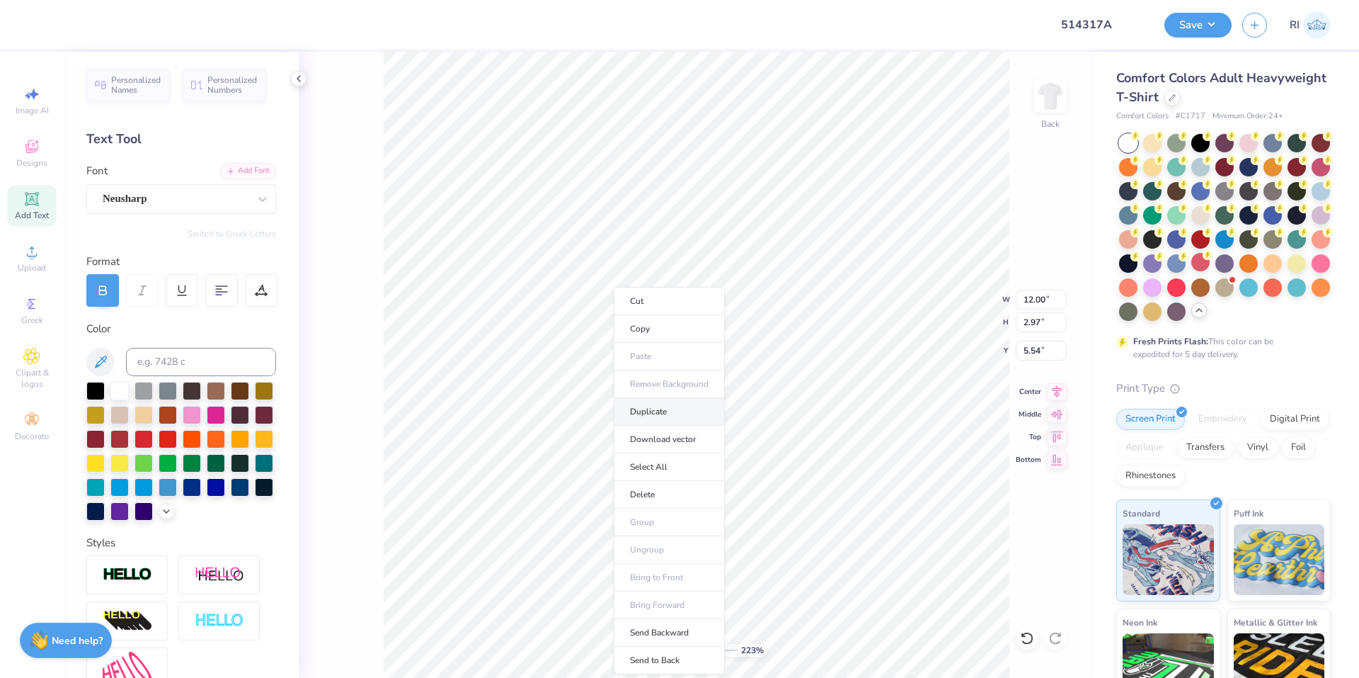
click at [680, 407] on li "Duplicate" at bounding box center [669, 412] width 111 height 28
type input "2.22962763702901"
type input "6.54"
type input "4.06386622545203"
type input "6.68"
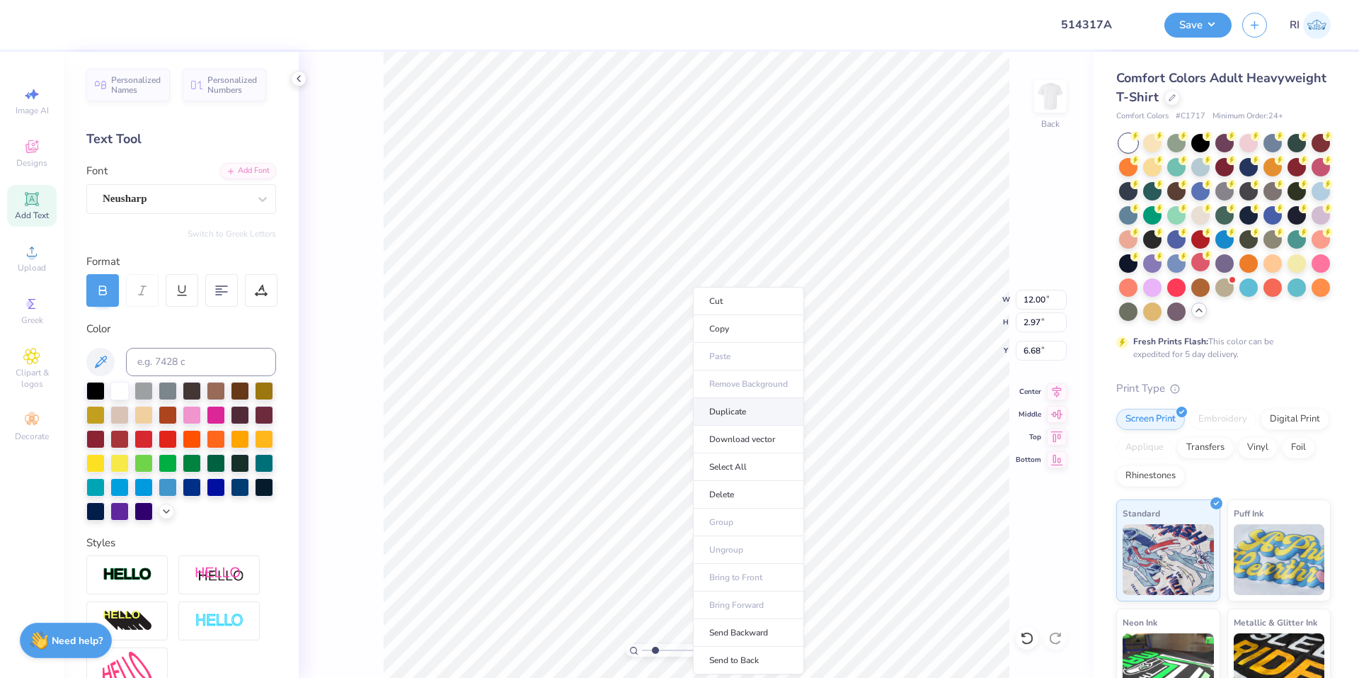
click at [761, 418] on li "Duplicate" at bounding box center [748, 412] width 111 height 28
type input "2.01734957697154"
type input "7.68"
type input "2.01734957697154"
type input "7.62"
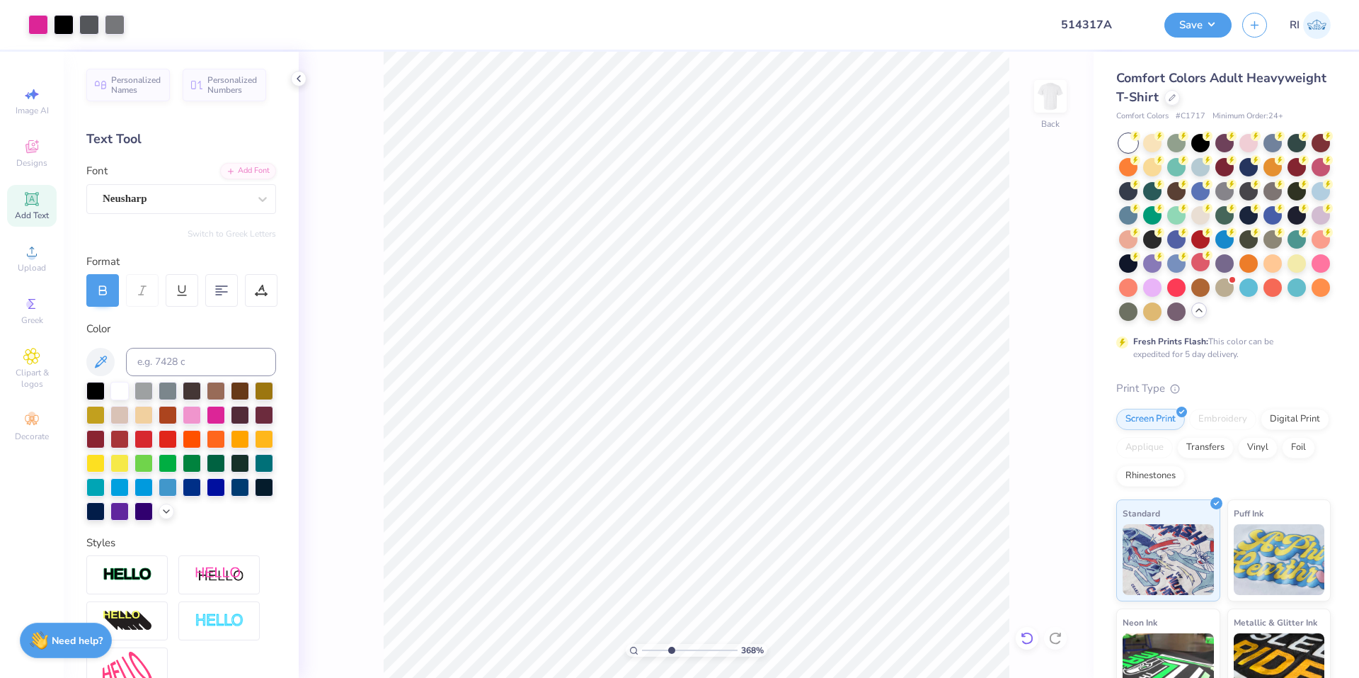
click at [1022, 637] on icon at bounding box center [1027, 638] width 14 height 14
click at [1025, 628] on div at bounding box center [1027, 638] width 23 height 23
click at [1031, 639] on icon at bounding box center [1027, 638] width 14 height 14
type input "2.4642429138466"
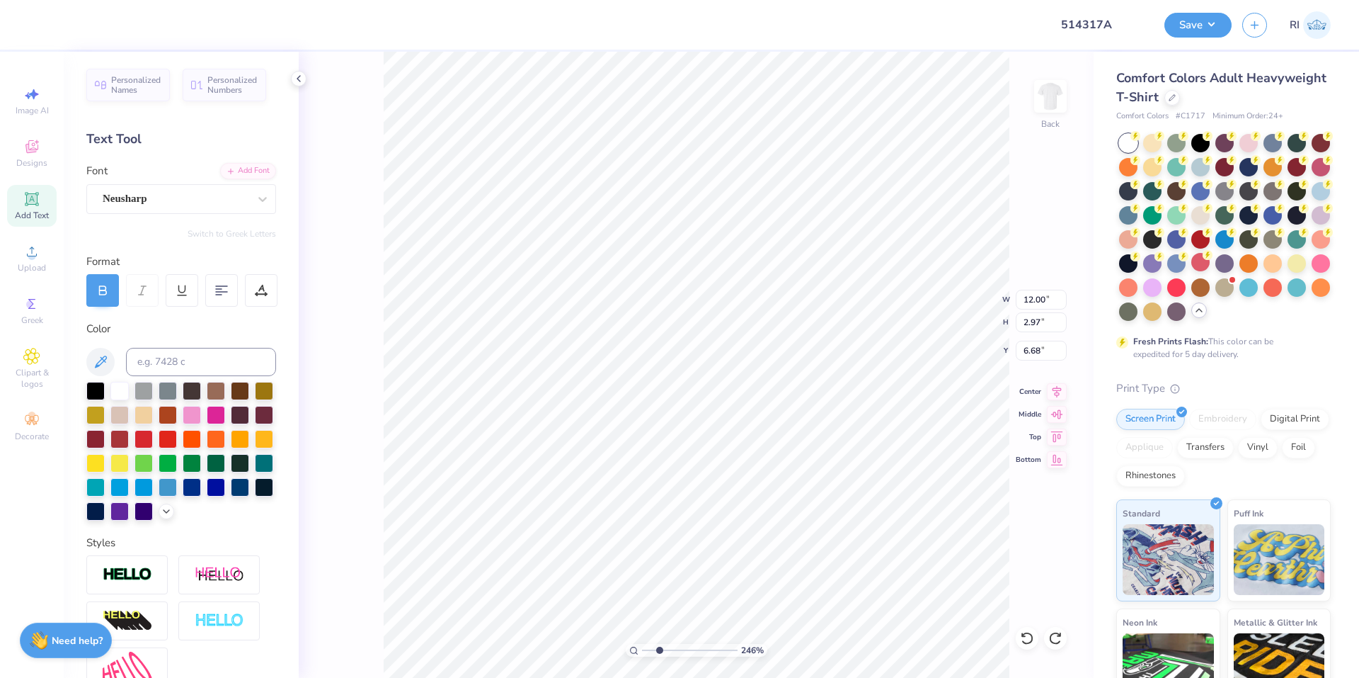
type input "7.03"
type input "3.32687932862406"
type input "6.66"
type input "1.49426501797995"
type input "11.95"
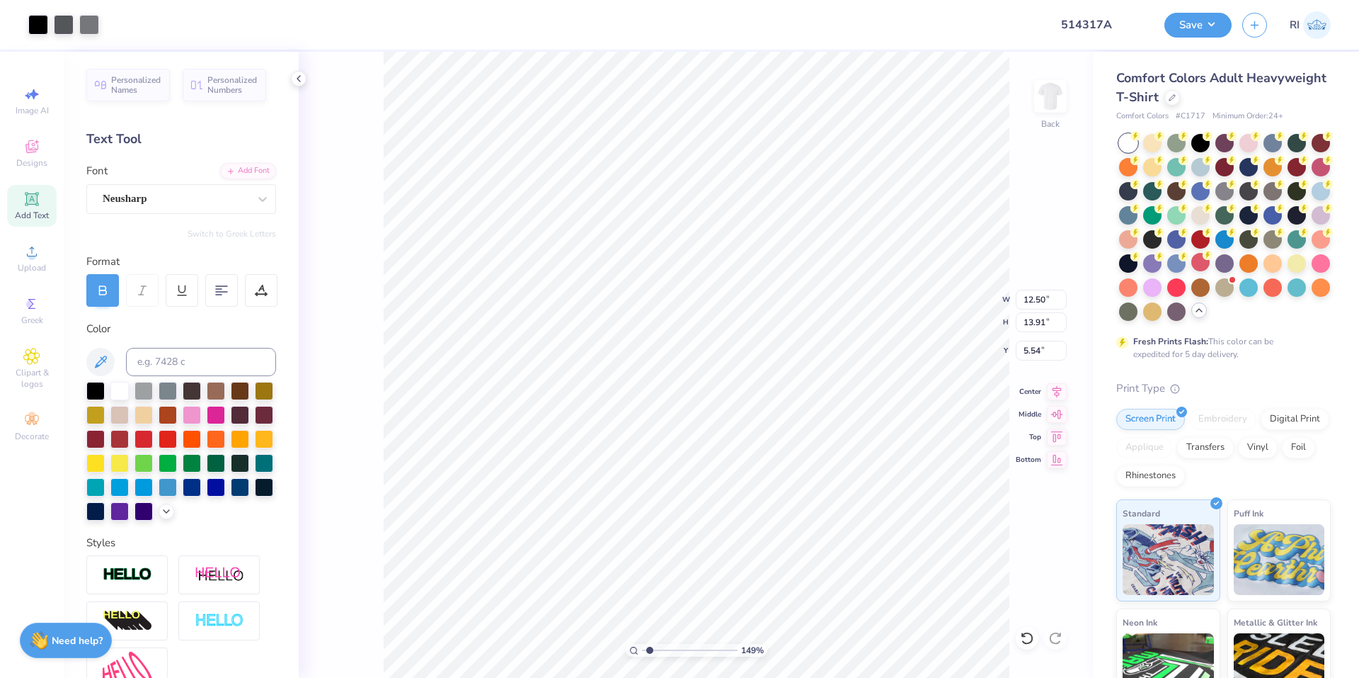
type input "4.67"
type input "1.49426501797995"
type input "7.57"
click at [1020, 639] on div at bounding box center [1027, 638] width 23 height 23
click at [1025, 639] on icon at bounding box center [1027, 638] width 14 height 14
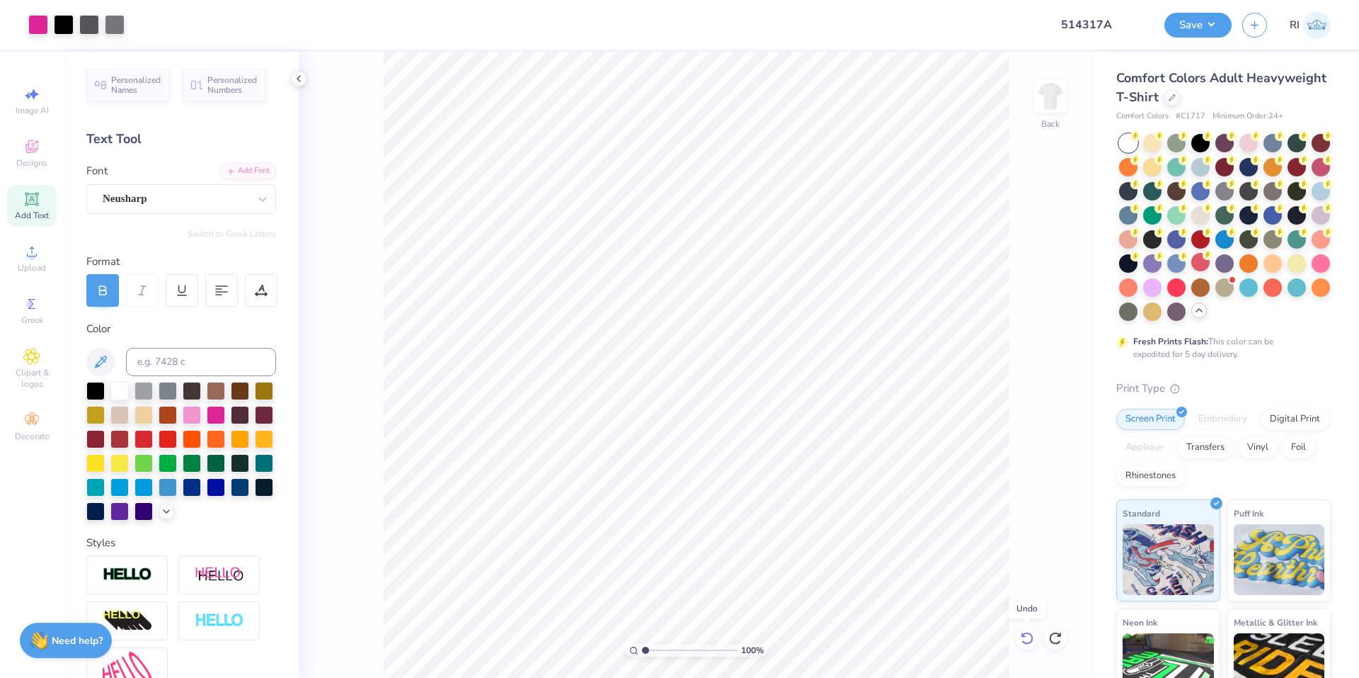
click at [1030, 641] on icon at bounding box center [1027, 638] width 14 height 14
click at [1031, 641] on icon at bounding box center [1027, 638] width 14 height 14
click at [1032, 635] on icon at bounding box center [1027, 638] width 12 height 13
click at [1027, 637] on icon at bounding box center [1027, 638] width 14 height 14
type input "3.00581987268404"
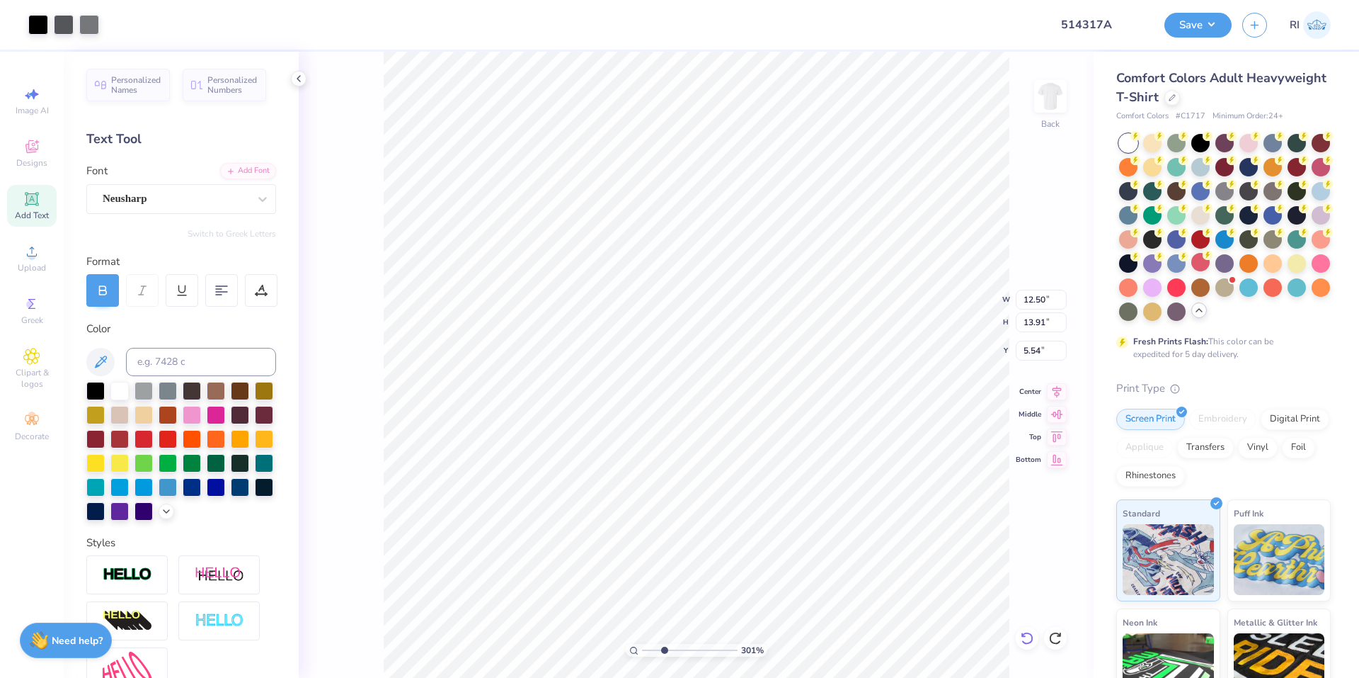
type input "1.85"
type input "0.47"
type input "17.84"
type input "3.00581987268404"
type input "17.72"
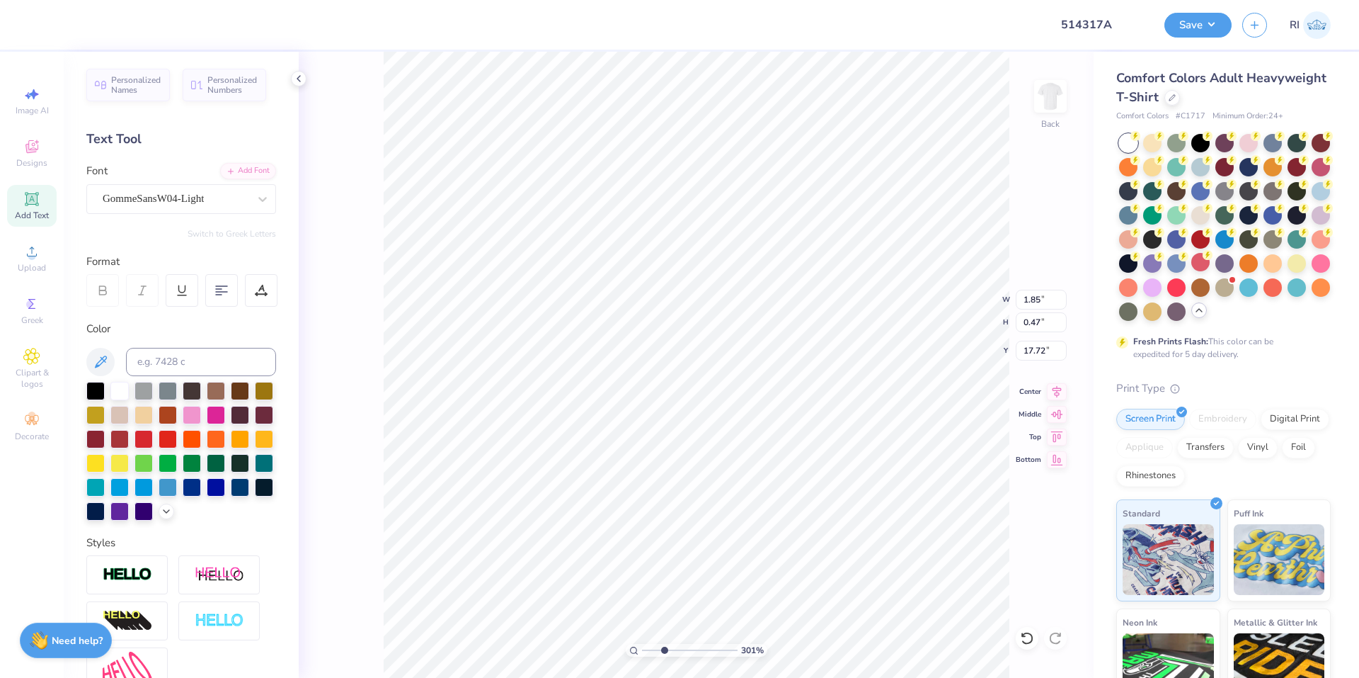
type input "3.00581987268404"
type input "18.92"
paste textarea "he Porsche Carrera is more than just a luxury sports car—it carries a name root…"
type input "1.64913377760655"
type textarea "The Porsche Carrera is more than just a luxury sports car—it carries a name roo…"
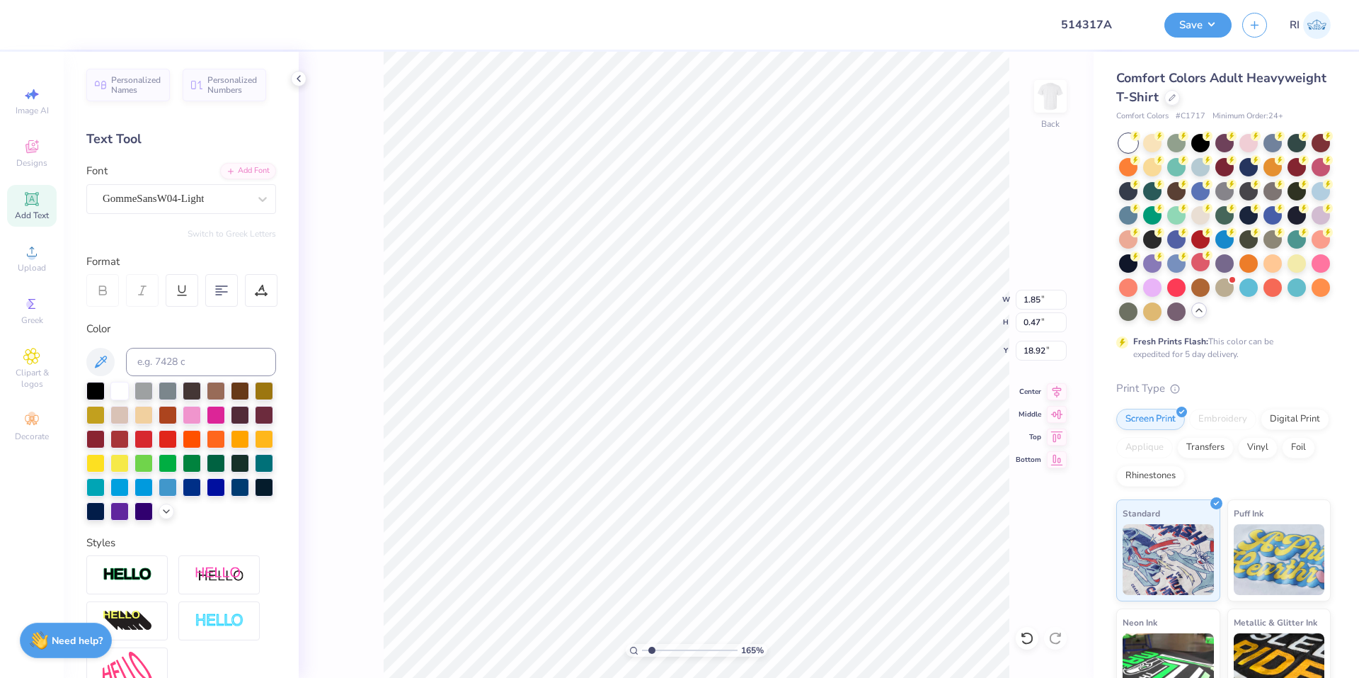
scroll to position [12, 35]
type input "2.22643191709162"
type input "17.65"
click at [1031, 302] on input "14.16" at bounding box center [1041, 300] width 51 height 20
type input "2.22643191709162"
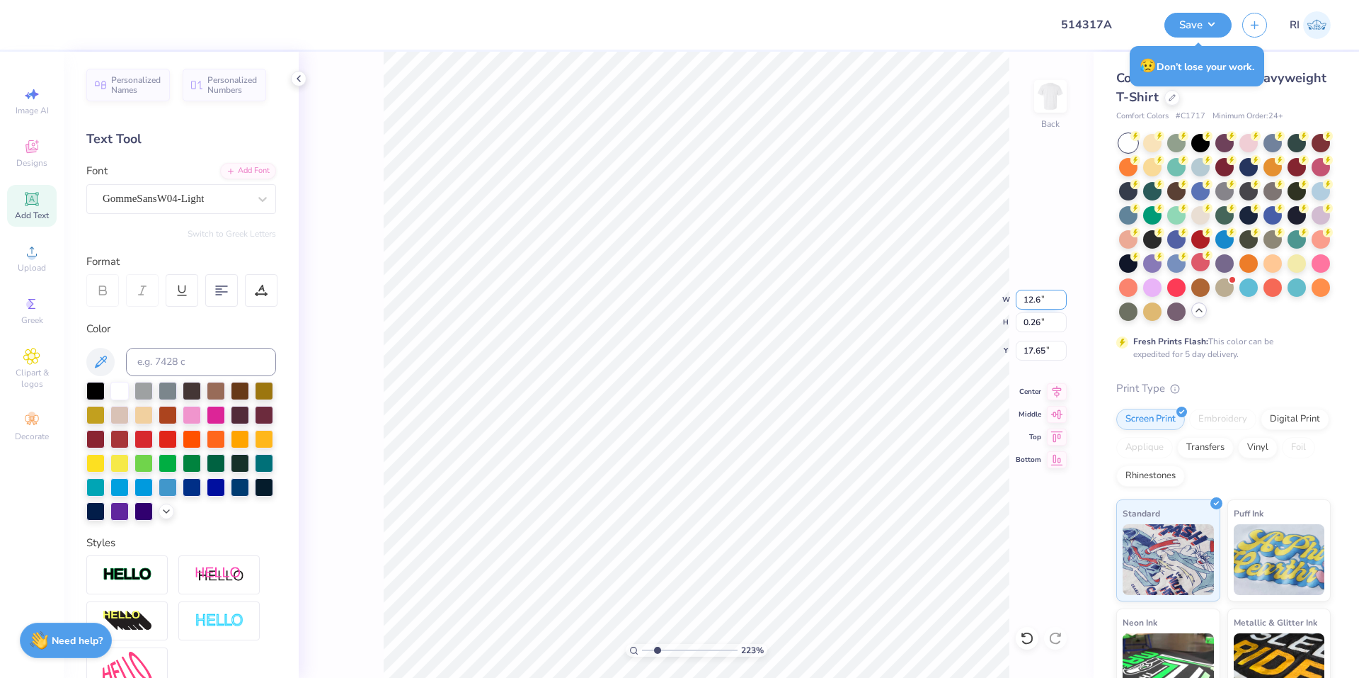
type input "12.6"
type input "2.22643191709162"
type input "12.60"
type input "0.23"
type input "17.66"
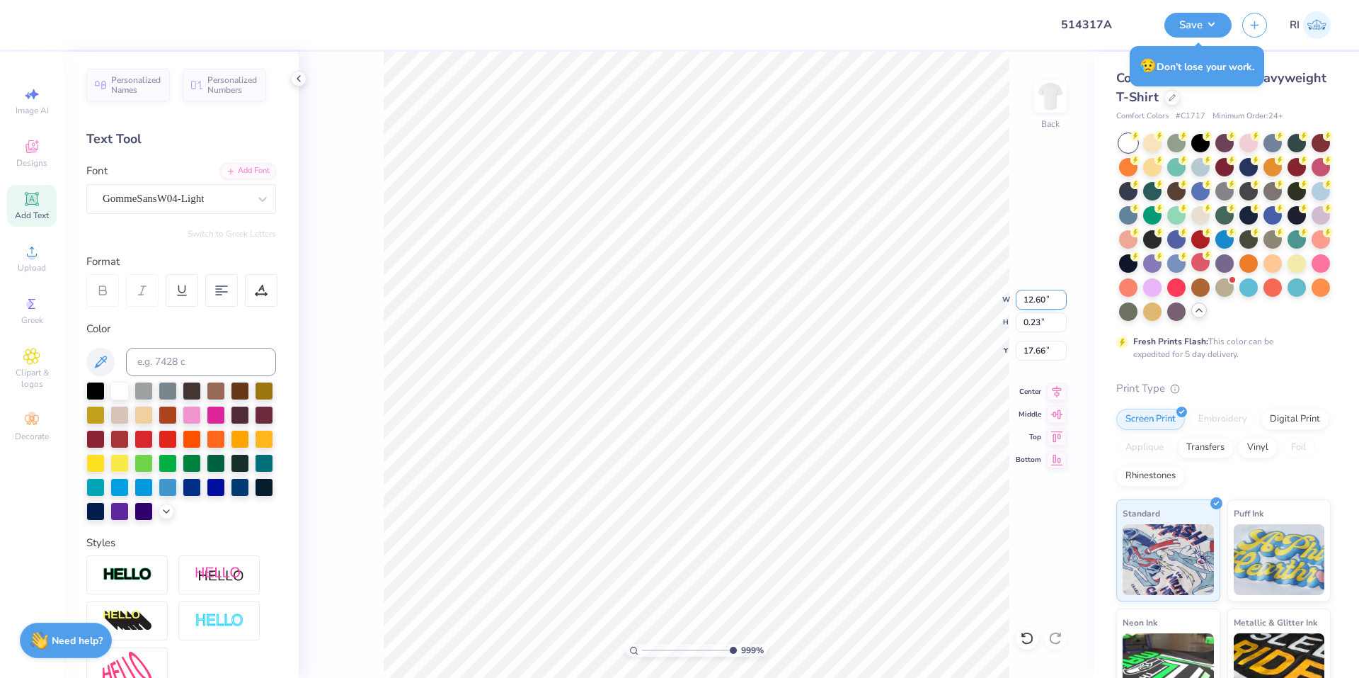
type input "9.98566702401637"
type input "17.70"
type input "9.98566702401637"
type textarea "he Porsche Carrera is more than just a luxury sports car—it carries a name root…"
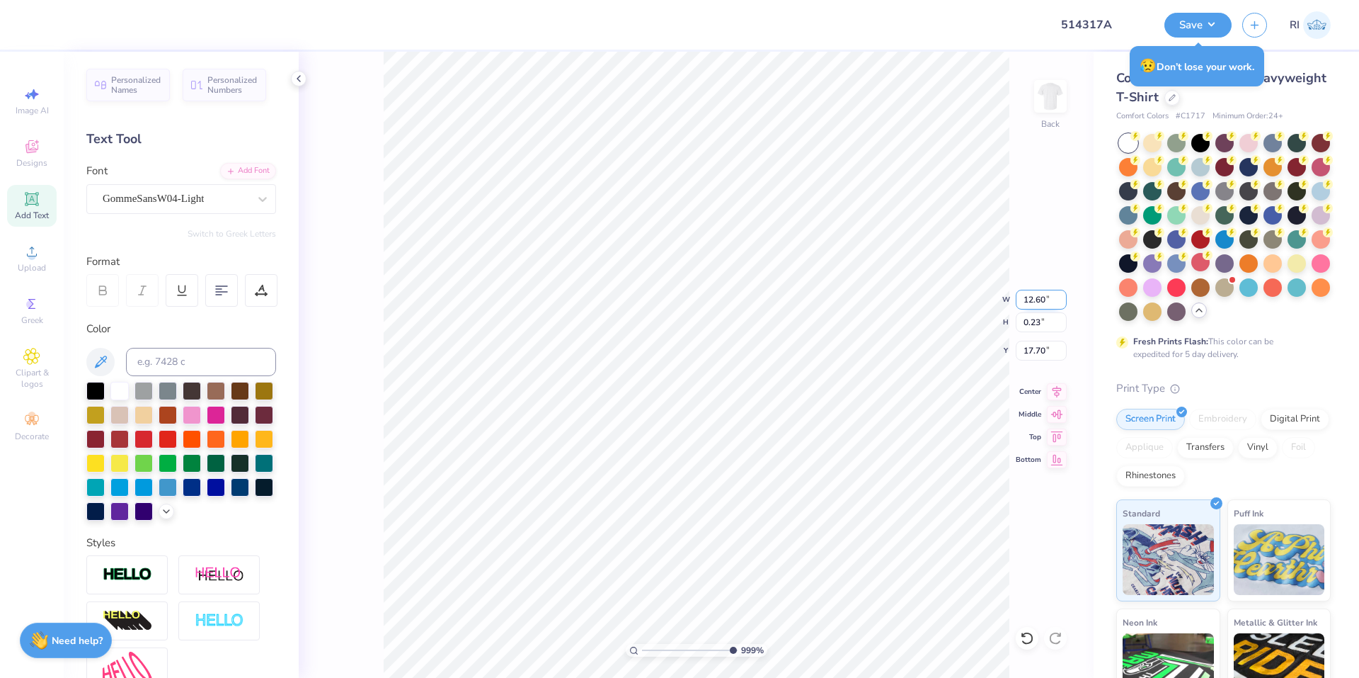
type input "9.98566702401637"
type textarea "The Porsche Carrera is more than just a luxury sports car—it carries a name roo…"
type input "9.98566702401637"
type textarea "he Porsche Carrera is more than just a luxury sports car—it carries a name root…"
type input "9.98566702401637"
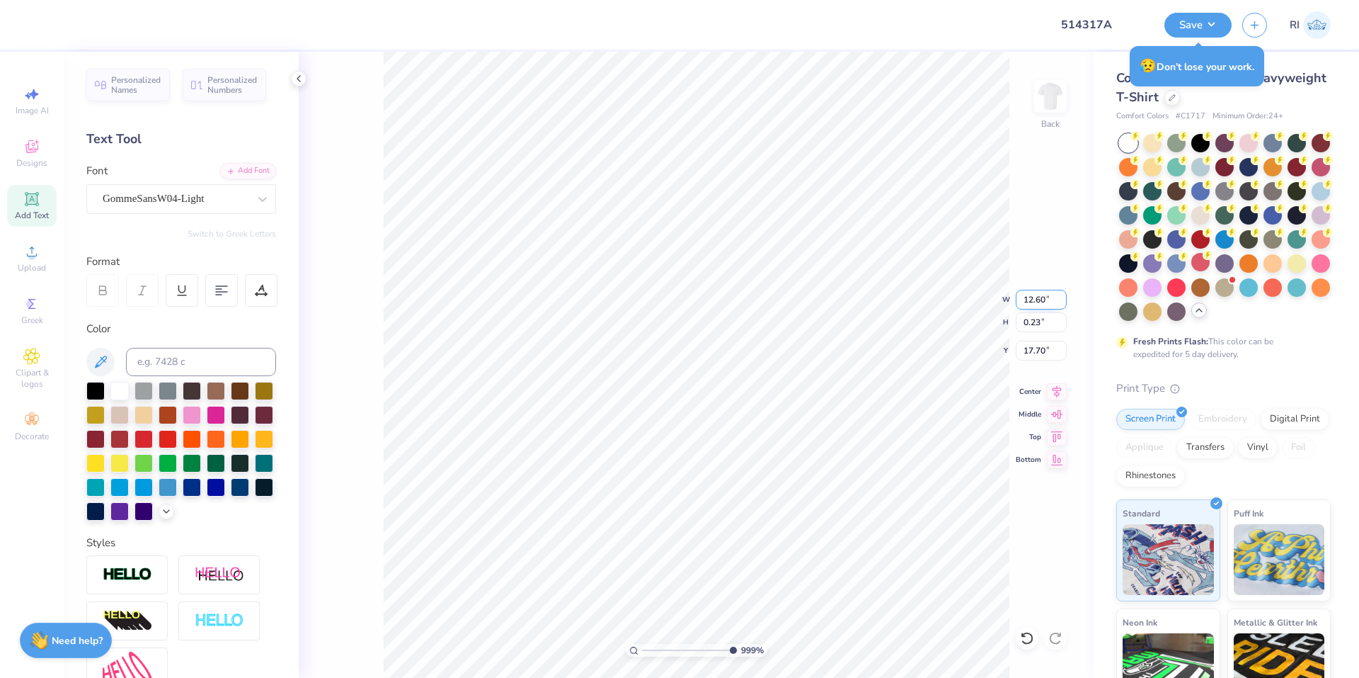
type textarea "the Porsche Carrera is more than just a luxury sports car—it carries a name roo…"
type input "6.06378944861185"
type input "12.47"
click at [587, 411] on li "Duplicate" at bounding box center [590, 412] width 111 height 28
type input "4.96411413431099"
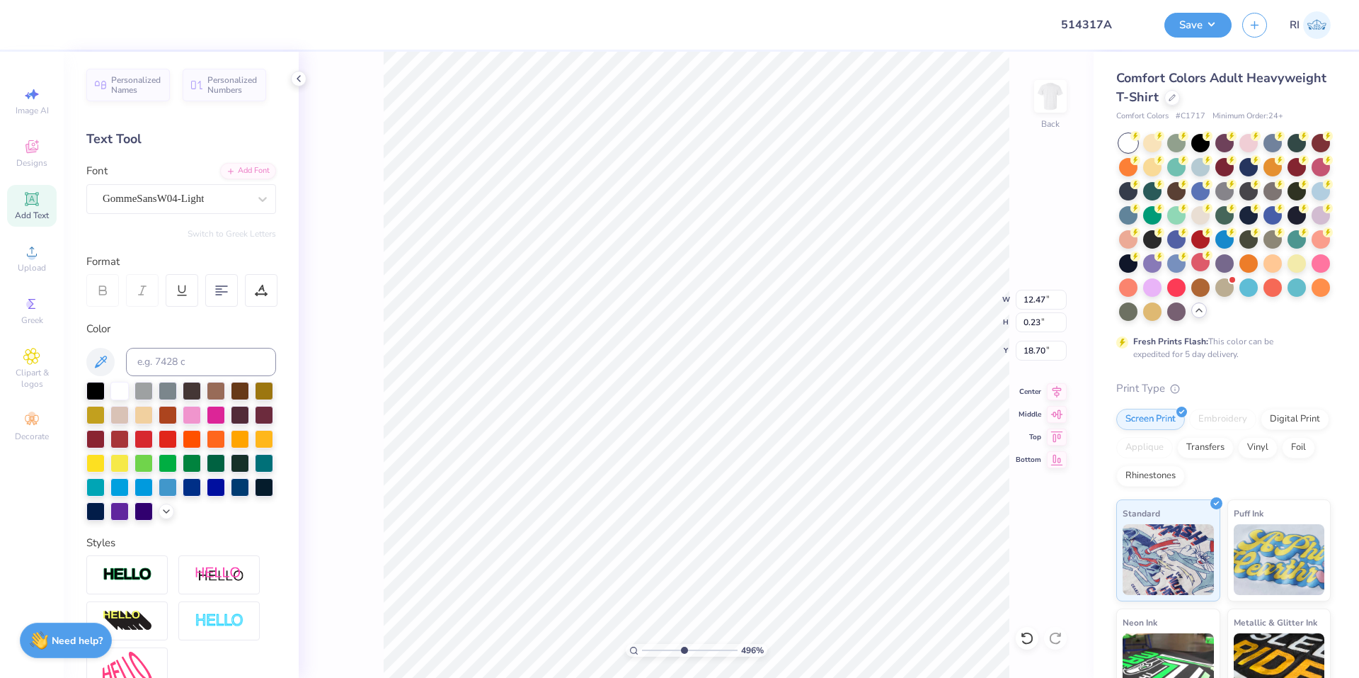
type input "18.70"
type input "2.01734957697155"
type textarea "“Carrera,” meaning “race” in Spanish, pays homage to the legendary Carrera Pana…"
type input "2.22962763702902"
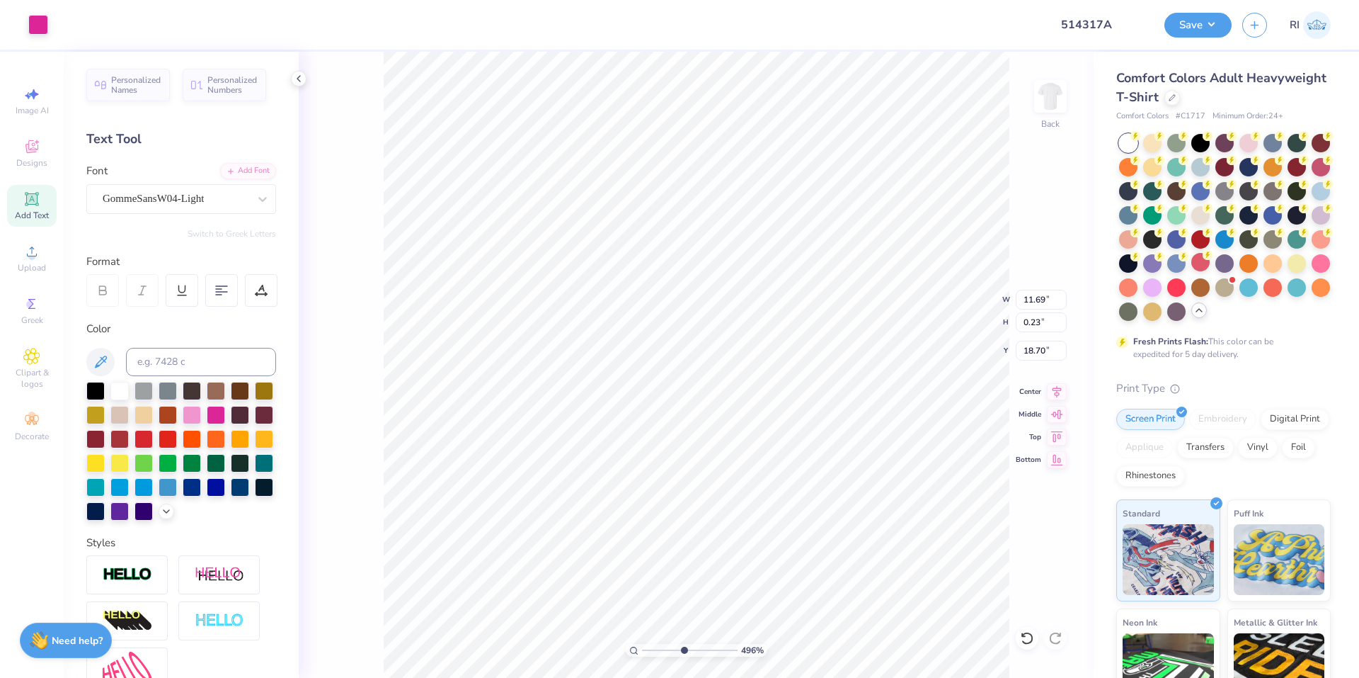
type input "17.81"
type input "10"
type input "17.96"
type input "4.06386622545204"
type input "11.61"
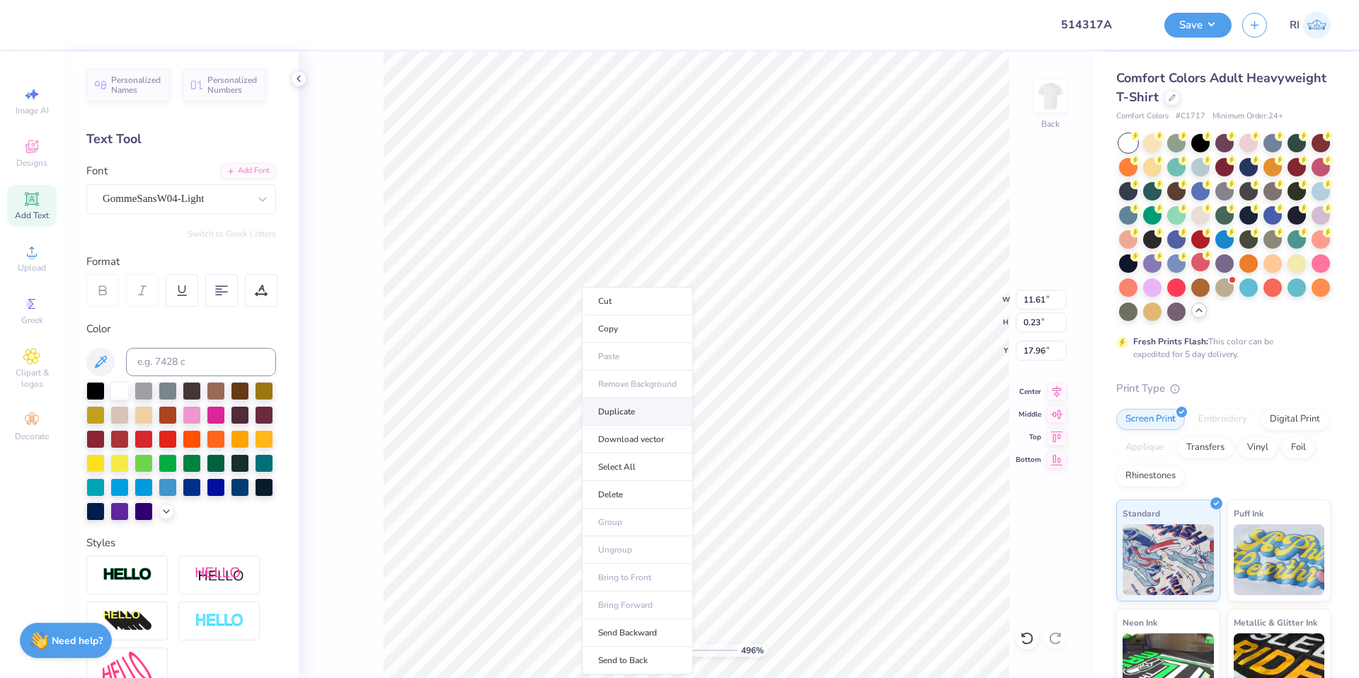
click at [644, 409] on li "Duplicate" at bounding box center [637, 412] width 111 height 28
type input "4.96411413431099"
type input "18.96"
type input "2.01734957697155"
type textarea "open-road race across Mexico in the 1950s. Introduced in 1955 with the Porsche …"
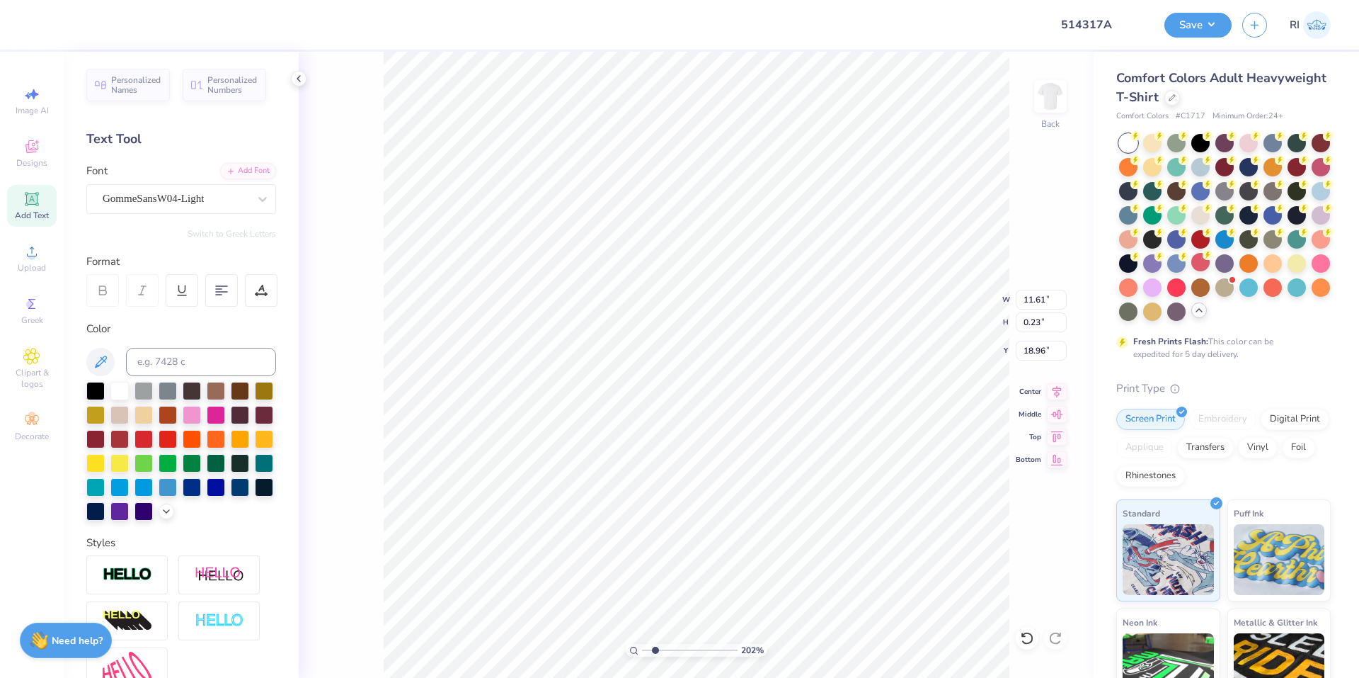
scroll to position [12, 33]
type input "10"
type input "18.18"
type input "2.72354586819477"
type input "18.21"
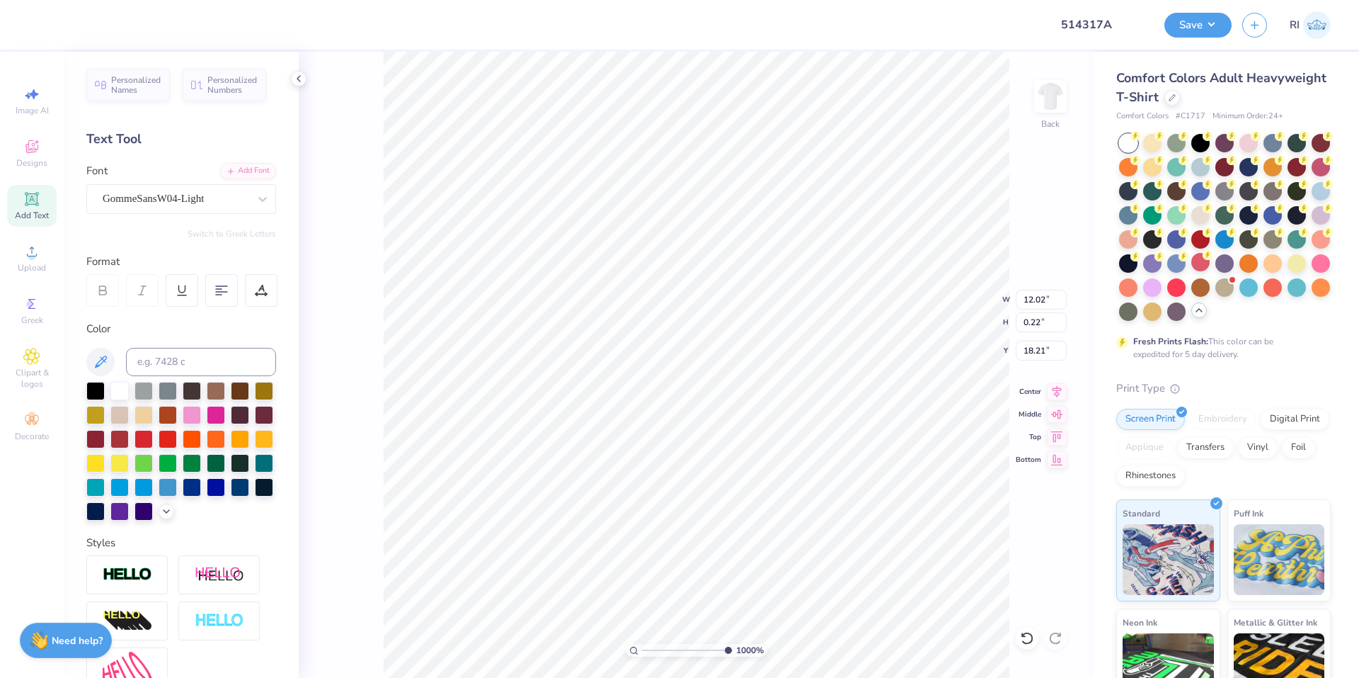
type input "1.49426501797996"
type input "11.81"
type input "18.22"
click at [513, 464] on li "Select All" at bounding box center [517, 467] width 111 height 28
type input "2.01734957697155"
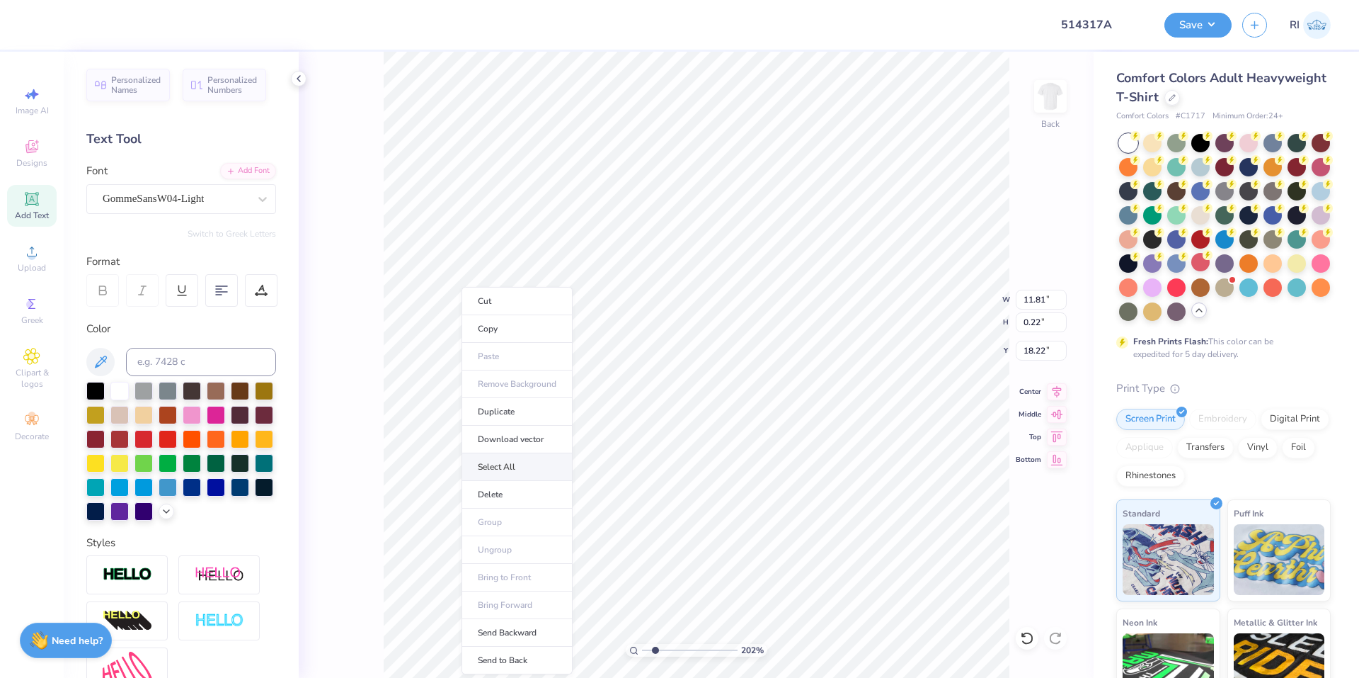
type input "12.50"
type input "13.91"
type input "5.54"
click at [727, 413] on li "Duplicate" at bounding box center [740, 412] width 111 height 28
type input "2.01734957697155"
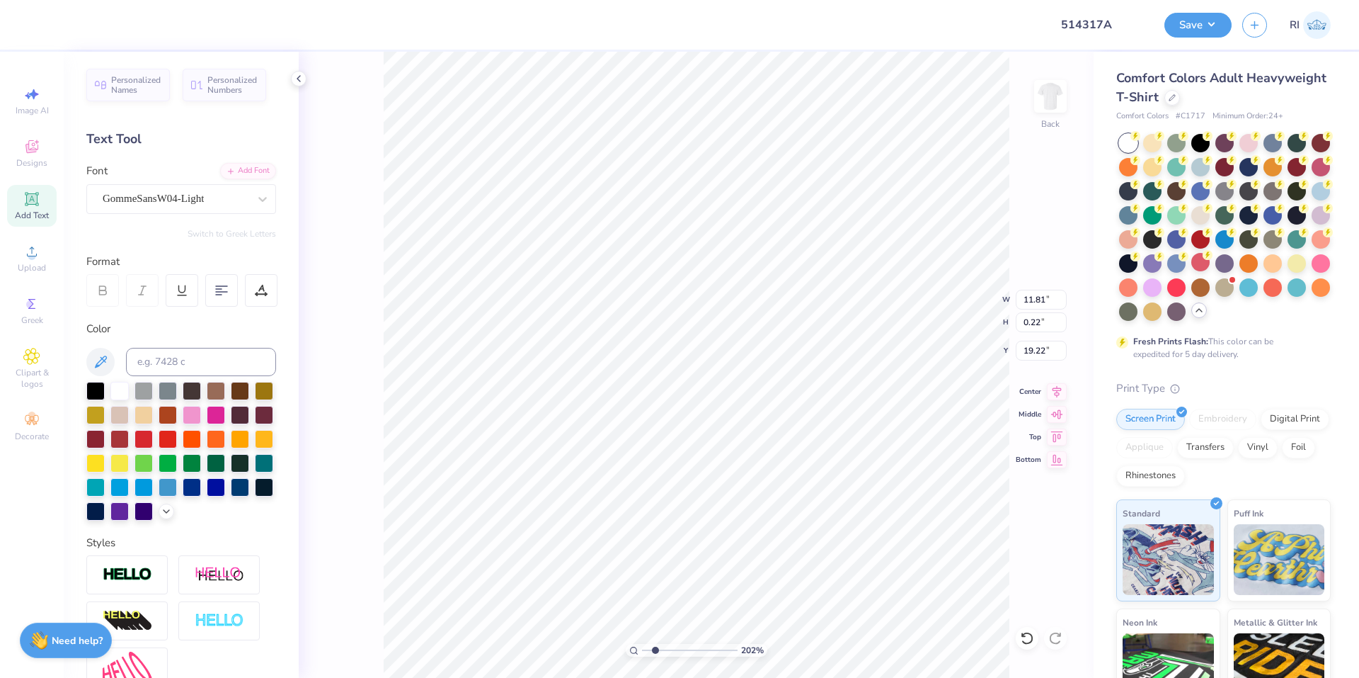
type input "19.22"
type input "2.01734957697155"
type textarea "became synonymous with speed and precision. Over the years, models like the ico…"
type input "4.49149148610074"
type input "18.48"
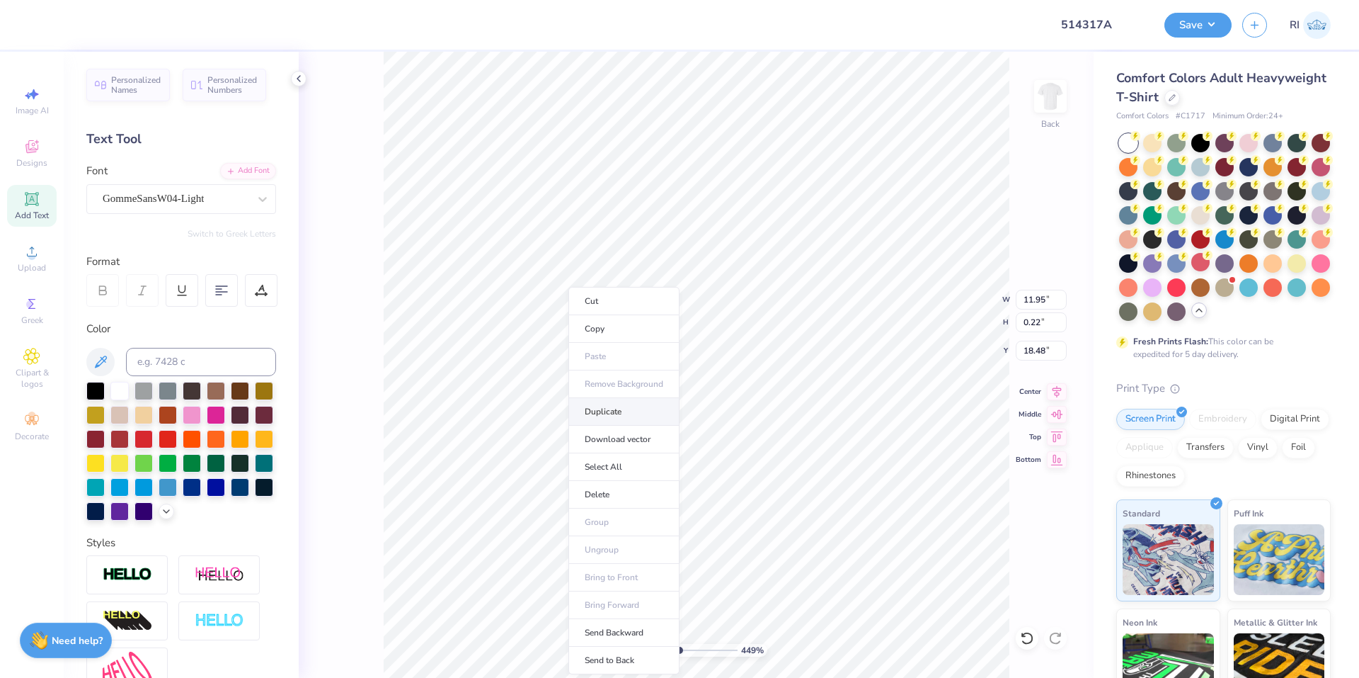
click at [623, 406] on li "Duplicate" at bounding box center [624, 412] width 111 height 28
type input "4.49149148610074"
type input "19.48"
type input "2.22962763702902"
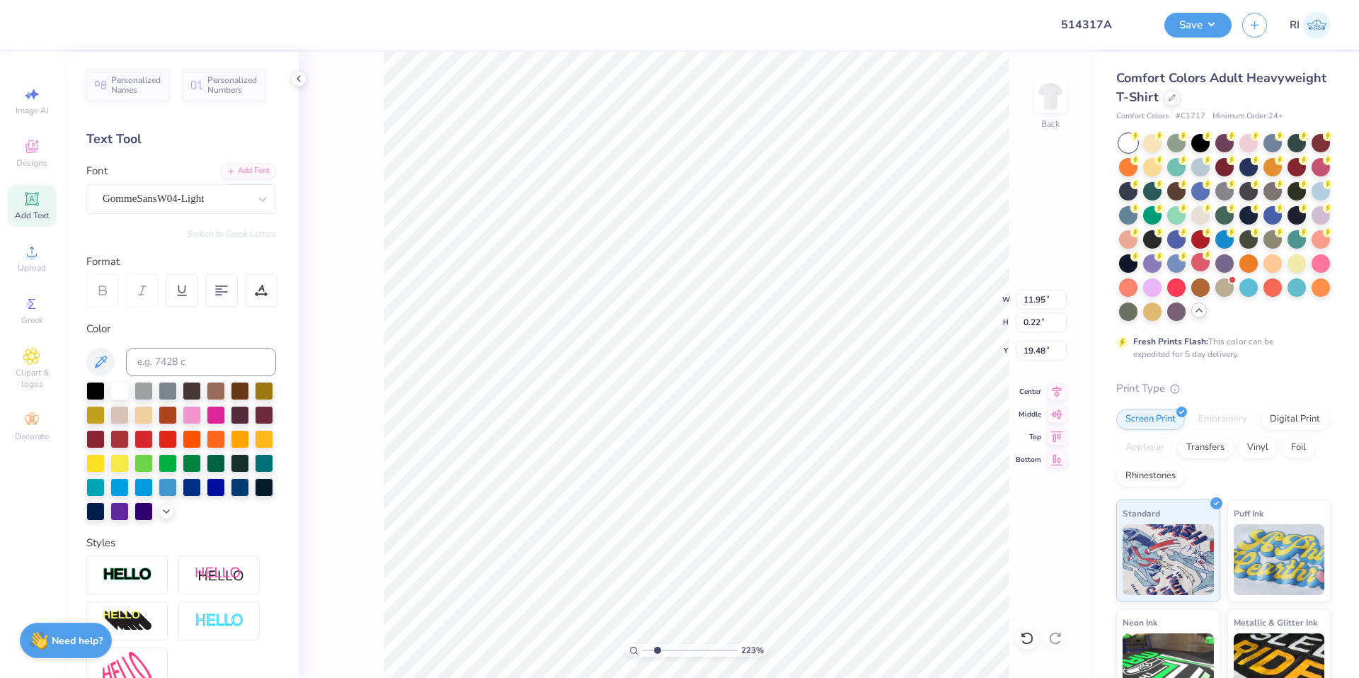
type textarea "have pushed engineering boundaries with features such as rear-engine layouts, t…"
type input "2.22962763702902"
type input "11.12"
click at [603, 415] on li "Duplicate" at bounding box center [612, 412] width 111 height 28
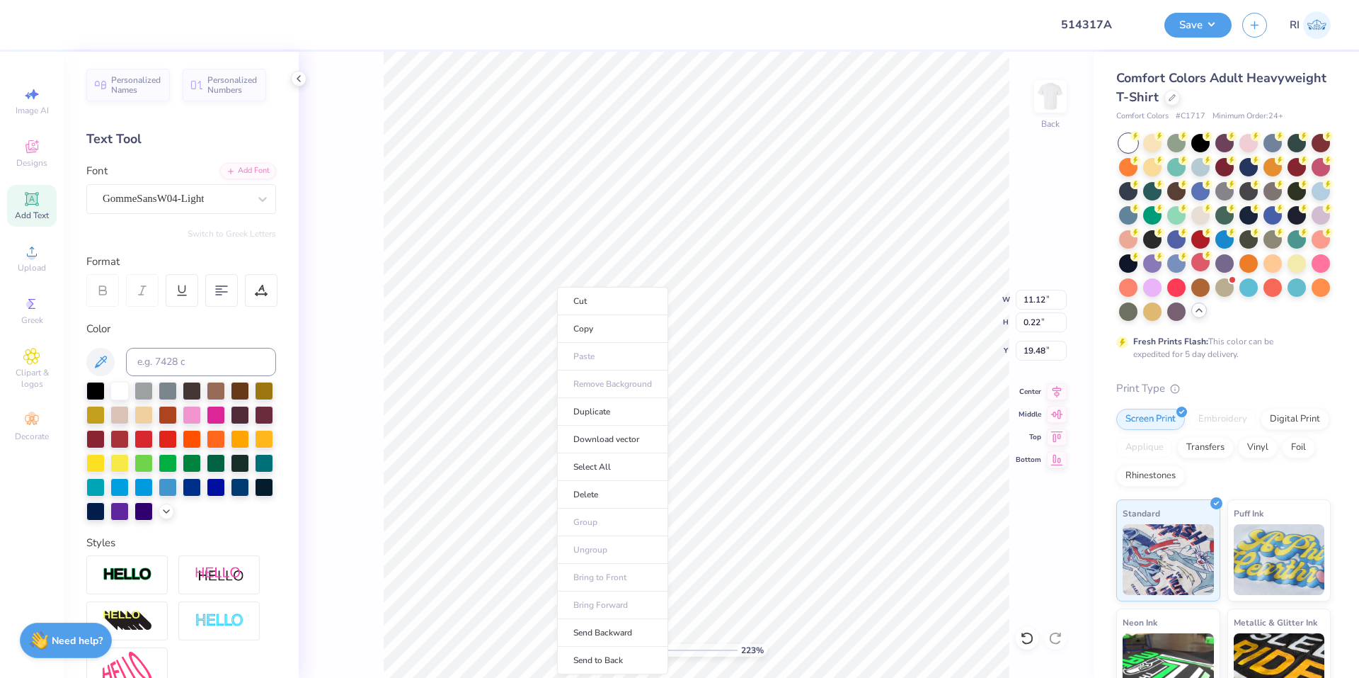
type input "2.22962763702902"
type input "20.48"
type input "2.22962763702902"
type textarea "cutting-edge aerodynamics. Fun fact: despite its high performance, the 911 Carr…"
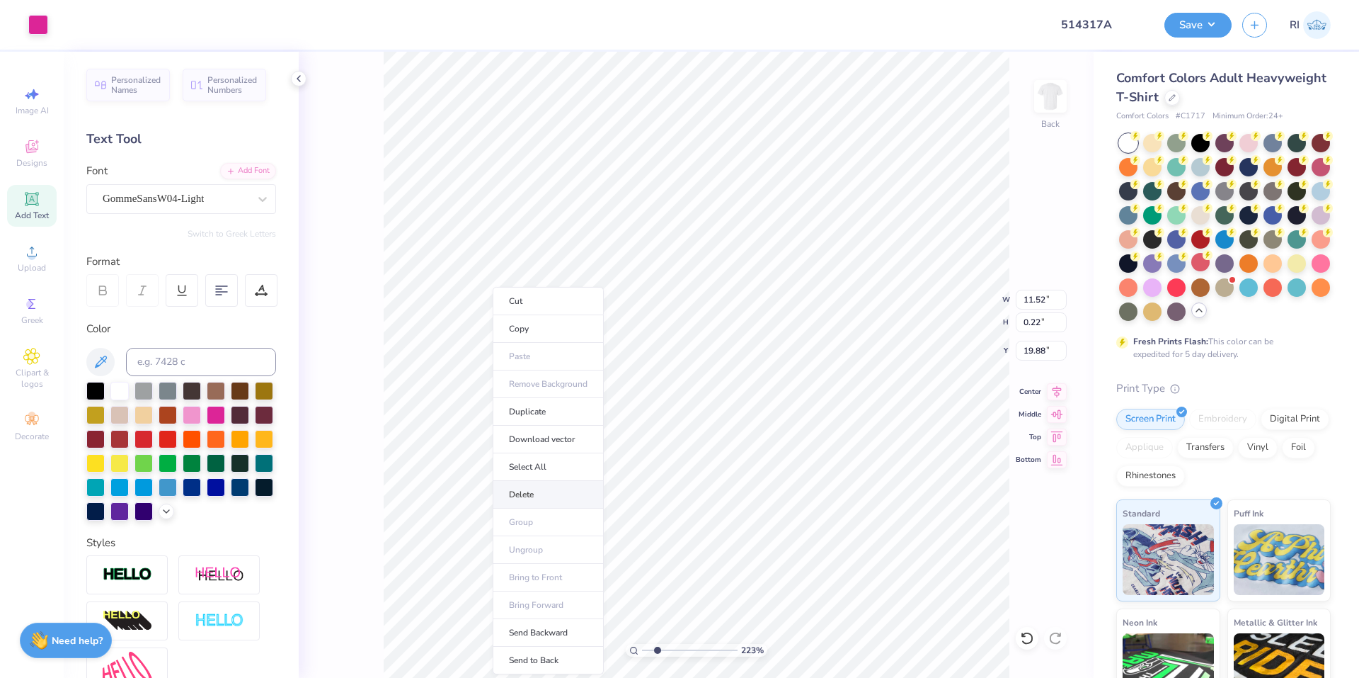
type input "2.22962763702902"
type input "19.88"
click at [564, 414] on li "Duplicate" at bounding box center [548, 412] width 111 height 28
type input "2.22962763702902"
type input "20.88"
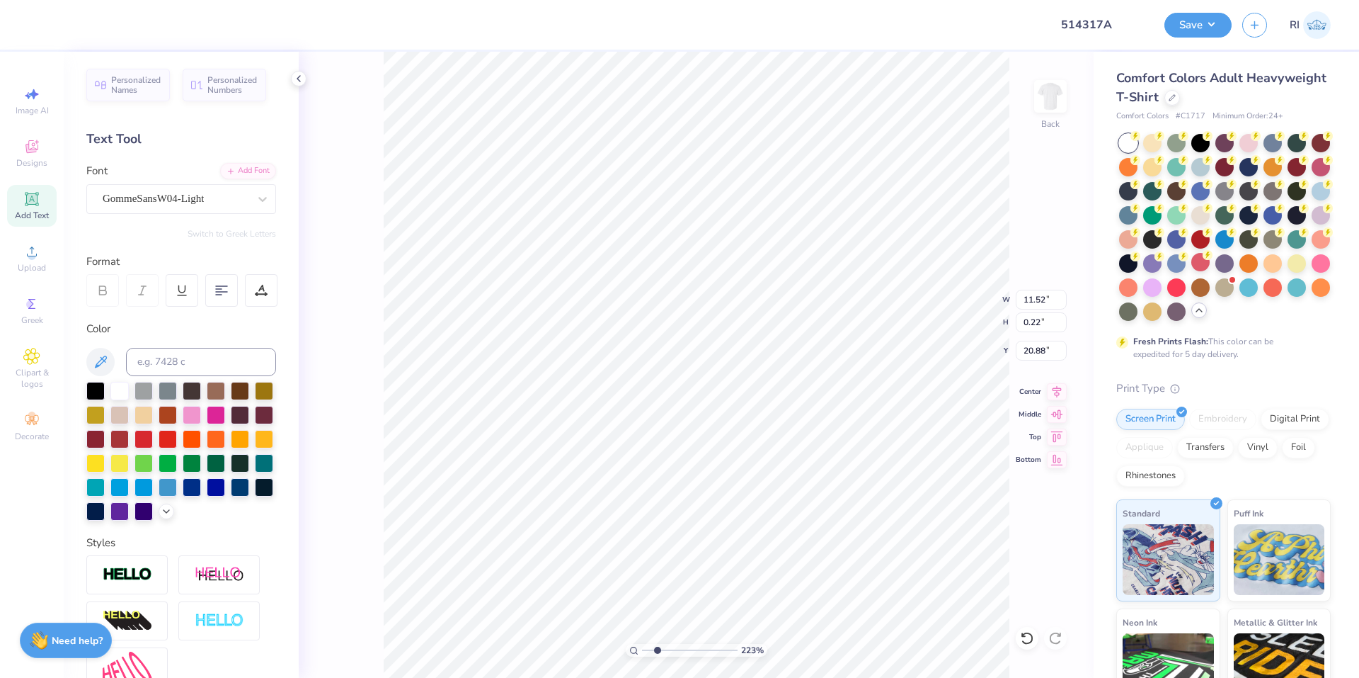
type input "2.22962763702902"
type textarea "distinctive silhouette for decades, a testament to Porsche’s philosophy of evol…"
type input "6.70185906006739"
type input "18.70"
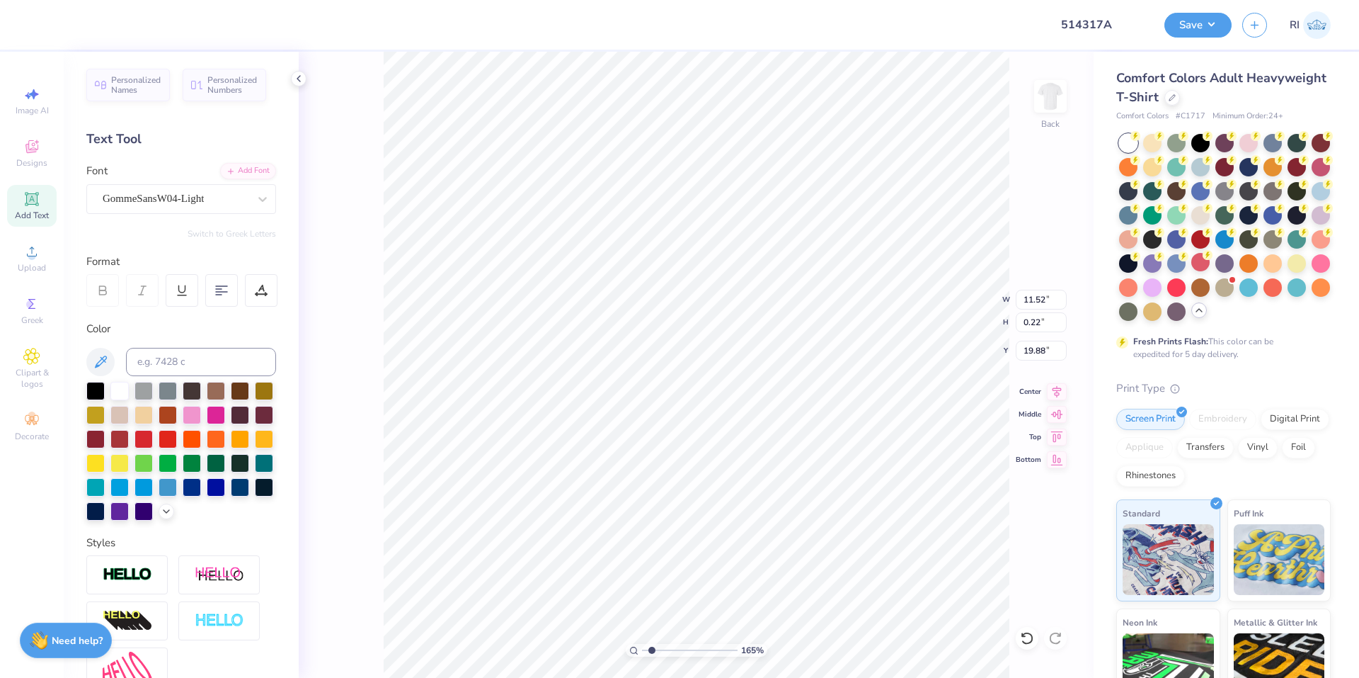
type input "1.65150086983698"
type input "12.19"
type input "20.88"
type input "1.65150086983698"
type input "19.29"
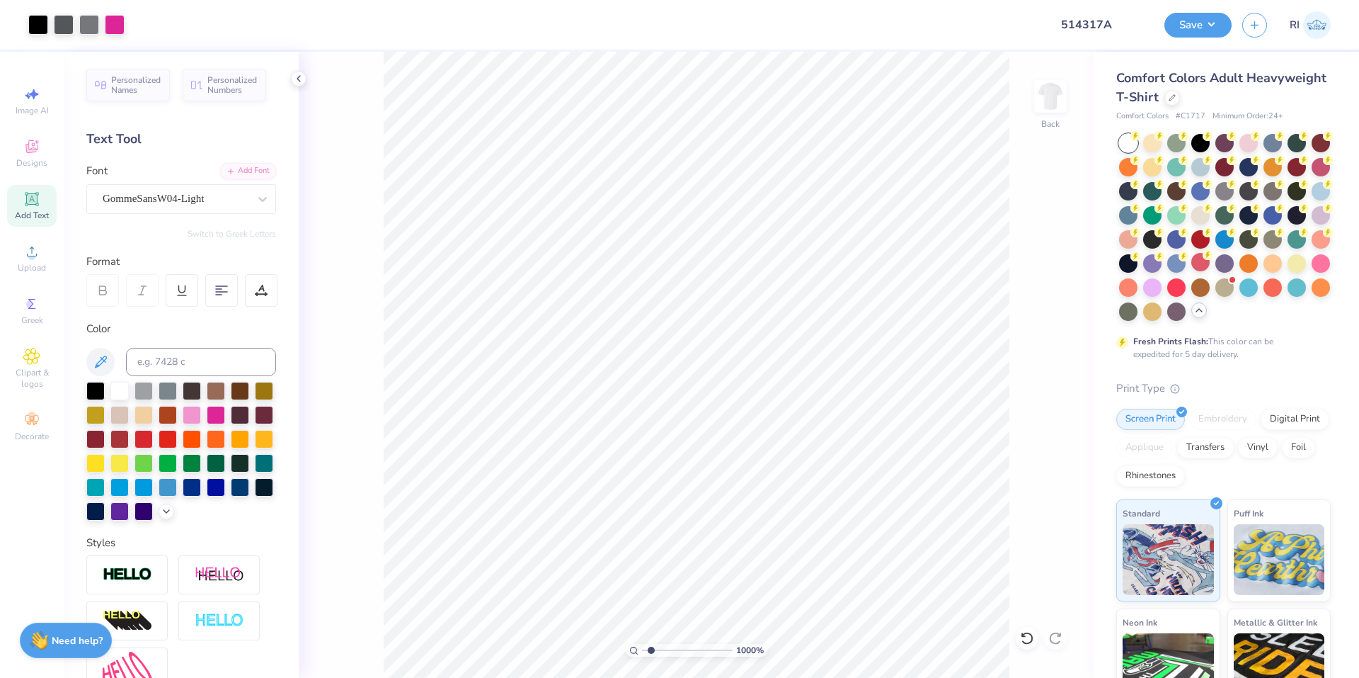
type input "10"
type input "12.19"
type input "19.29"
type input "10"
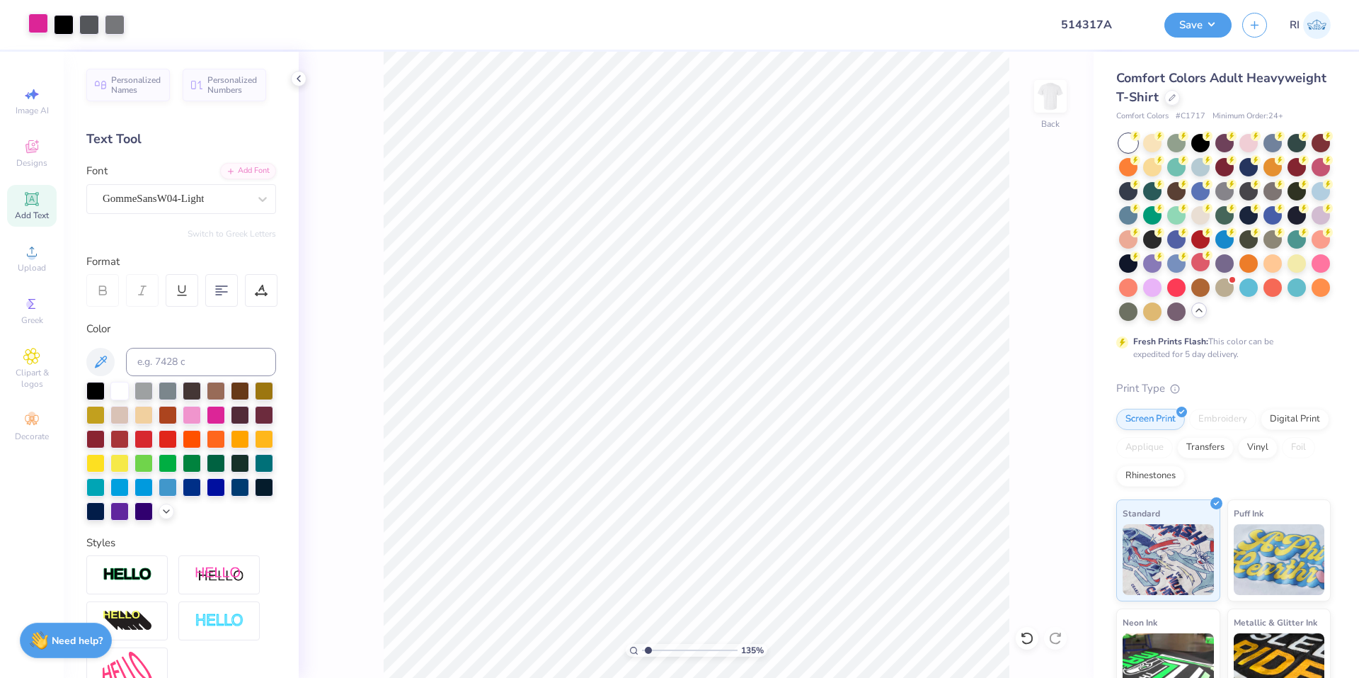
click at [42, 22] on div at bounding box center [38, 23] width 20 height 20
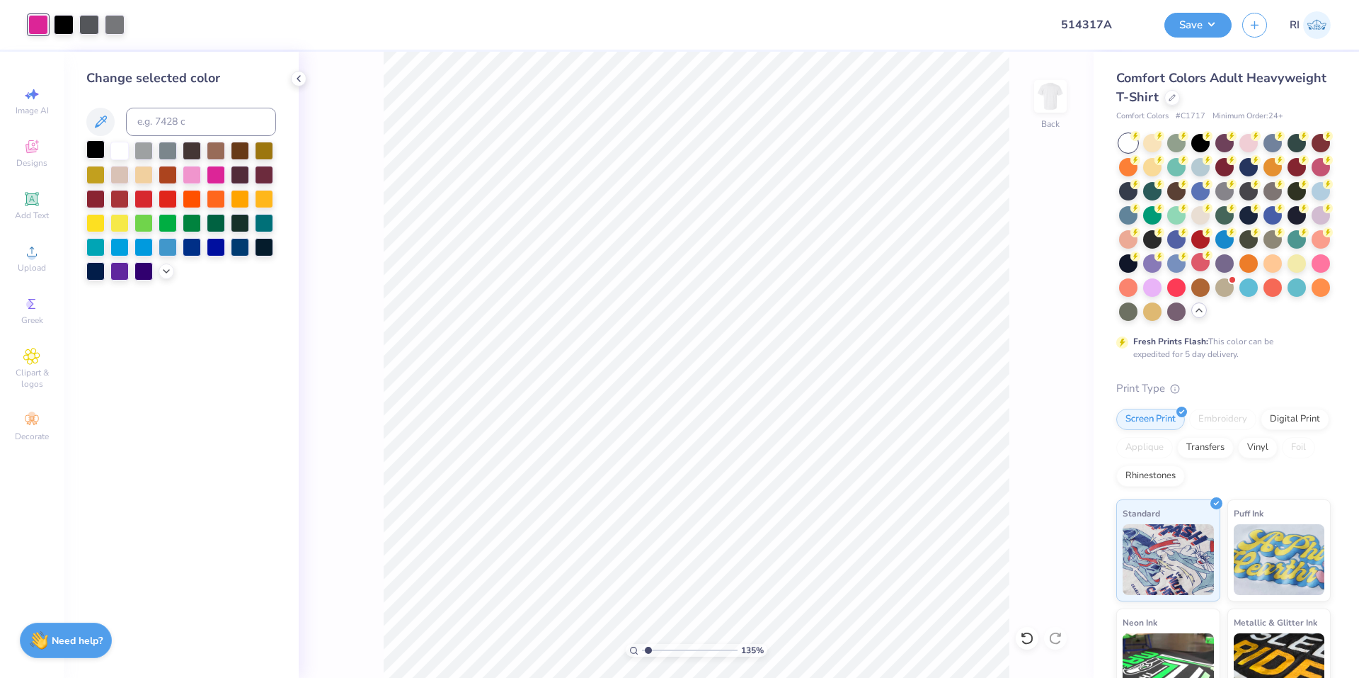
click at [92, 152] on div at bounding box center [95, 149] width 18 height 18
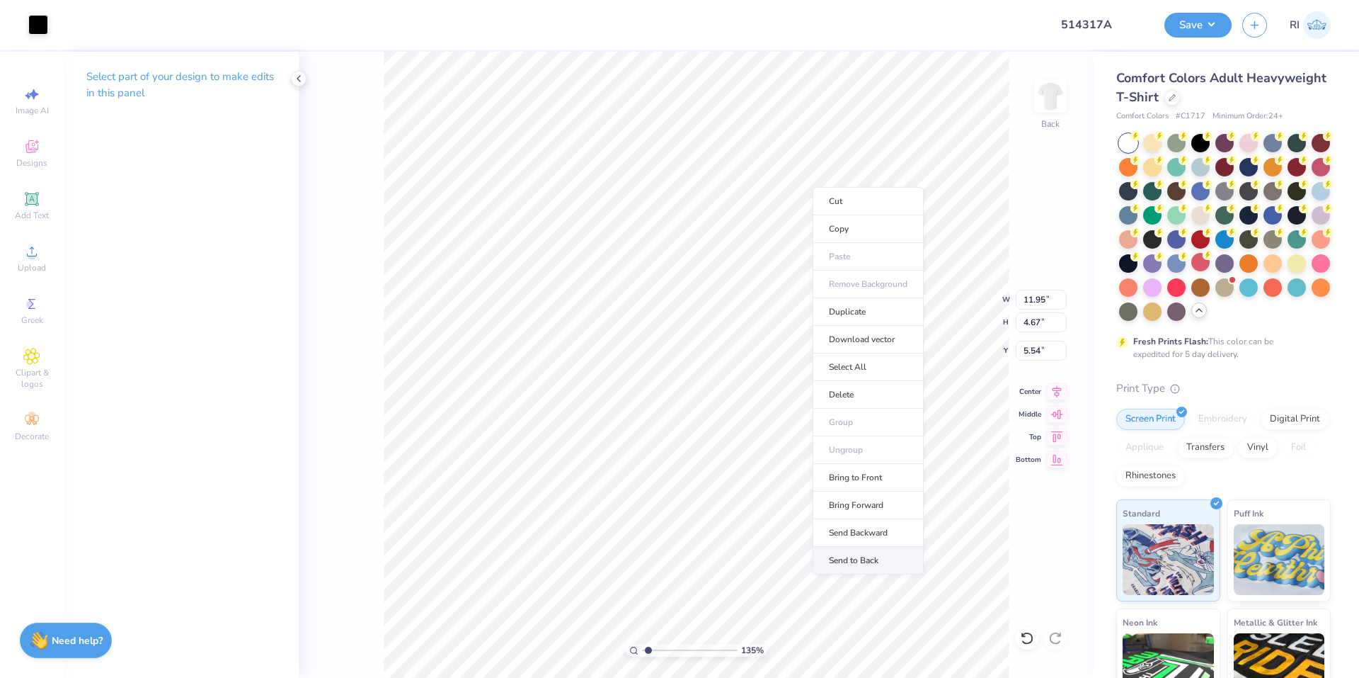
click at [882, 562] on li "Send to Back" at bounding box center [868, 561] width 111 height 28
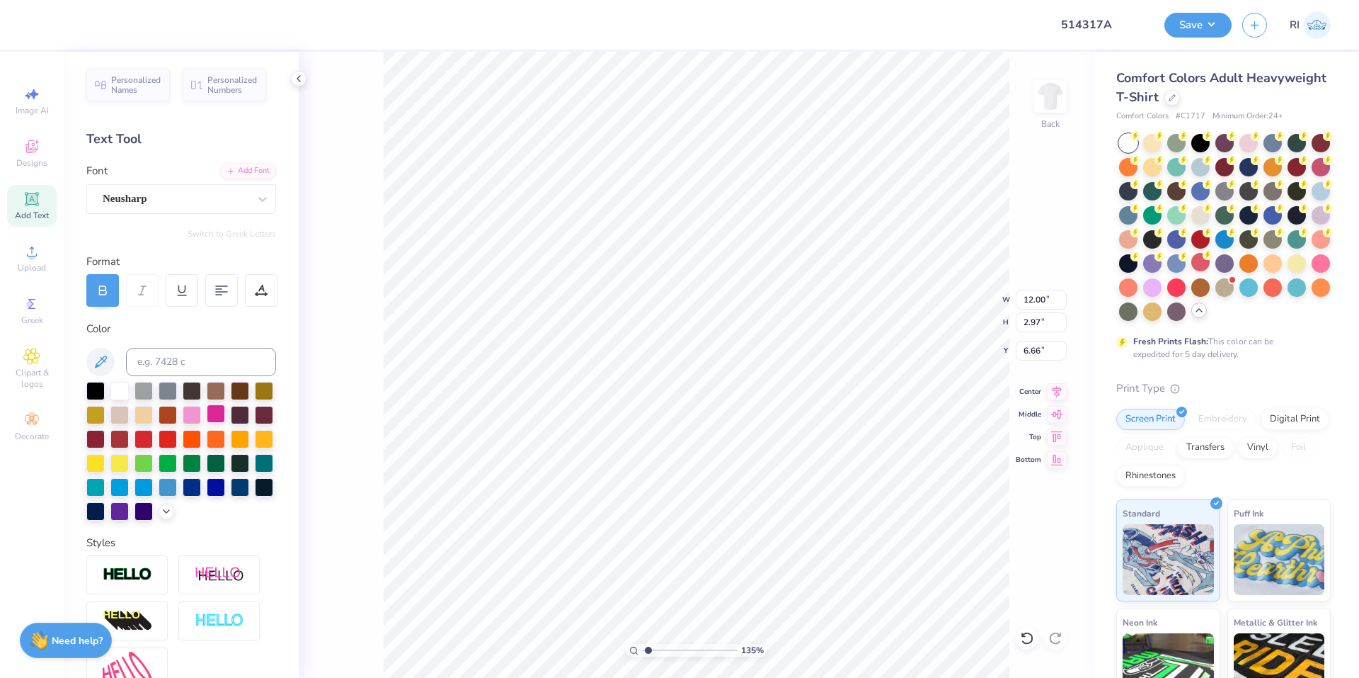
click at [225, 413] on div at bounding box center [216, 413] width 18 height 18
click at [225, 414] on div at bounding box center [216, 413] width 18 height 18
click at [1025, 637] on icon at bounding box center [1027, 638] width 14 height 14
click at [1042, 301] on input "12.53" at bounding box center [1041, 300] width 51 height 20
click at [1040, 354] on input "5.56" at bounding box center [1041, 351] width 51 height 20
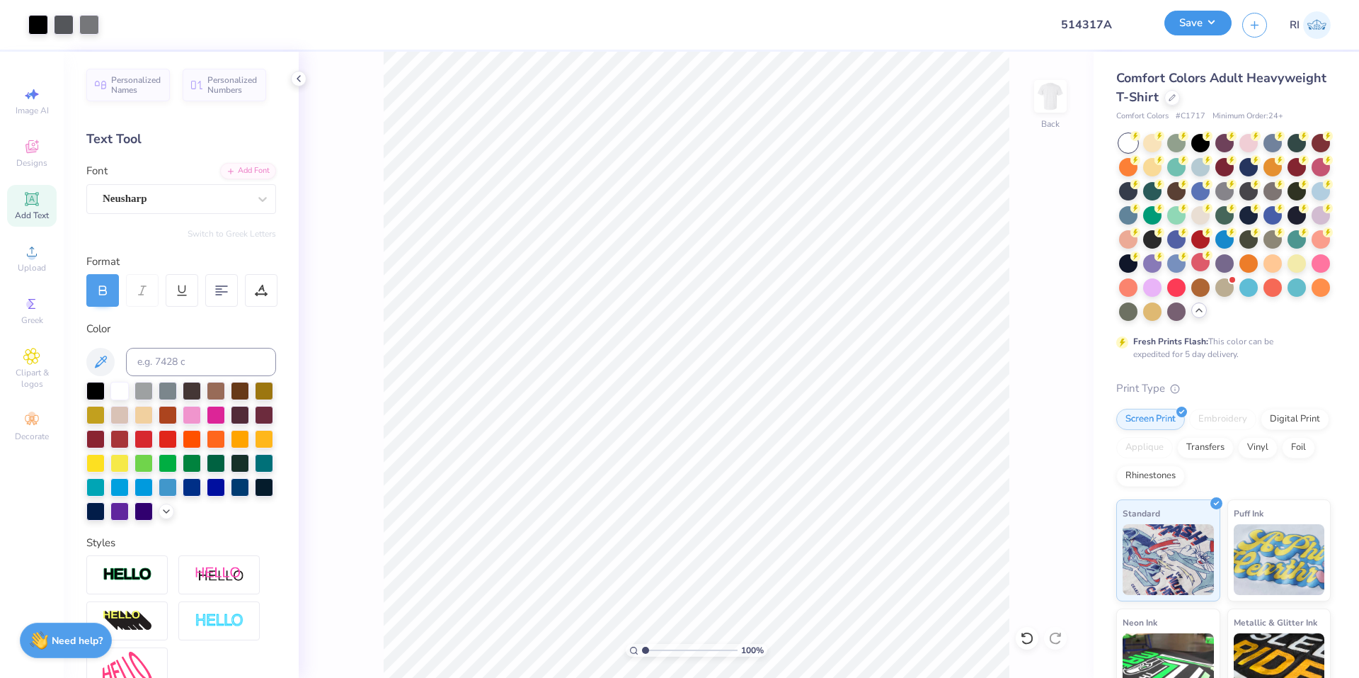
click at [1203, 28] on button "Save" at bounding box center [1198, 23] width 67 height 25
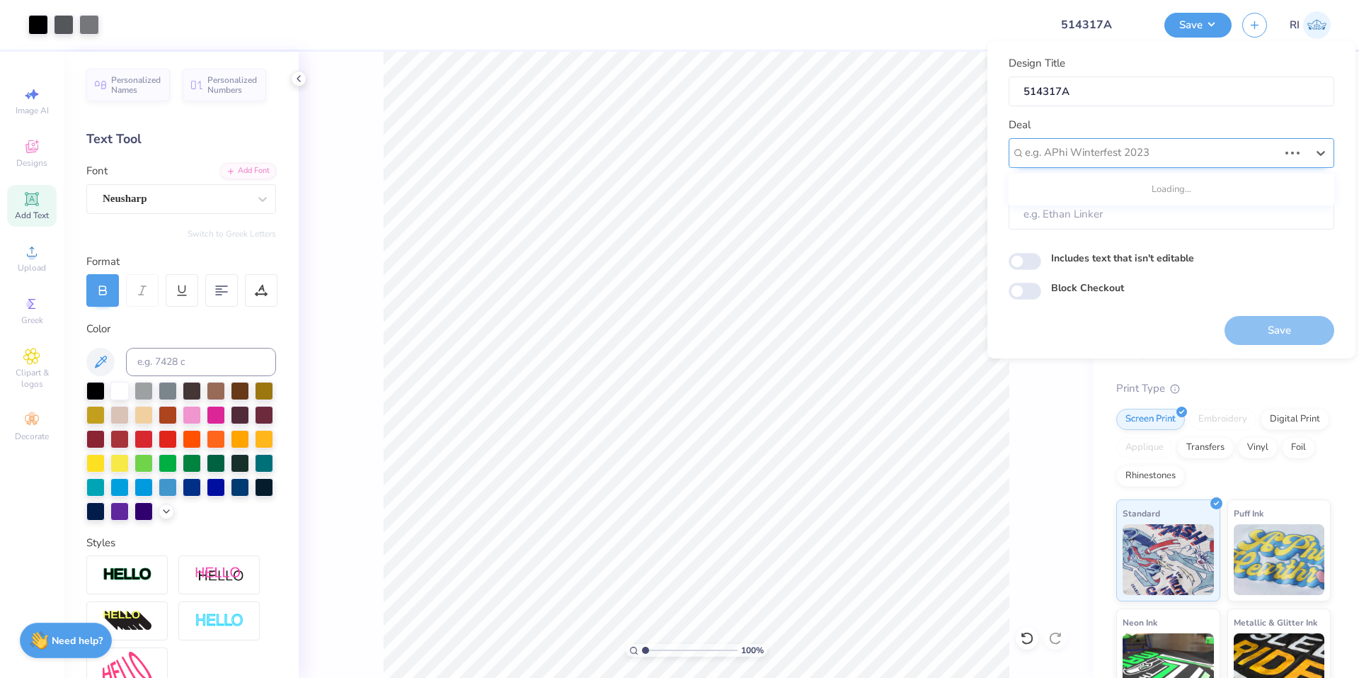
click at [1164, 147] on div at bounding box center [1151, 152] width 253 height 19
click at [1041, 292] on input "Block Checkout" at bounding box center [1025, 291] width 33 height 17
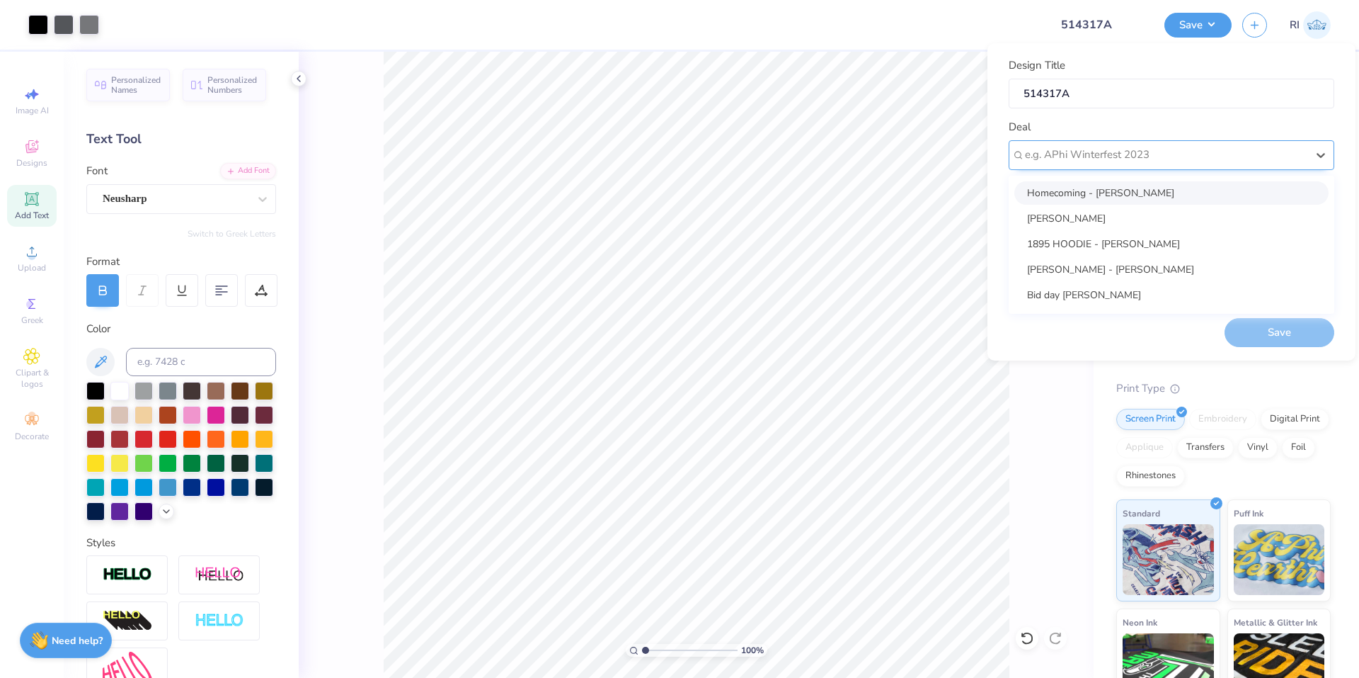
scroll to position [0, 0]
click at [1163, 156] on div at bounding box center [1166, 154] width 282 height 19
click at [1163, 200] on div "Design Tool Gallery" at bounding box center [1172, 192] width 314 height 23
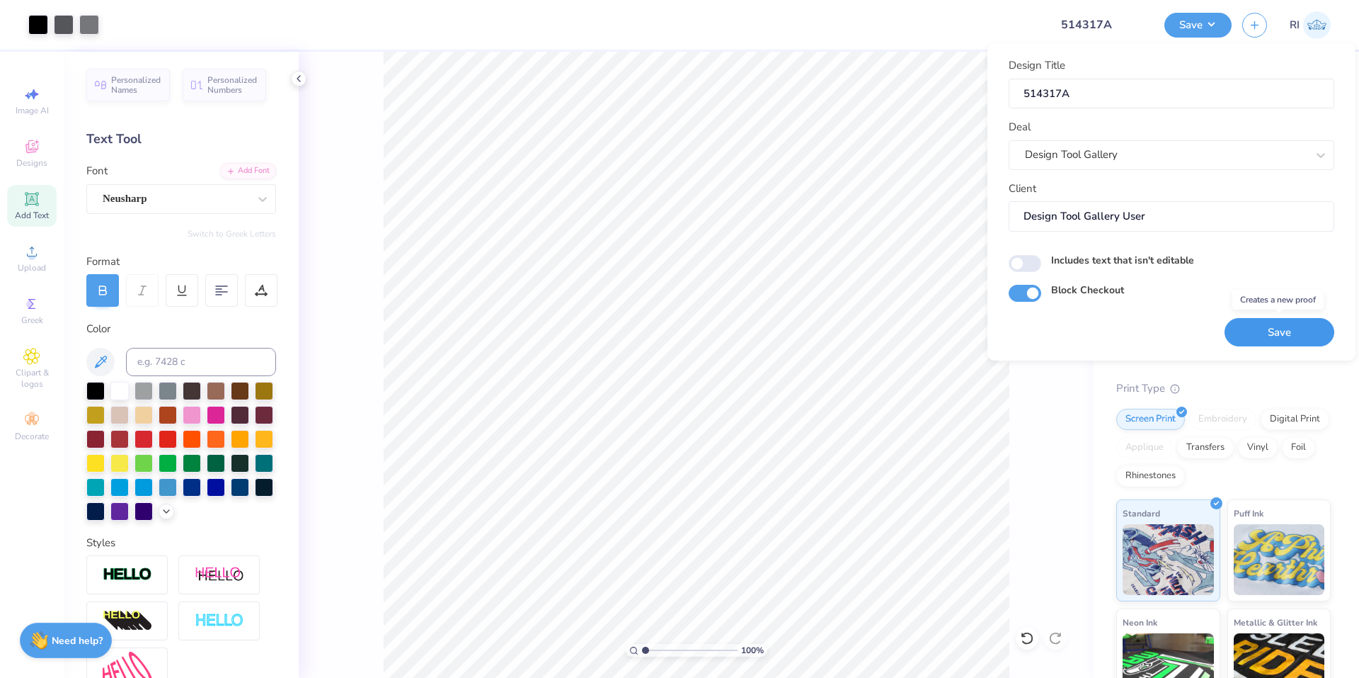
click at [1294, 320] on button "Save" at bounding box center [1280, 332] width 110 height 29
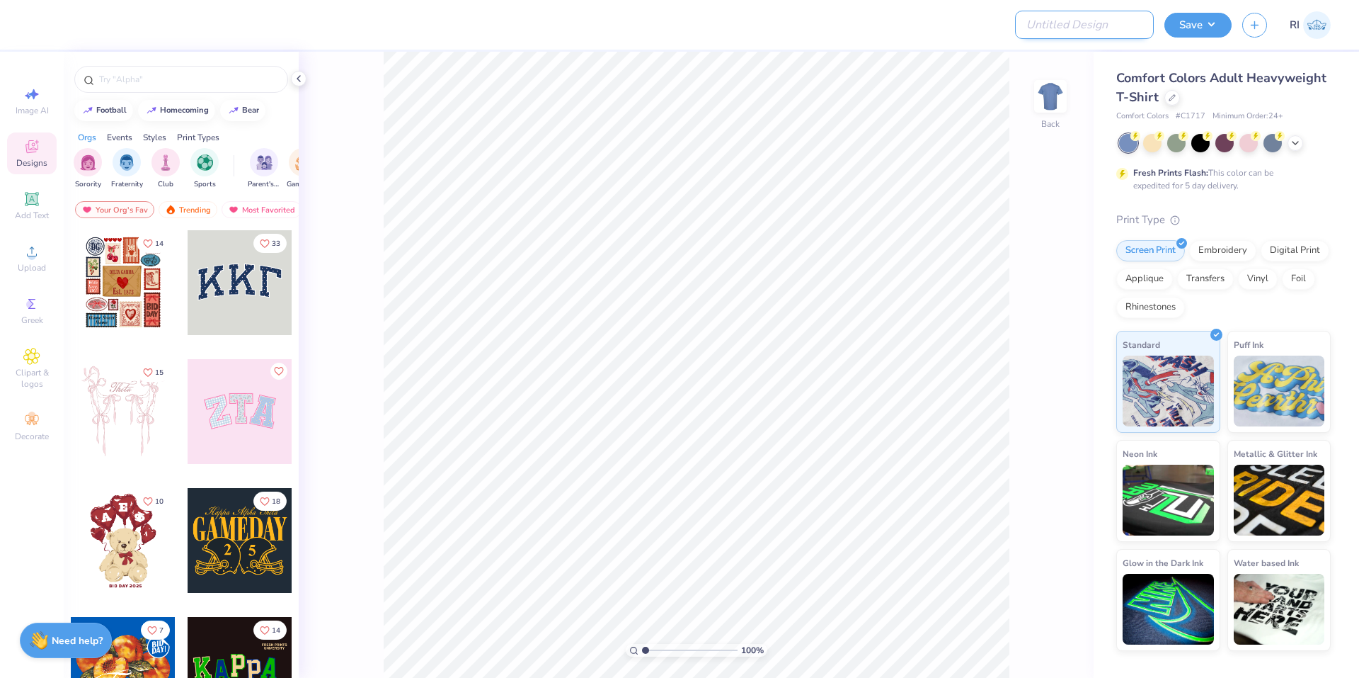
click at [1091, 25] on input "Design Title" at bounding box center [1084, 25] width 139 height 28
paste input "514861A"
type input "514861A"
click at [1172, 96] on icon at bounding box center [1172, 96] width 7 height 7
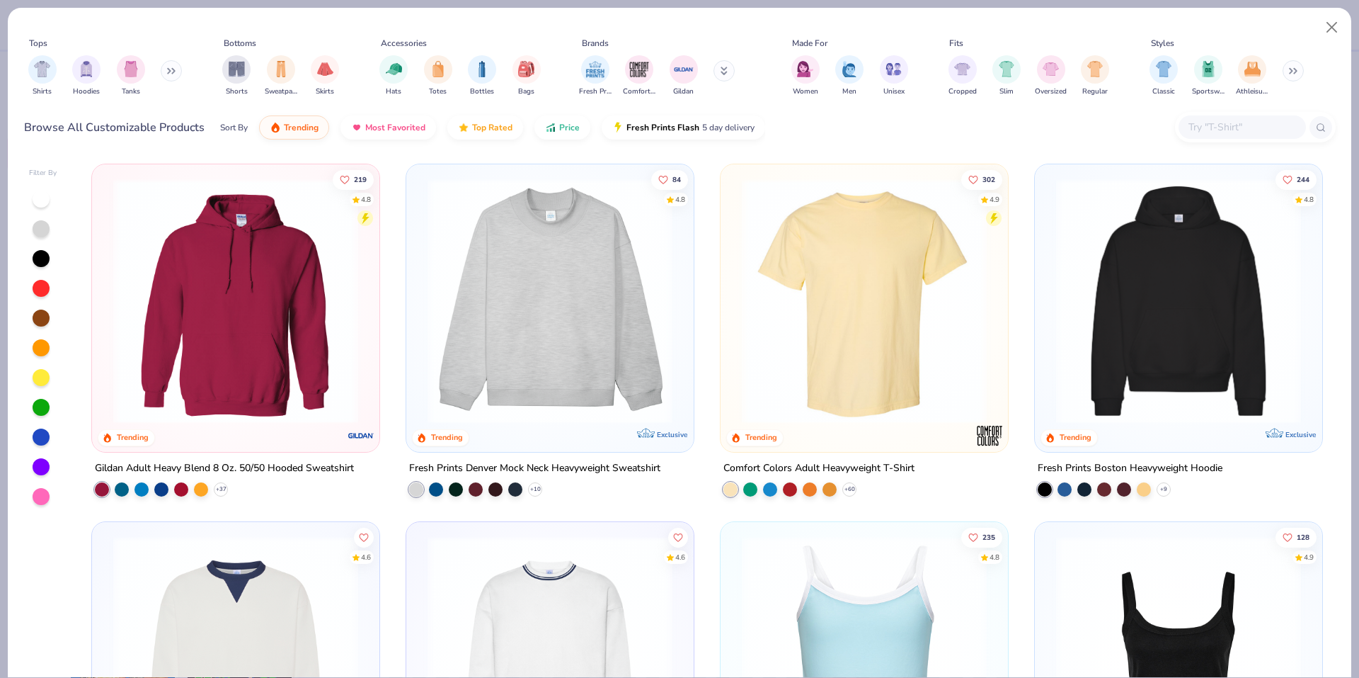
click at [1203, 125] on input "text" at bounding box center [1241, 127] width 109 height 16
paste input "G180"
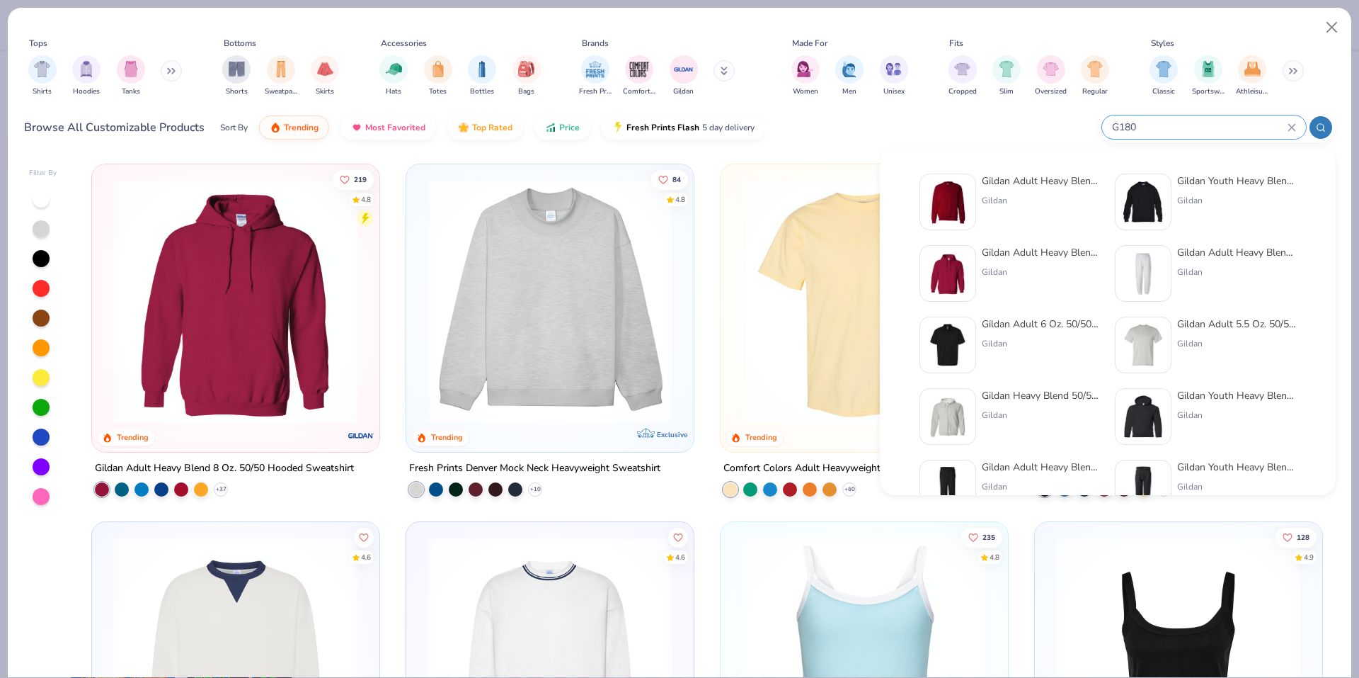
type input "G180"
click at [948, 188] on img at bounding box center [948, 202] width 44 height 44
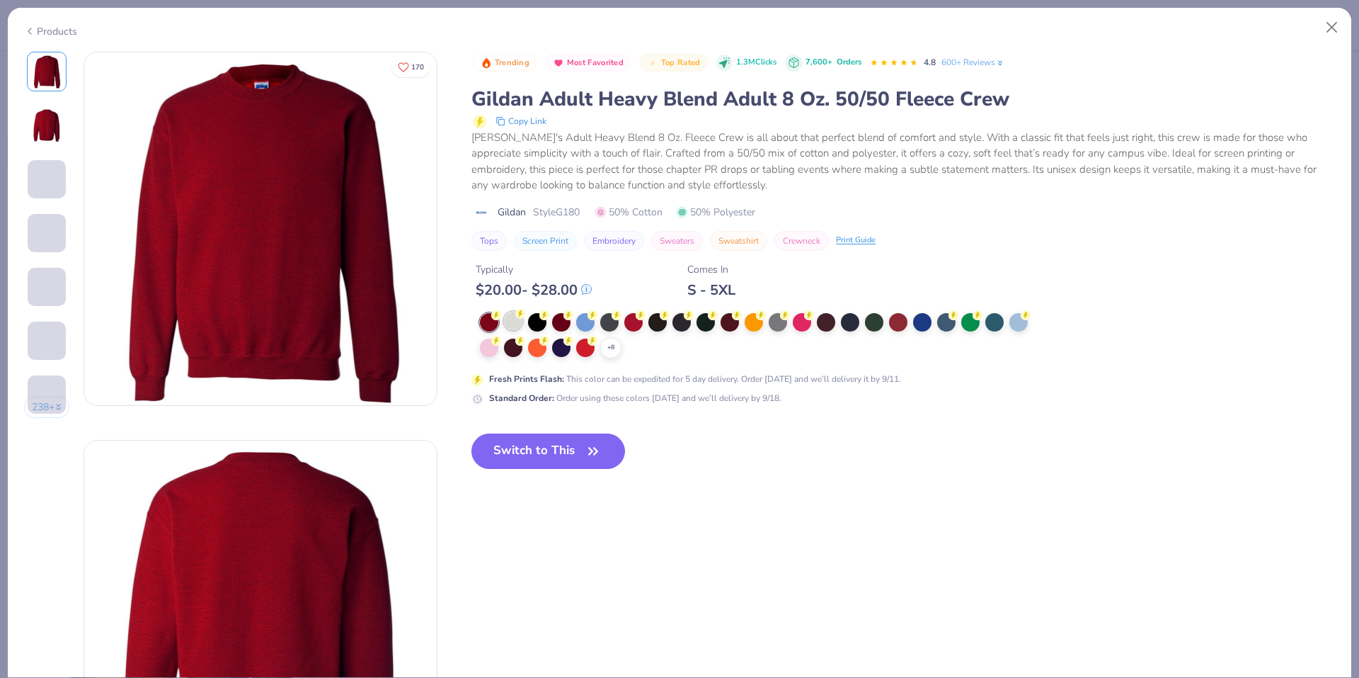
click at [513, 315] on div at bounding box center [513, 321] width 18 height 18
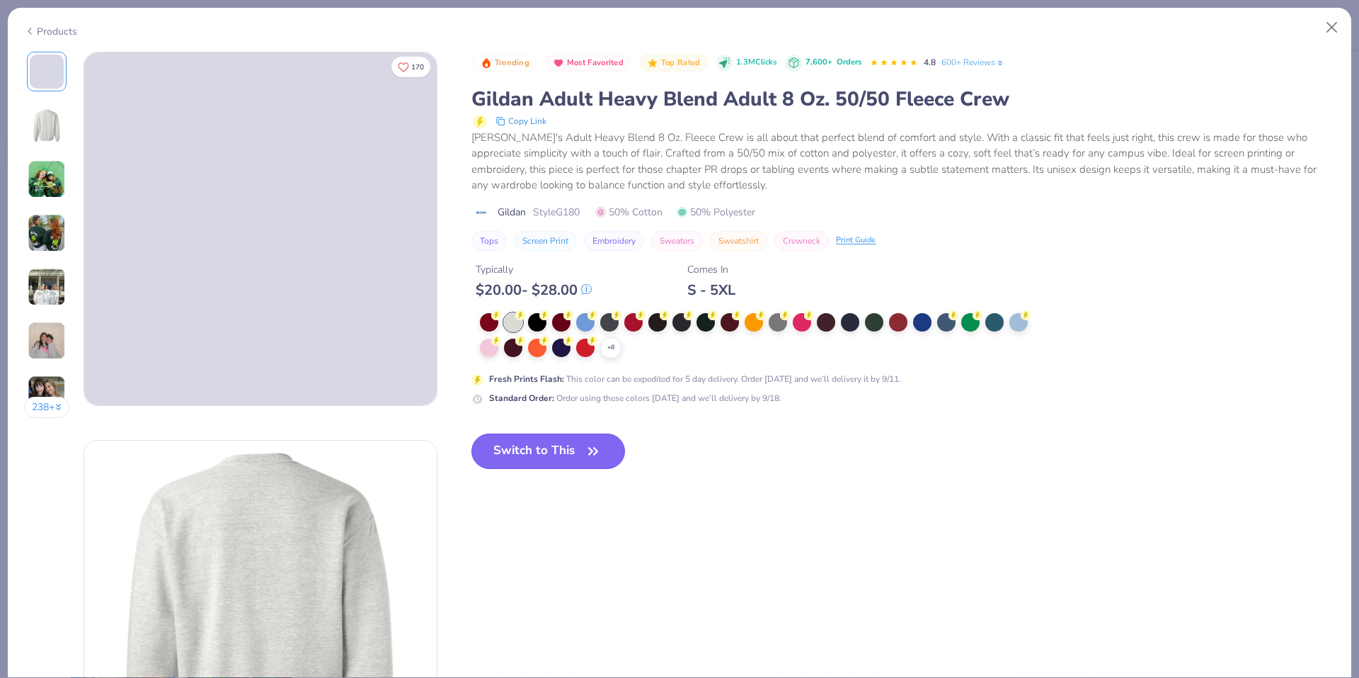
click at [526, 452] on button "Switch to This" at bounding box center [549, 450] width 154 height 35
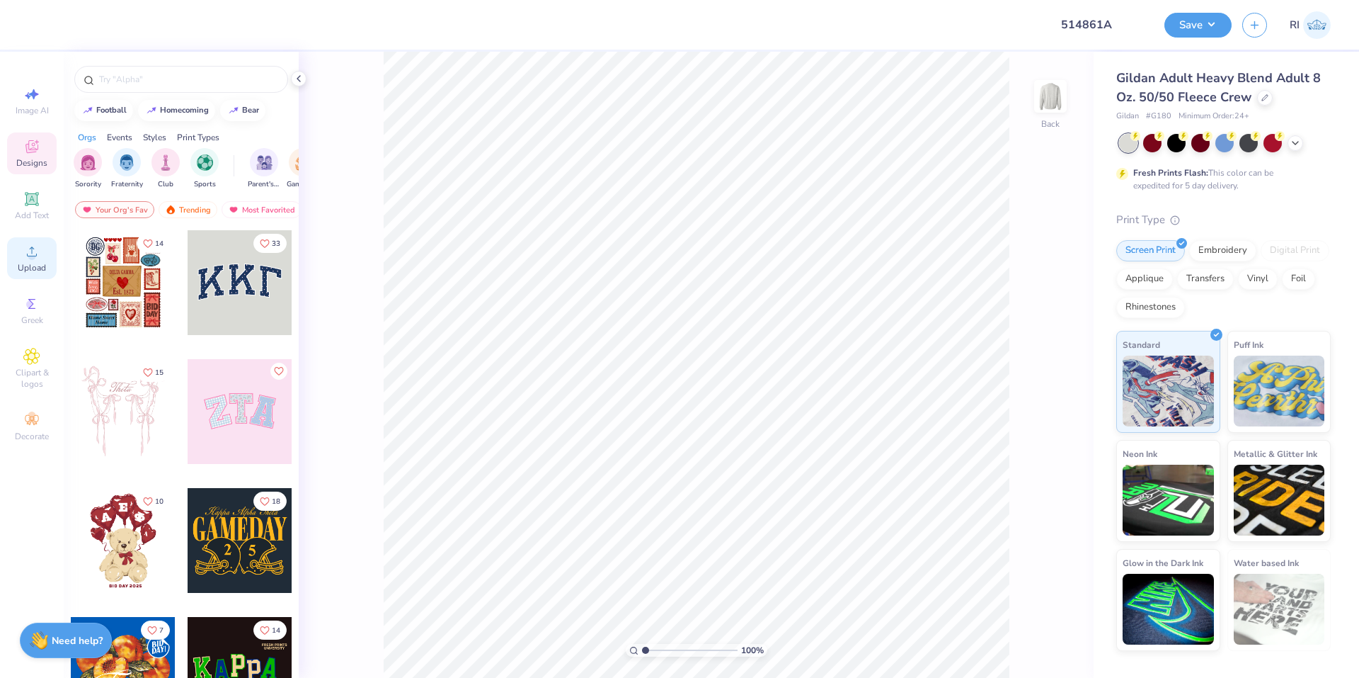
click at [25, 244] on icon at bounding box center [31, 251] width 17 height 17
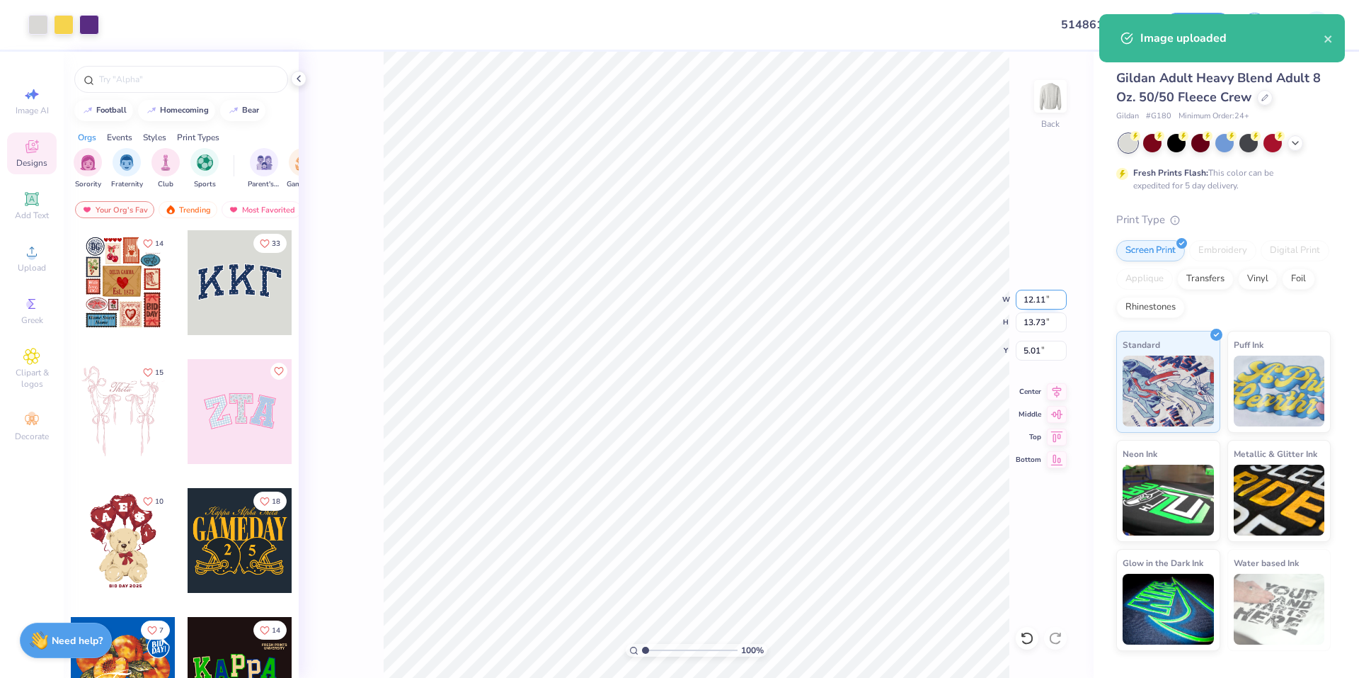
click at [1033, 295] on input "12.11" at bounding box center [1041, 300] width 51 height 20
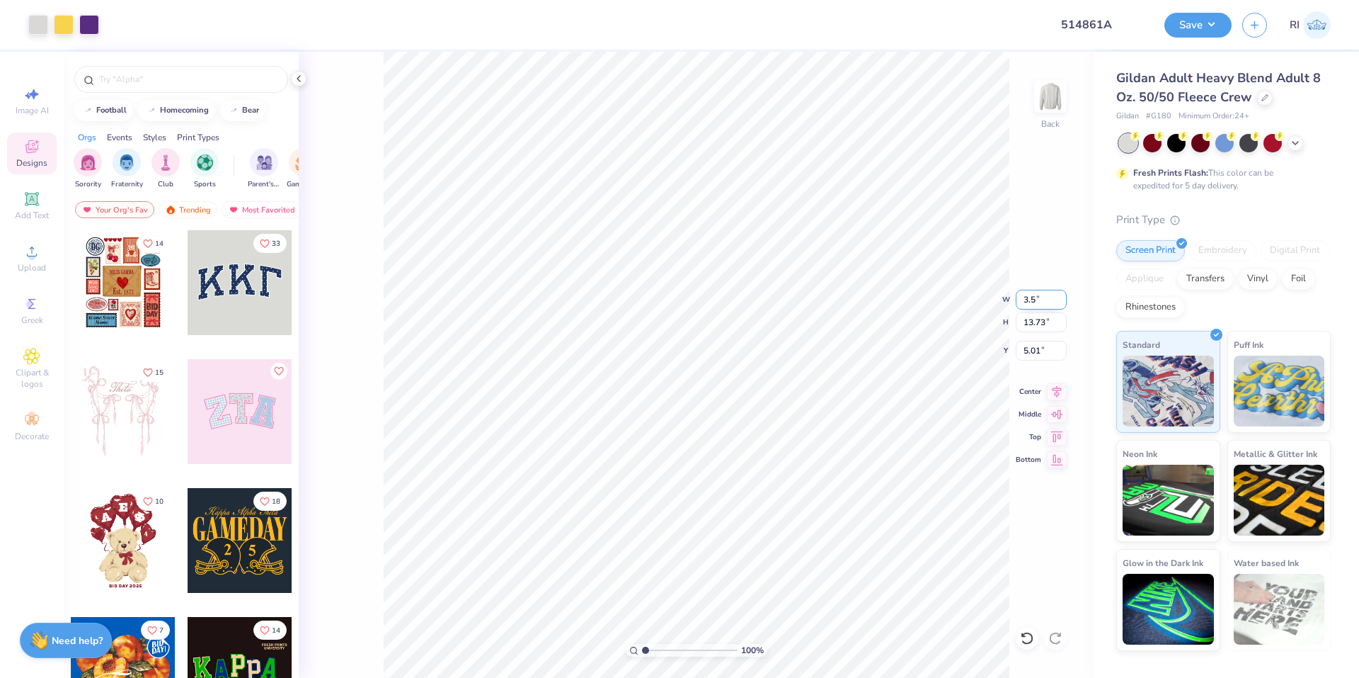
type input "3.50"
type input "3.97"
type input "9.89"
click at [1080, 89] on div "100 % Back W 3.50 3.50 " H 3.97 3.97 " Y 9.89 9.89 " Center Middle Top Bottom" at bounding box center [696, 365] width 795 height 626
click at [1058, 93] on img at bounding box center [1050, 96] width 57 height 57
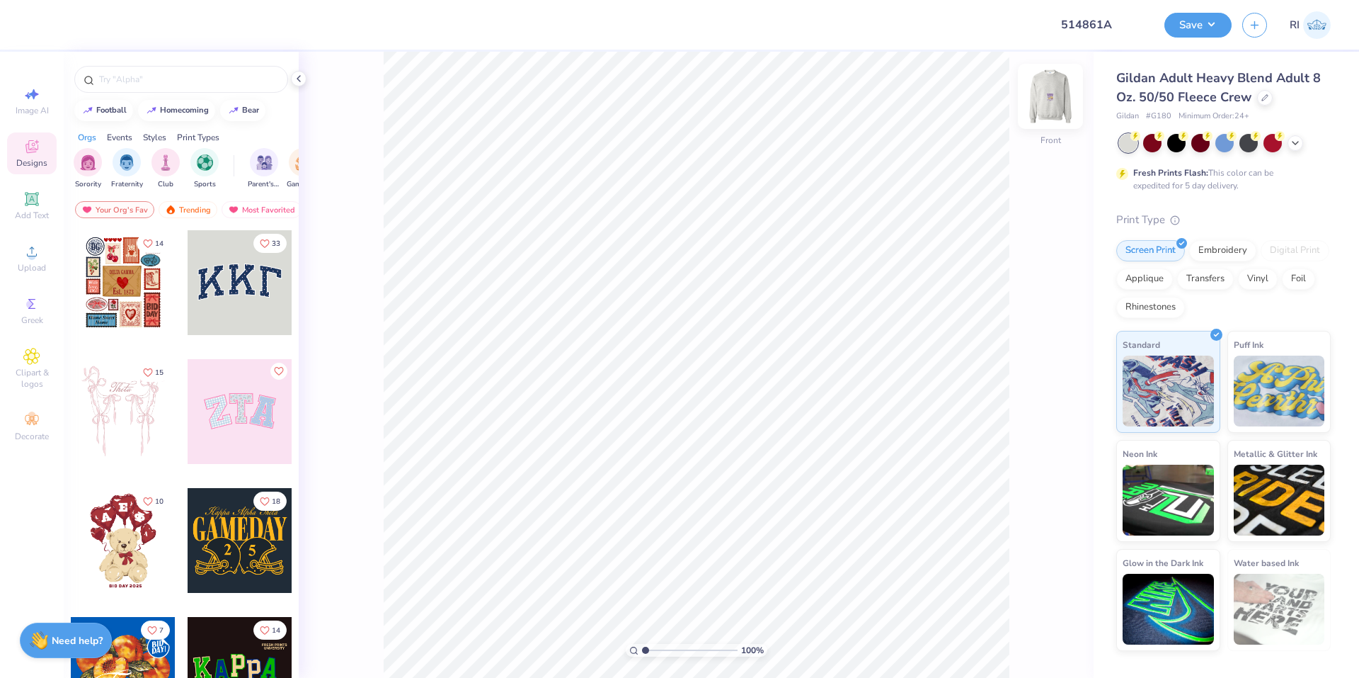
click at [1054, 97] on img at bounding box center [1050, 96] width 57 height 57
click at [782, 319] on li "Copy" at bounding box center [760, 329] width 111 height 28
click at [1054, 99] on img at bounding box center [1050, 96] width 57 height 57
click at [738, 360] on li "Paste" at bounding box center [746, 357] width 111 height 28
click at [1028, 297] on input "3.51" at bounding box center [1041, 300] width 51 height 20
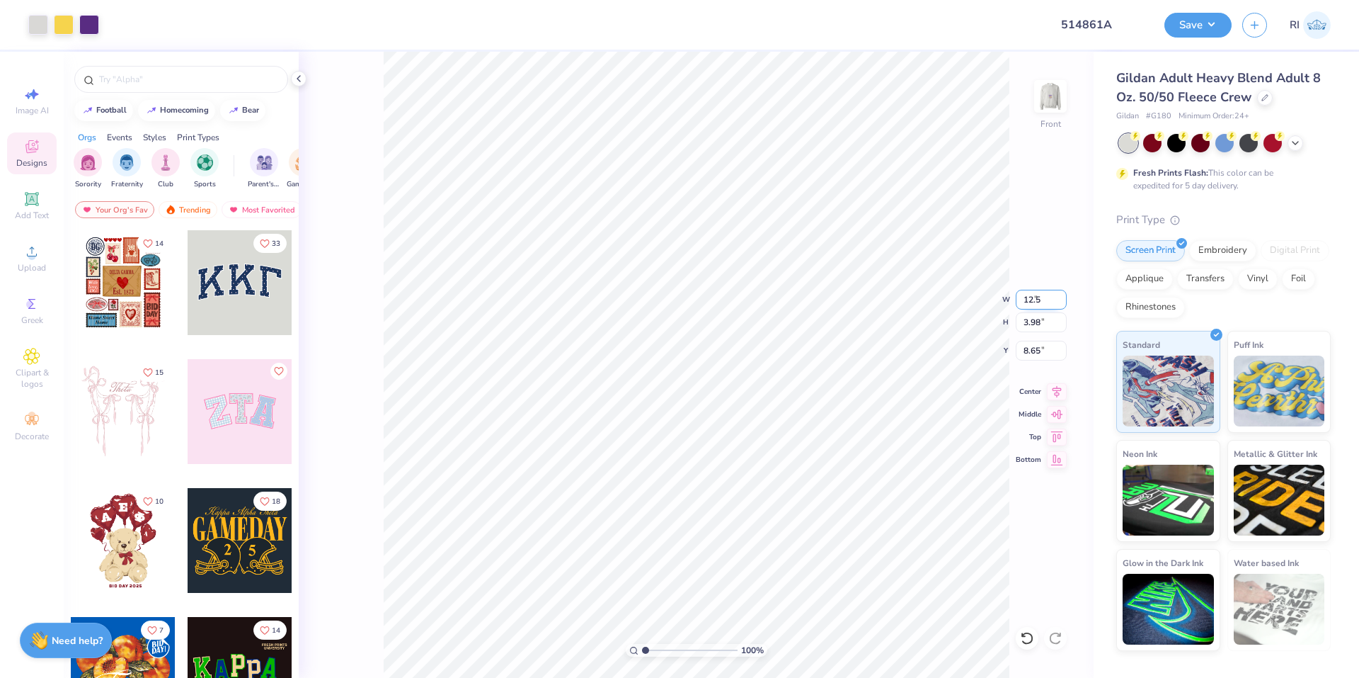
type input "12.50"
type input "14.17"
click at [1027, 357] on input "3.55" at bounding box center [1041, 351] width 51 height 20
type input "3.00"
click at [42, 258] on div "Upload" at bounding box center [32, 258] width 50 height 42
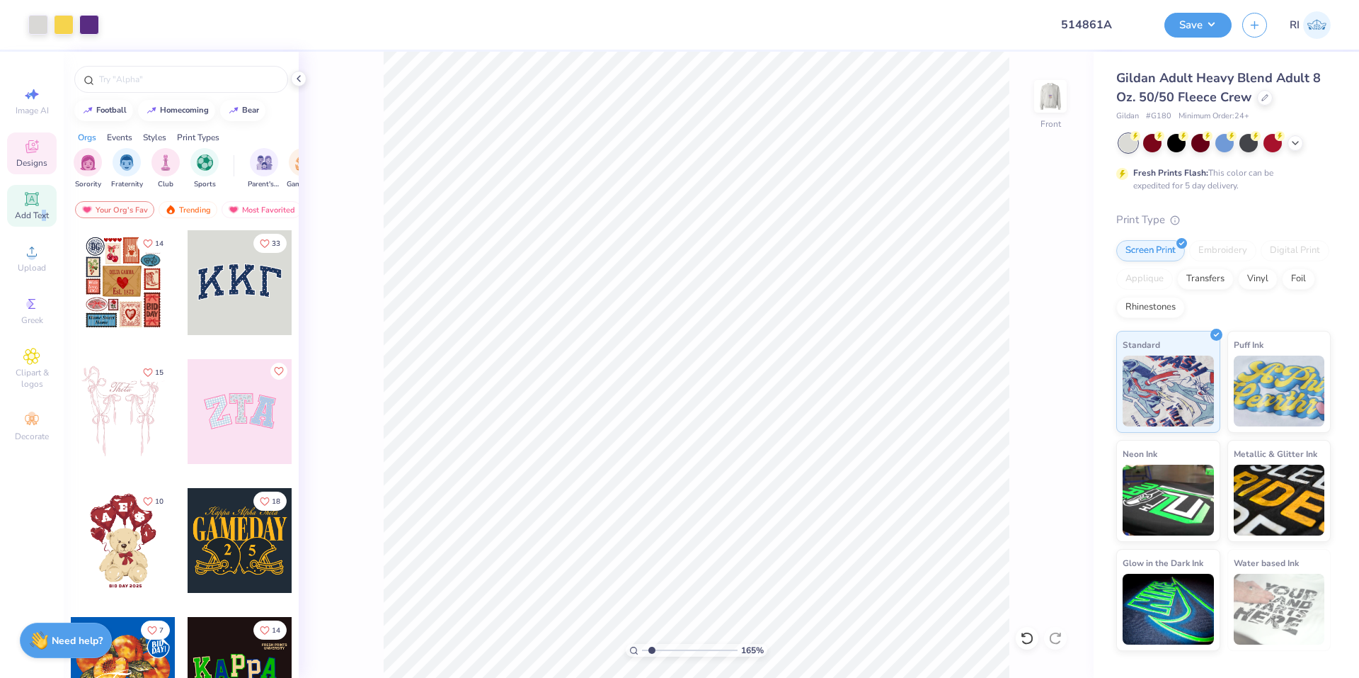
click at [44, 208] on div "Add Text" at bounding box center [32, 206] width 50 height 42
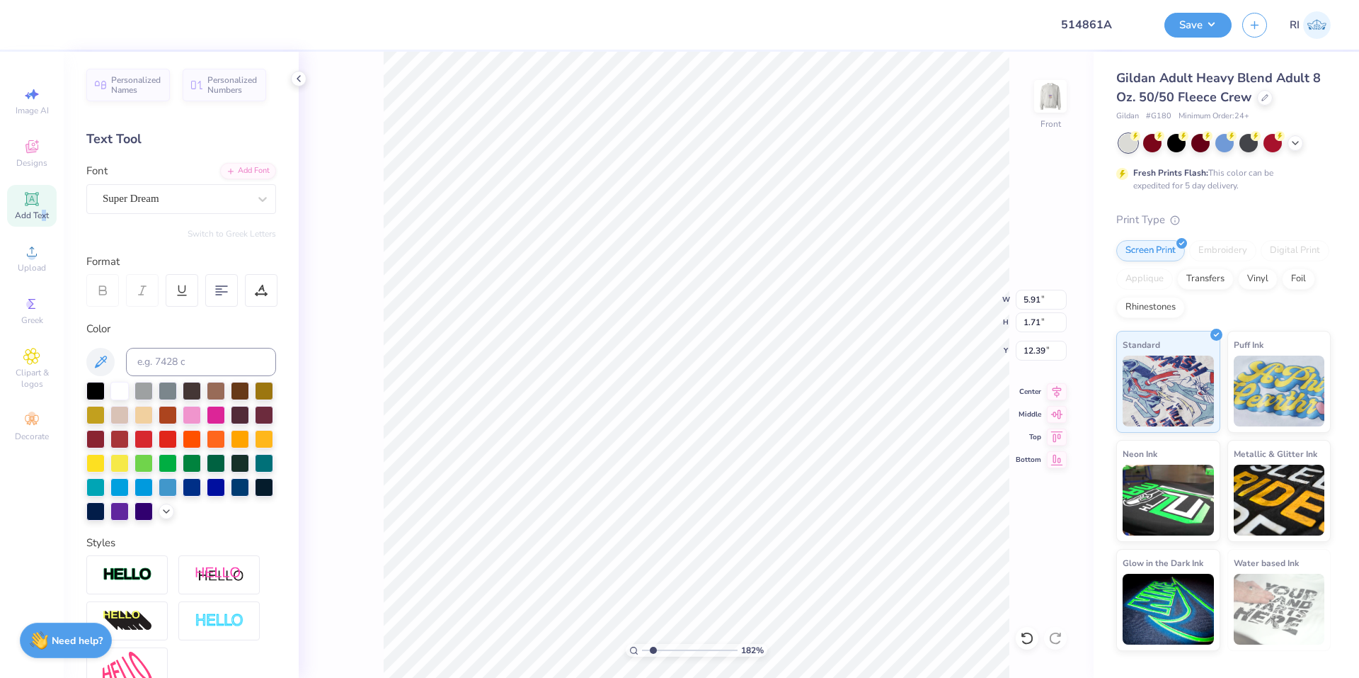
type input "1.82266588284093"
type input "16.12"
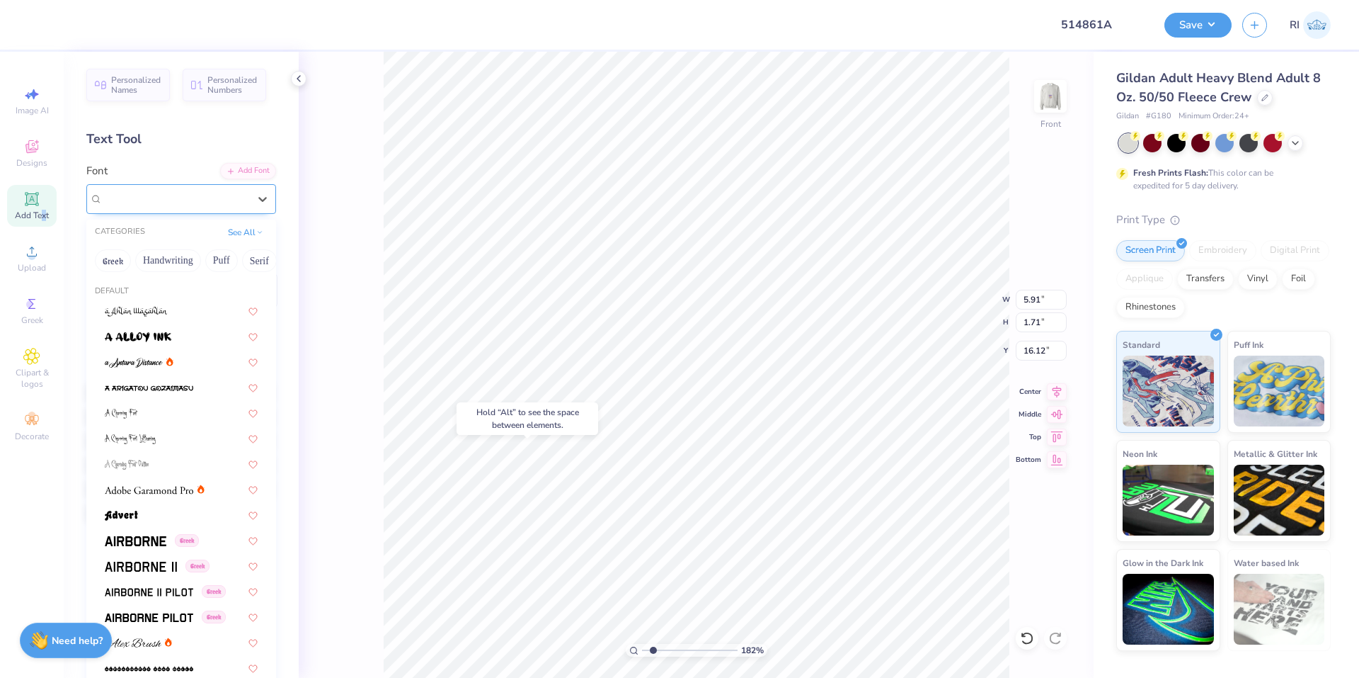
click at [238, 193] on div "Super Dream" at bounding box center [175, 199] width 149 height 22
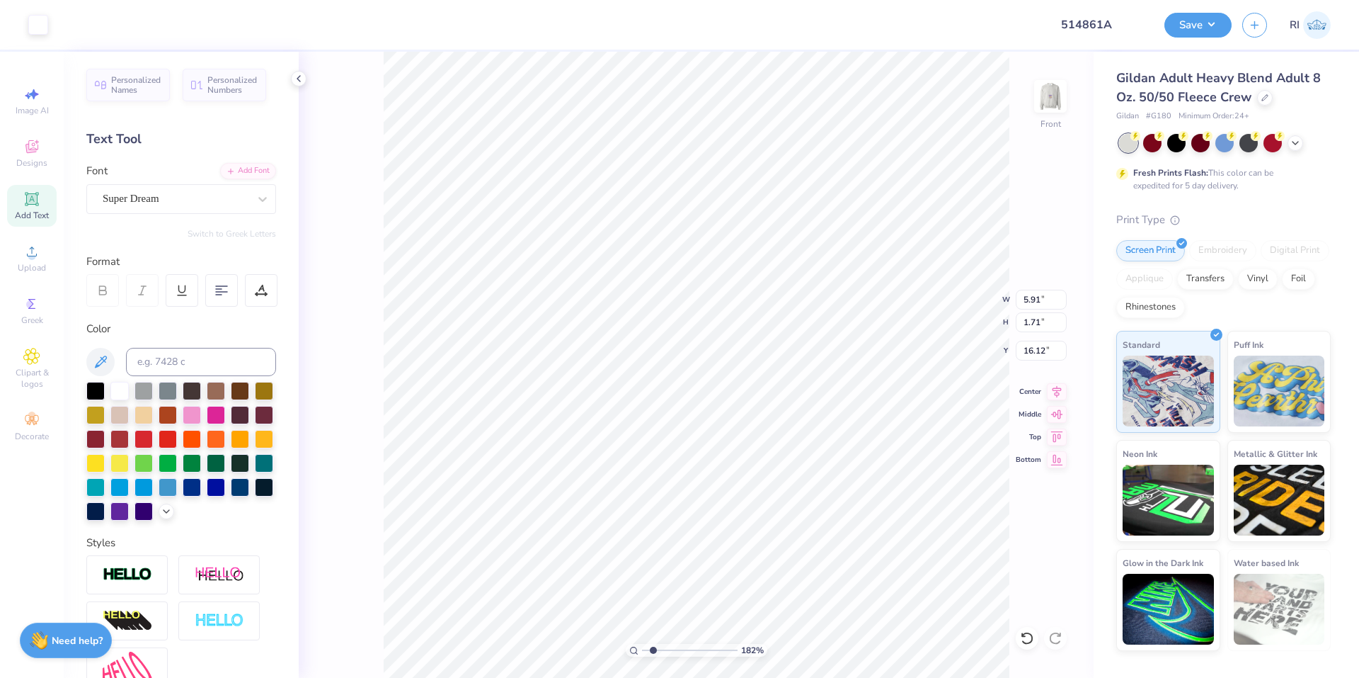
type input "1.82266588284093"
type input "17.17"
type input "1.82266588284093"
click at [235, 203] on div "Super Dream" at bounding box center [175, 199] width 149 height 22
click at [163, 300] on div at bounding box center [181, 310] width 178 height 23
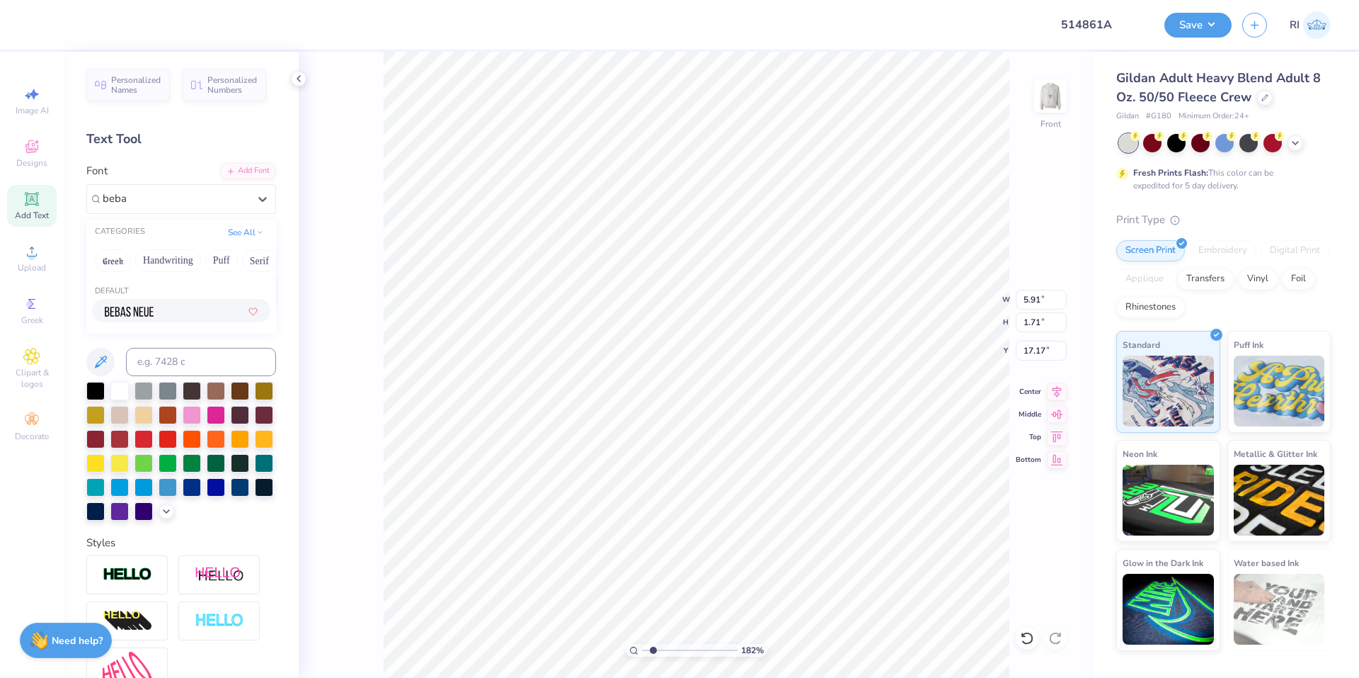
type input "beba"
type input "1.82266588284093"
type input "3.65"
click at [108, 296] on icon at bounding box center [102, 290] width 13 height 13
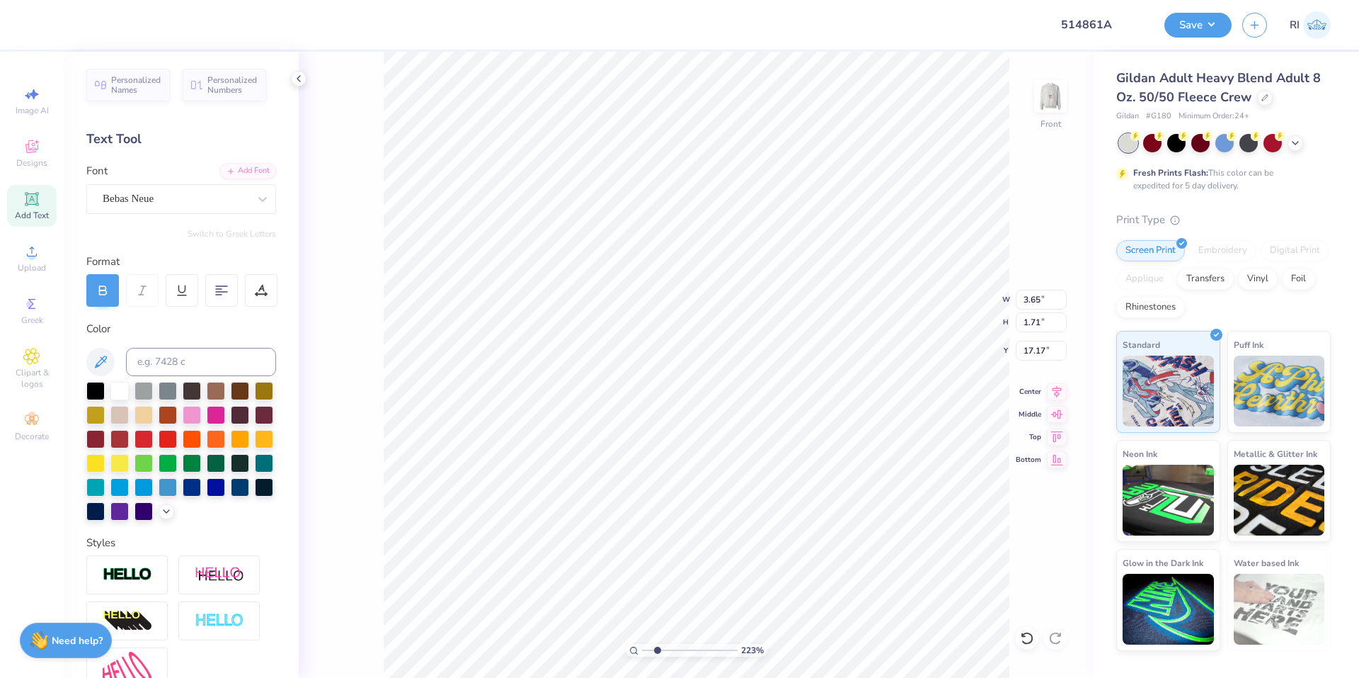
type input "2.22643191709162"
type textarea "R"
type input "2.22643191709162"
type textarea "RE"
type input "2.22643191709162"
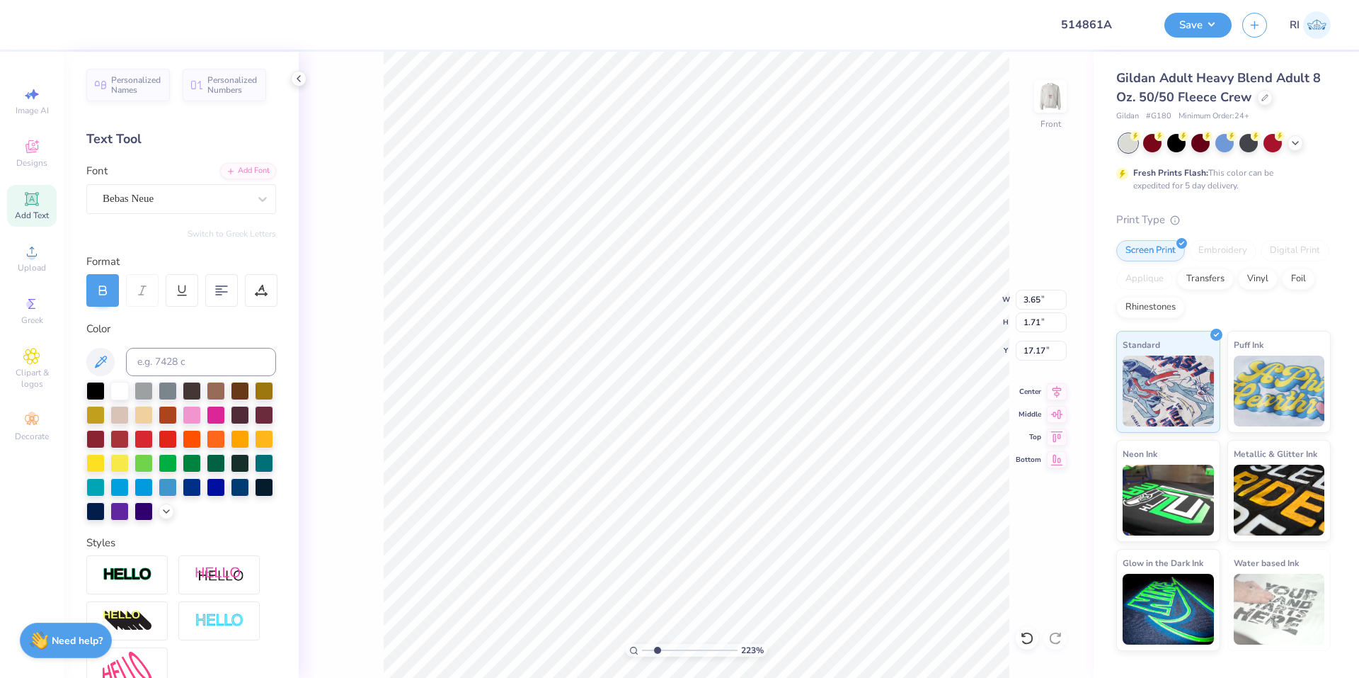
type textarea "REG"
type input "2.22643191709162"
type textarea "REGI"
type input "2.22643191709162"
type textarea "REGIO"
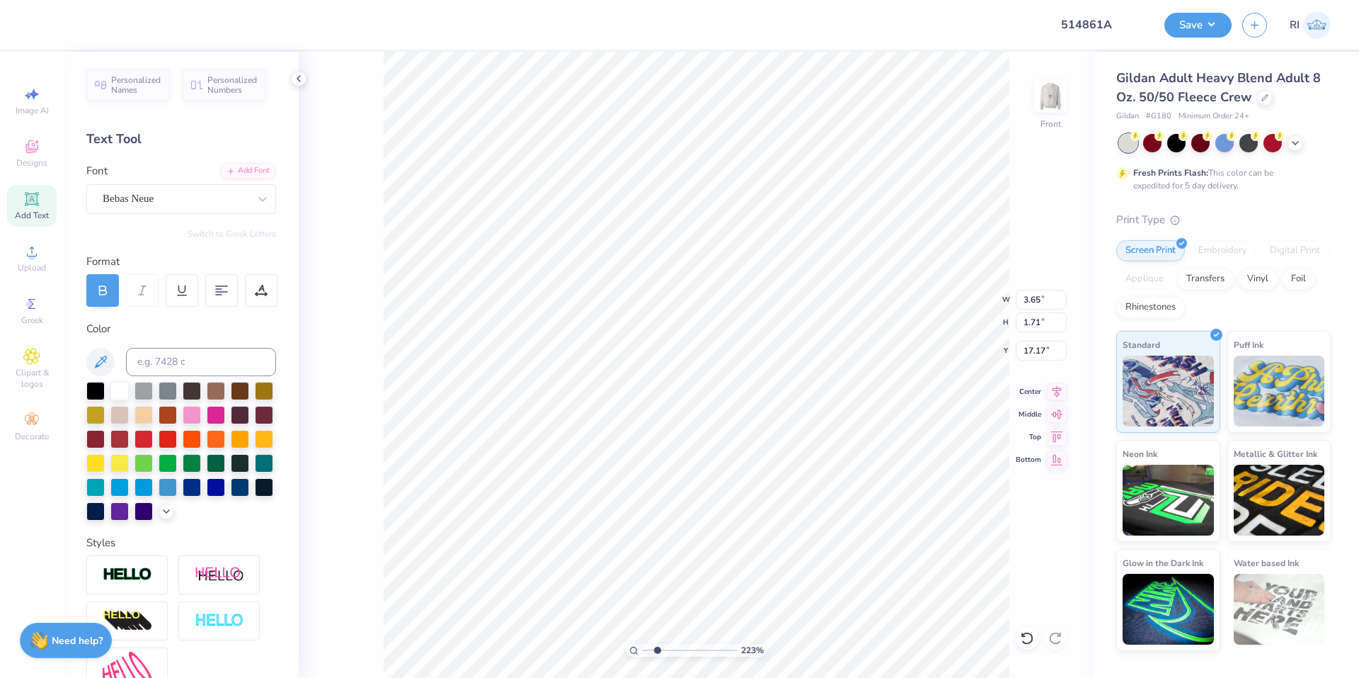
type input "2.22643191709162"
type textarea "REGION"
type input "2.22643191709162"
type textarea "REGIONA"
type input "2.22643191709162"
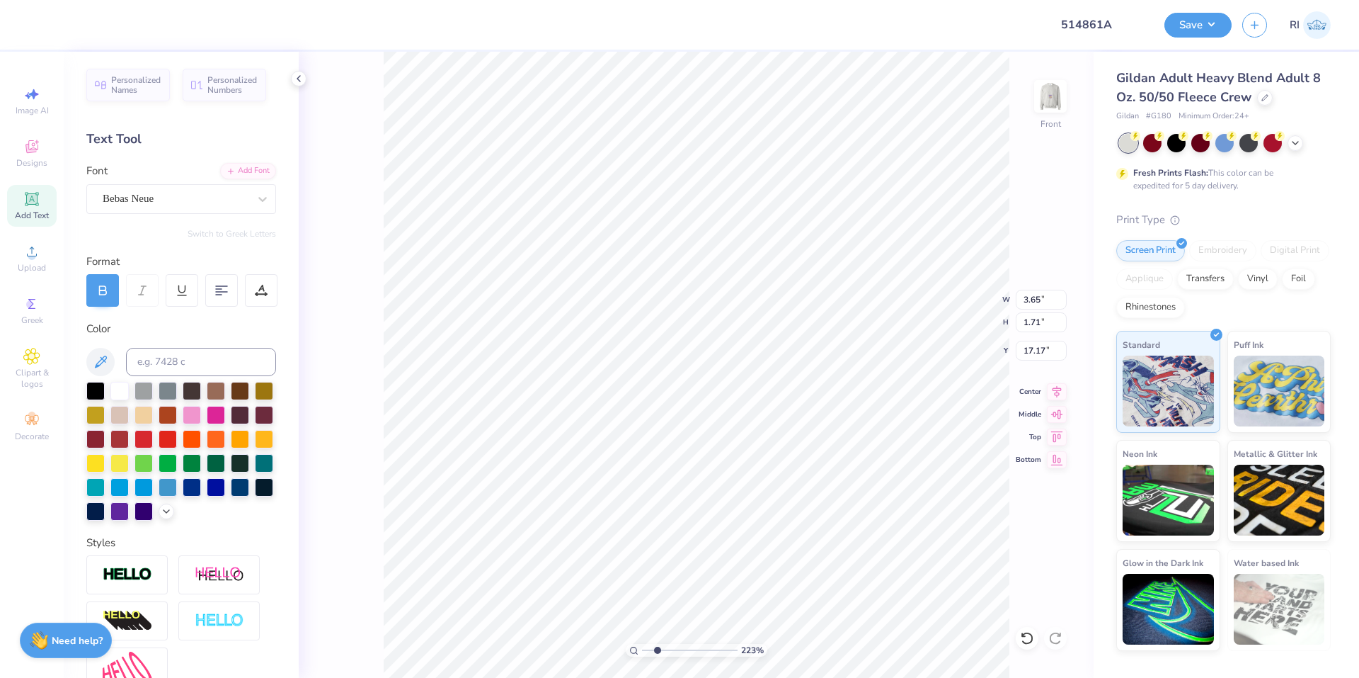
type textarea "REGIONAL"
type input "2.22643191709162"
type textarea "REGIONAL"
type input "2.22643191709162"
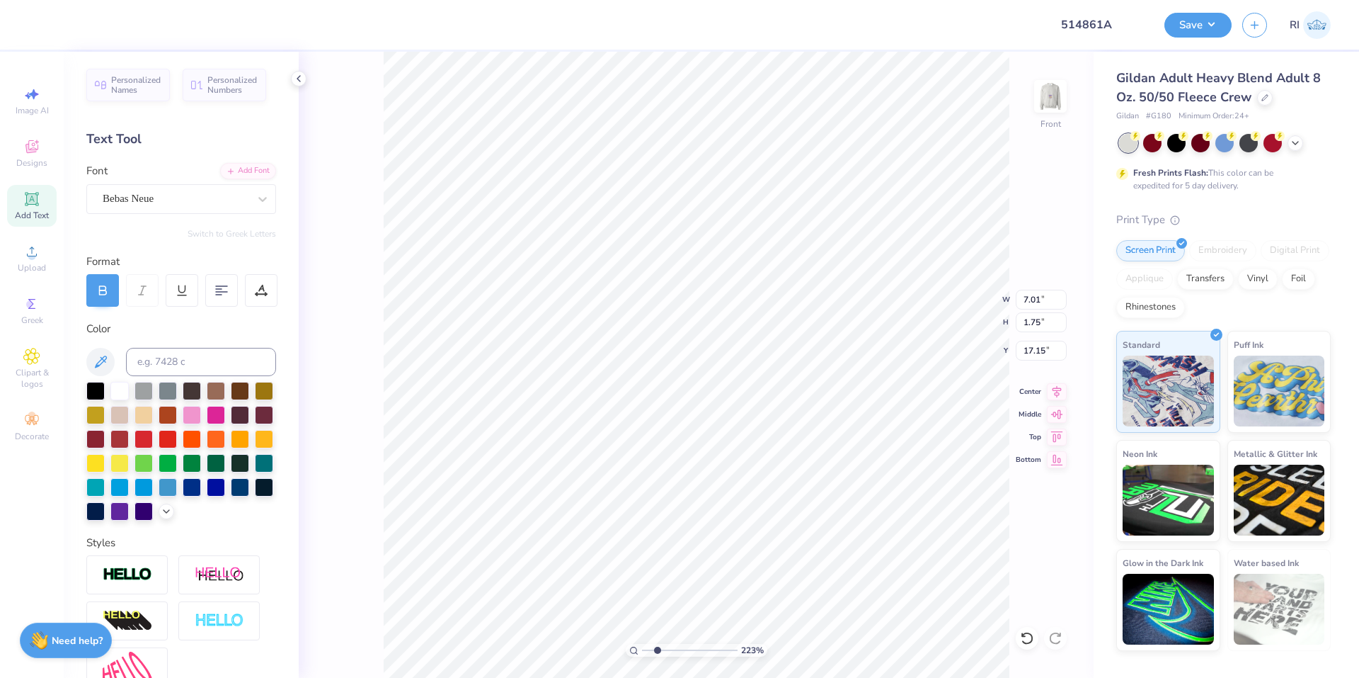
type textarea "REGIONAL C"
type input "2.22643191709162"
type textarea "REGIONAL CO"
type input "2.22643191709162"
type textarea "REGIONAL CON"
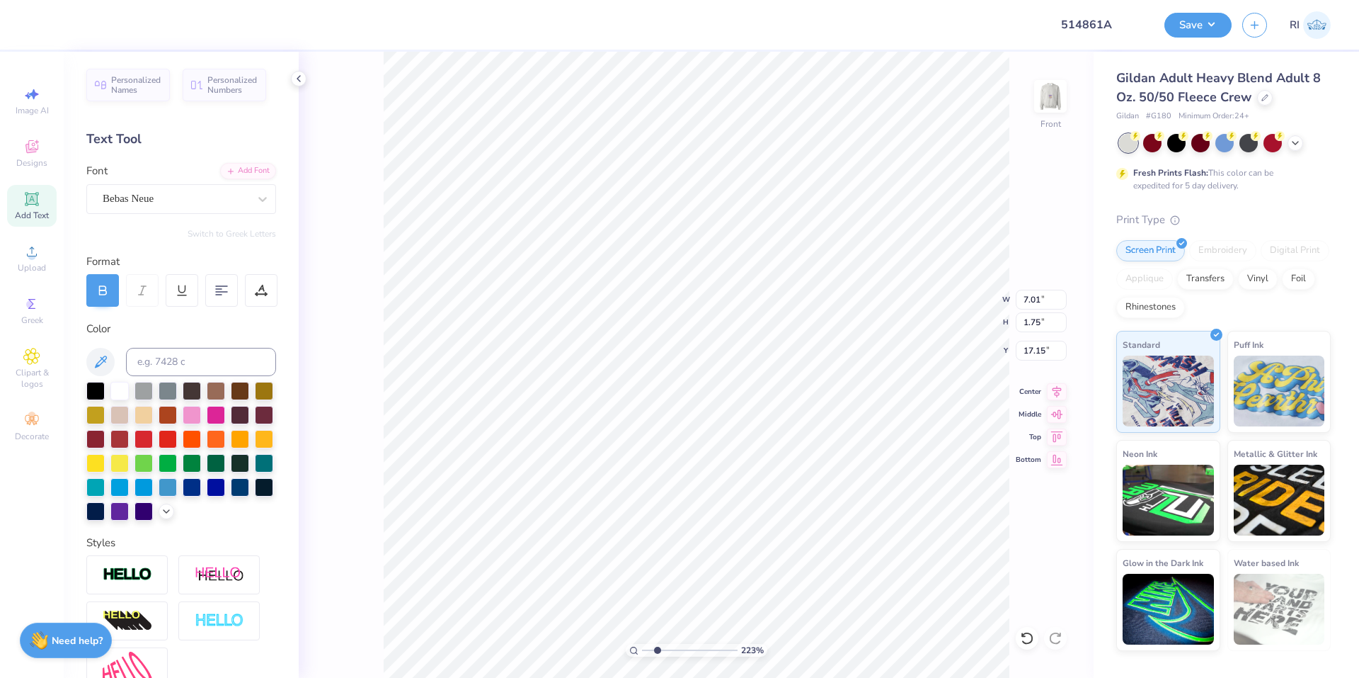
type input "2.22643191709162"
type textarea "REGIONAL CONF"
type input "2.22643191709162"
type textarea "REGIONAL CONFE"
type input "2.22643191709162"
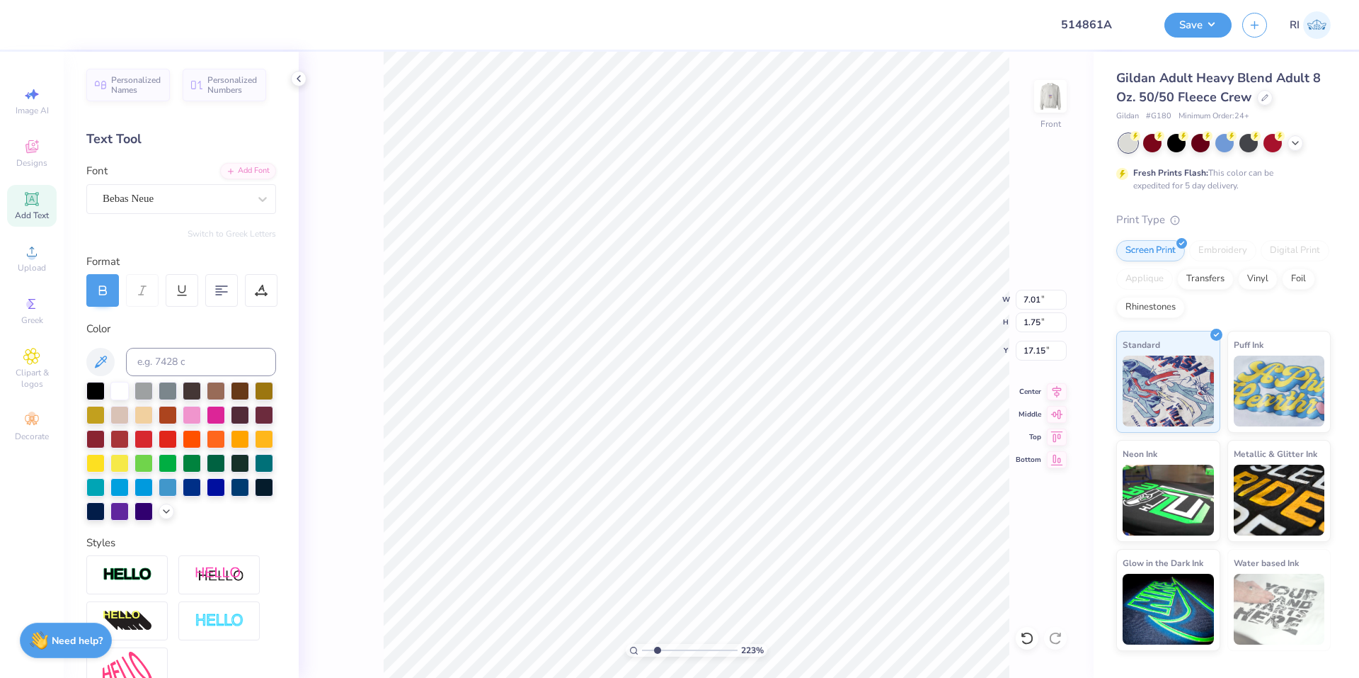
type textarea "REGIONAL CONFERE"
type input "2.22643191709162"
type textarea "REGIONAL CONFEREN"
type input "2.22643191709162"
type textarea "REGIONAL CONFERENC"
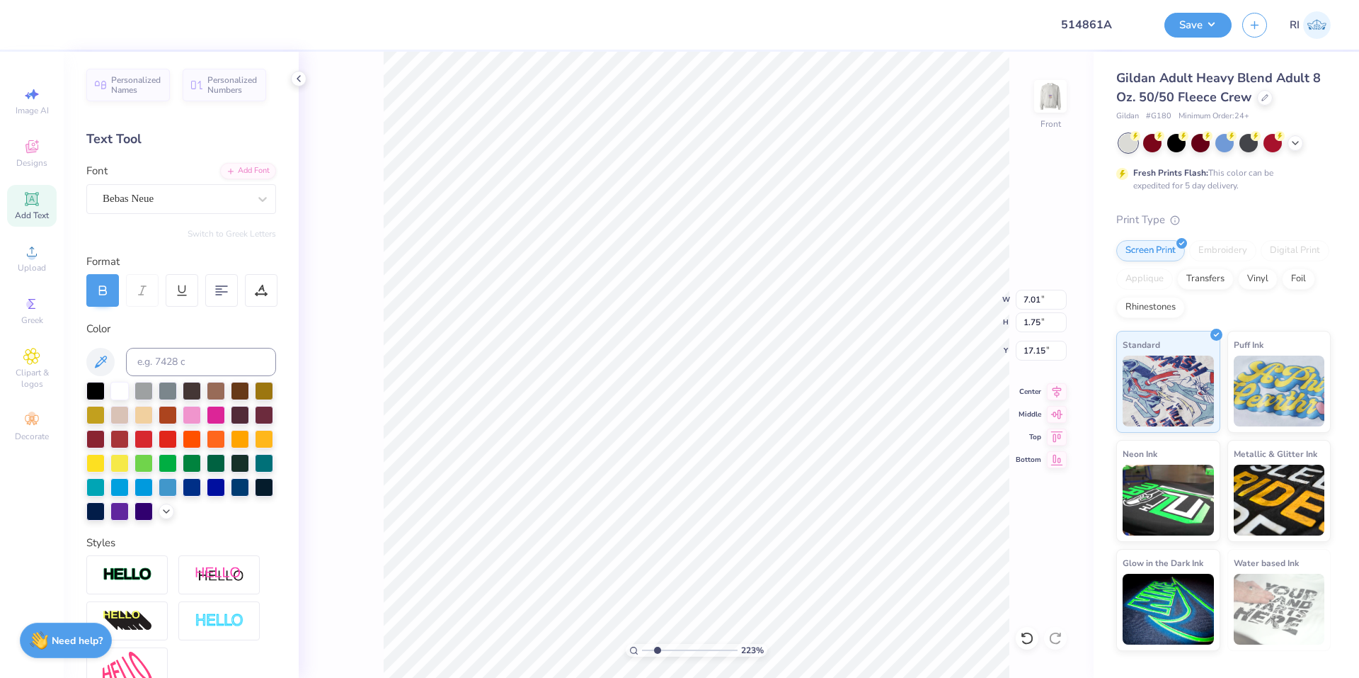
type input "2.22643191709162"
type textarea "REGIONAL CONFERENCE"
type input "1.64913377760655"
type input "10.14"
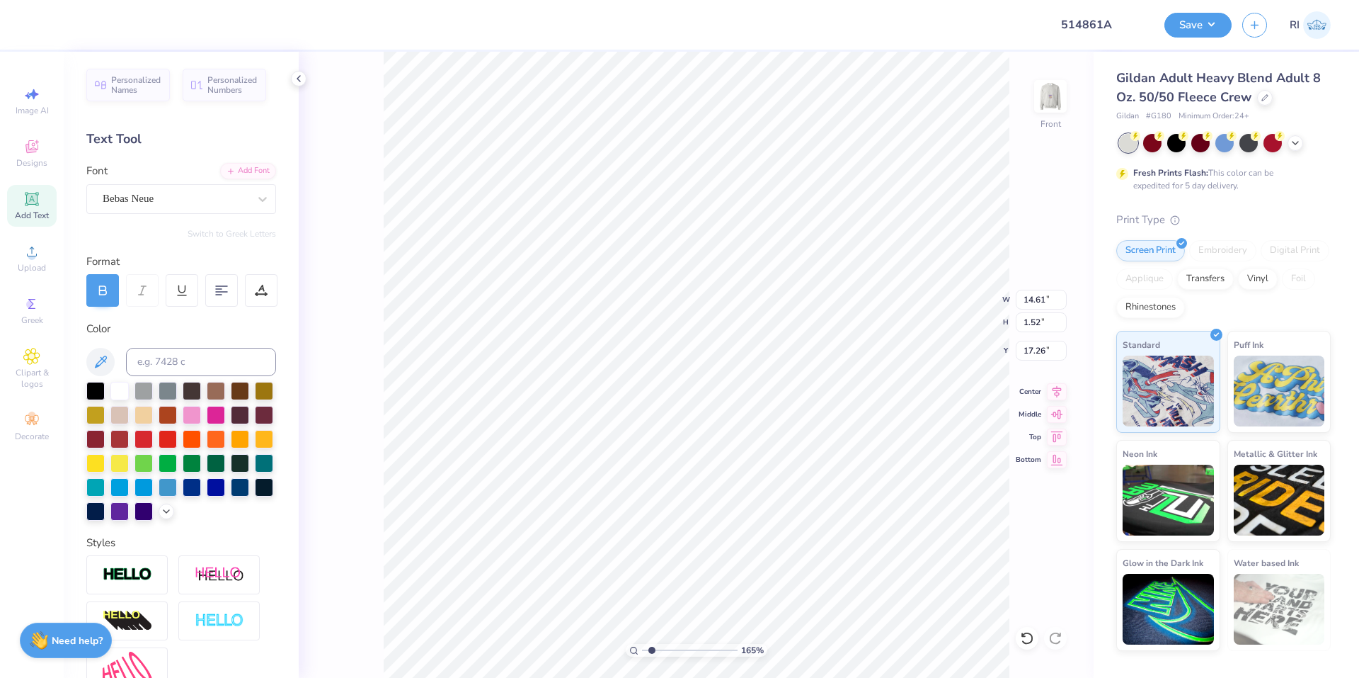
type input "1.06"
type input "17.73"
type input "2.71964221644285"
type input "15.10"
type input "2.01445811466782"
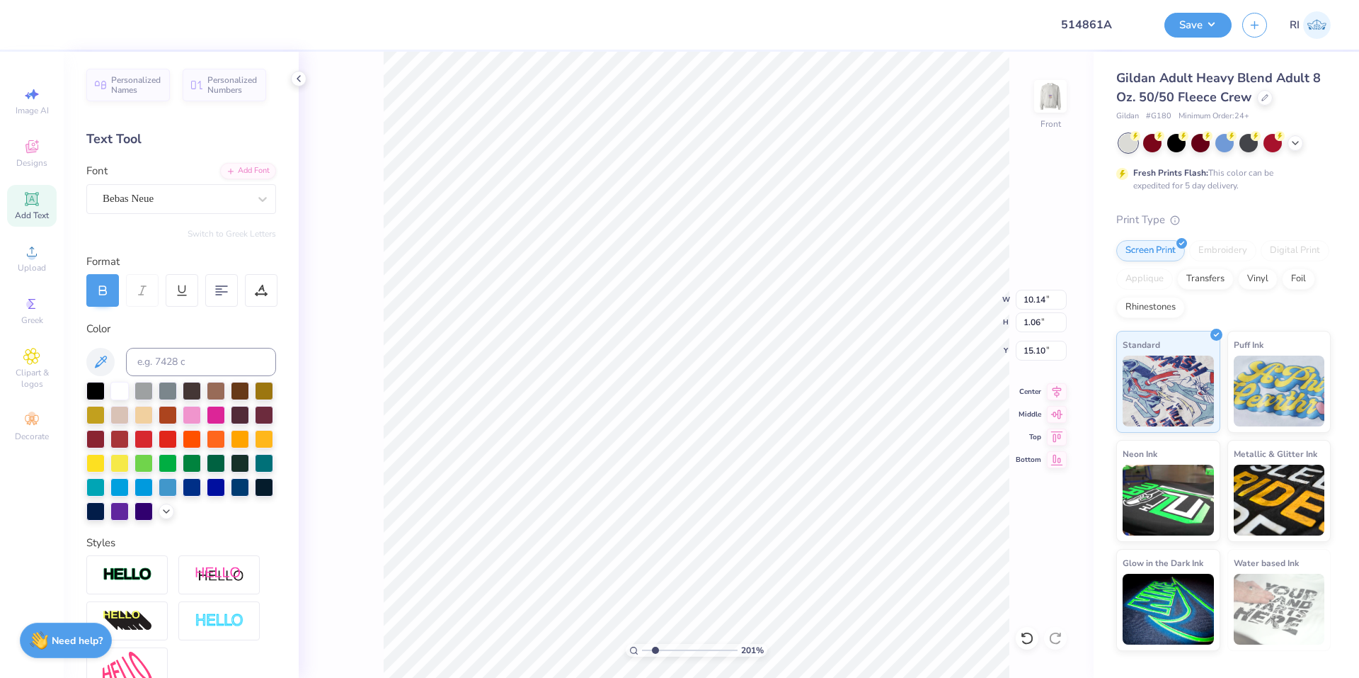
type input "9.33"
type input "0.97"
click at [250, 174] on div "Add Font" at bounding box center [248, 169] width 56 height 16
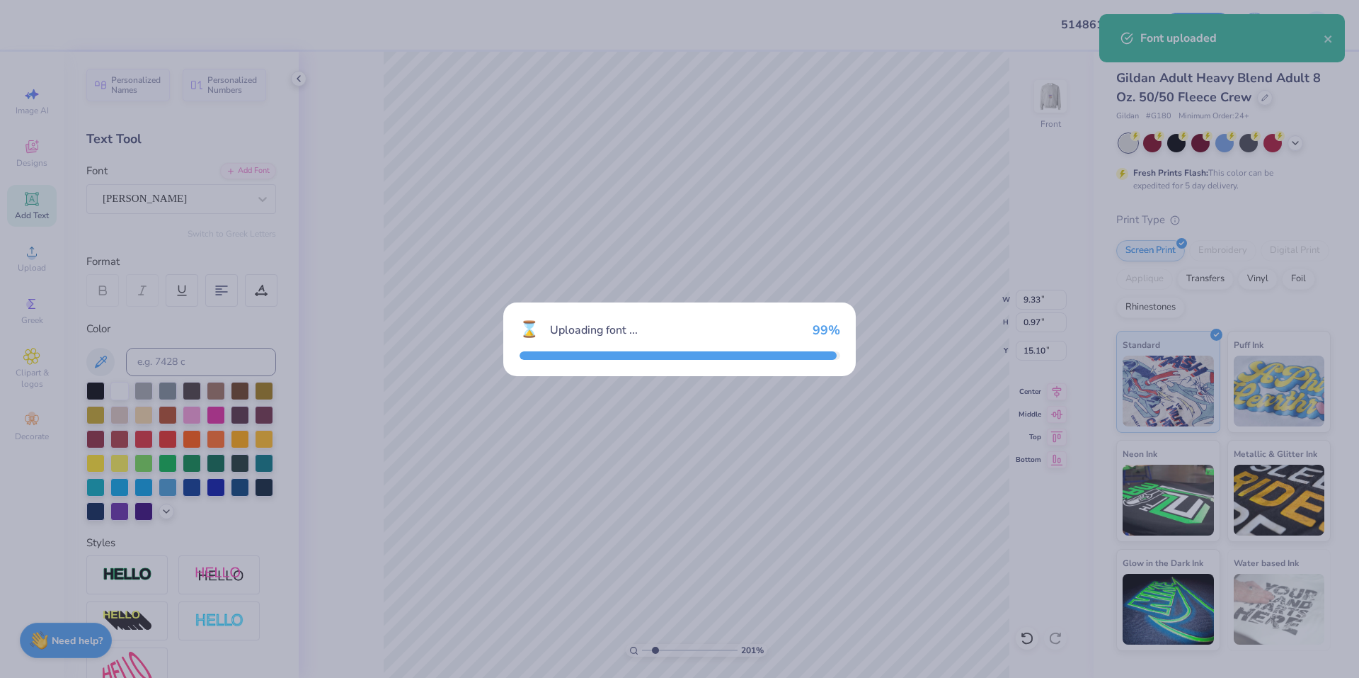
type input "2.01445811466782"
type input "9.93"
type input "0.98"
type input "15.09"
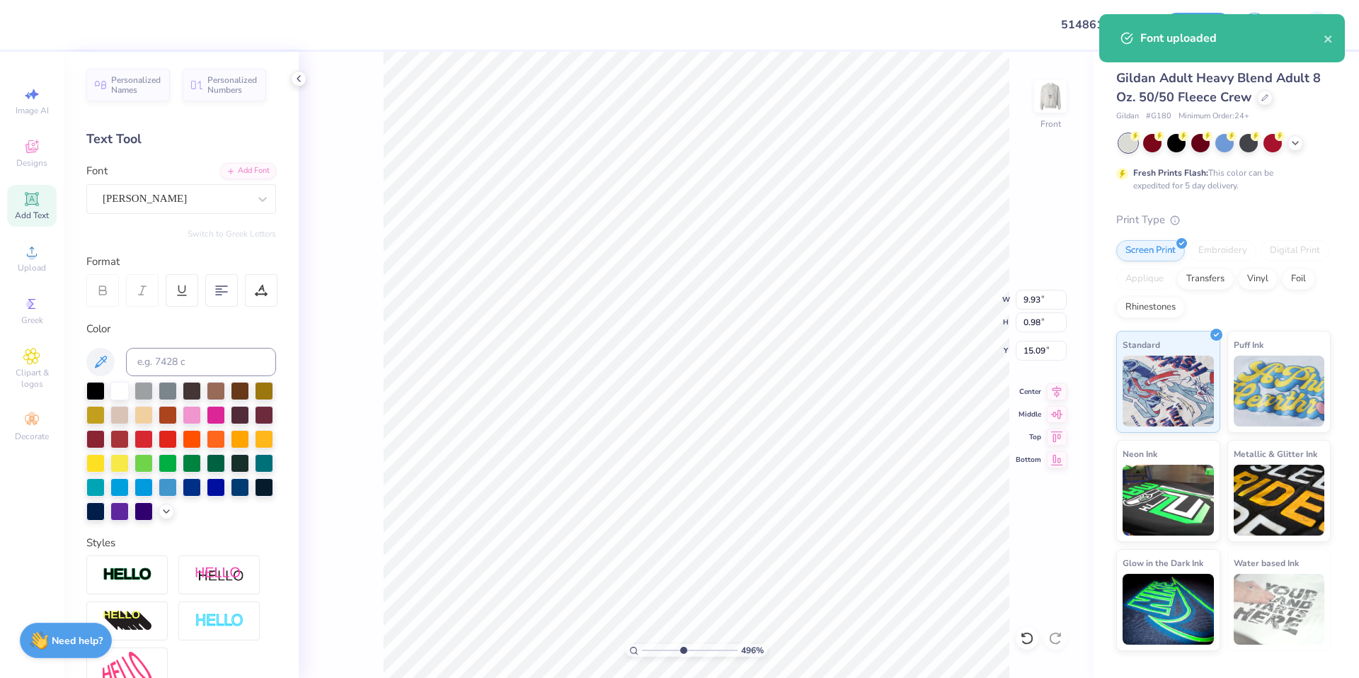
type input "4.95699908144428"
type input "15.12"
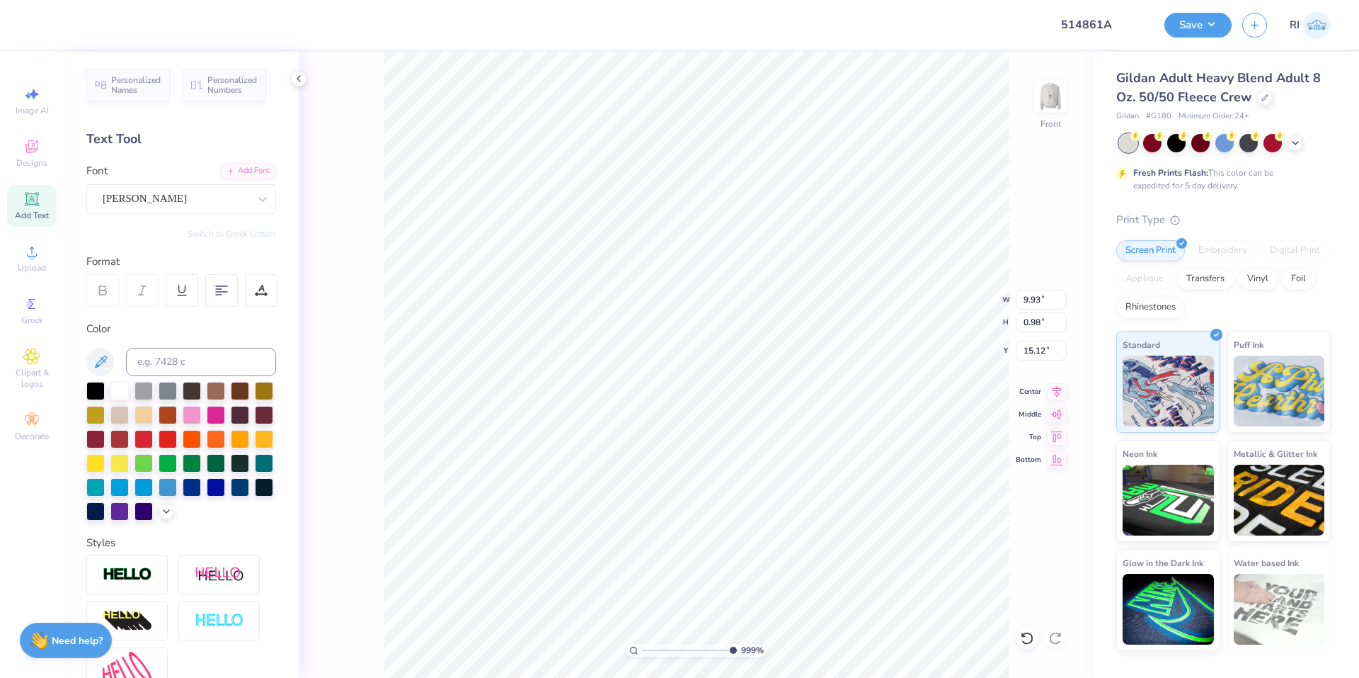
type input "9.98566702401635"
type input "9.78"
type input "0.96"
type input "15.13"
type input "2.71964221644285"
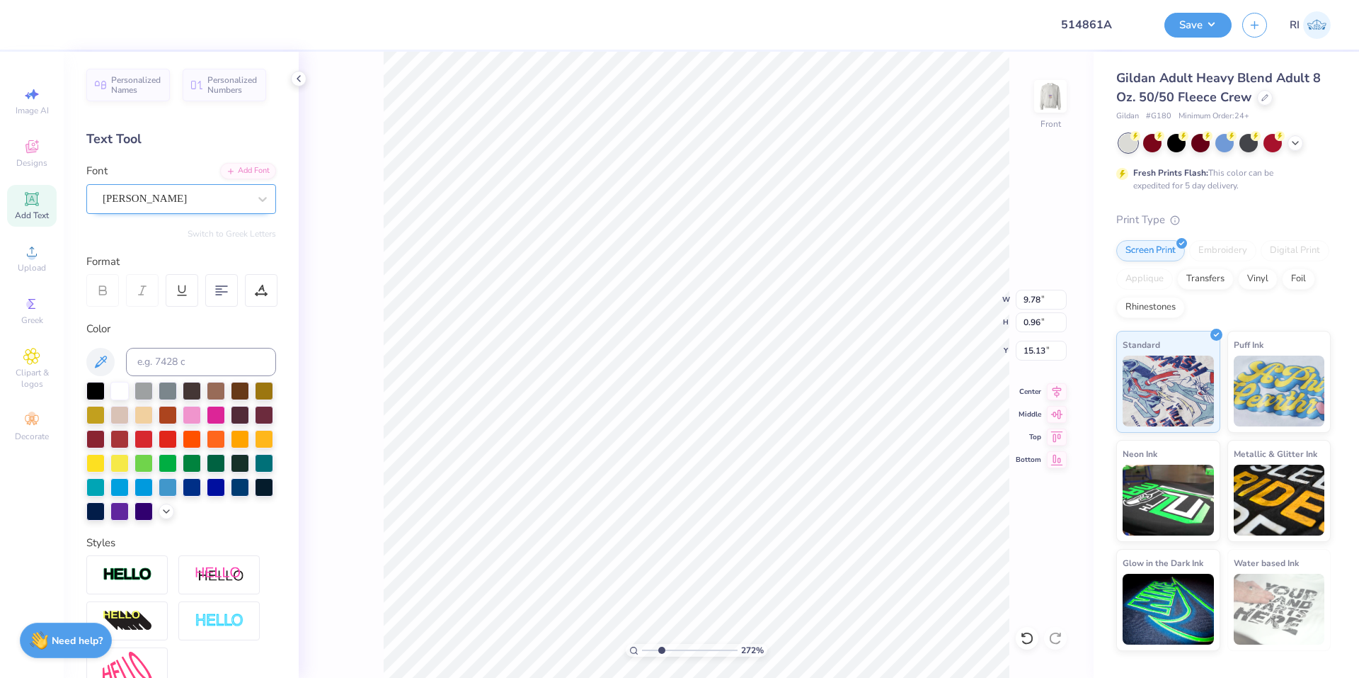
click at [215, 203] on div "[PERSON_NAME]" at bounding box center [175, 199] width 149 height 22
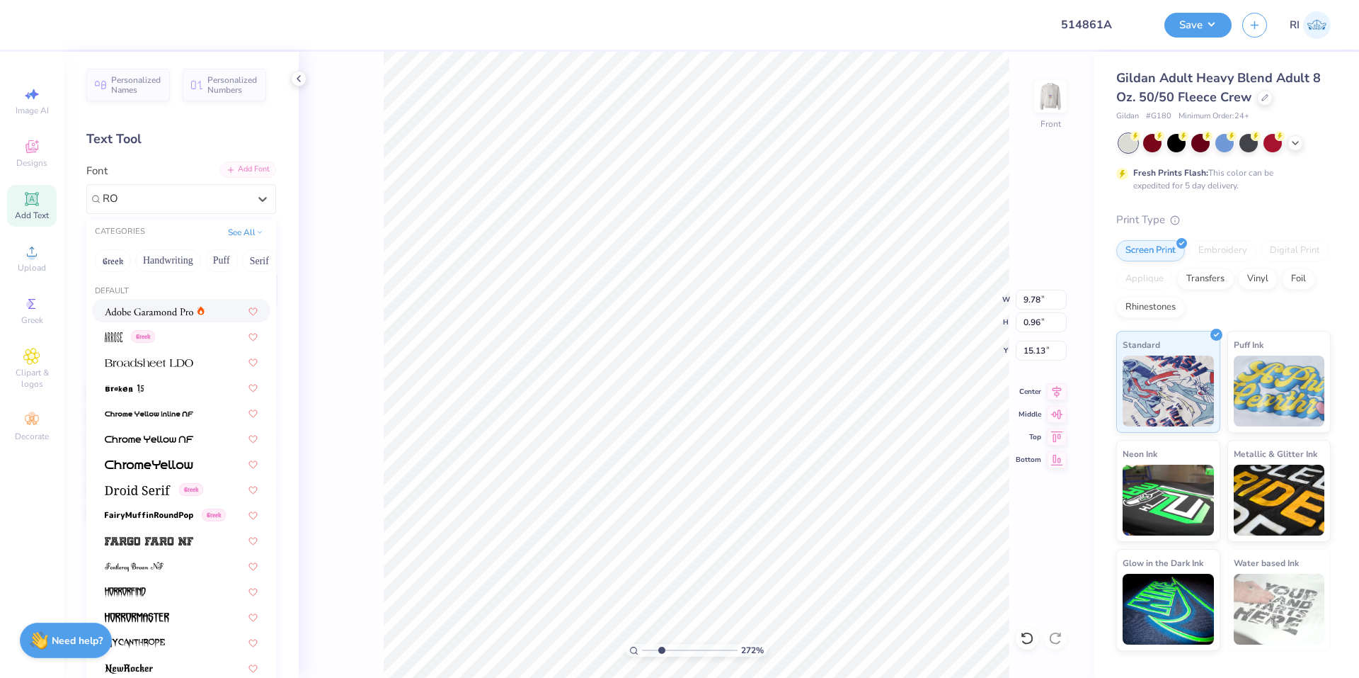
type input "RO"
type input "2.71964221644285"
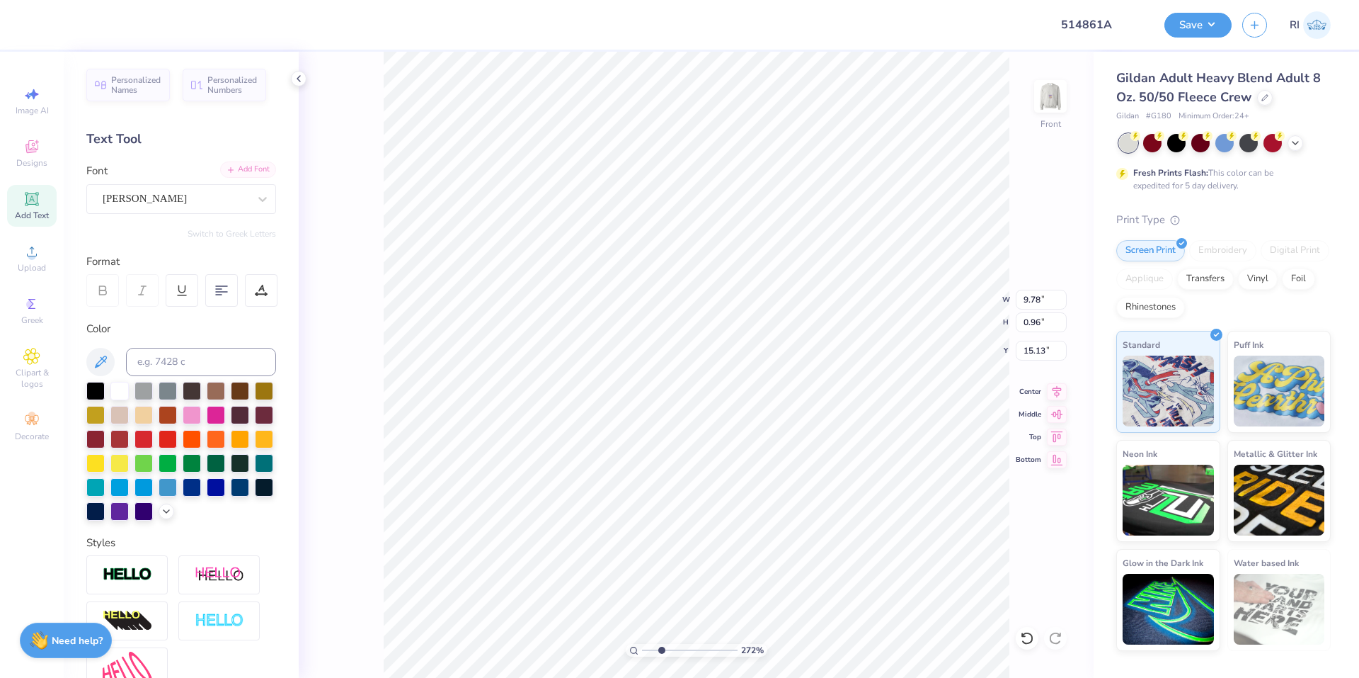
click at [233, 167] on div "Add Font" at bounding box center [248, 169] width 56 height 16
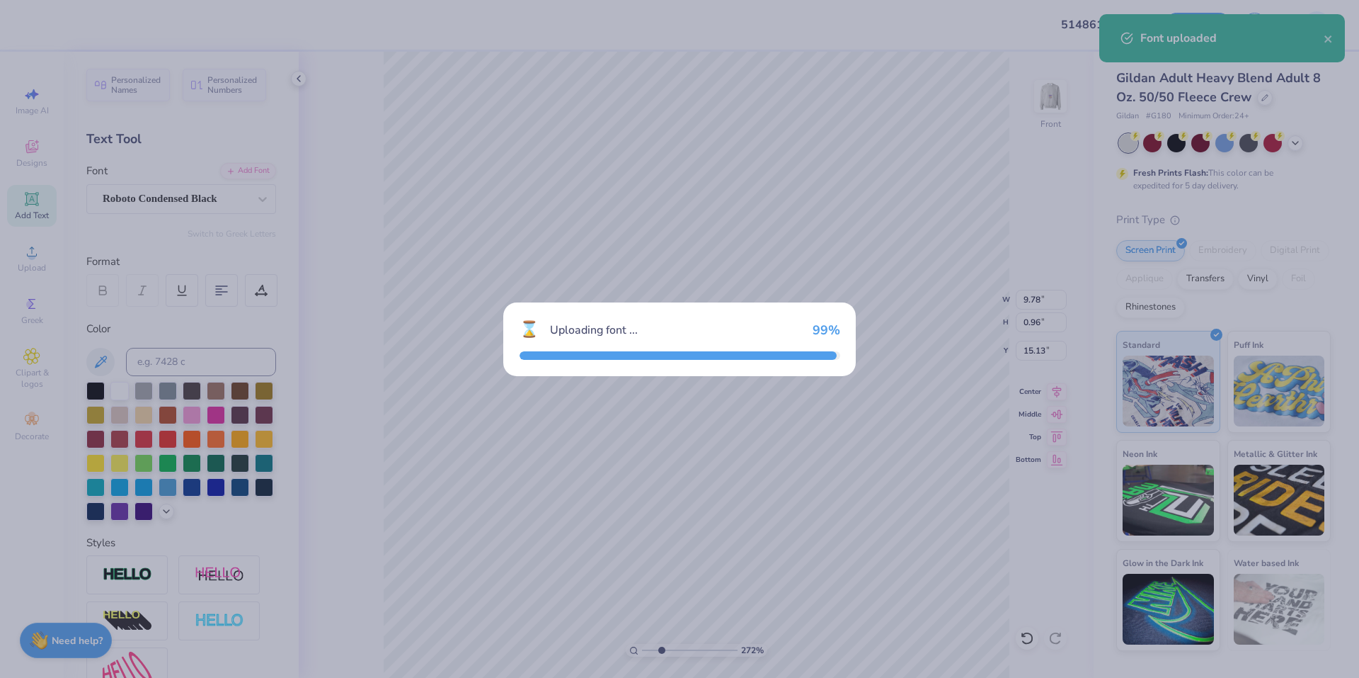
type input "2.71964221644285"
type input "13.16"
type input "0.98"
type input "15.12"
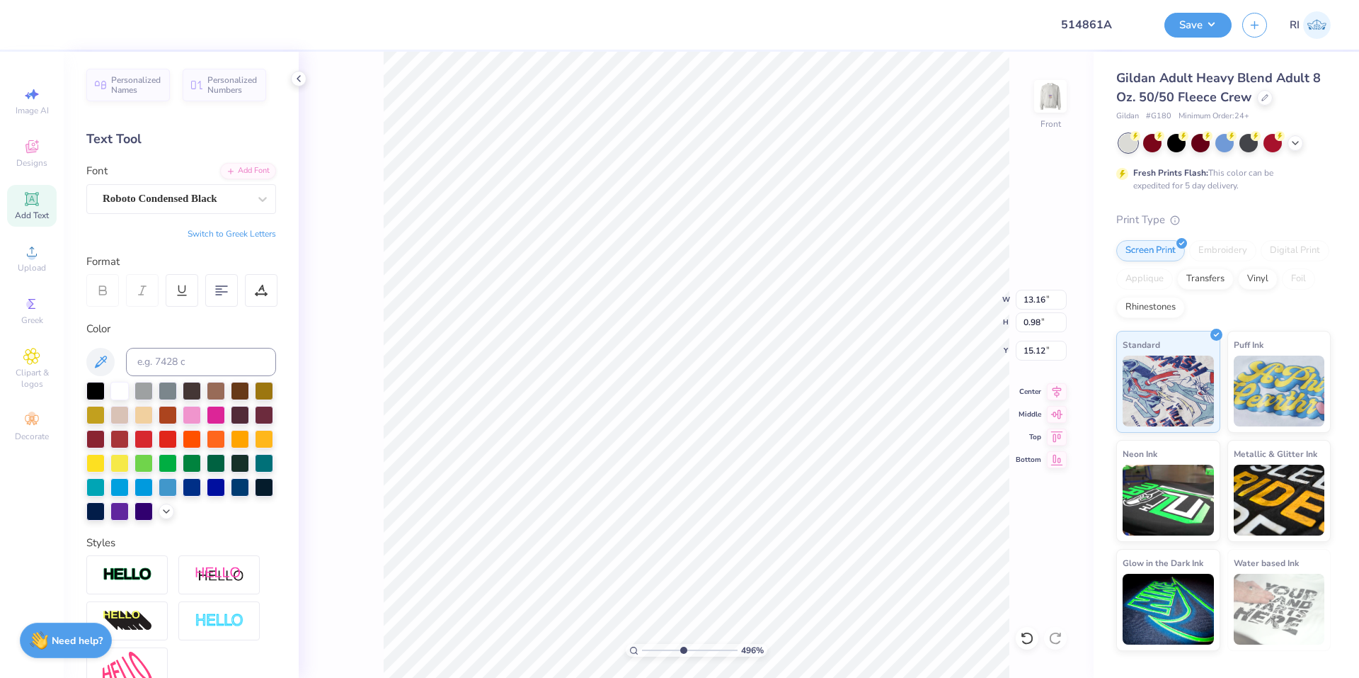
type input "9.03495310702233"
type input "12.32"
type input "0.91"
type input "10"
type input "15.16"
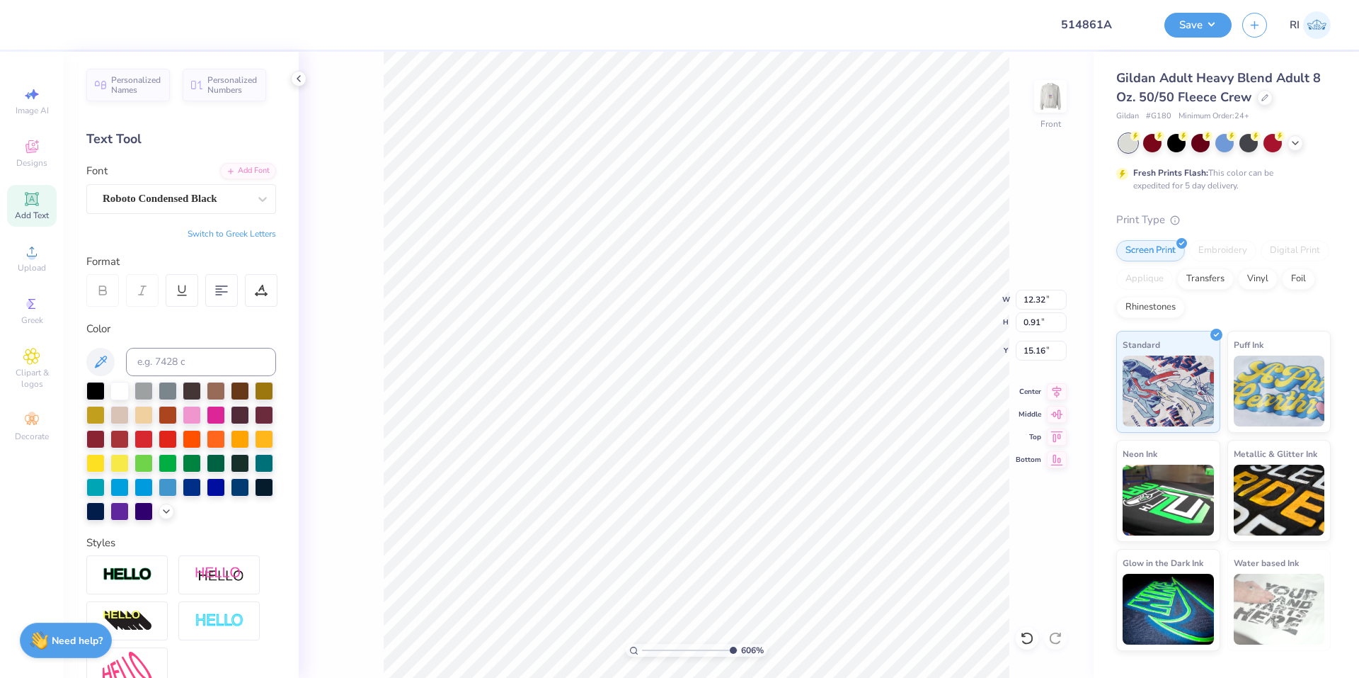
type input "10"
type input "12.42"
type input "0.92"
click at [680, 408] on li "Duplicate" at bounding box center [682, 412] width 111 height 28
type input "2.22962763702902"
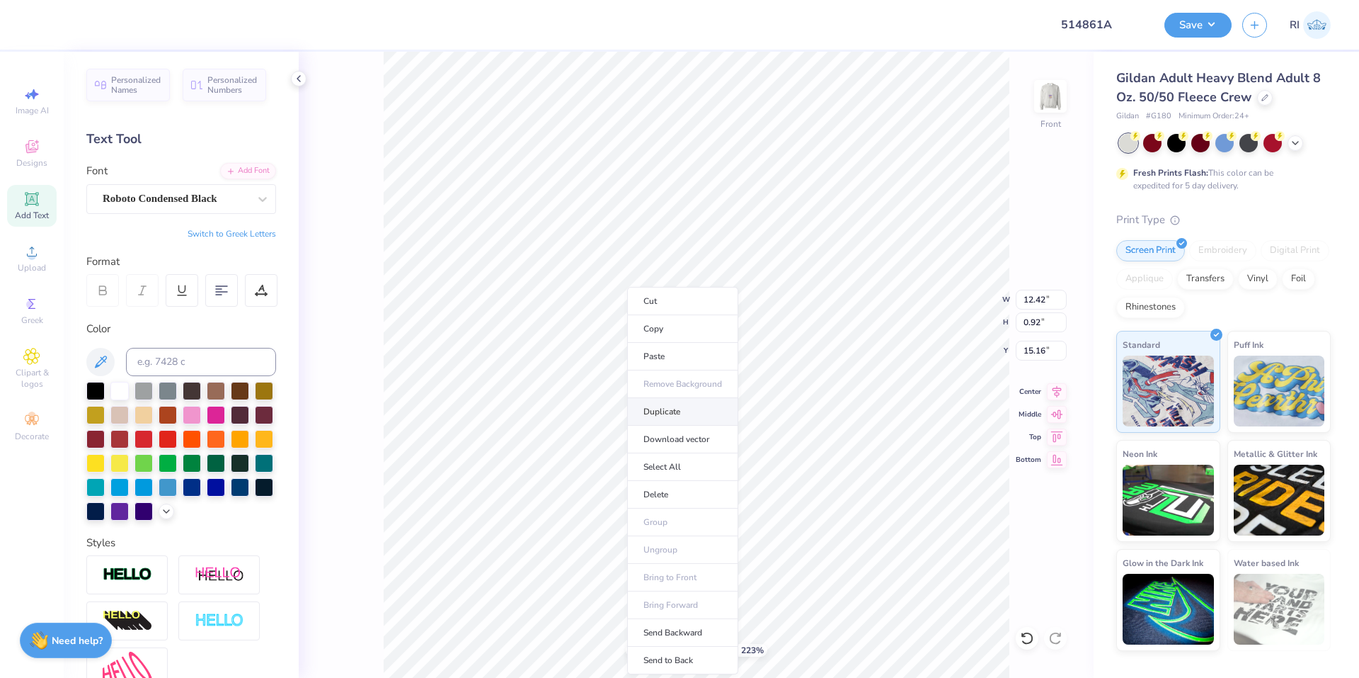
type input "16.16"
type input "2.22962763702902"
type input "16.99"
type input "2.22962763702902"
type textarea "20"
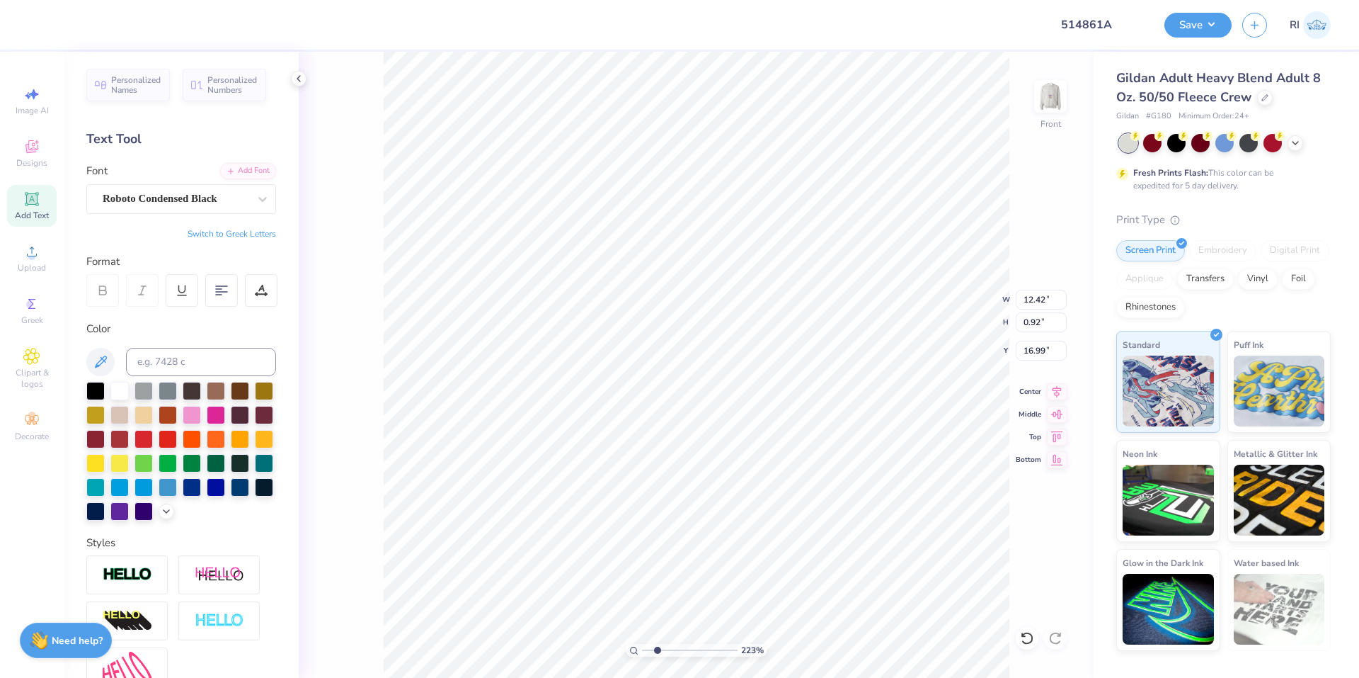
type input "2.22962763702902"
type textarea "202"
type input "2.22962763702902"
type textarea "2025"
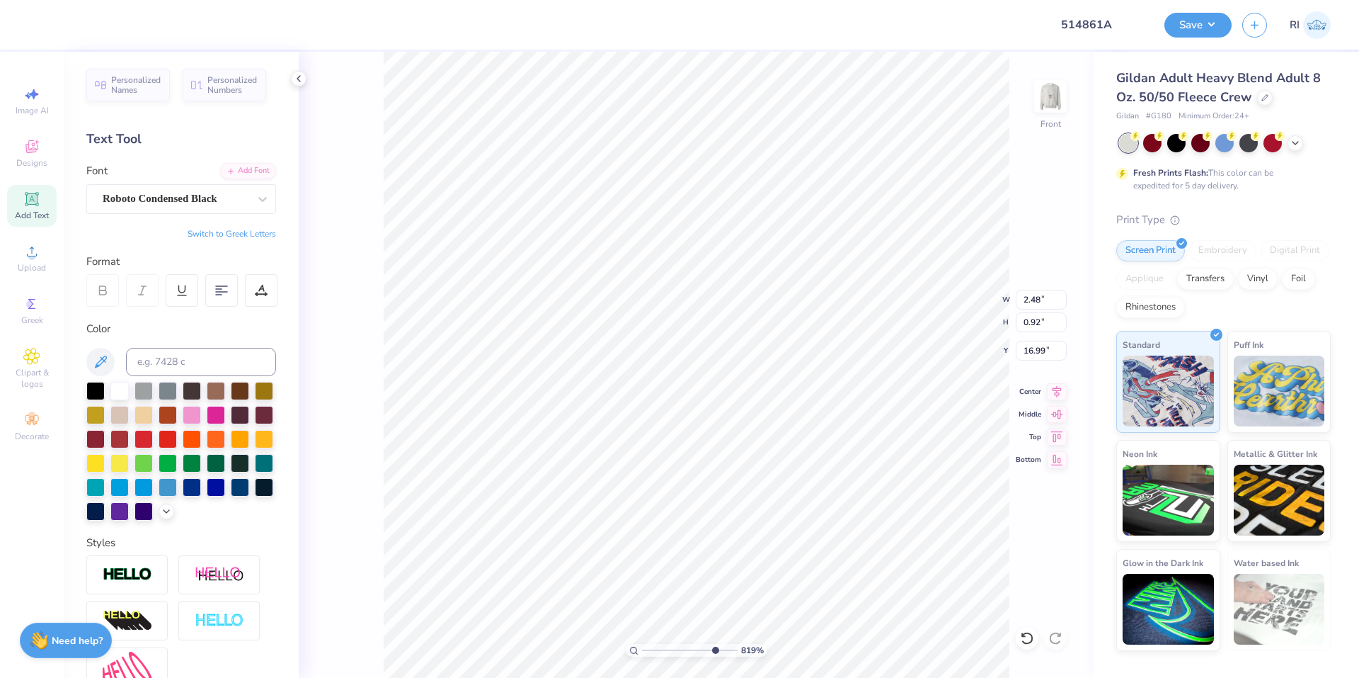
type input "8.18648829478635"
type input "16.25"
type input "8.18648829478635"
type input "2.26"
type input "0.84"
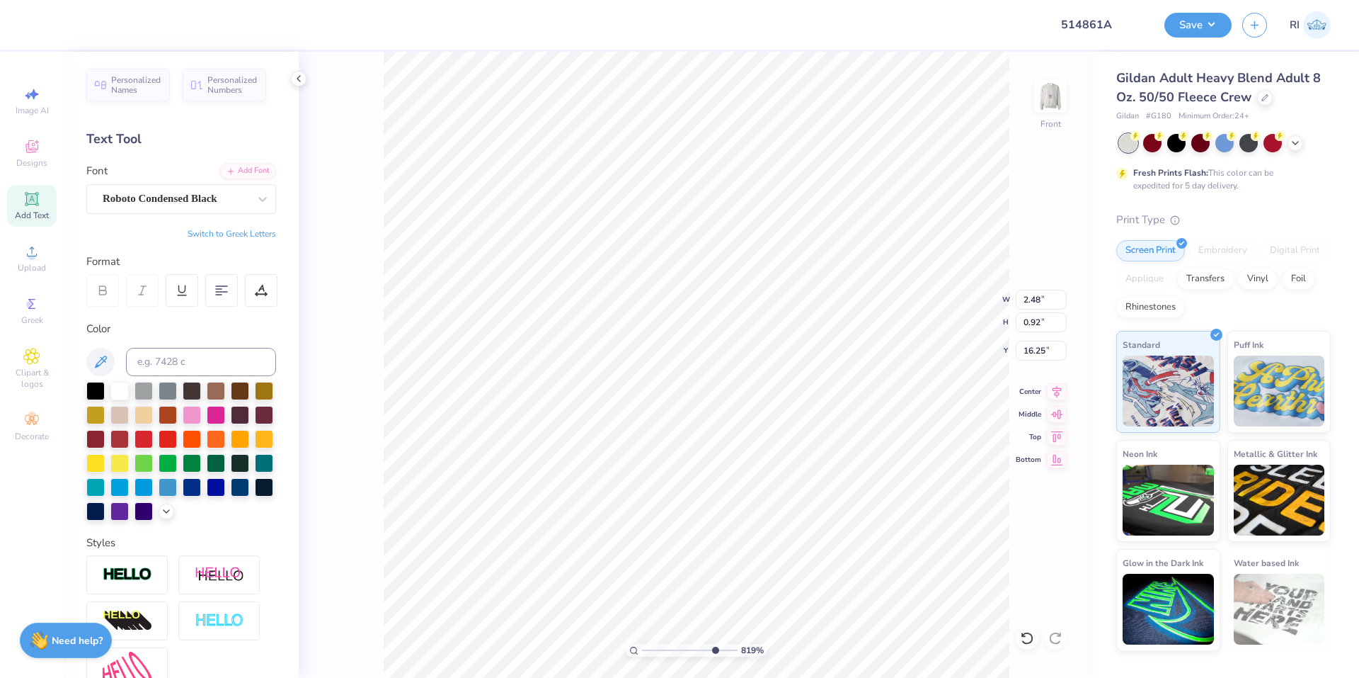
type input "16.33"
click at [261, 287] on icon at bounding box center [261, 288] width 6 height 7
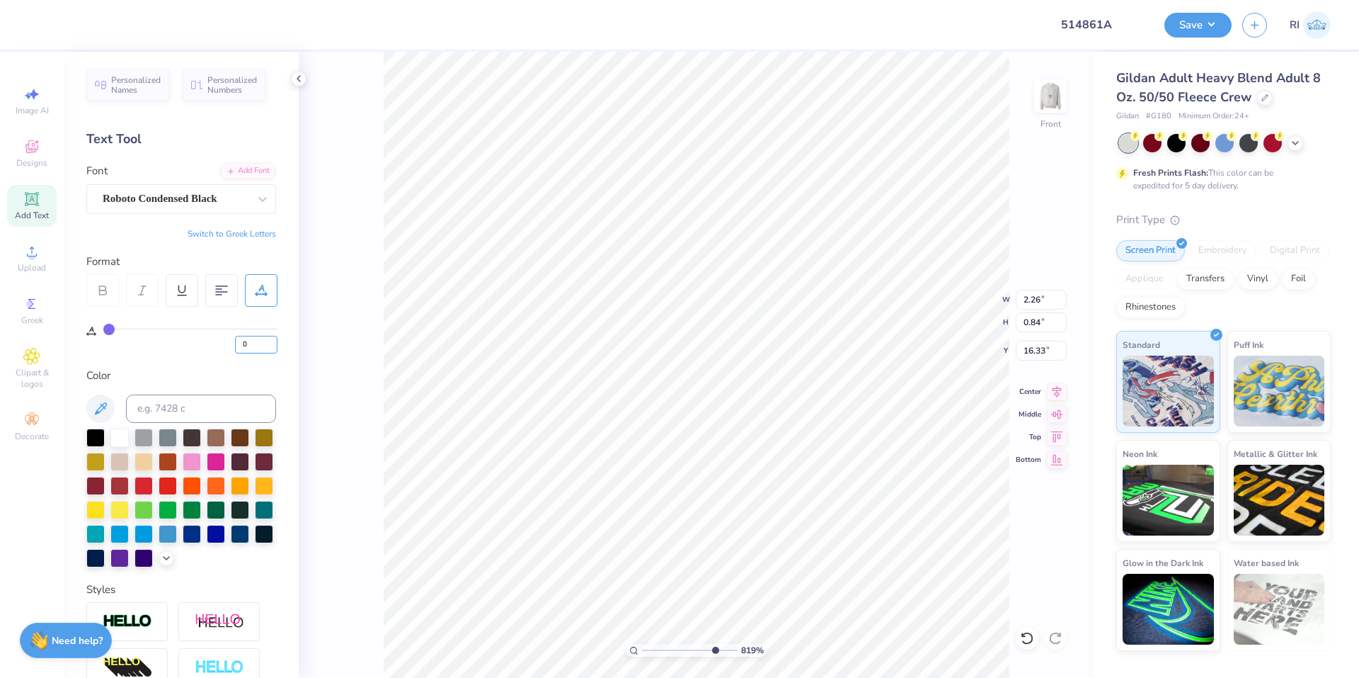
drag, startPoint x: 256, startPoint y: 346, endPoint x: 241, endPoint y: 350, distance: 15.3
click at [233, 343] on div "0" at bounding box center [190, 340] width 174 height 25
type input "5"
click at [246, 360] on div "Personalized Names Personalized Numbers Text Tool Add Font Font Roboto Condense…" at bounding box center [181, 365] width 235 height 626
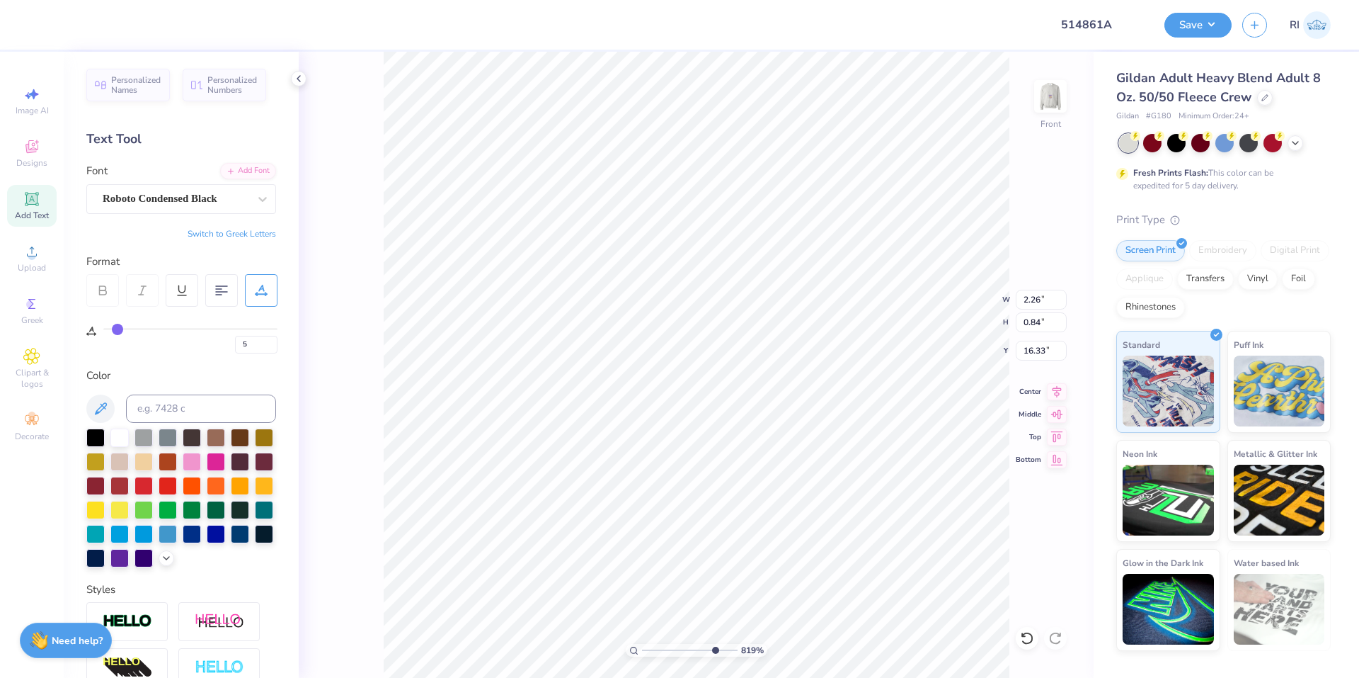
type input "8.18648829478635"
type input "2.43"
type input "8.18648829478635"
click at [244, 344] on input "5" at bounding box center [256, 345] width 42 height 18
type input "15"
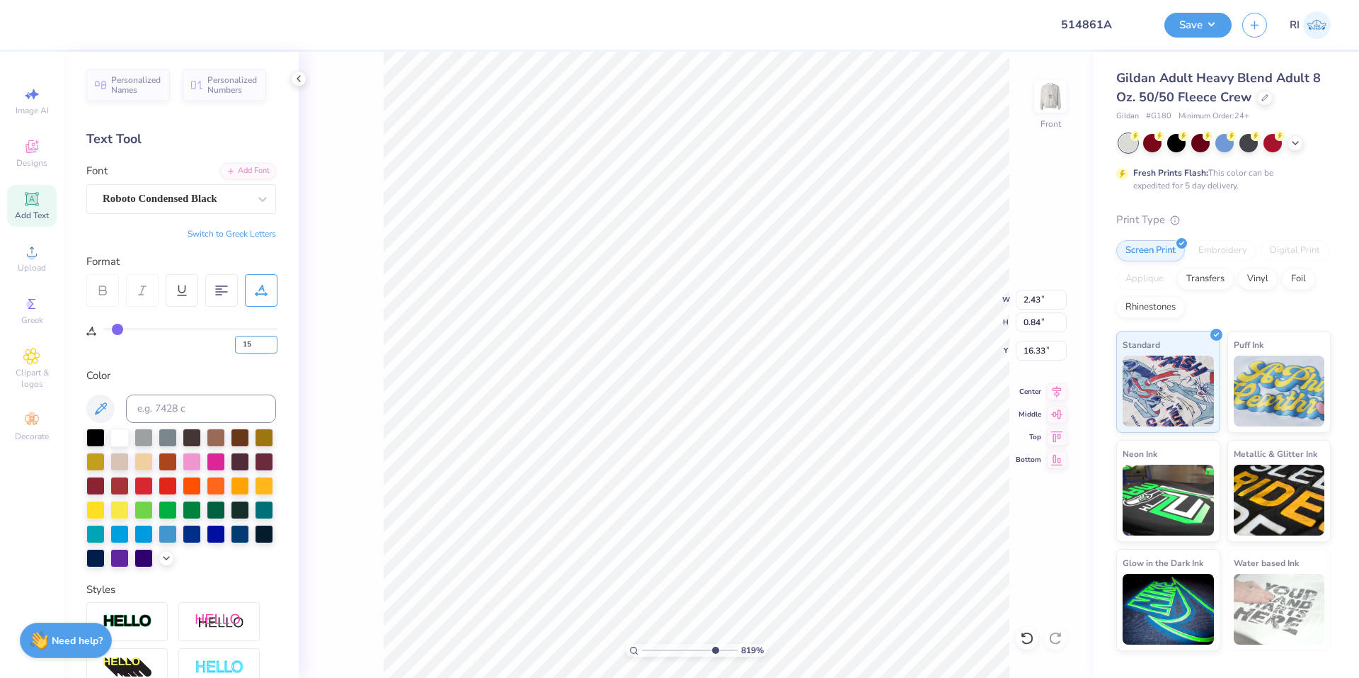
type input "15"
type input "8.18648829478635"
type input "2.77"
type input "8.18648829478635"
click at [250, 346] on input "15" at bounding box center [256, 345] width 42 height 18
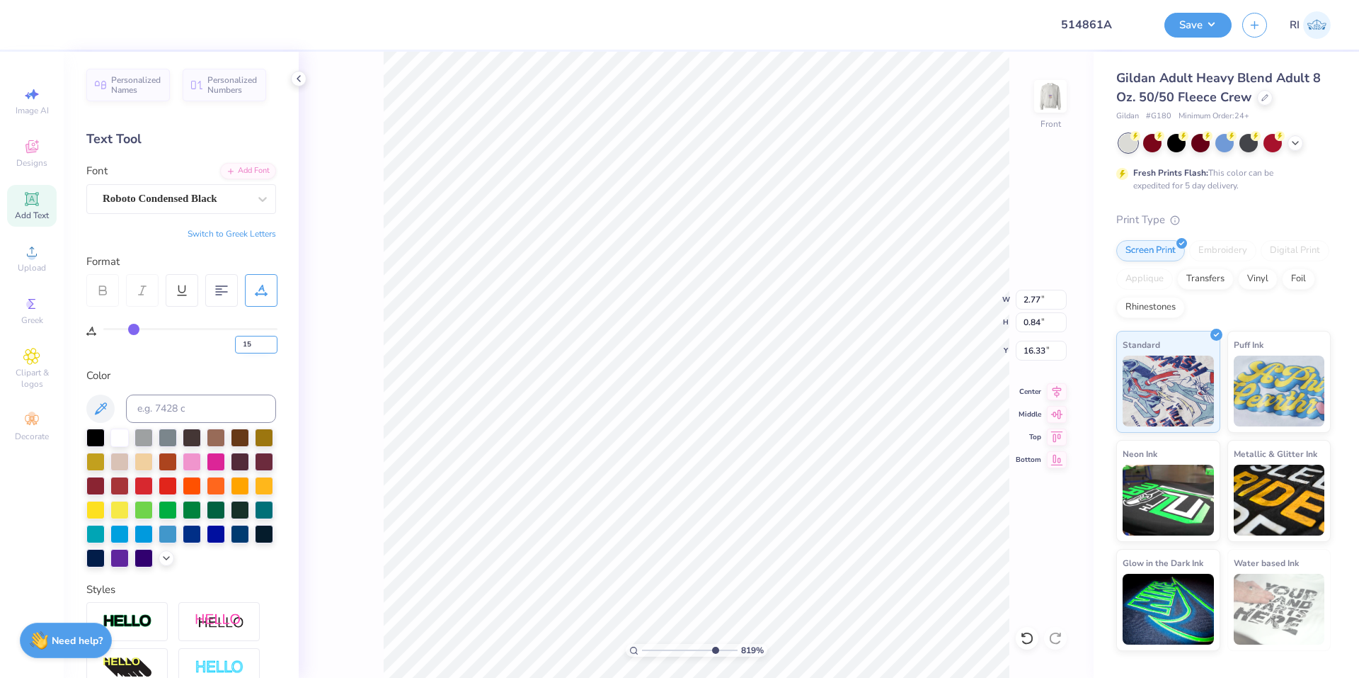
type input "1"
type input "20"
type input "8.18648829478635"
type input "2.94"
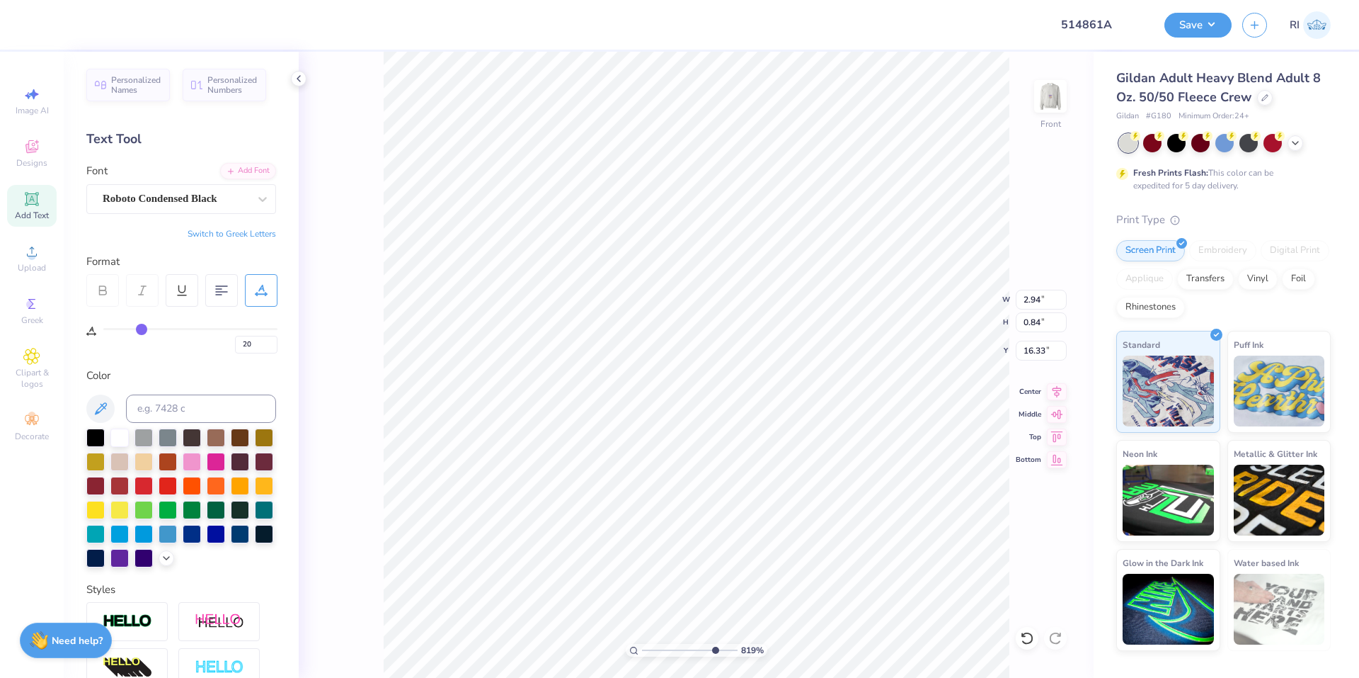
type input "8.18648829478635"
click at [256, 346] on input "20" at bounding box center [256, 345] width 42 height 18
type input "2"
type input "18"
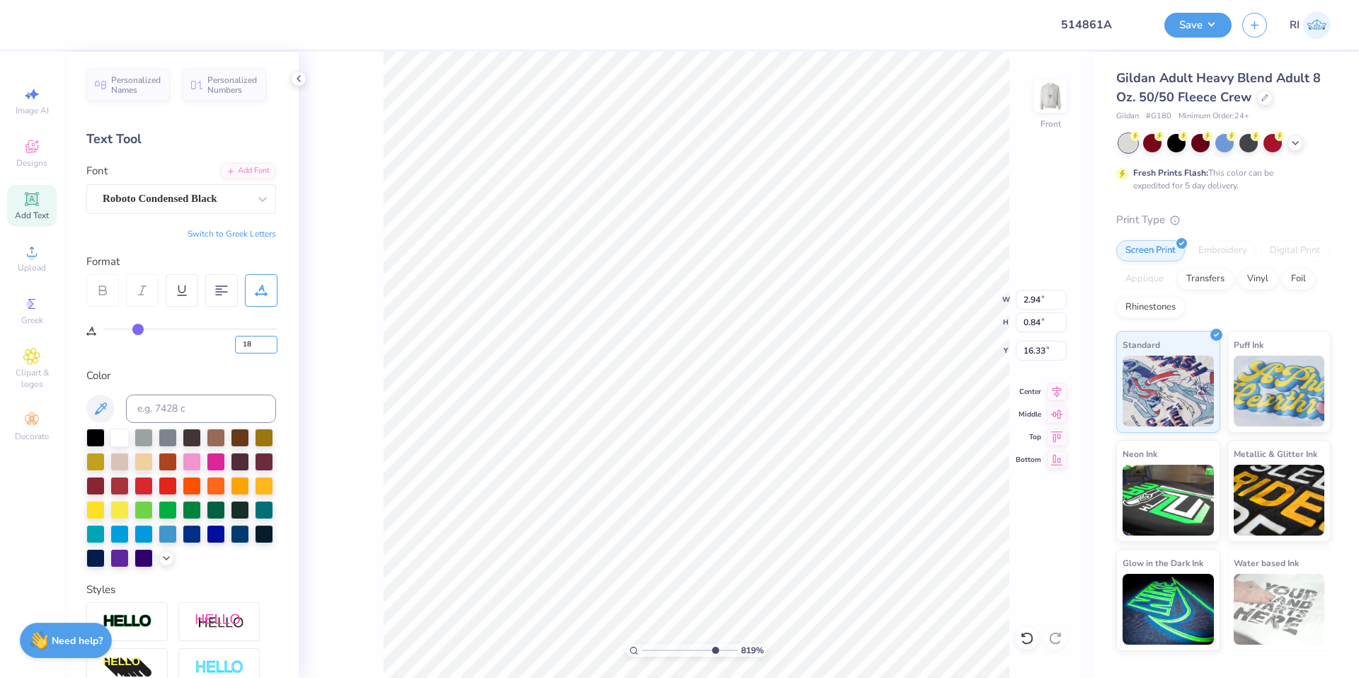
type input "8.18648829478635"
type input "2.87"
type input "8.18648829478635"
click at [261, 348] on input "18" at bounding box center [256, 345] width 42 height 18
type input "16"
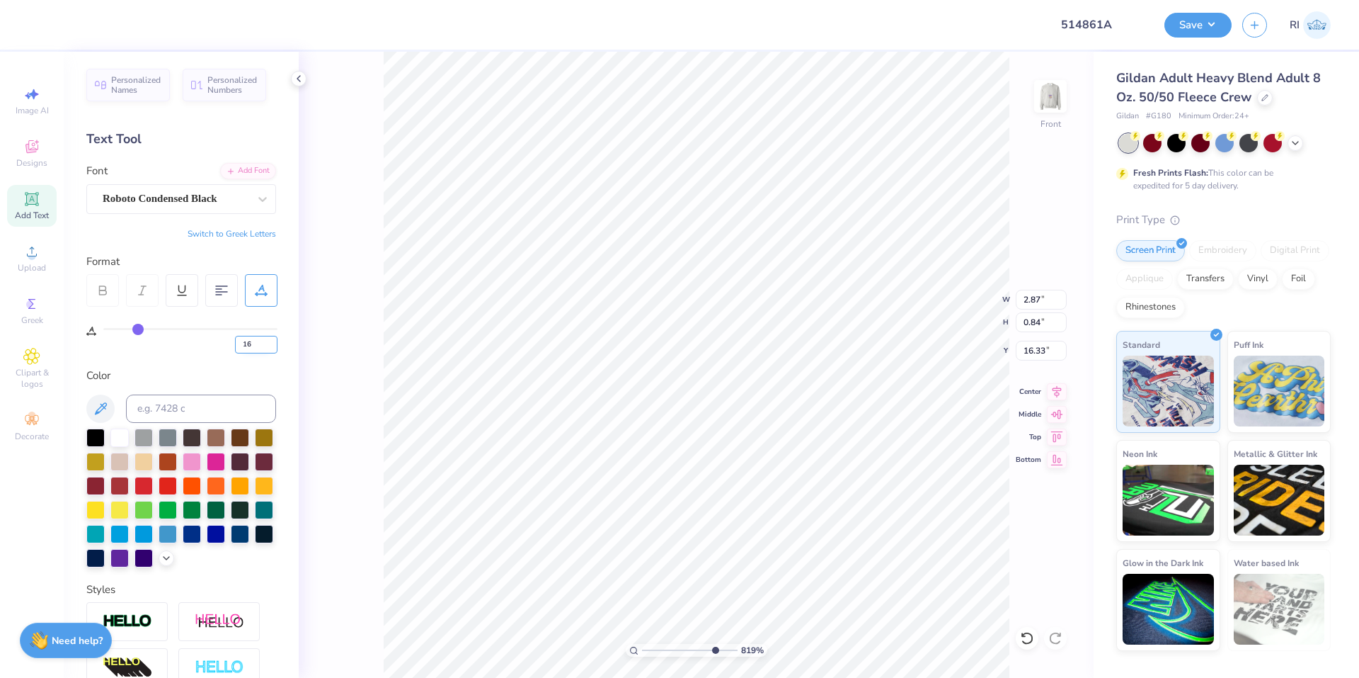
type input "16"
type input "8.18648829478635"
type input "2.80"
type input "15"
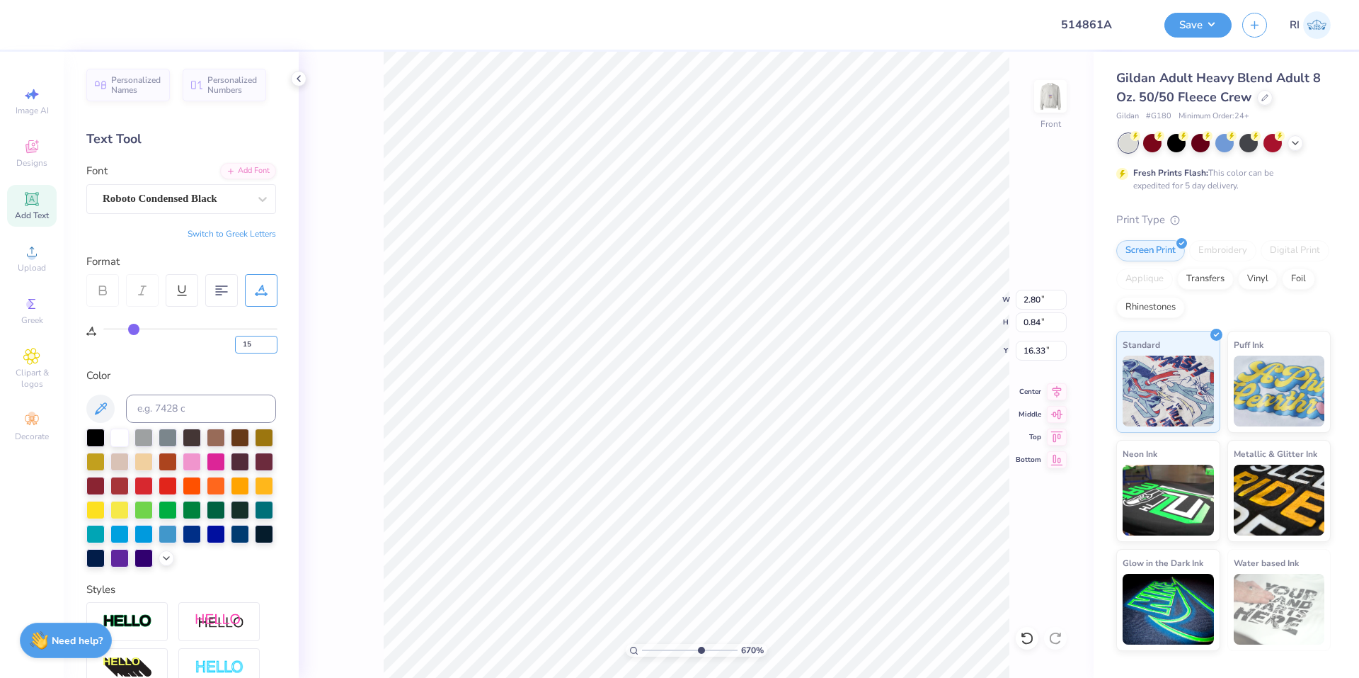
type input "6.06378944861184"
type input "2.77"
type input "1.22327830790017"
type input "0"
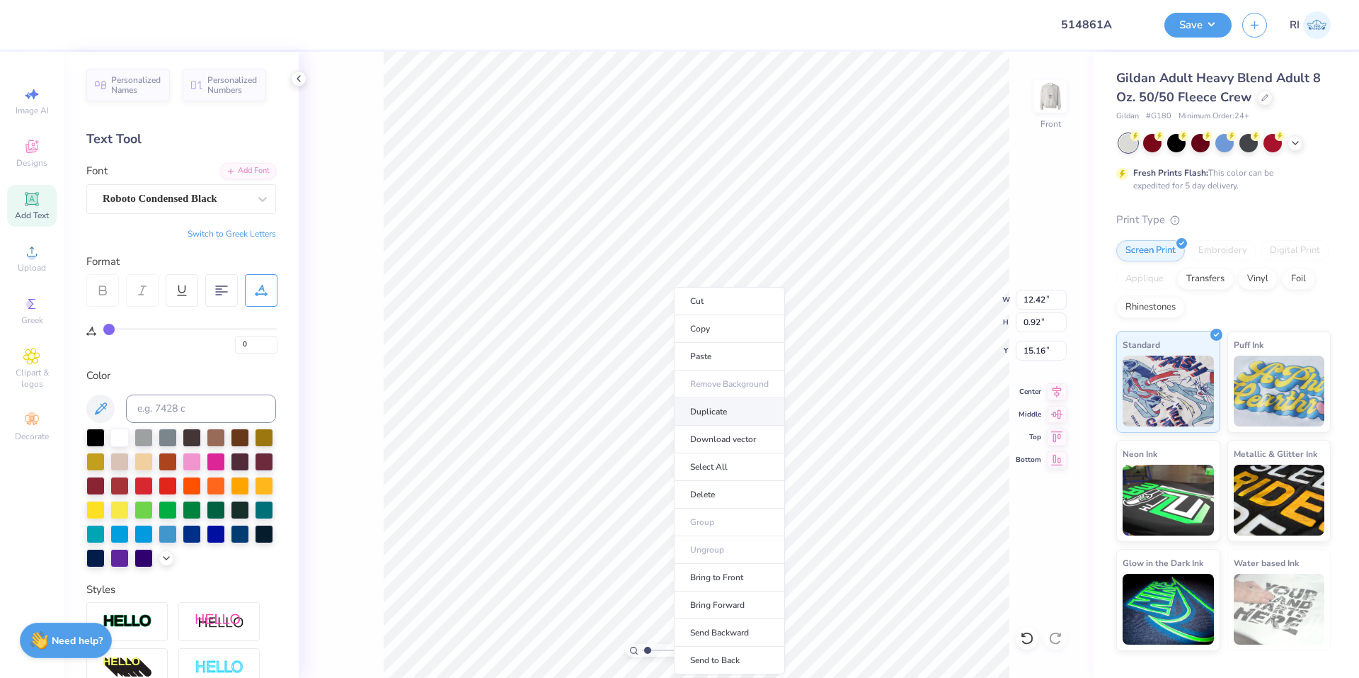
click at [712, 414] on li "Duplicate" at bounding box center [729, 412] width 111 height 28
type input "1.22327830790017"
type input "16.16"
type input "1.22327830790017"
type input "19.36"
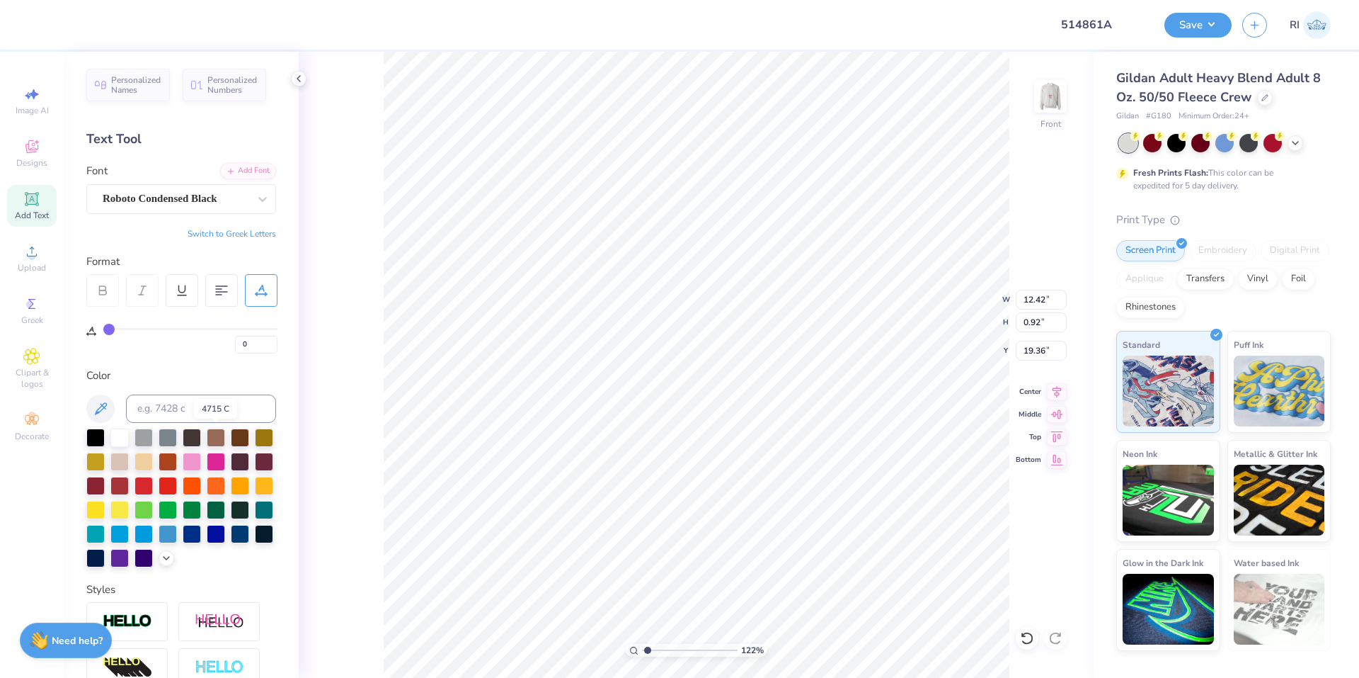
click at [190, 438] on div at bounding box center [192, 437] width 18 height 18
click at [236, 172] on div "Add Font" at bounding box center [248, 169] width 56 height 16
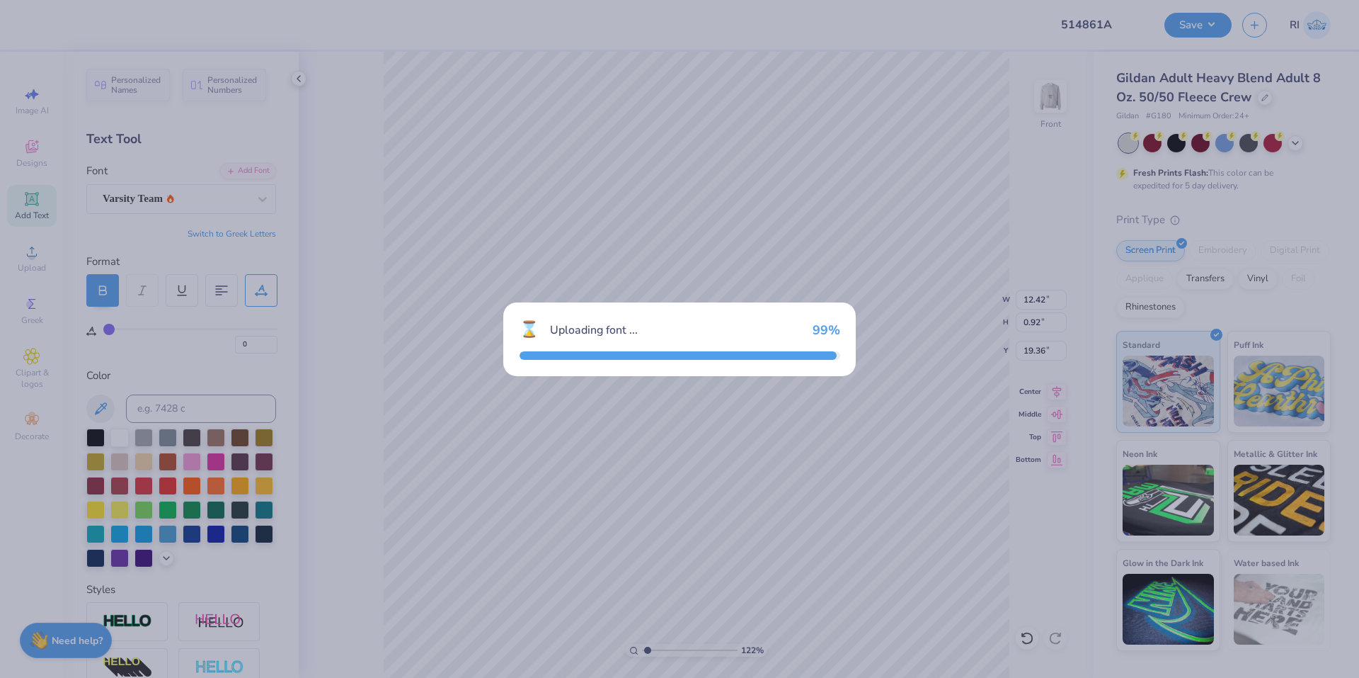
type input "1.22327830790017"
type input "13.04"
type input "0.88"
type input "19.38"
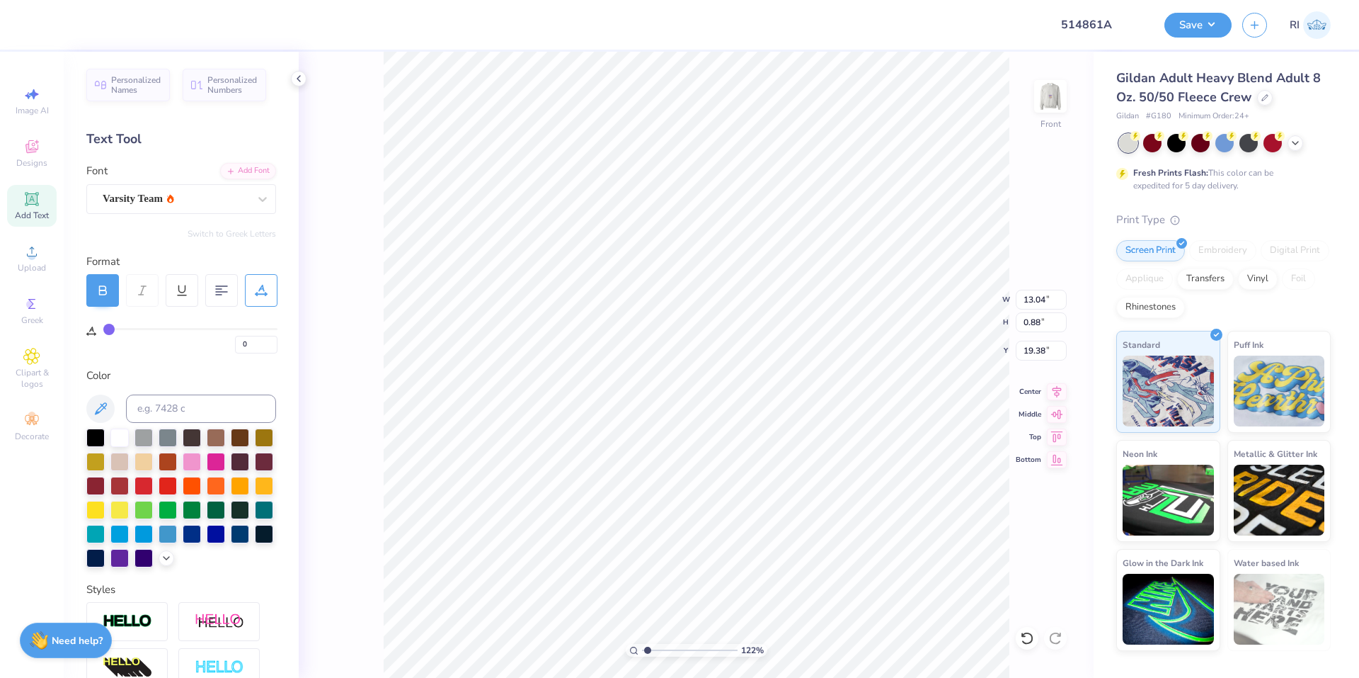
scroll to position [12, 6]
click at [115, 288] on div at bounding box center [102, 290] width 33 height 33
click at [105, 286] on icon at bounding box center [103, 288] width 6 height 4
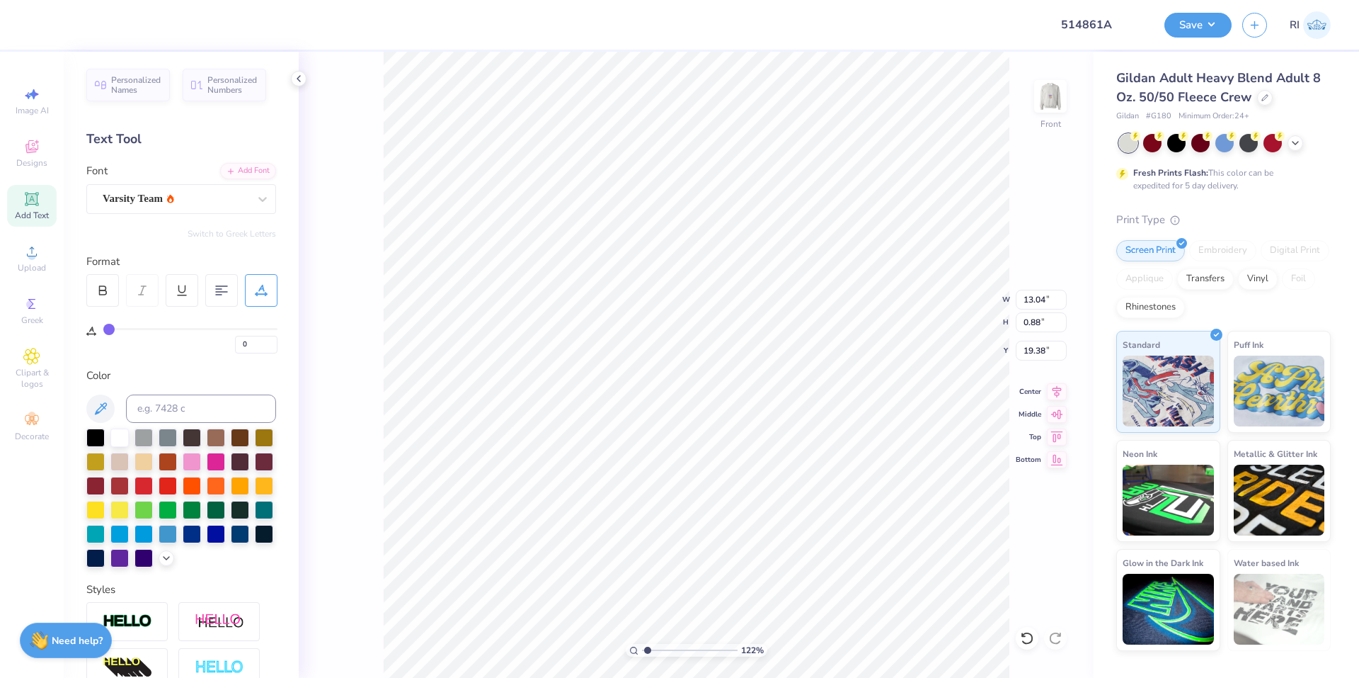
scroll to position [12, 4]
type input "1.22327830790017"
type textarea "p"
type input "1.22327830790017"
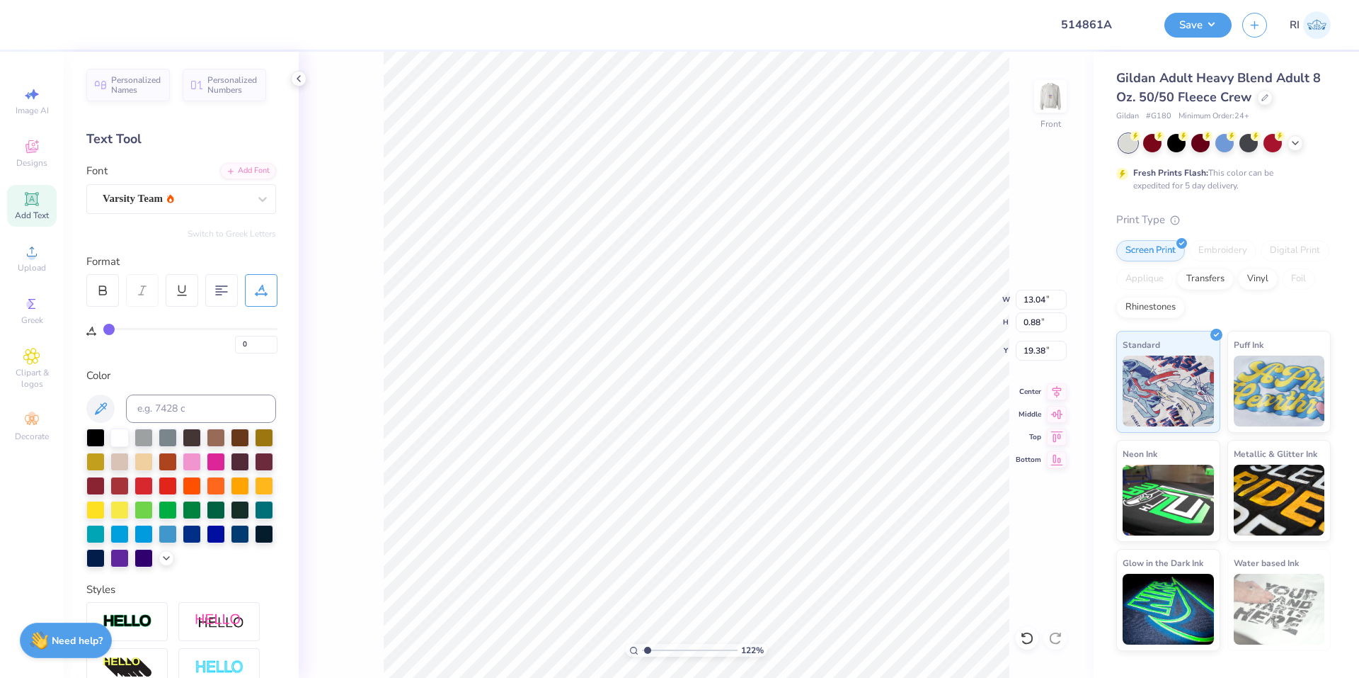
type textarea "pi"
type input "1.22327830790017"
type textarea "pi"
type input "1.22327830790017"
type textarea "pi s"
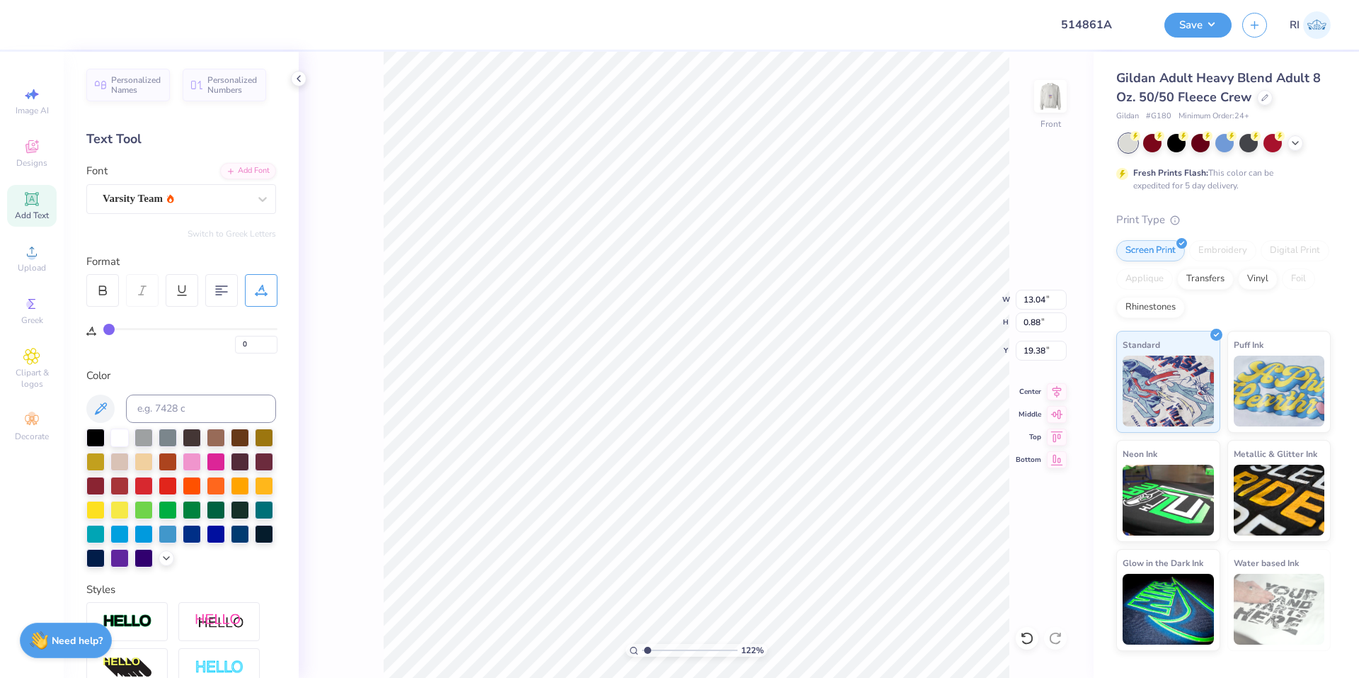
type input "1.22327830790017"
type textarea "pi si"
type input "1.22327830790017"
type textarea "pi sig"
type input "1.22327830790017"
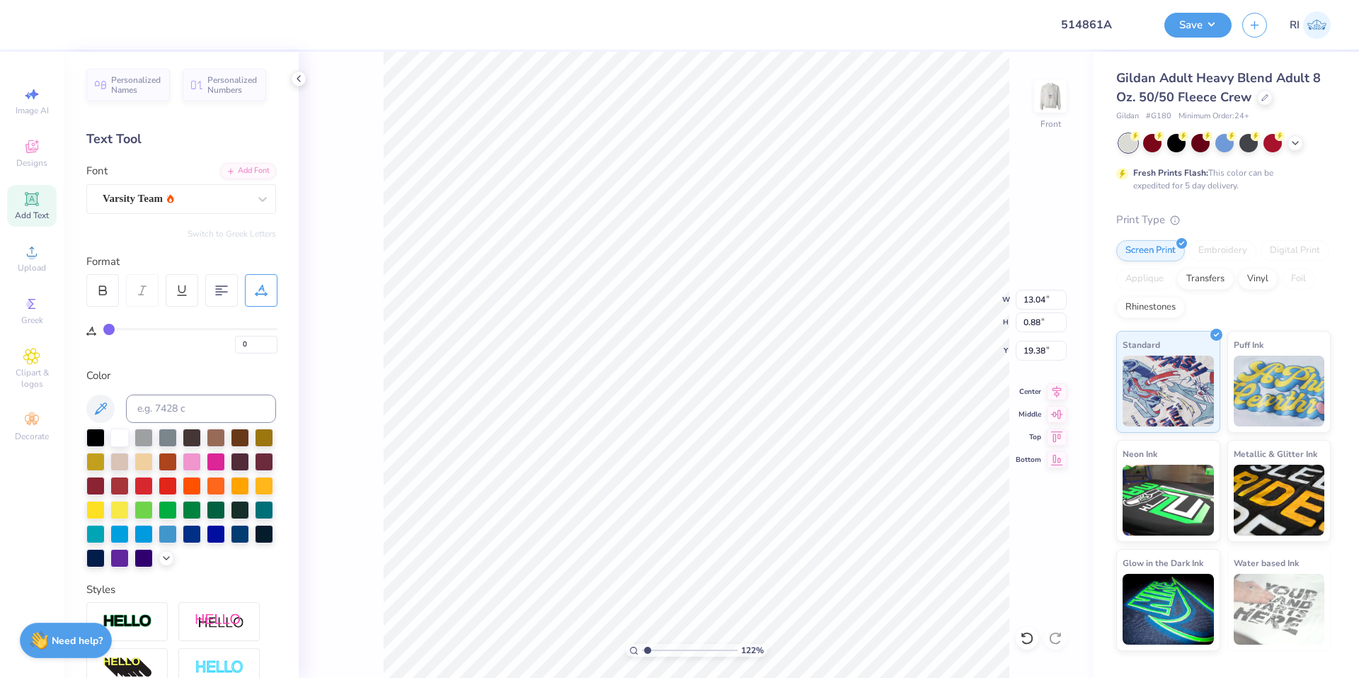
type textarea "pi sigm"
type input "1.22327830790017"
type textarea "pi sigma"
type input "1.22327830790017"
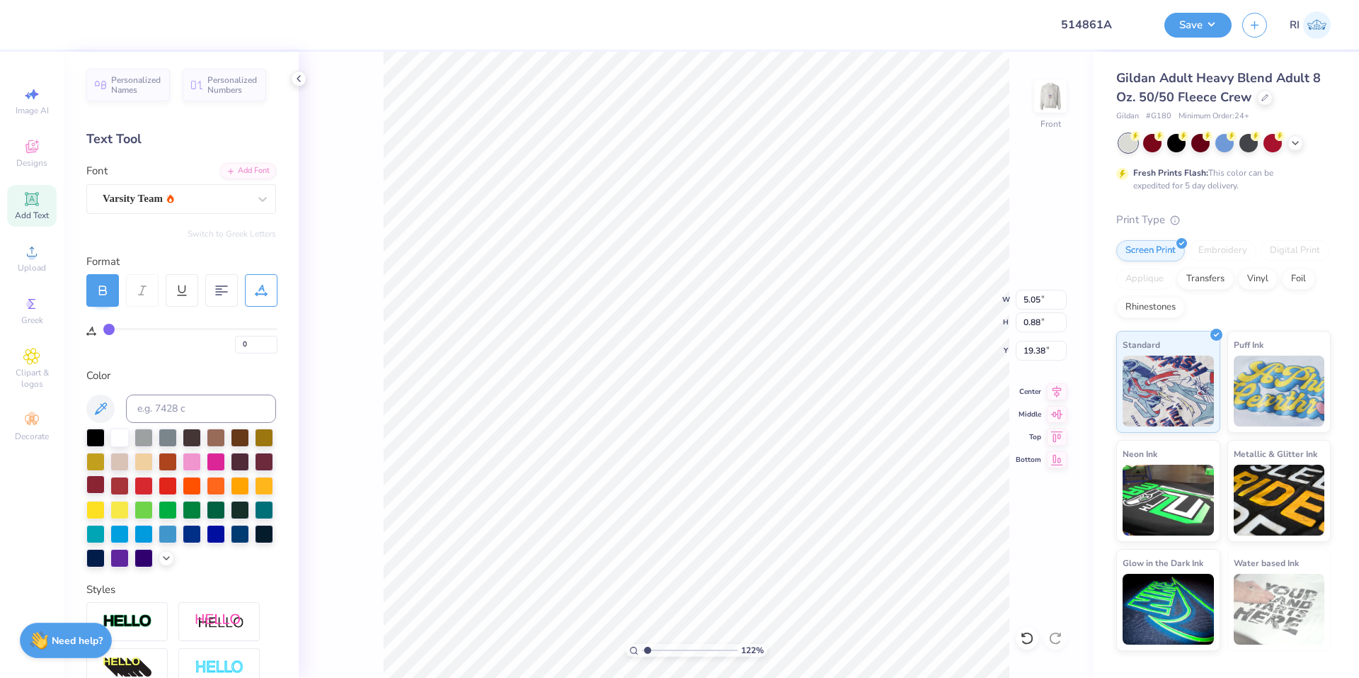
type input "4.83"
click at [225, 458] on div at bounding box center [216, 460] width 18 height 18
type input "1.22327830790017"
type input "11.87"
type input "2.08"
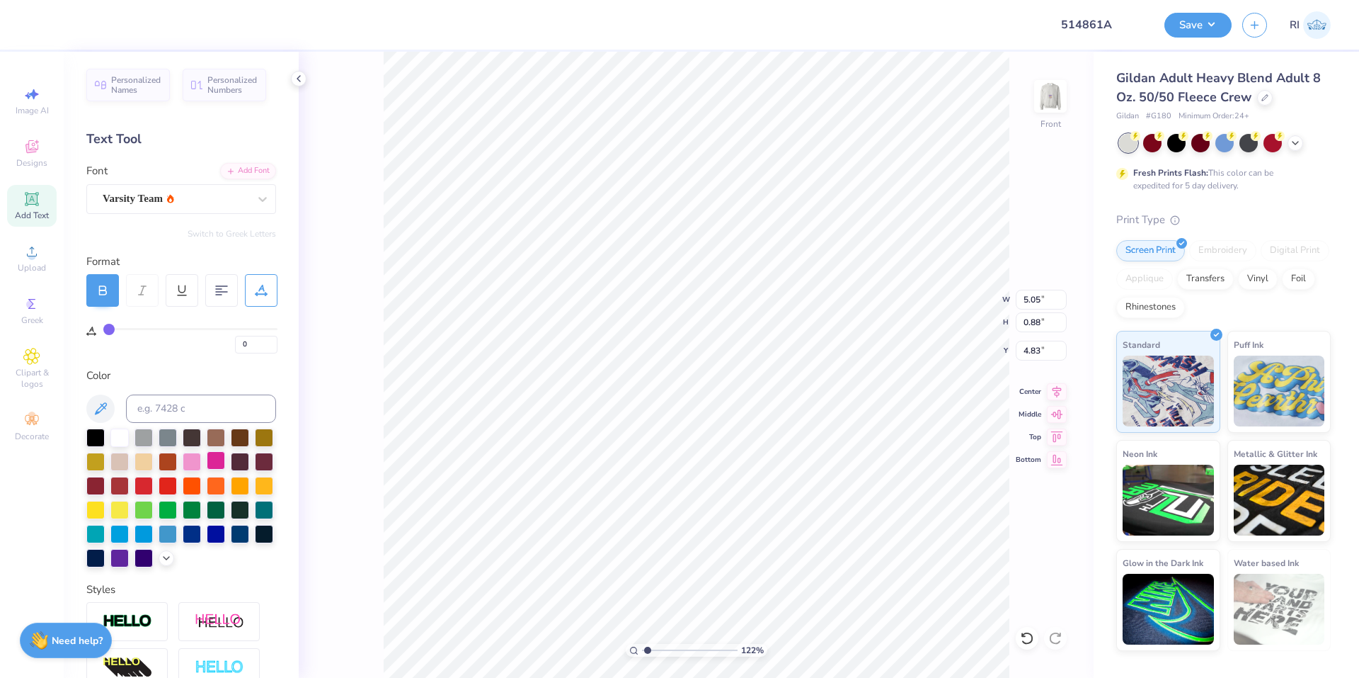
type input "3.64"
click at [240, 171] on div "Add Font" at bounding box center [248, 169] width 56 height 16
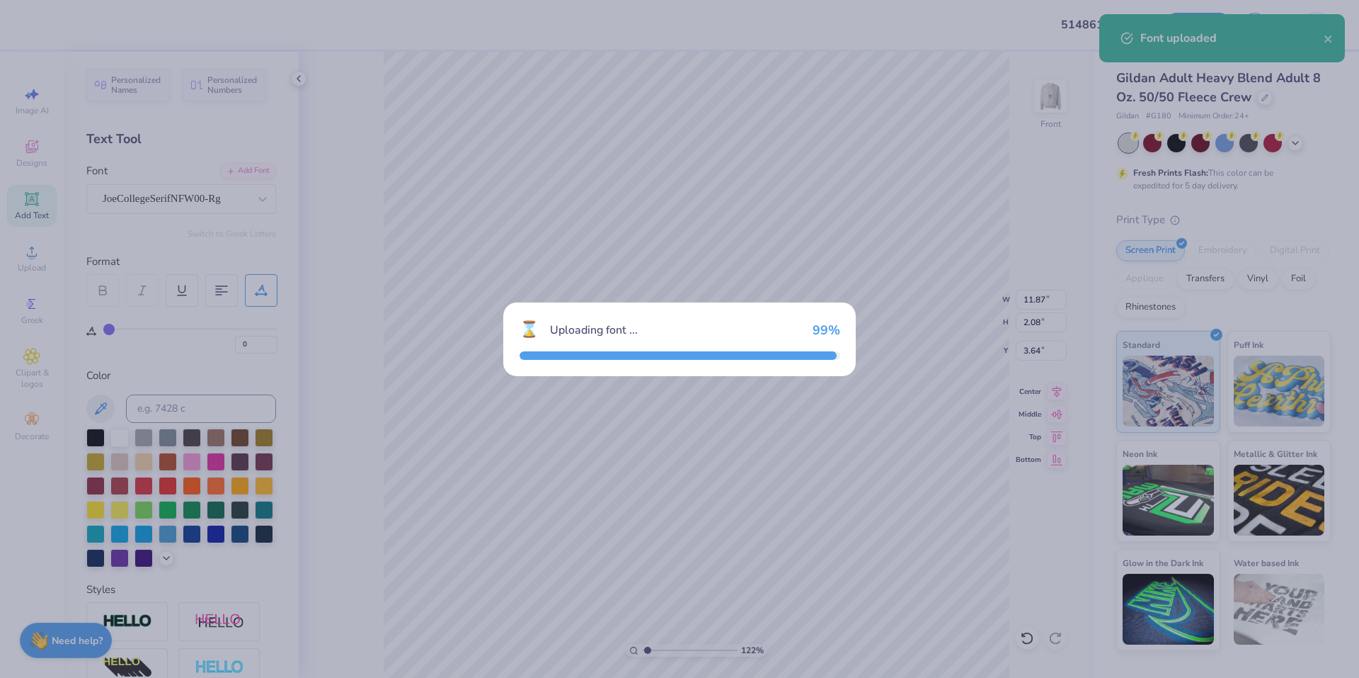
type input "1.22327830790017"
type input "12.74"
type input "2.33"
type input "3.51"
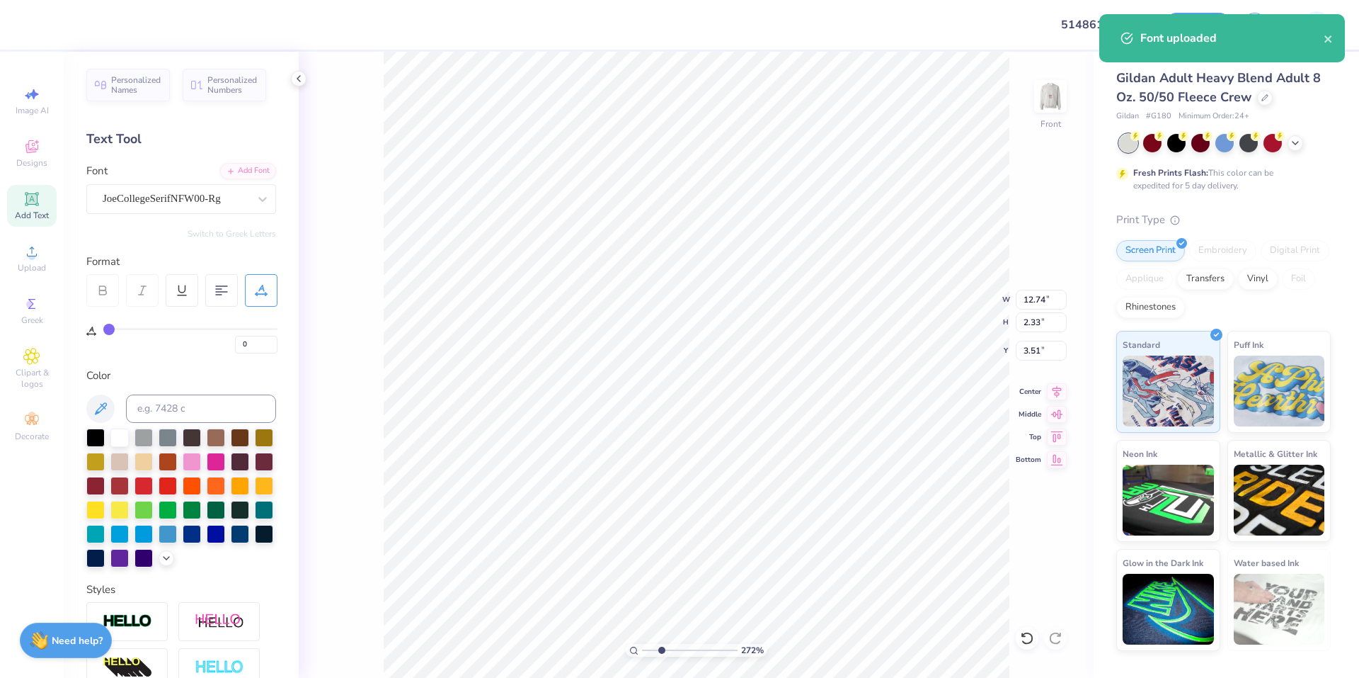
type input "1.65150086983698"
type input "3.36"
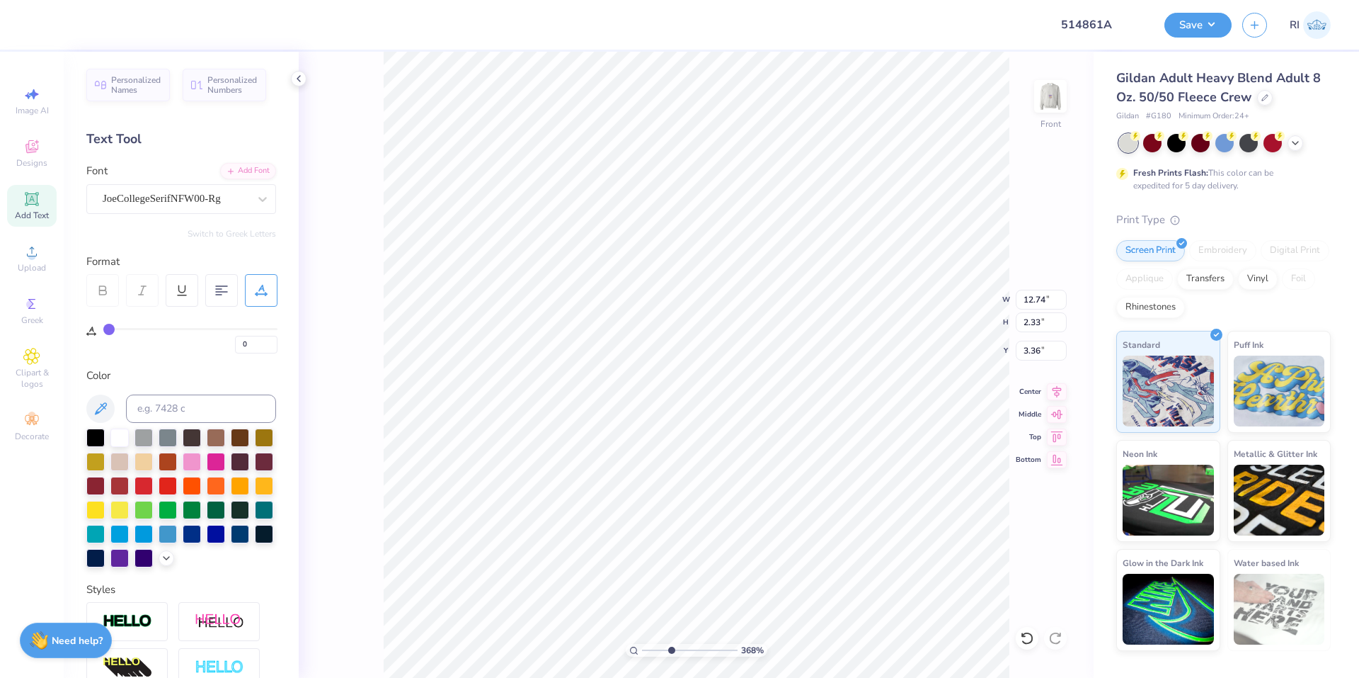
type input "3.67695424770963"
type input "12.11"
type input "2.22"
type input "3.48"
click at [266, 286] on icon at bounding box center [261, 290] width 13 height 13
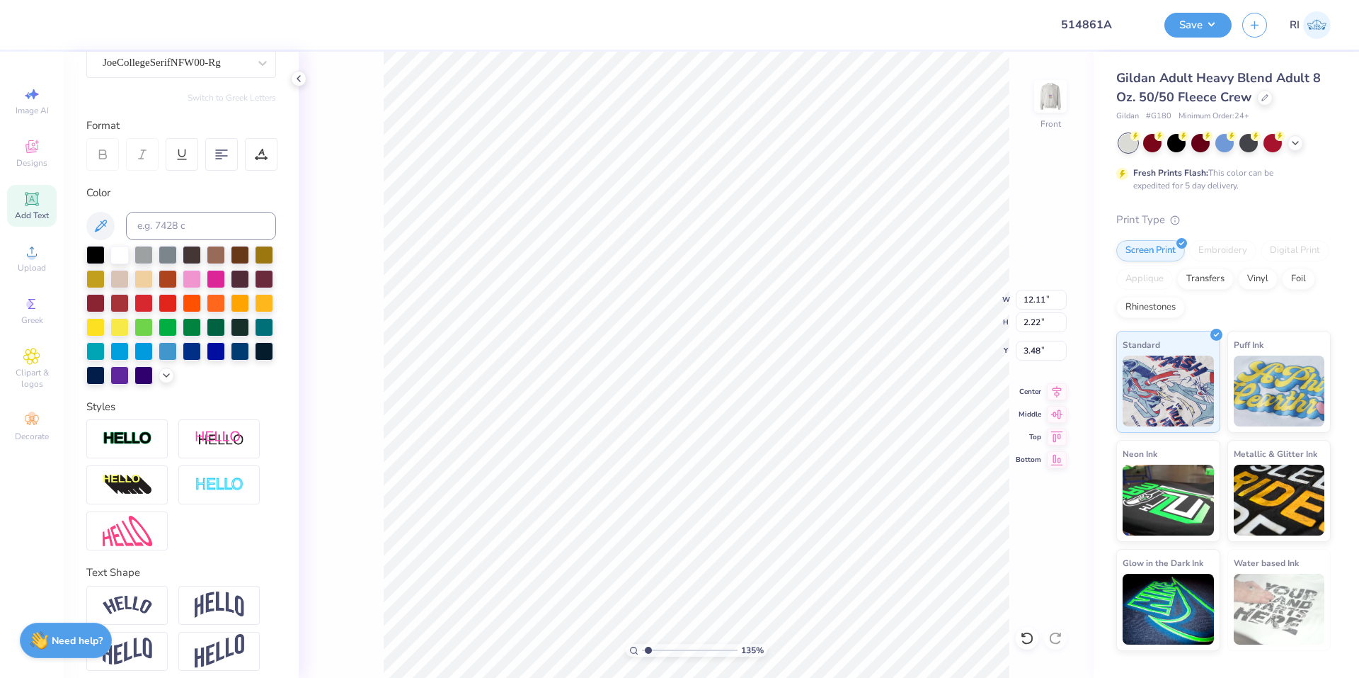
scroll to position [142, 0]
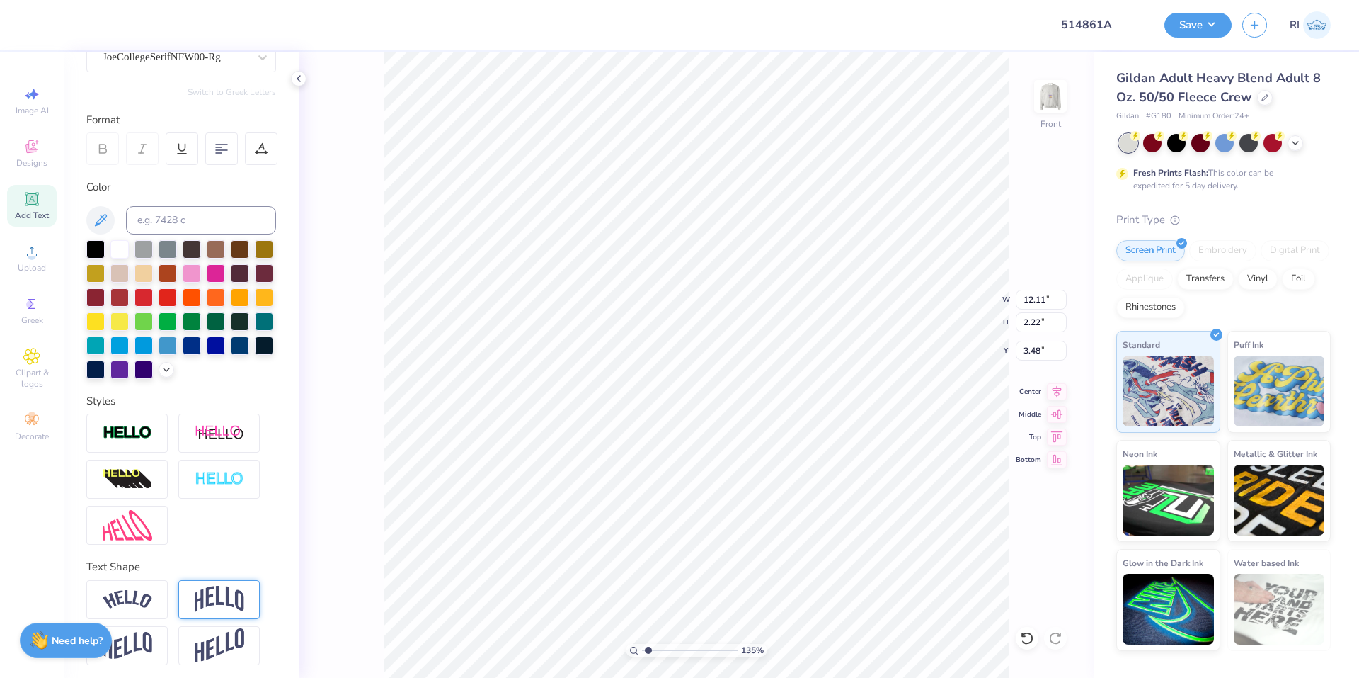
click at [207, 612] on img at bounding box center [220, 599] width 50 height 27
type input "1.35006143669128"
type input "4.72"
type input "2.22"
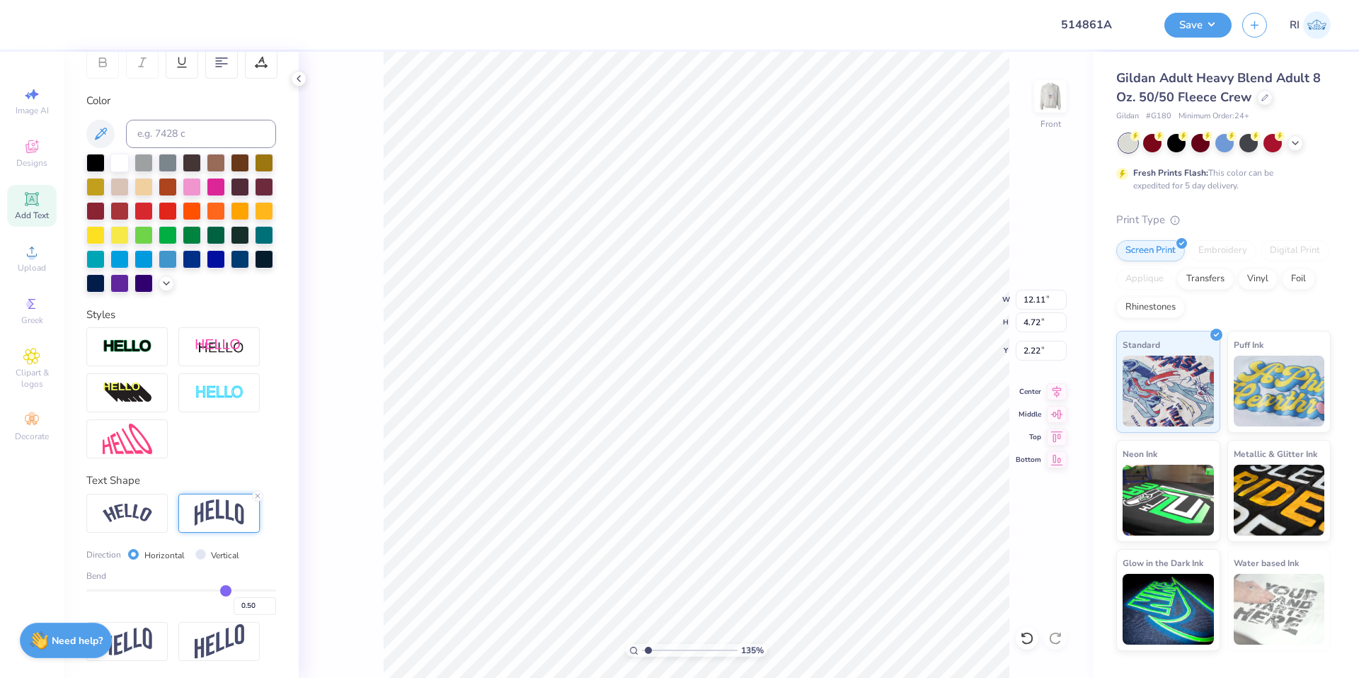
scroll to position [252, 0]
click at [243, 608] on input "0.50" at bounding box center [255, 606] width 42 height 18
type input "0.10"
type input "0.1"
type input "1.35006143669128"
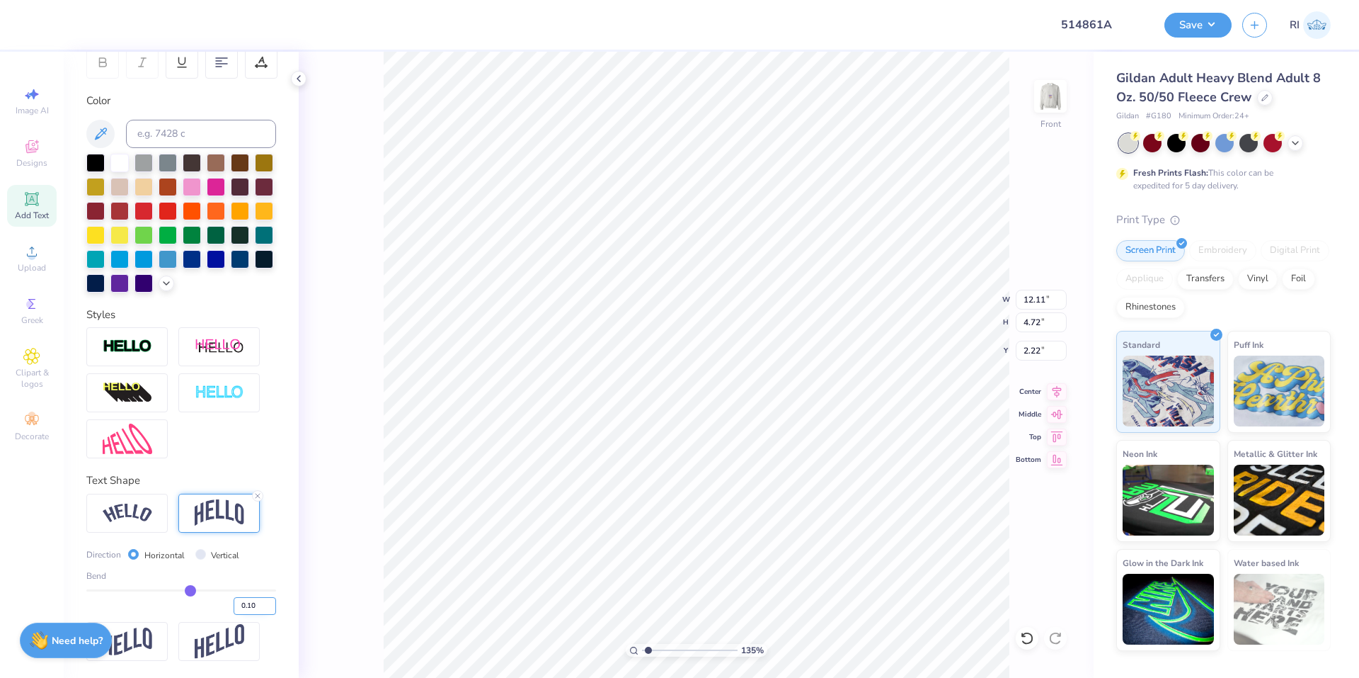
type input "2.69"
type input "3.24"
type input "0.05"
type input "1.35006143669128"
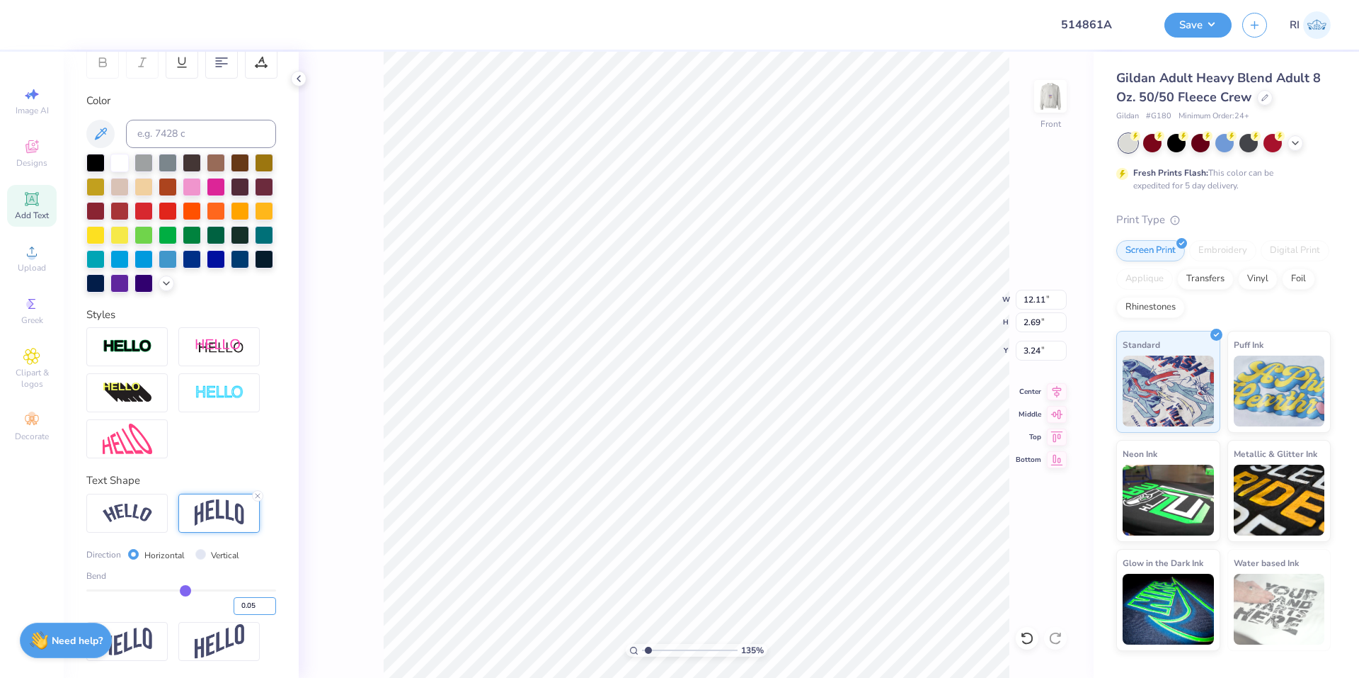
type input "2.45"
type input "3.36"
type input "2.22643191709162"
type input "2.90"
click at [699, 392] on li "Duplicate" at bounding box center [695, 395] width 111 height 28
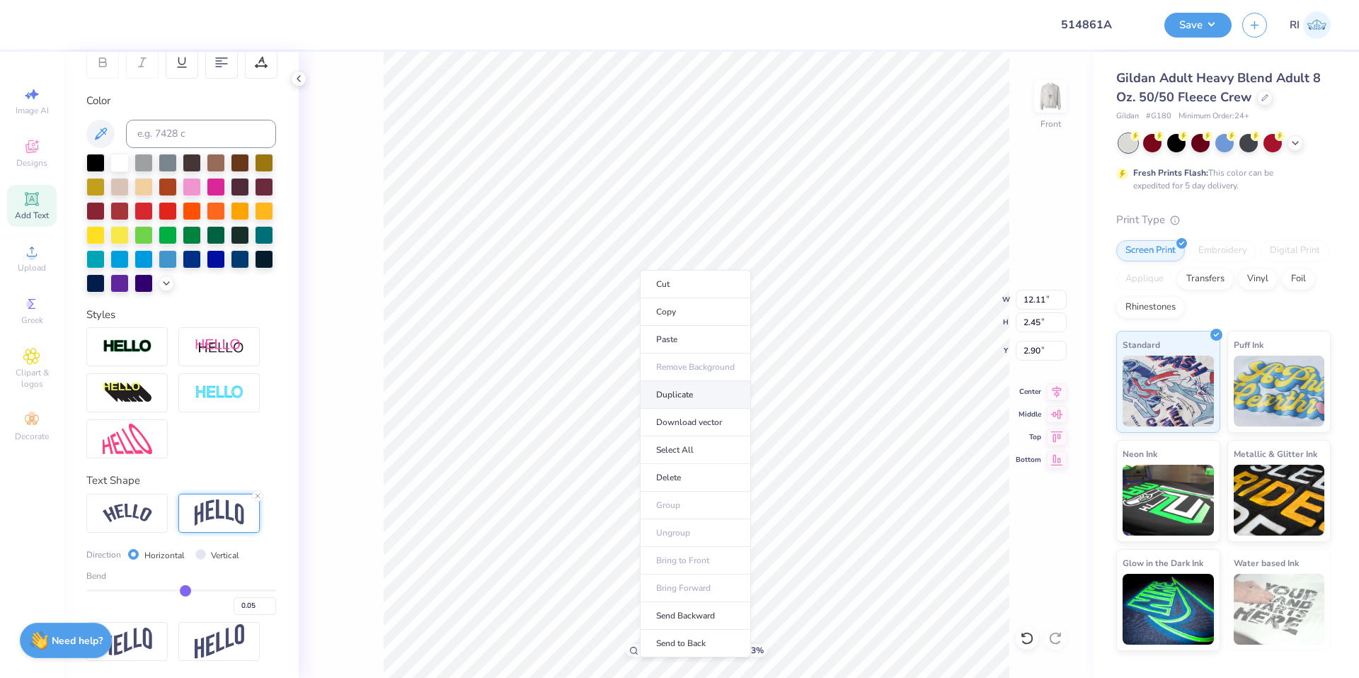
type input "2.22643191709162"
type input "3.90"
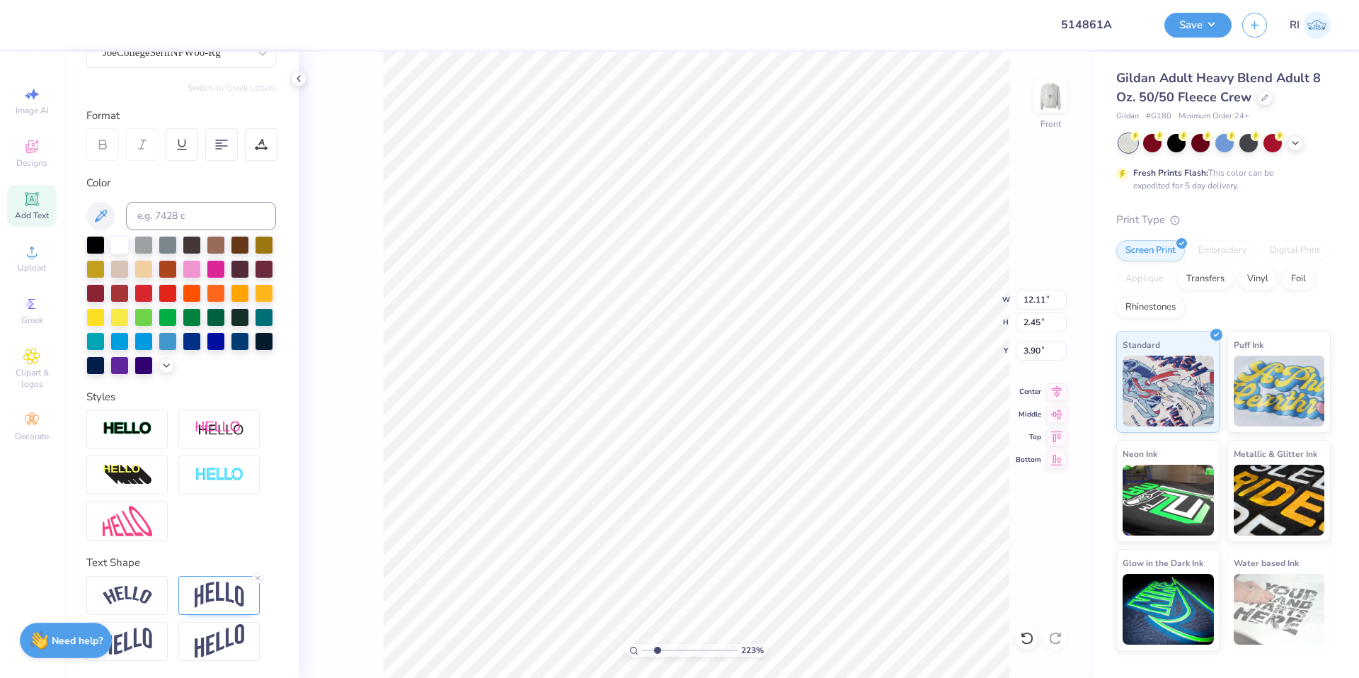
type input "2.22643191709162"
type input "6.51"
type input "2.22643191709162"
type textarea "e"
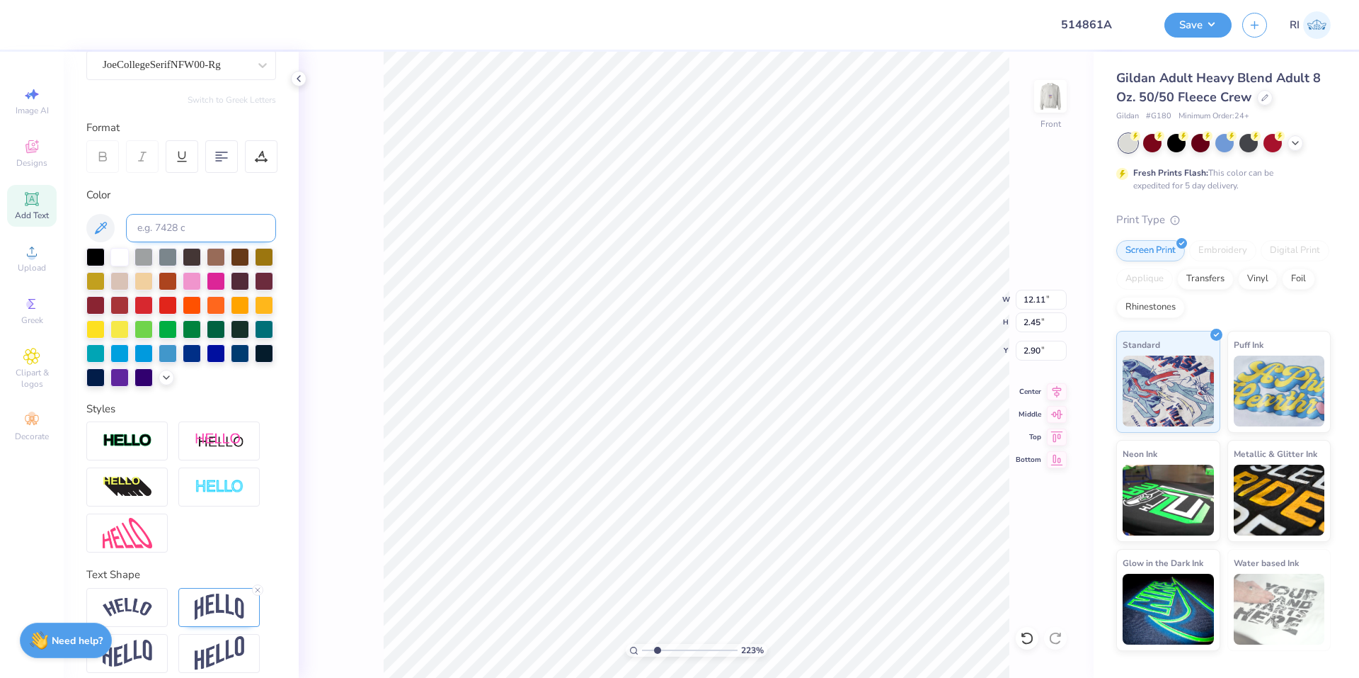
scroll to position [99, 0]
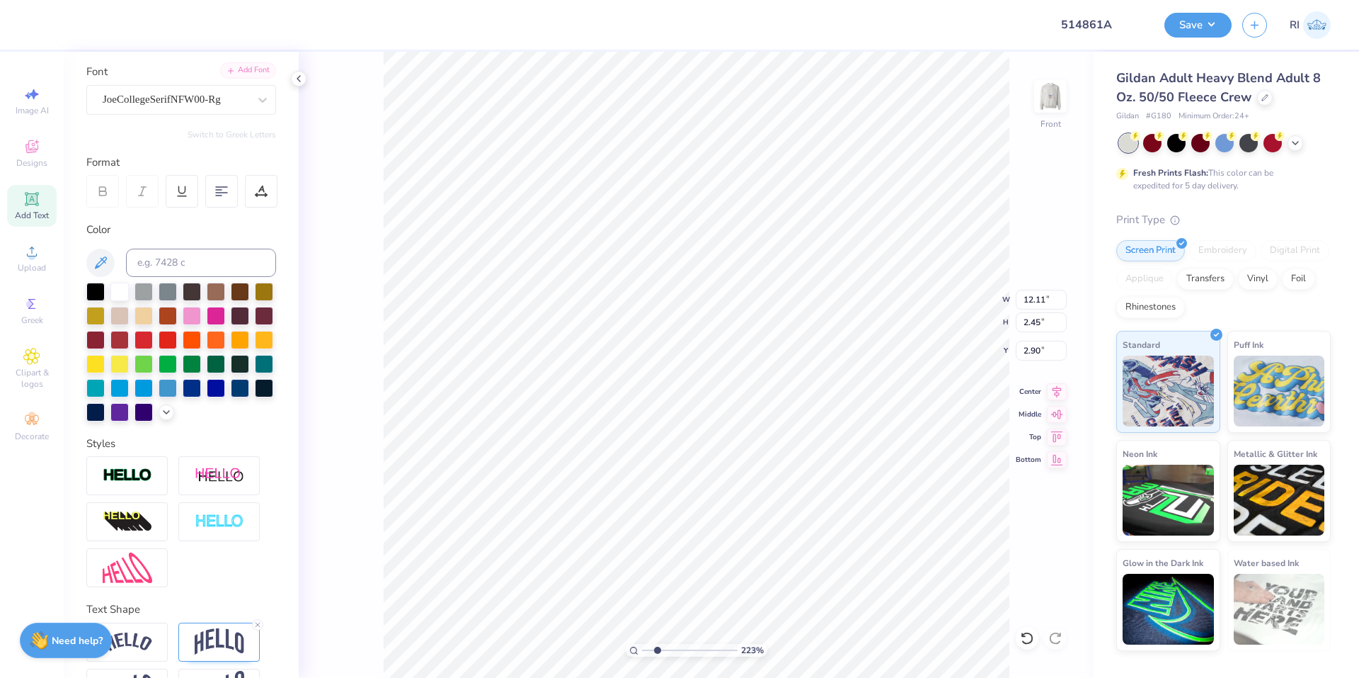
click at [249, 76] on div "Add Font" at bounding box center [248, 70] width 56 height 16
click at [217, 101] on div "JoeCollegeSerifNFW00-Rg" at bounding box center [175, 100] width 149 height 22
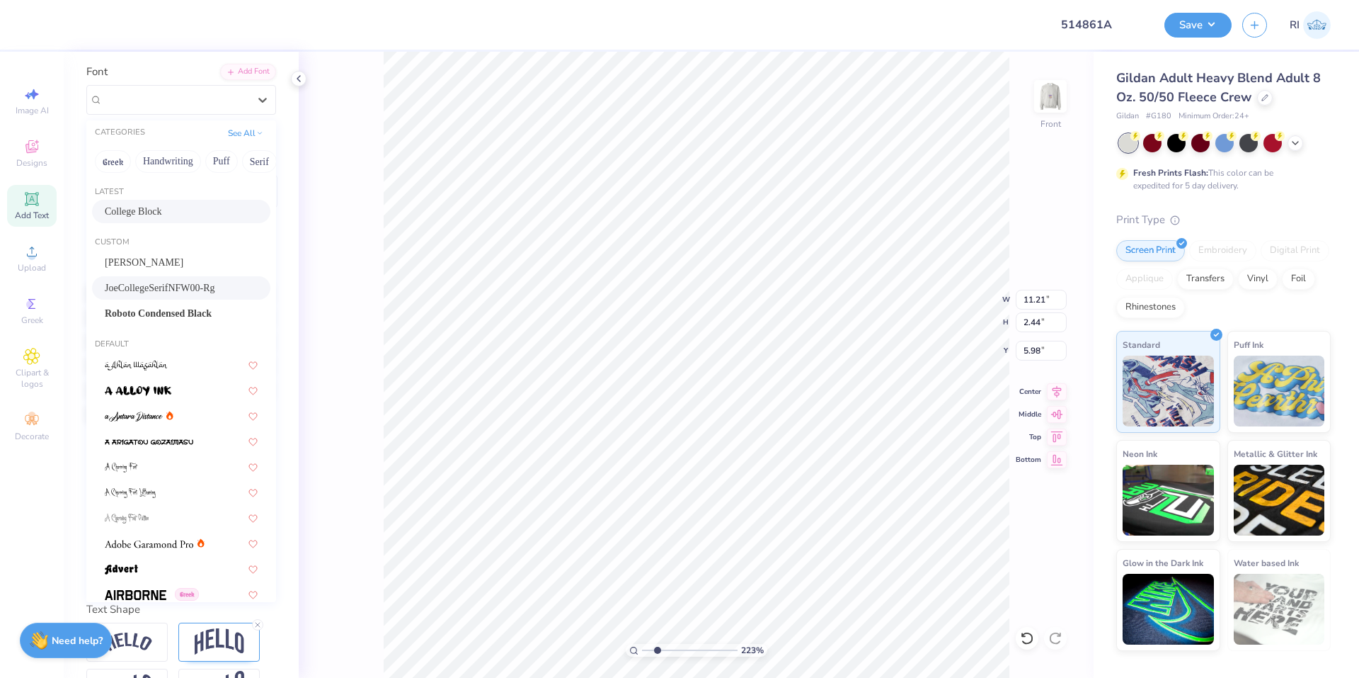
click at [172, 215] on div "College Block" at bounding box center [181, 211] width 153 height 15
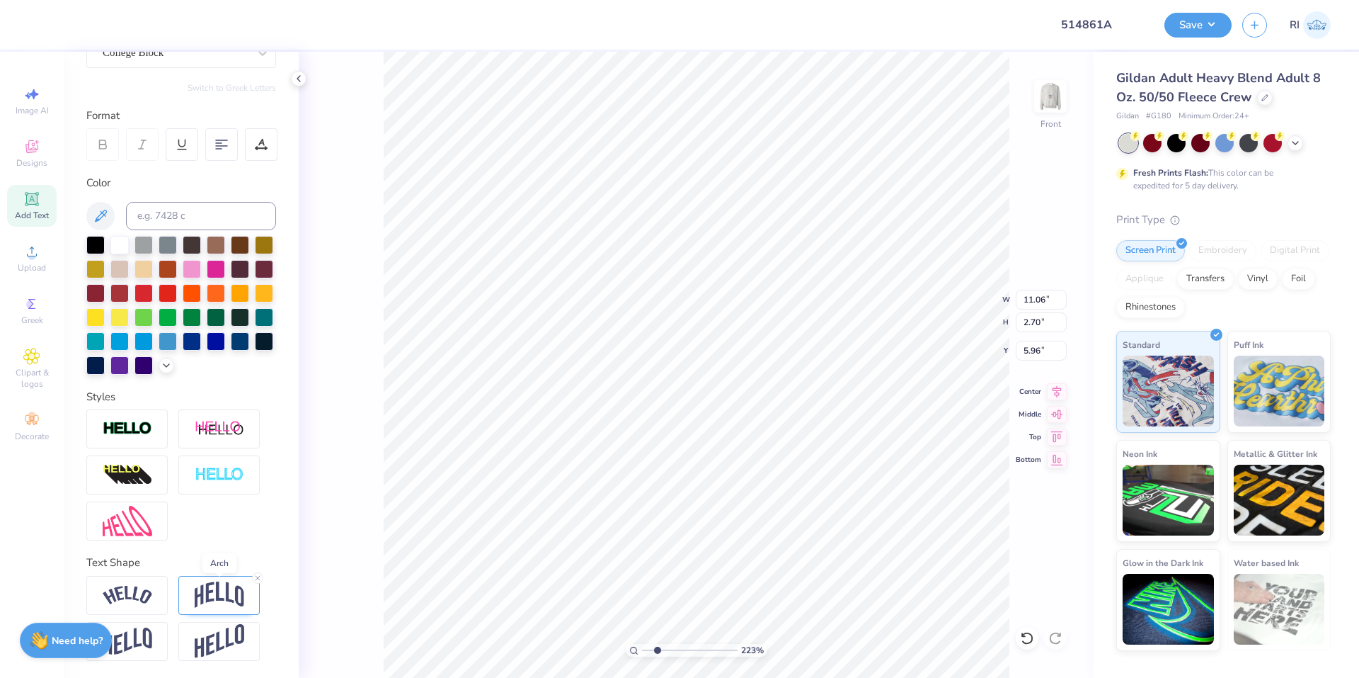
drag, startPoint x: 234, startPoint y: 591, endPoint x: 247, endPoint y: 566, distance: 28.2
click at [233, 591] on img at bounding box center [220, 594] width 50 height 27
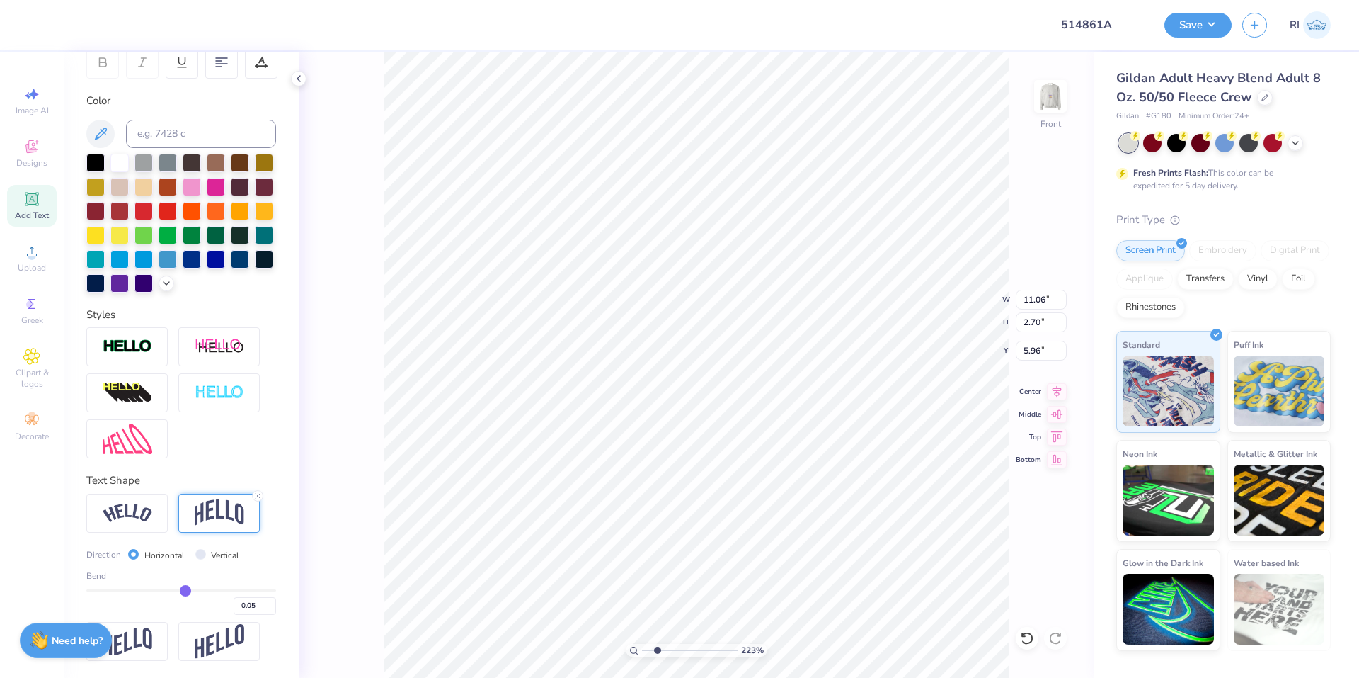
scroll to position [252, 0]
click at [62, 19] on div at bounding box center [64, 23] width 20 height 20
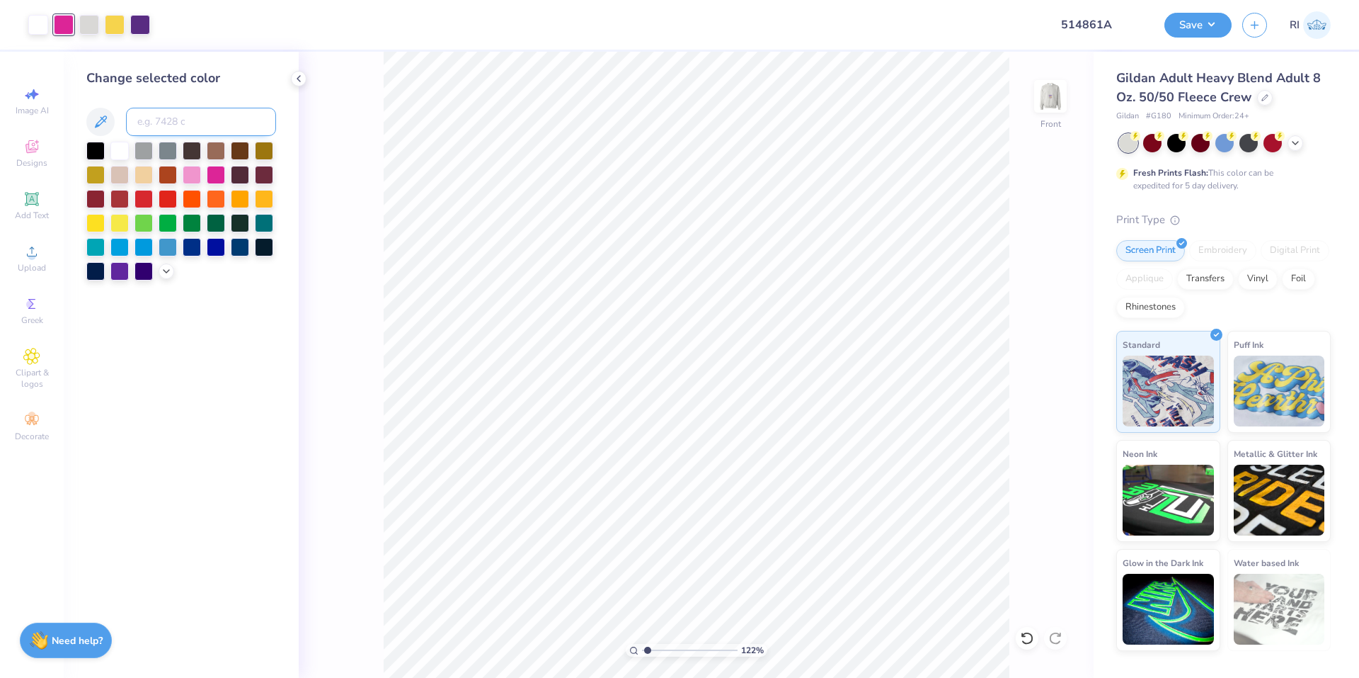
click at [178, 116] on input at bounding box center [201, 122] width 150 height 28
paste input
click at [42, 18] on div at bounding box center [38, 23] width 20 height 20
click at [190, 126] on input at bounding box center [201, 122] width 150 height 28
paste input
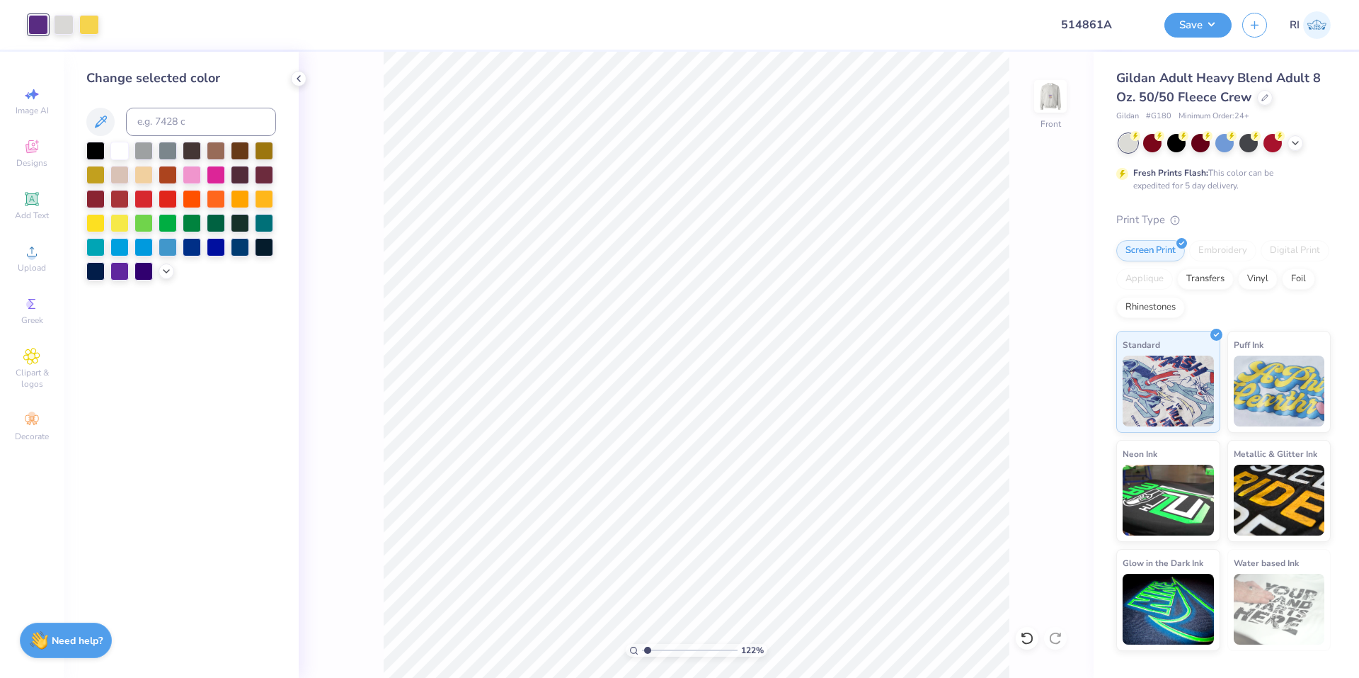
click at [1033, 529] on div "122 % Front" at bounding box center [696, 365] width 795 height 626
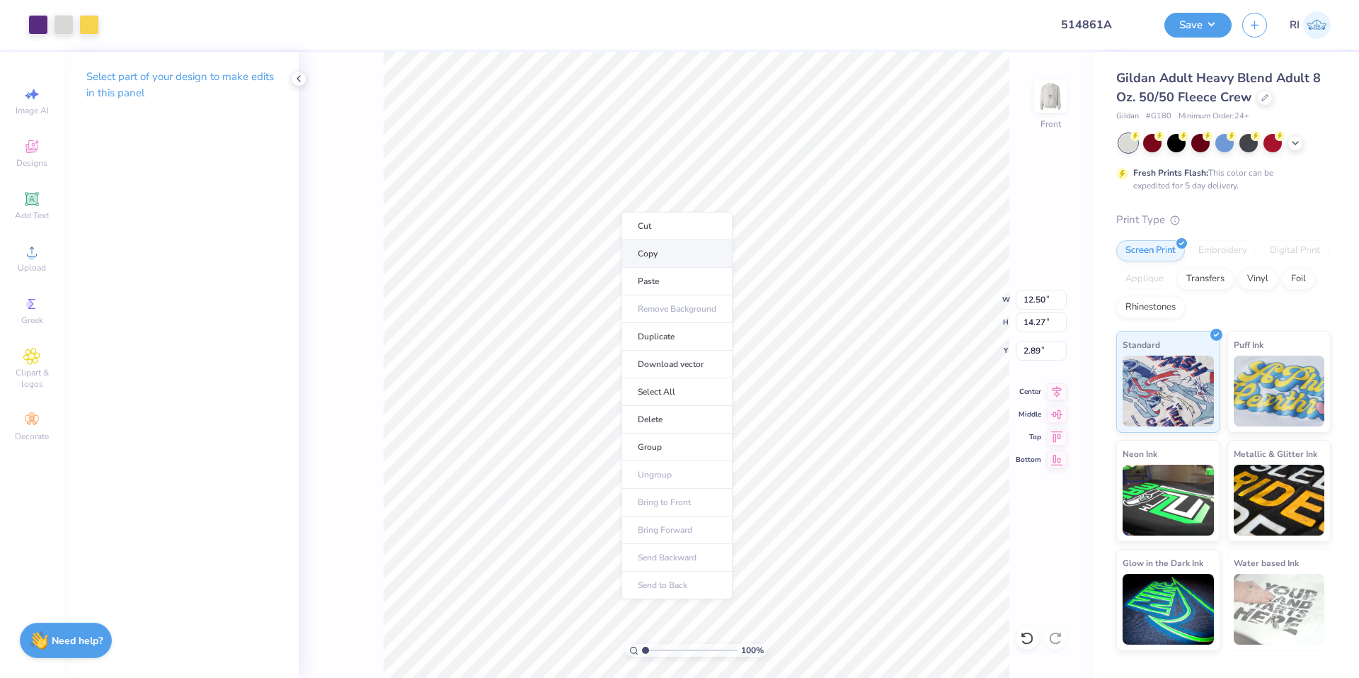
click at [678, 258] on li "Copy" at bounding box center [677, 254] width 111 height 28
click at [1026, 644] on icon at bounding box center [1027, 638] width 14 height 14
click at [1054, 637] on icon at bounding box center [1056, 638] width 14 height 14
click at [34, 18] on div at bounding box center [38, 23] width 20 height 20
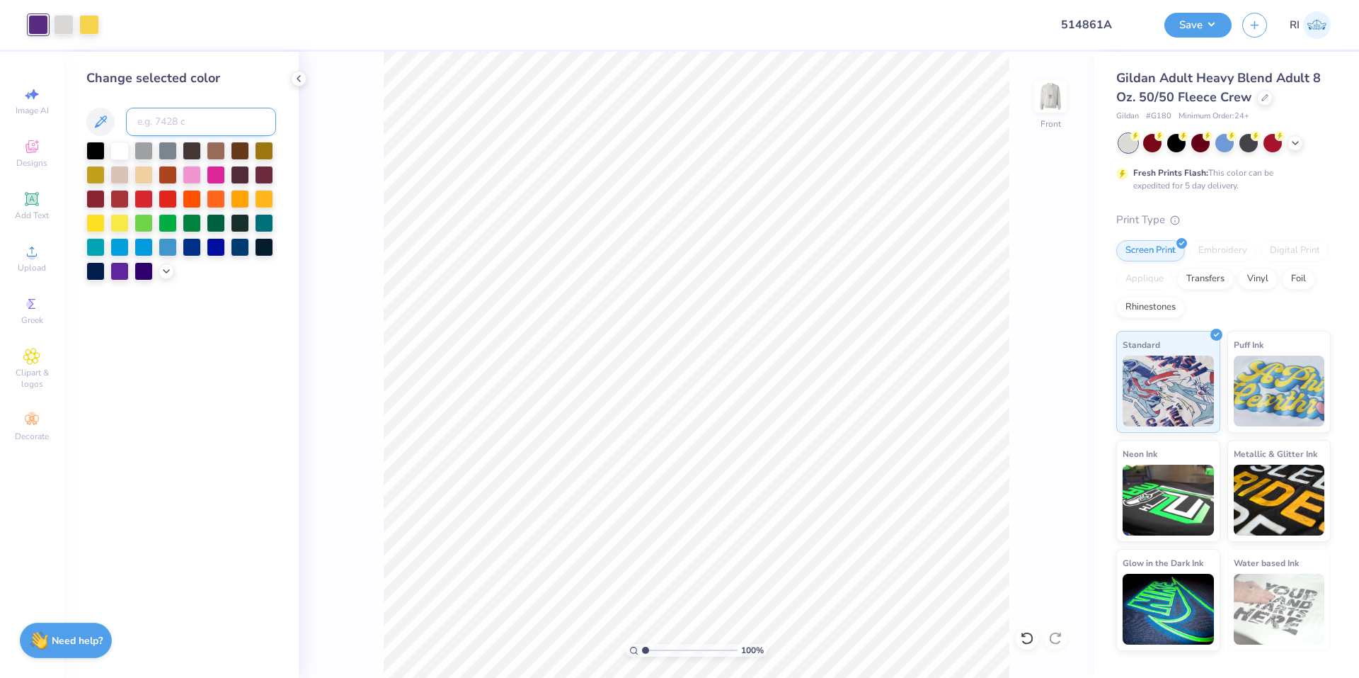
click at [167, 113] on input at bounding box center [201, 122] width 150 height 28
paste input
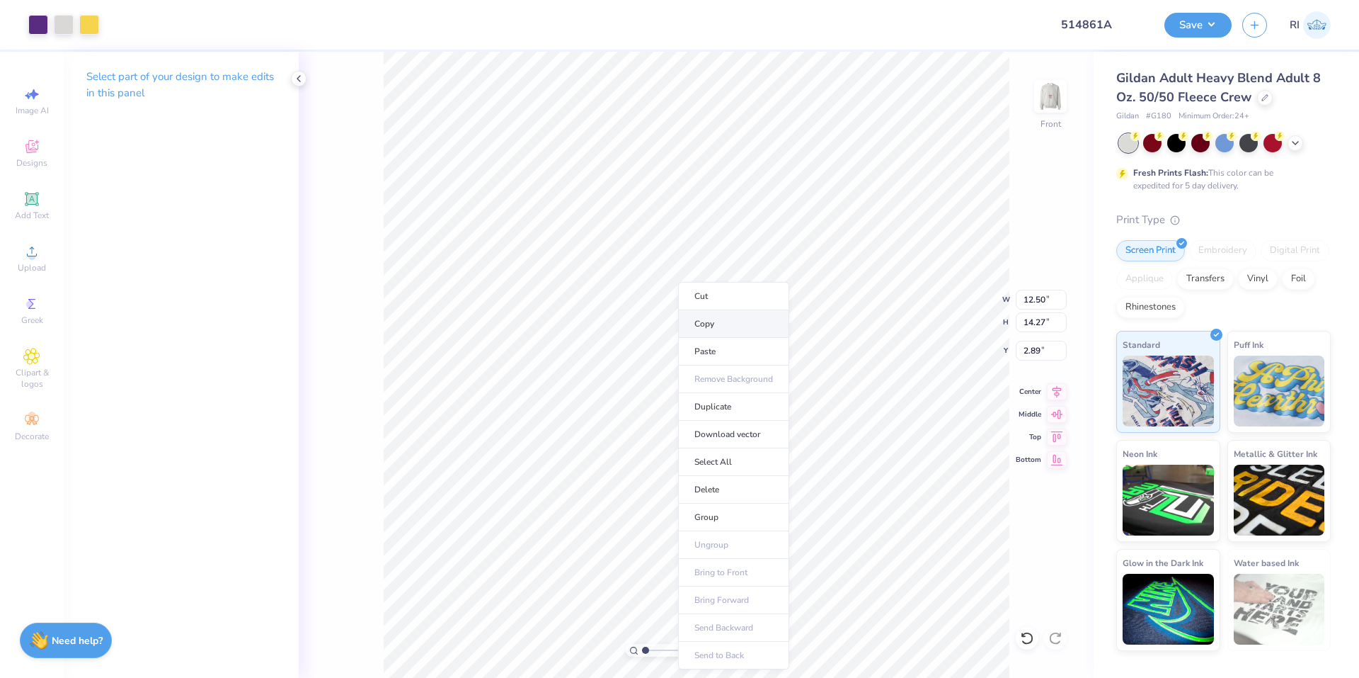
click at [734, 328] on li "Copy" at bounding box center [733, 324] width 111 height 28
click at [1054, 97] on img at bounding box center [1050, 96] width 57 height 57
click at [1037, 98] on img at bounding box center [1050, 96] width 57 height 57
click at [1059, 100] on img at bounding box center [1050, 96] width 57 height 57
click at [33, 153] on icon at bounding box center [31, 146] width 17 height 17
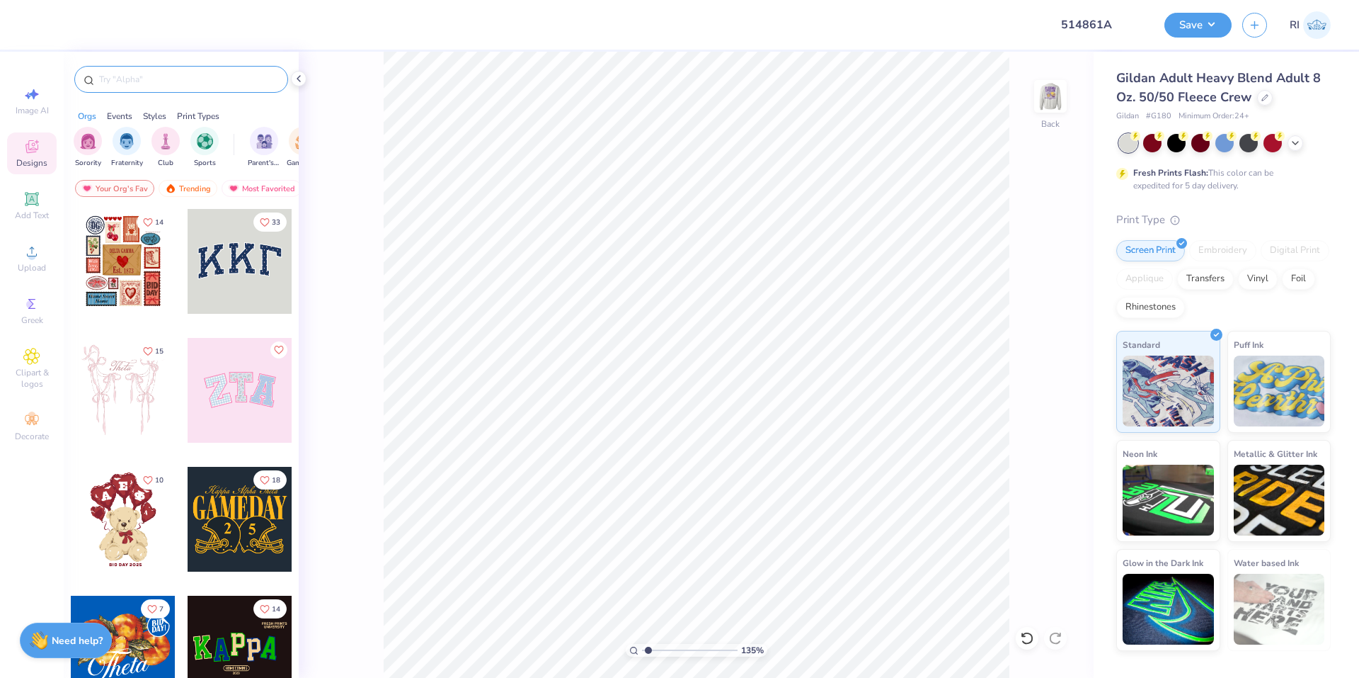
click at [194, 79] on input "text" at bounding box center [188, 79] width 181 height 14
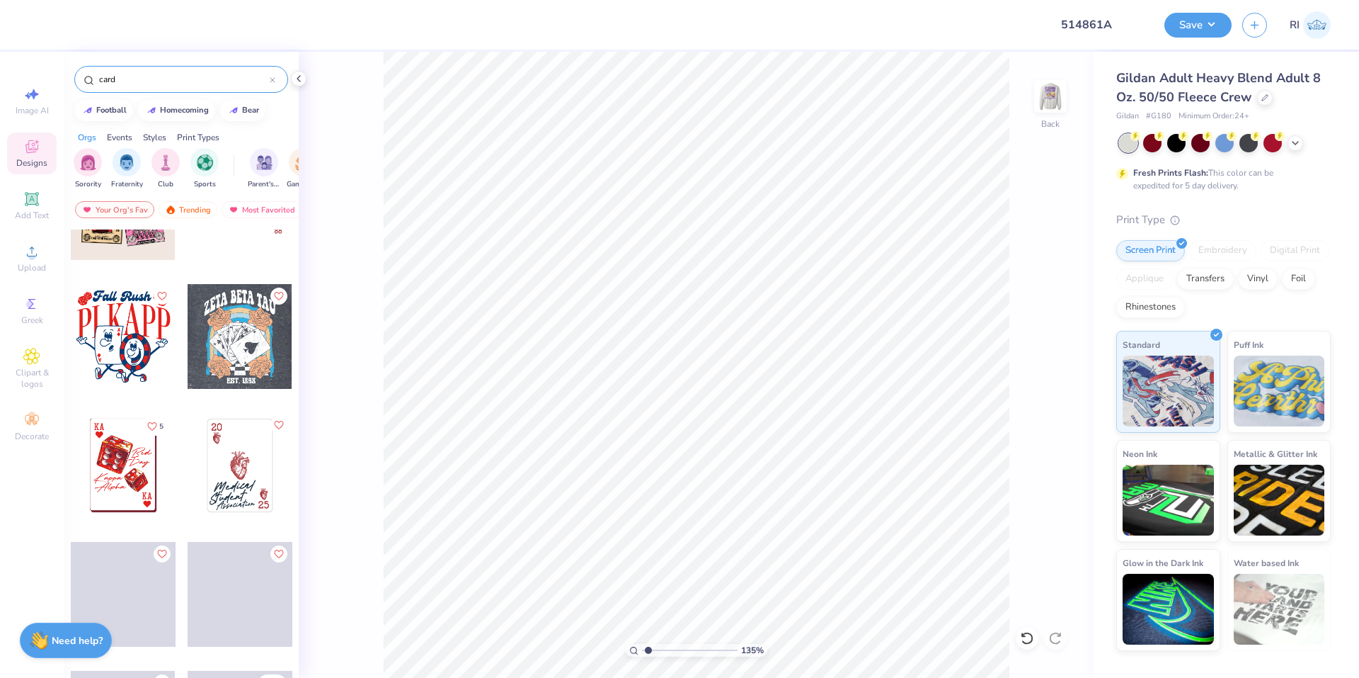
scroll to position [496, 0]
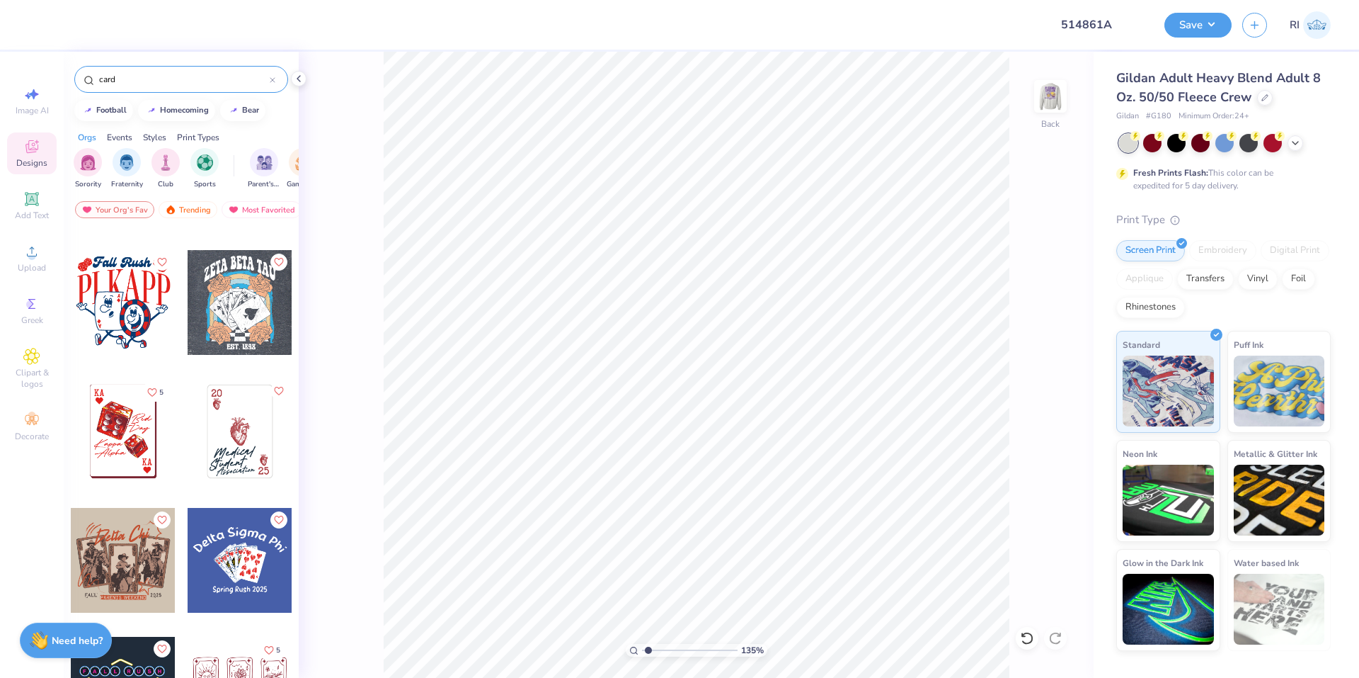
click at [128, 438] on div at bounding box center [123, 431] width 105 height 105
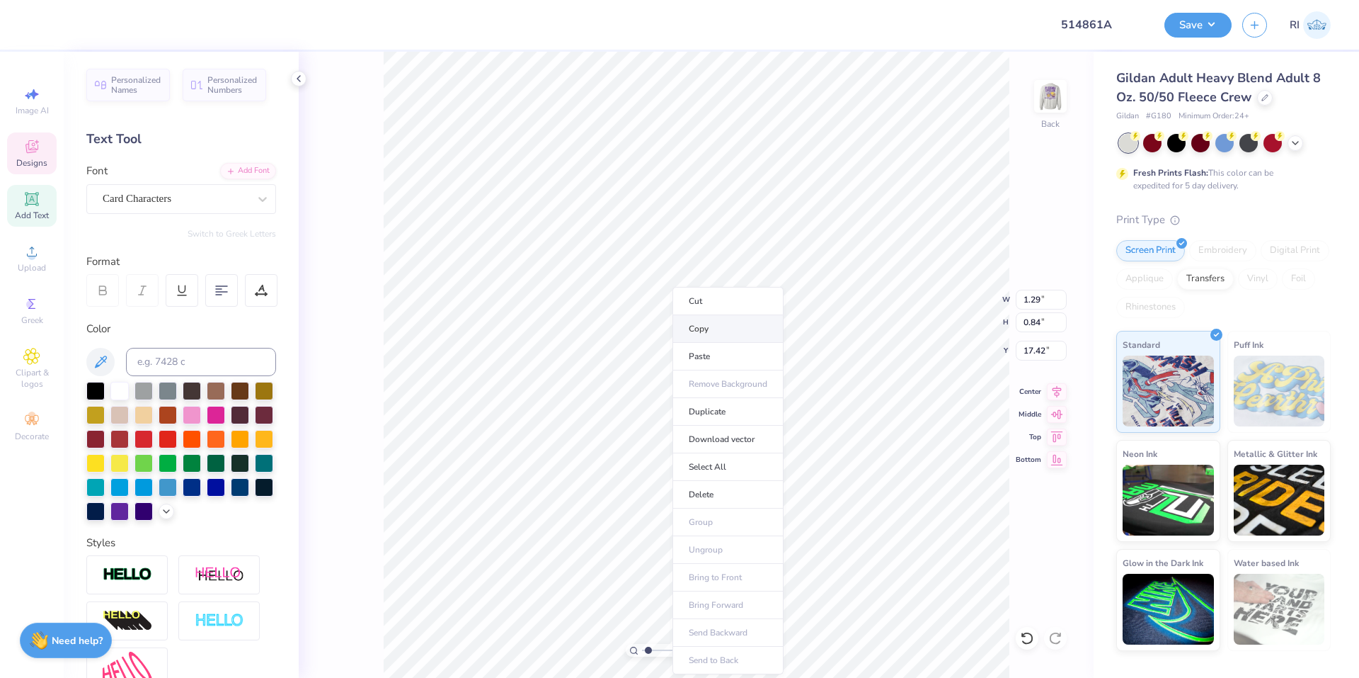
click at [753, 324] on li "Copy" at bounding box center [728, 329] width 111 height 28
click at [1037, 101] on img at bounding box center [1050, 96] width 57 height 57
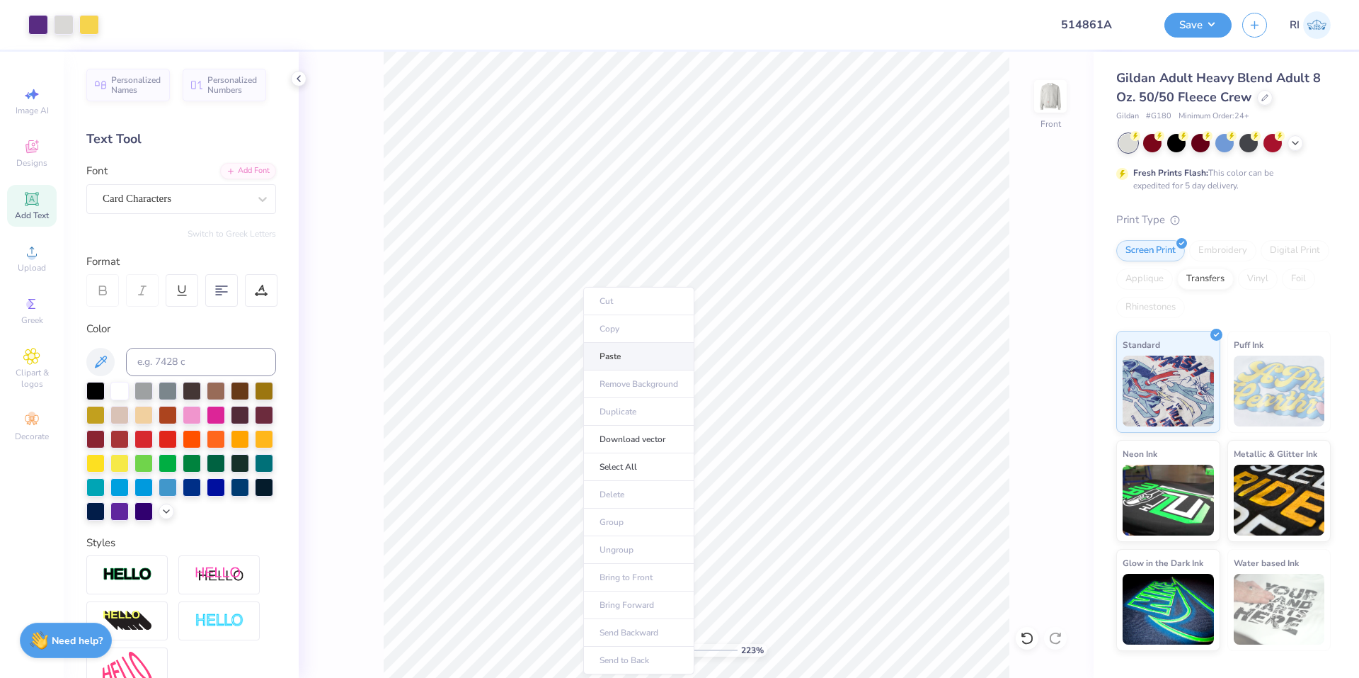
click at [649, 354] on li "Paste" at bounding box center [638, 357] width 111 height 28
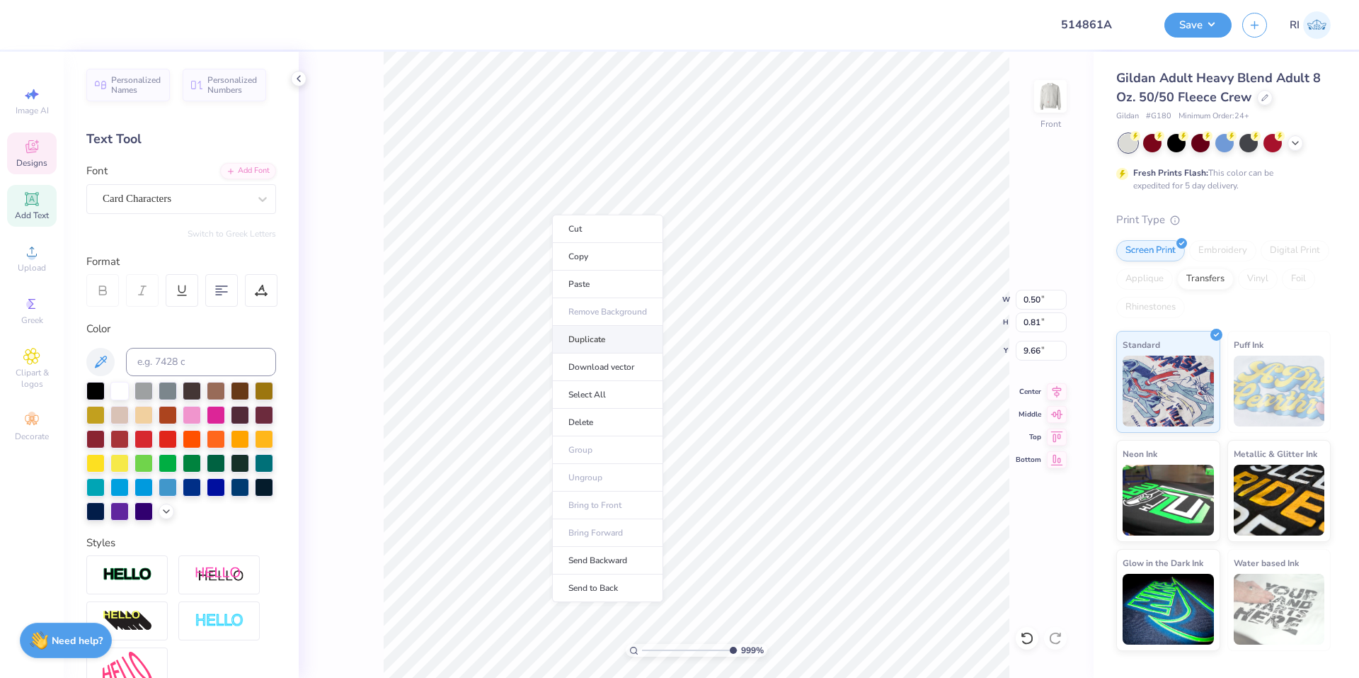
click at [610, 346] on li "Duplicate" at bounding box center [607, 340] width 111 height 28
click at [586, 352] on li "Paste" at bounding box center [590, 357] width 111 height 28
click at [601, 413] on li "Duplicate" at bounding box center [599, 412] width 111 height 28
click at [738, 407] on li "Duplicate" at bounding box center [735, 410] width 111 height 28
click at [922, 625] on li "Send Backward" at bounding box center [904, 631] width 111 height 28
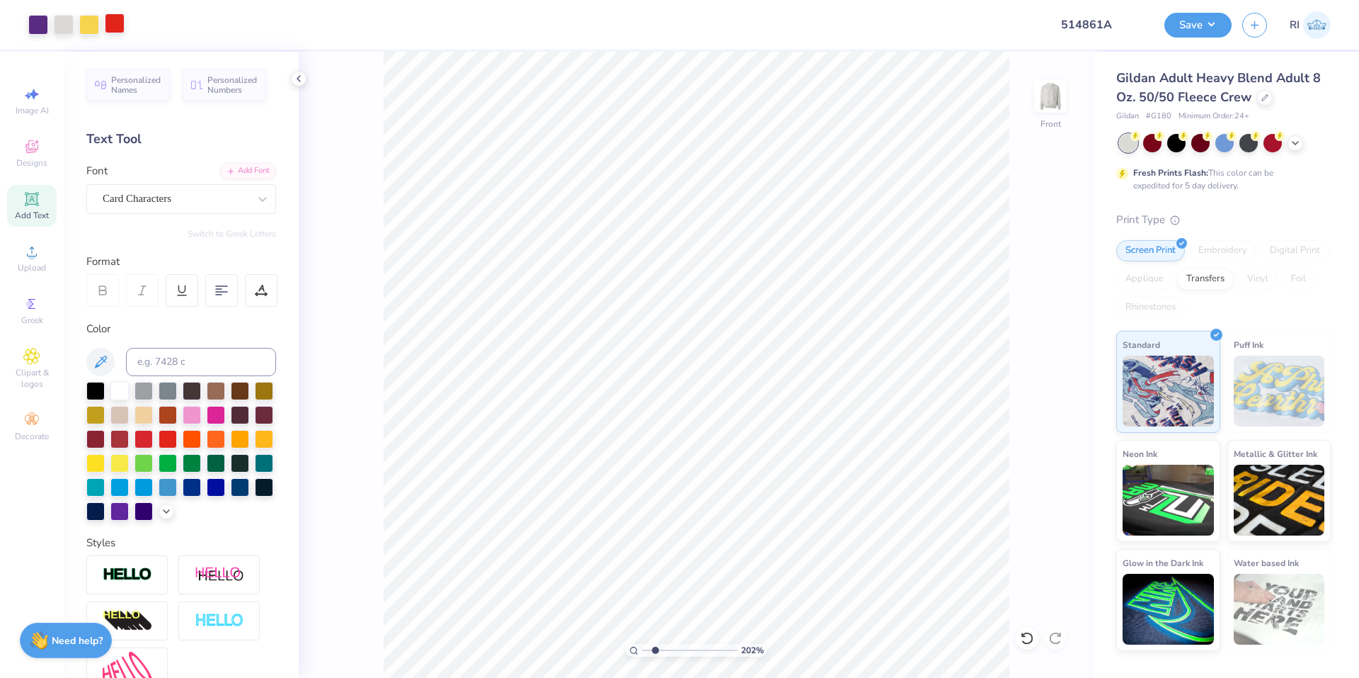
drag, startPoint x: 120, startPoint y: 27, endPoint x: 115, endPoint y: 33, distance: 8.1
click at [120, 26] on div at bounding box center [115, 23] width 20 height 20
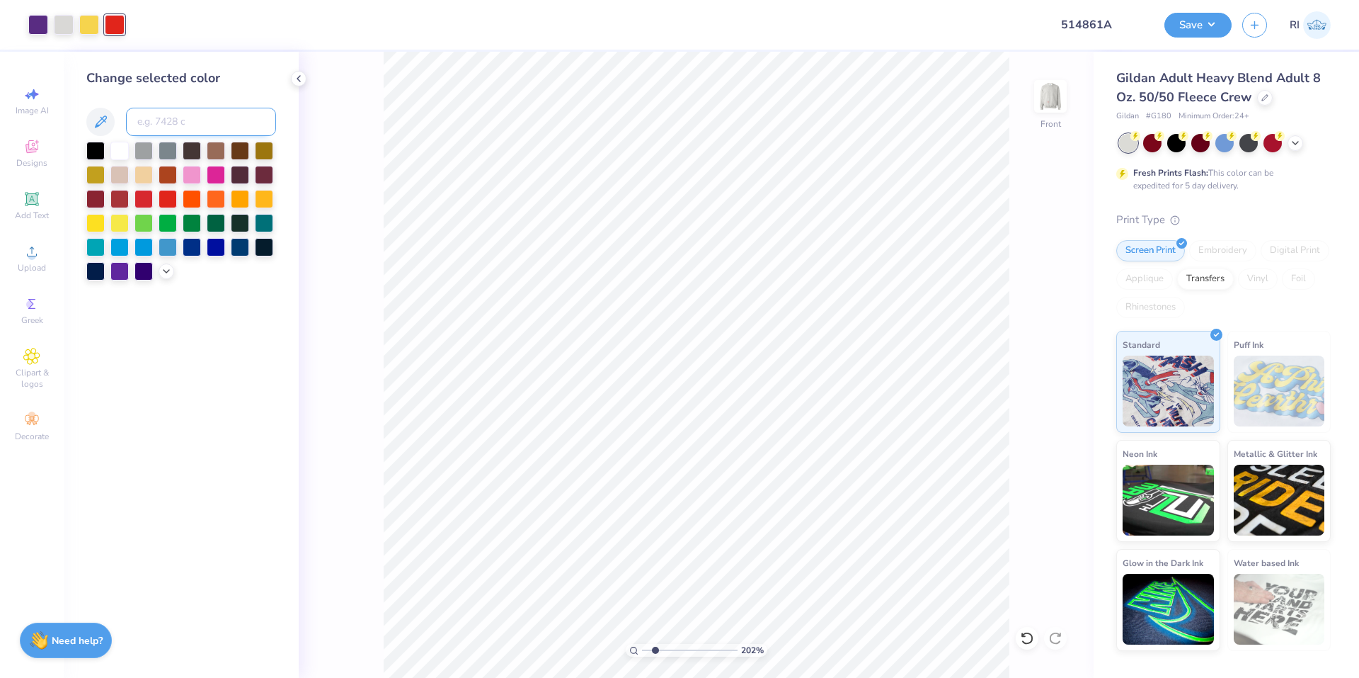
click at [163, 126] on input at bounding box center [201, 122] width 150 height 28
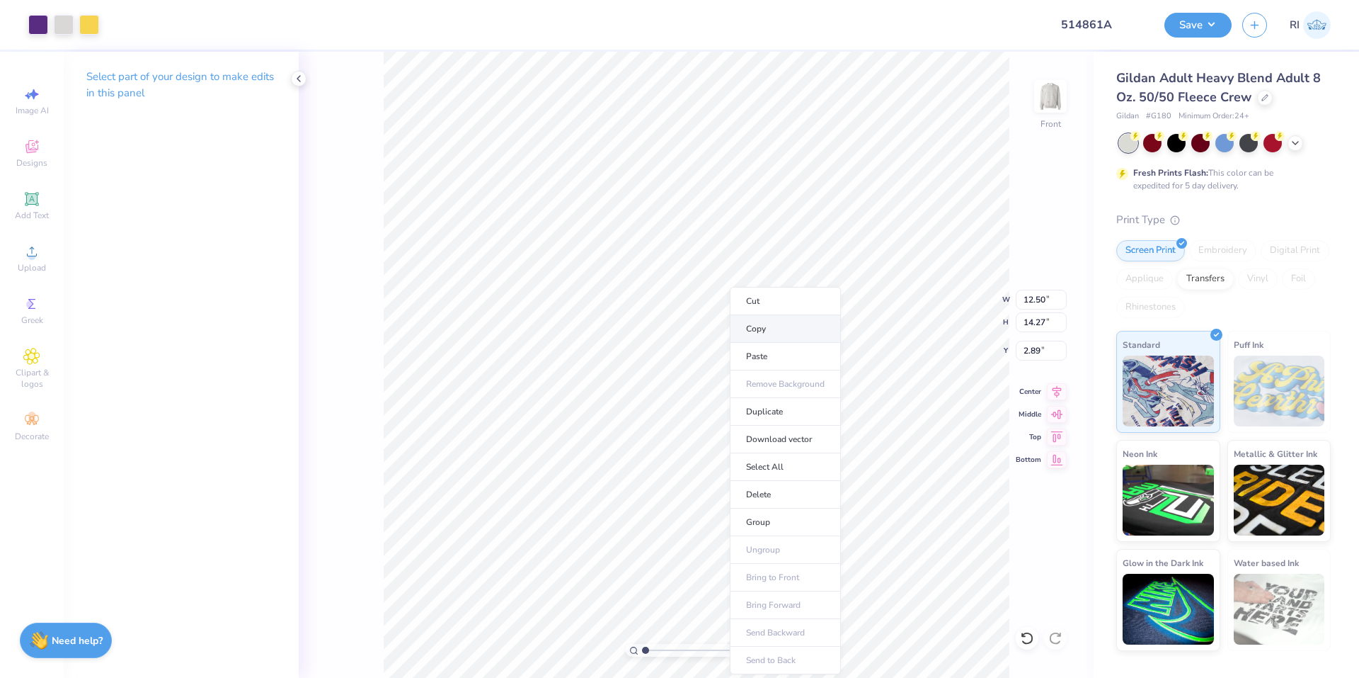
click at [794, 335] on li "Copy" at bounding box center [785, 329] width 111 height 28
click at [1059, 98] on img at bounding box center [1050, 96] width 57 height 57
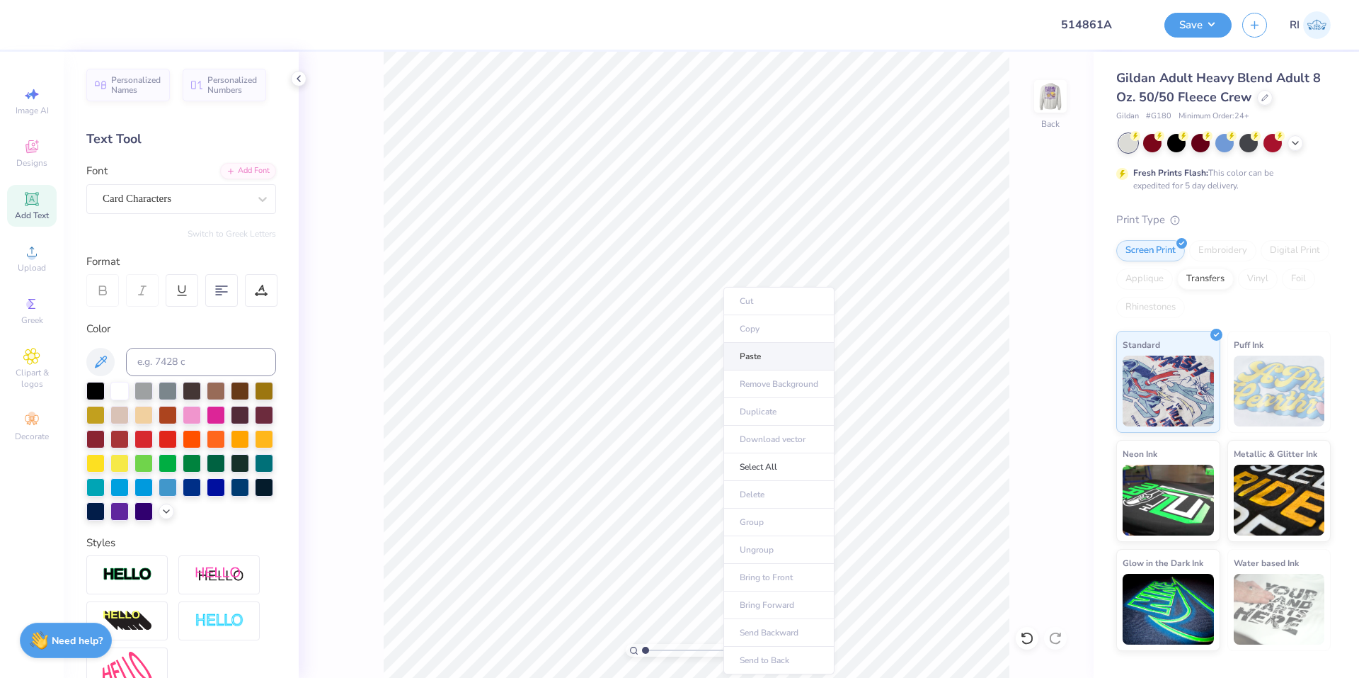
click at [769, 367] on li "Paste" at bounding box center [779, 357] width 111 height 28
click at [1032, 295] on input "12.47" at bounding box center [1041, 300] width 51 height 20
click at [1226, 31] on button "Save" at bounding box center [1198, 23] width 67 height 25
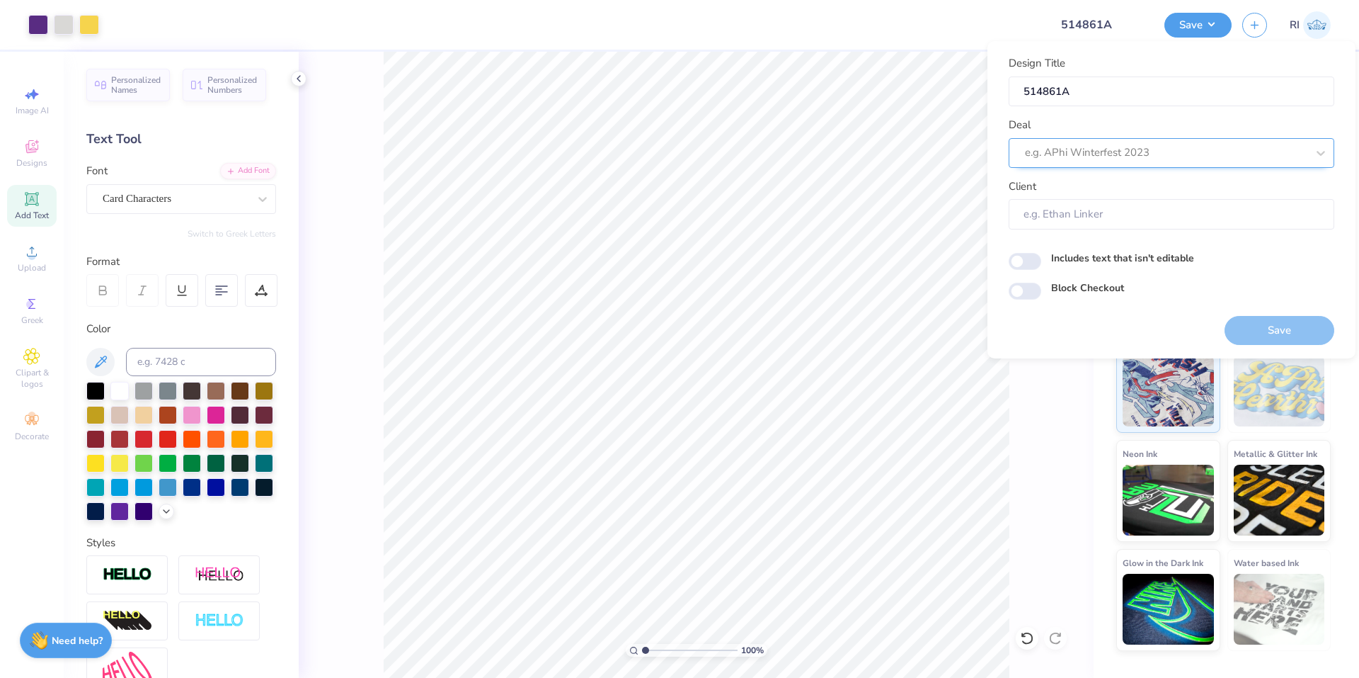
click at [1180, 151] on div at bounding box center [1166, 152] width 282 height 19
click at [1118, 196] on div "Design Tool Gallery" at bounding box center [1172, 190] width 314 height 23
click at [1038, 290] on input "Block Checkout" at bounding box center [1025, 291] width 33 height 17
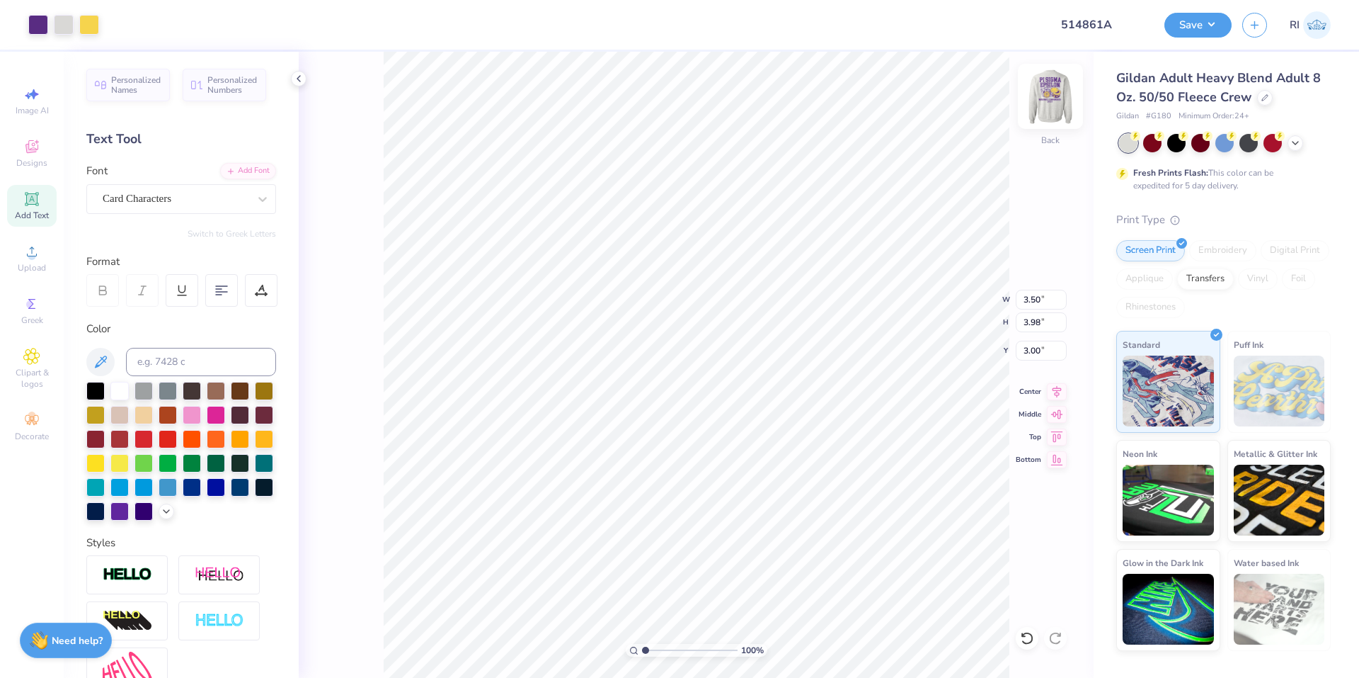
click at [1052, 86] on img at bounding box center [1050, 96] width 57 height 57
click at [1209, 28] on button "Save" at bounding box center [1198, 23] width 67 height 25
click at [1035, 353] on input "2.89" at bounding box center [1041, 351] width 51 height 20
click at [1061, 394] on icon at bounding box center [1057, 389] width 20 height 17
click at [1209, 18] on button "Save" at bounding box center [1198, 23] width 67 height 25
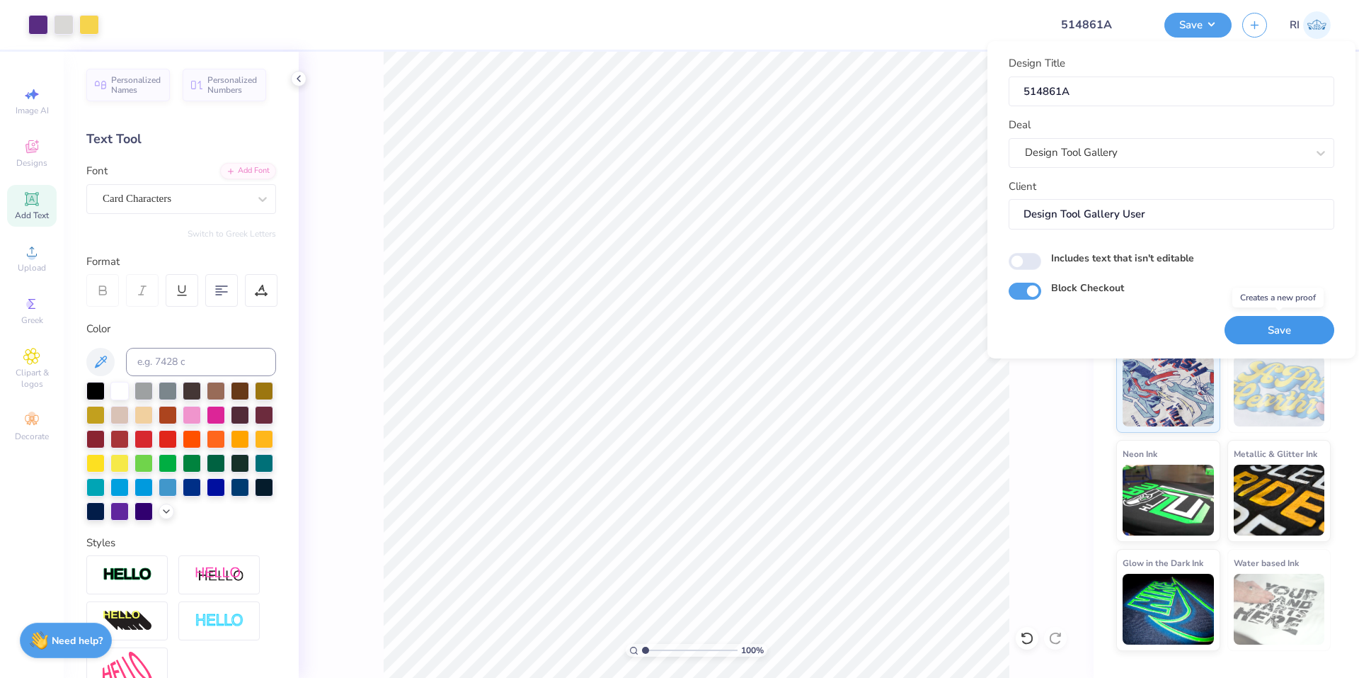
click at [1267, 319] on button "Save" at bounding box center [1280, 330] width 110 height 29
